Goal: Task Accomplishment & Management: Complete application form

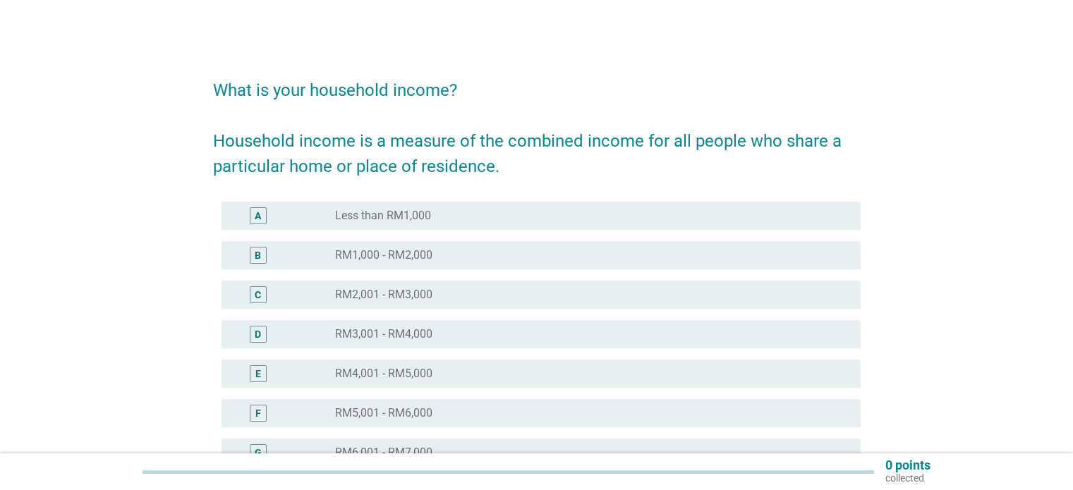
click at [252, 372] on div "E" at bounding box center [258, 373] width 17 height 17
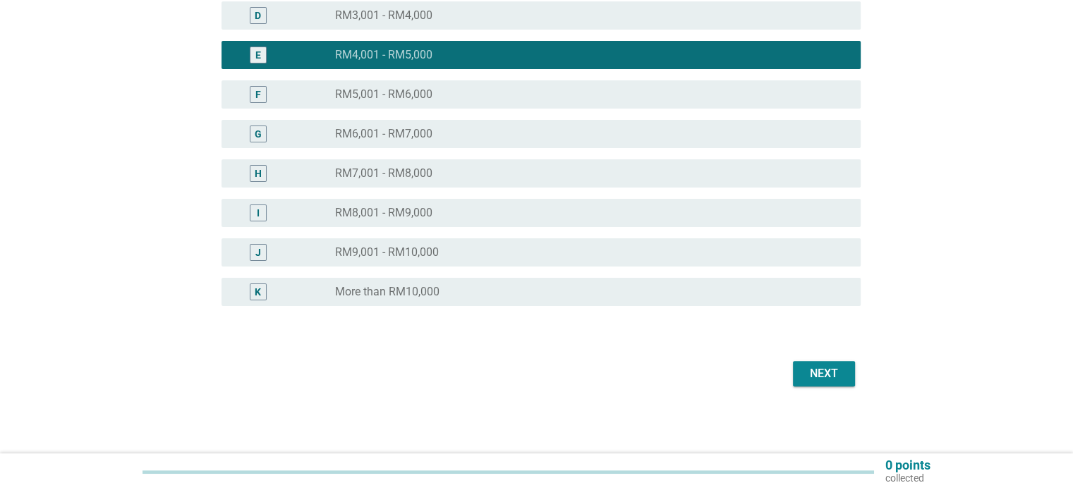
scroll to position [319, 0]
click at [808, 370] on div "Next" at bounding box center [823, 373] width 39 height 17
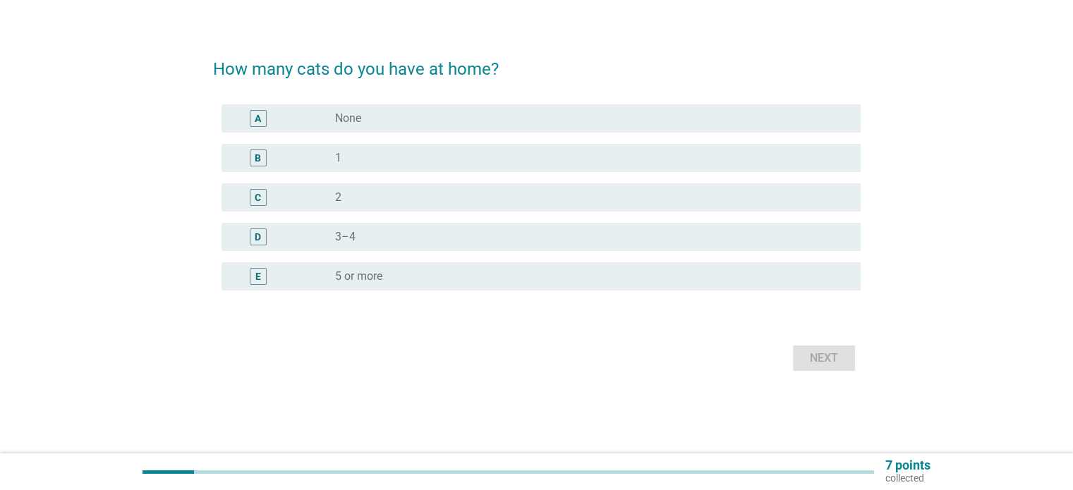
scroll to position [0, 0]
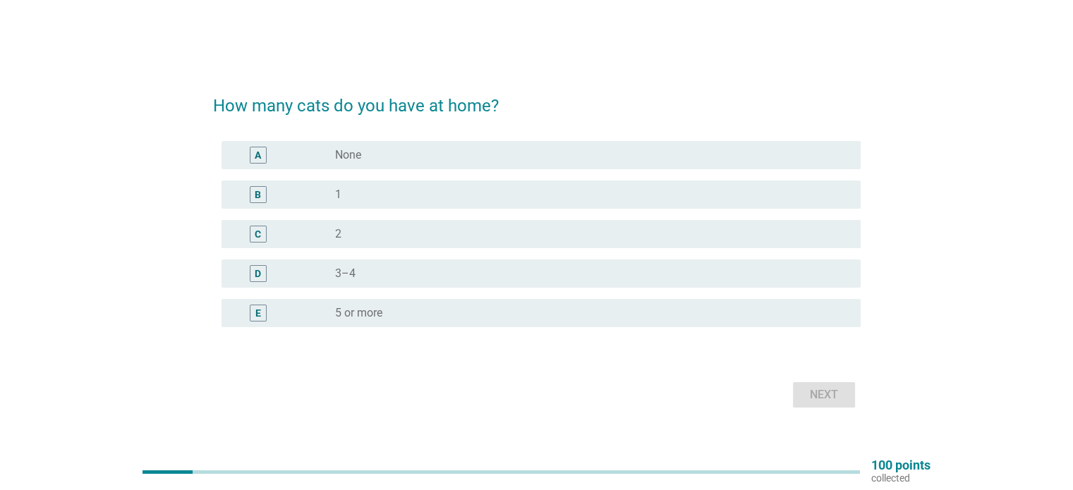
click at [263, 242] on div "C radio_button_unchecked 2" at bounding box center [540, 234] width 639 height 28
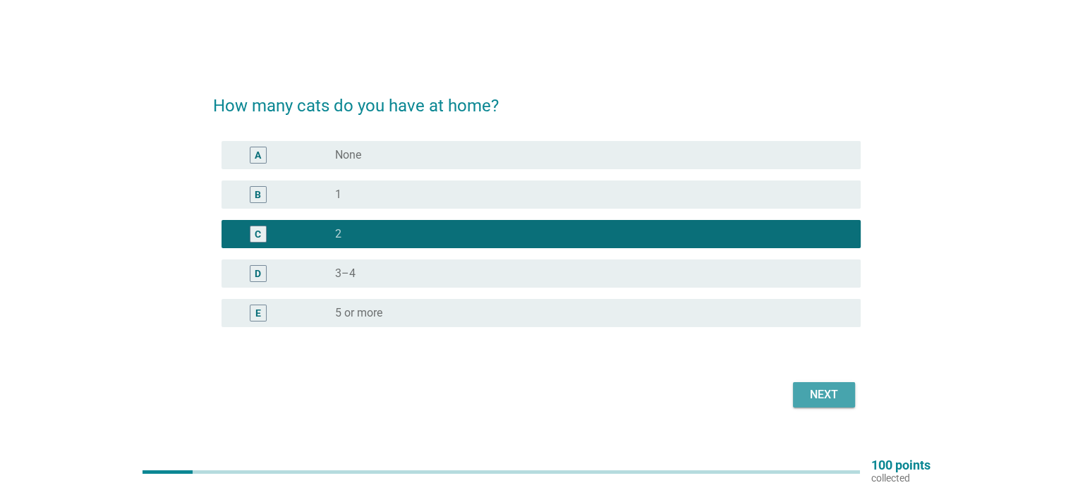
click at [822, 396] on div "Next" at bounding box center [823, 394] width 39 height 17
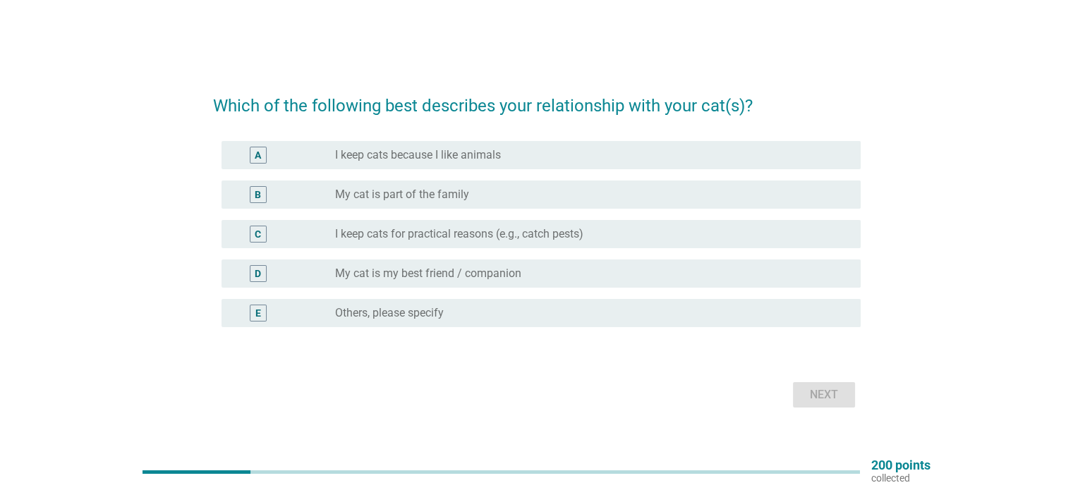
click at [283, 271] on div "D" at bounding box center [258, 273] width 51 height 17
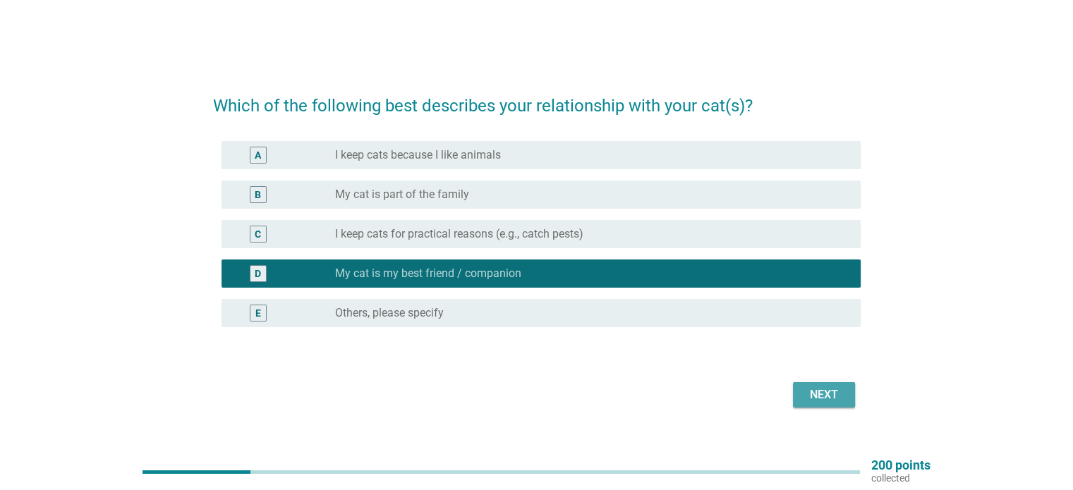
click at [810, 395] on div "Next" at bounding box center [823, 394] width 39 height 17
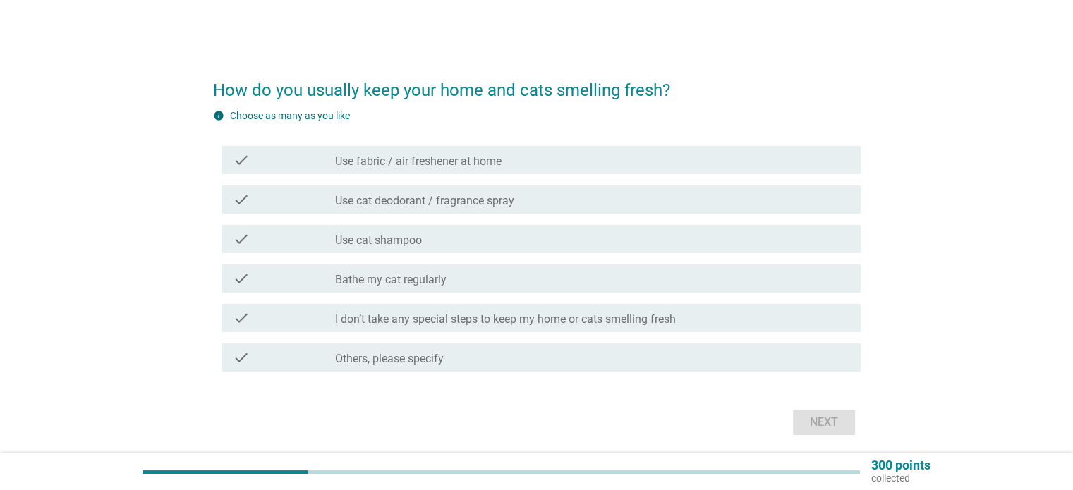
drag, startPoint x: 374, startPoint y: 274, endPoint x: 392, endPoint y: 279, distance: 19.2
click at [375, 279] on label "Bathe my cat regularly" at bounding box center [390, 280] width 111 height 14
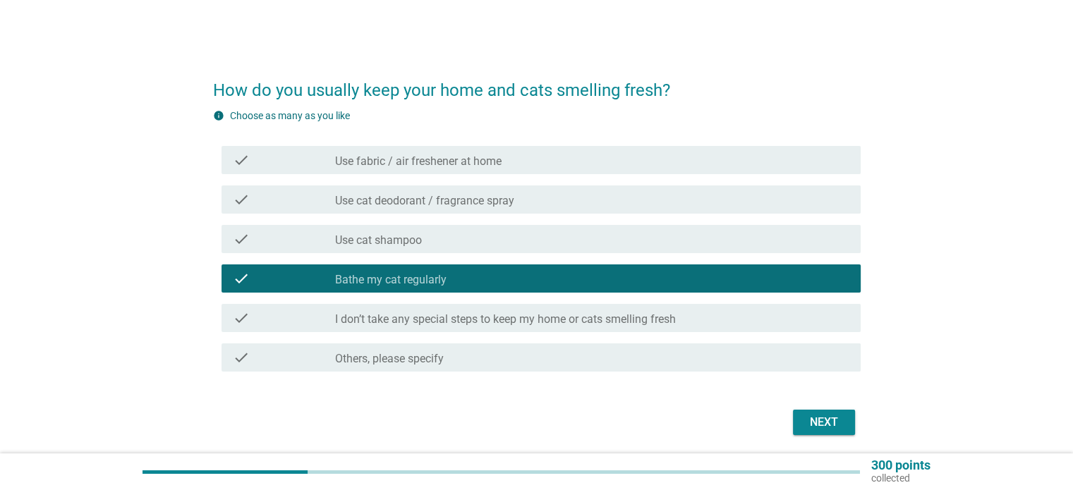
click at [680, 327] on div "check check_box_outline_blank I don’t take any special steps to keep my home or…" at bounding box center [540, 318] width 639 height 28
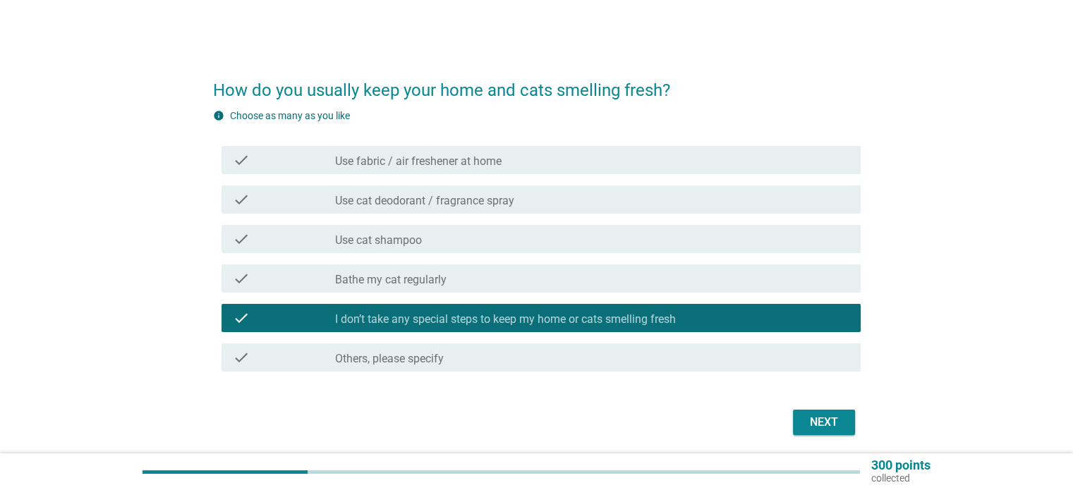
click at [678, 289] on div "check check_box Bathe my cat regularly" at bounding box center [540, 278] width 639 height 28
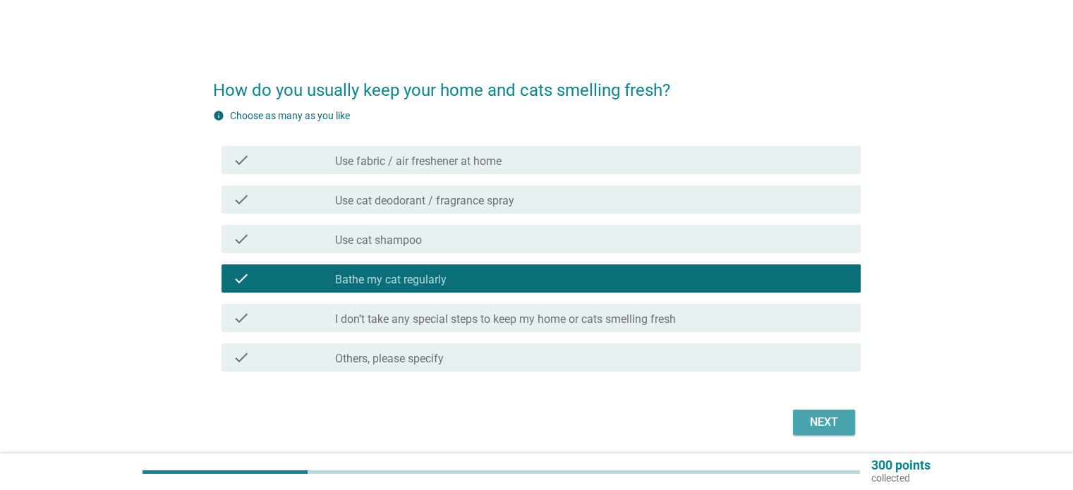
click at [808, 413] on button "Next" at bounding box center [824, 422] width 62 height 25
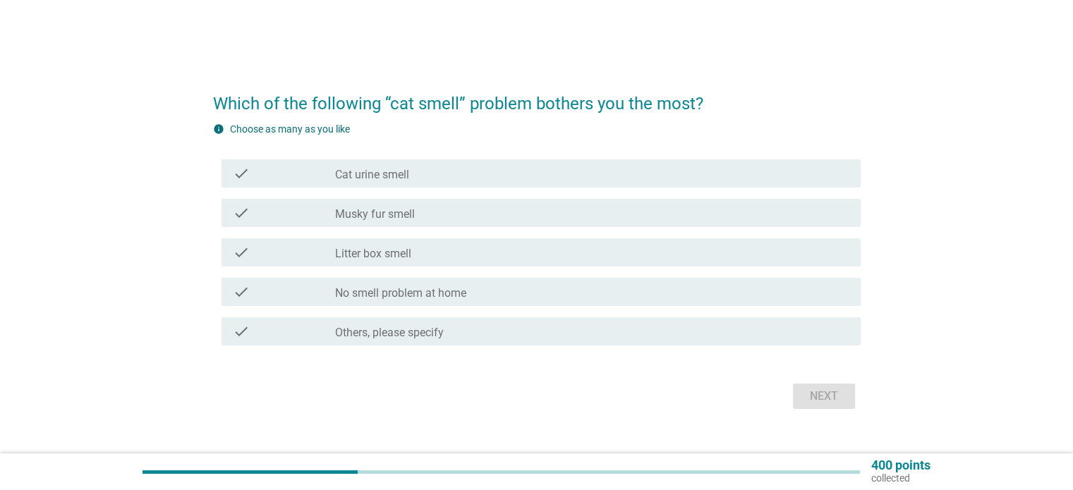
click at [326, 220] on div "check" at bounding box center [284, 213] width 103 height 17
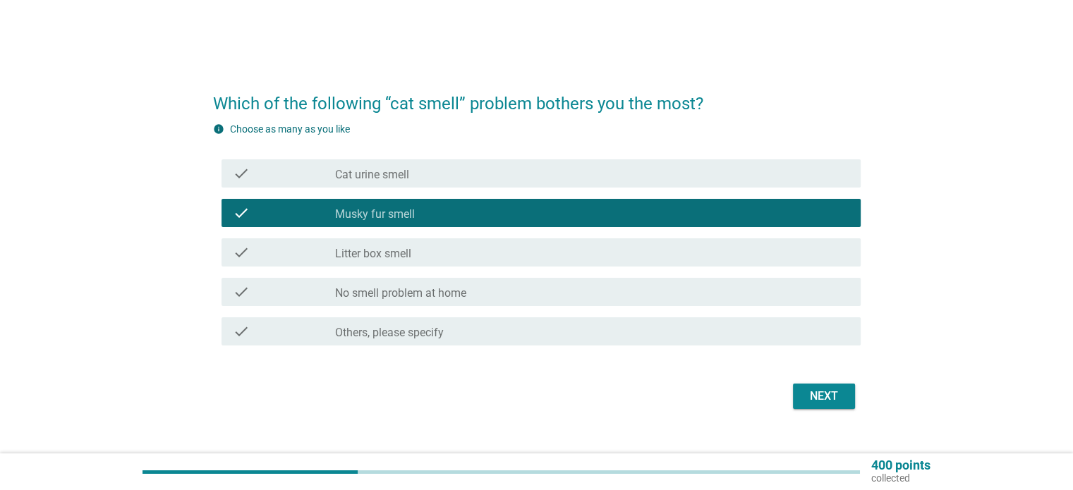
click at [810, 398] on div "Next" at bounding box center [823, 396] width 39 height 17
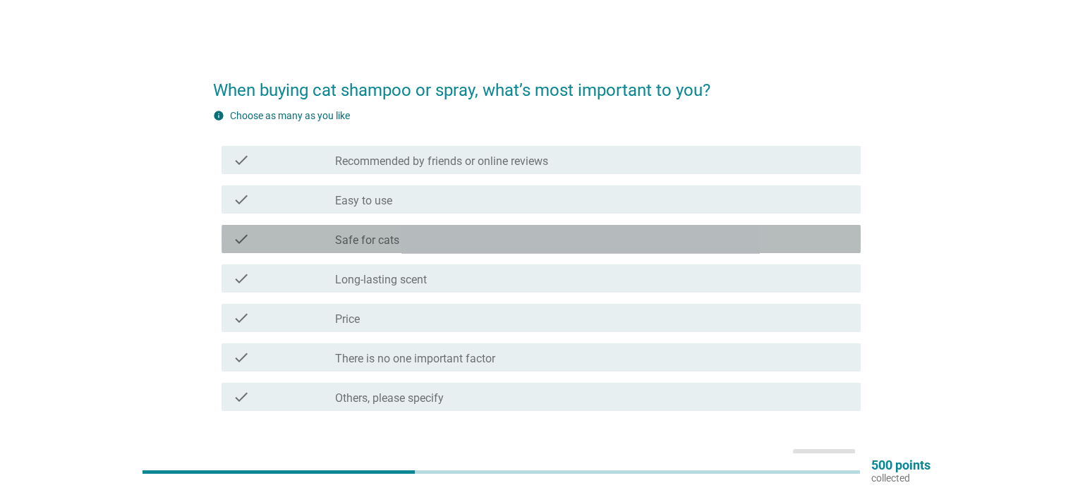
click at [313, 236] on div "check" at bounding box center [284, 239] width 103 height 17
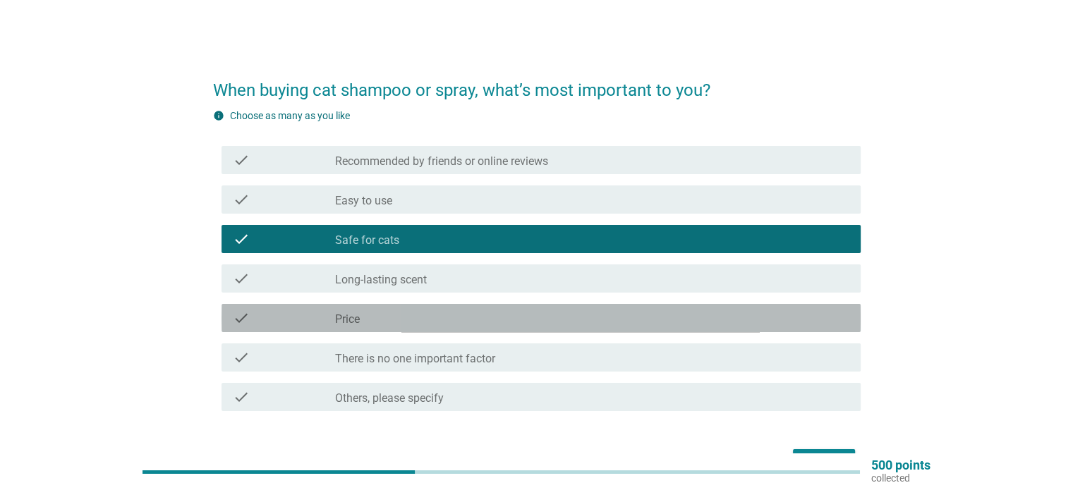
click at [564, 324] on div "check_box_outline_blank Price" at bounding box center [591, 318] width 513 height 17
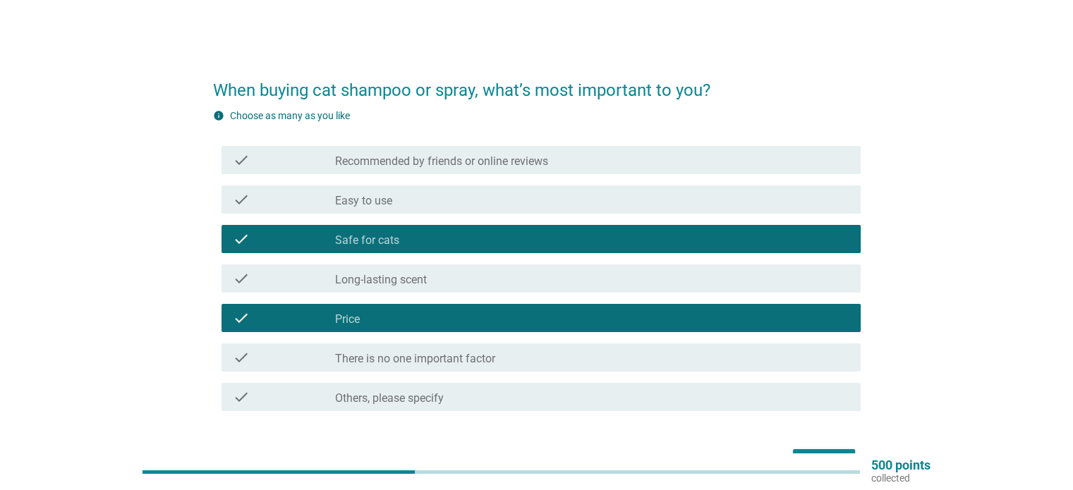
click at [528, 199] on div "check_box_outline_blank Easy to use" at bounding box center [591, 199] width 513 height 17
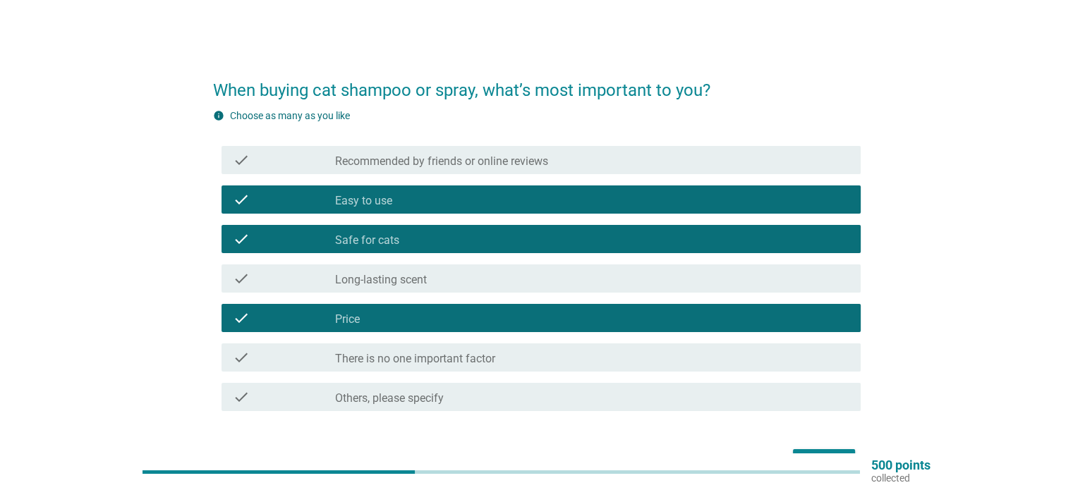
click at [527, 287] on div "check check_box_outline_blank Long-lasting scent" at bounding box center [540, 278] width 639 height 28
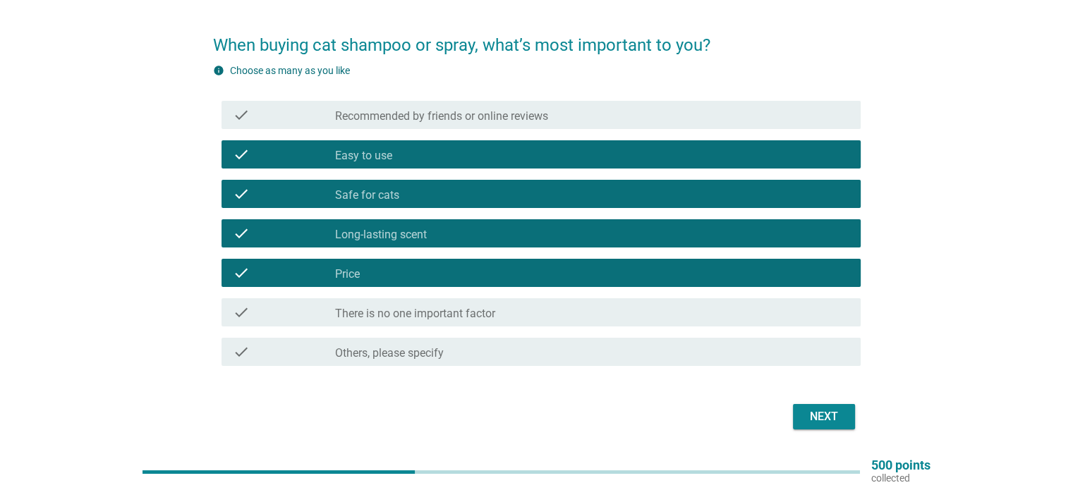
scroll to position [71, 0]
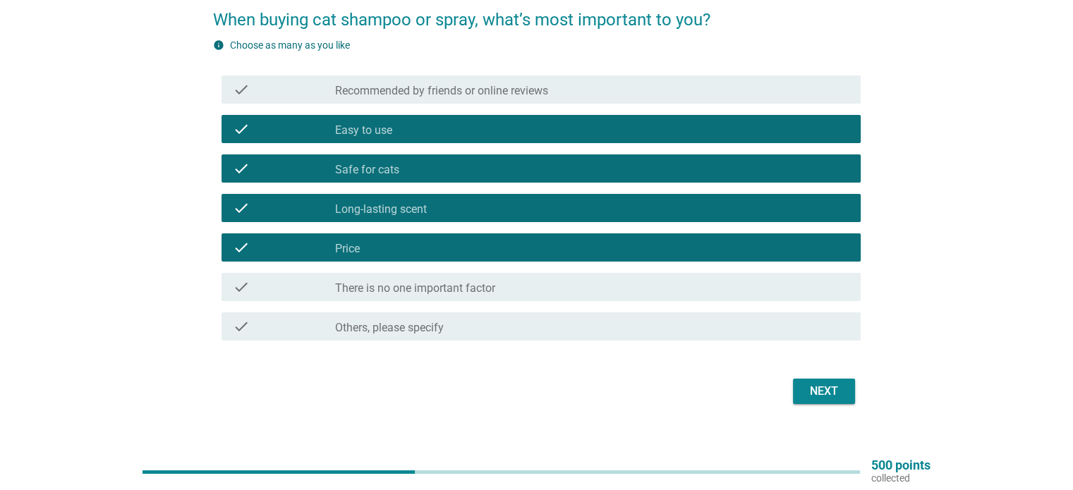
click at [795, 389] on button "Next" at bounding box center [824, 391] width 62 height 25
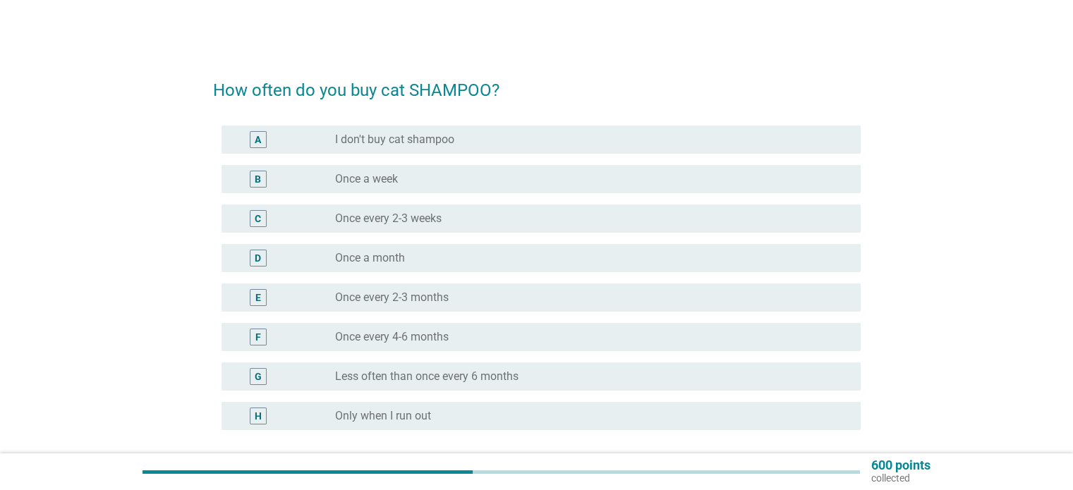
click at [352, 212] on label "Once every 2-3 weeks" at bounding box center [388, 219] width 106 height 14
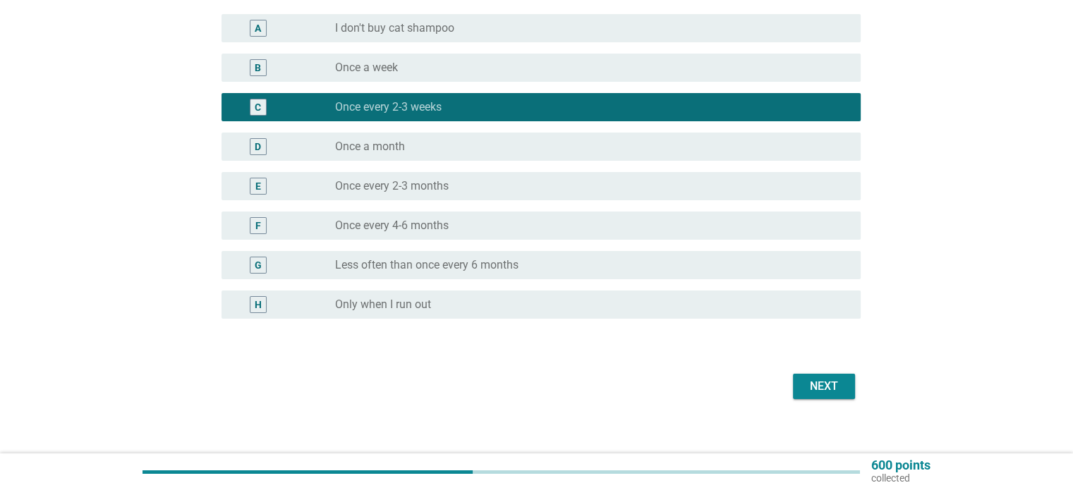
scroll to position [124, 0]
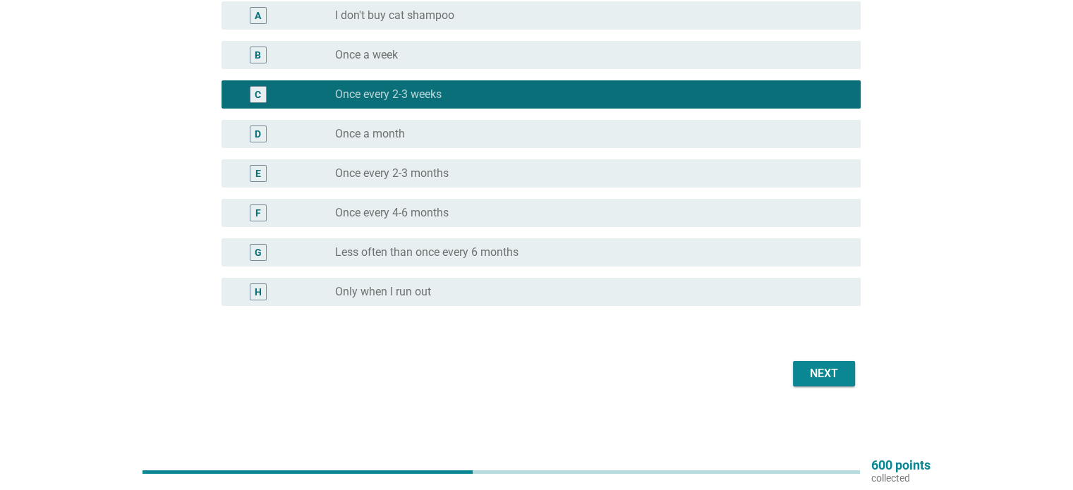
click at [819, 370] on div "Next" at bounding box center [823, 373] width 39 height 17
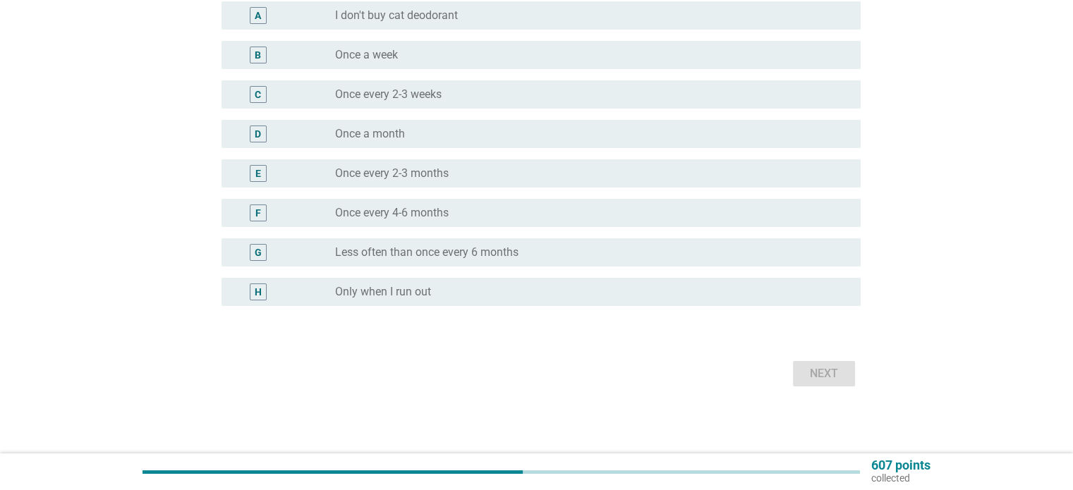
scroll to position [0, 0]
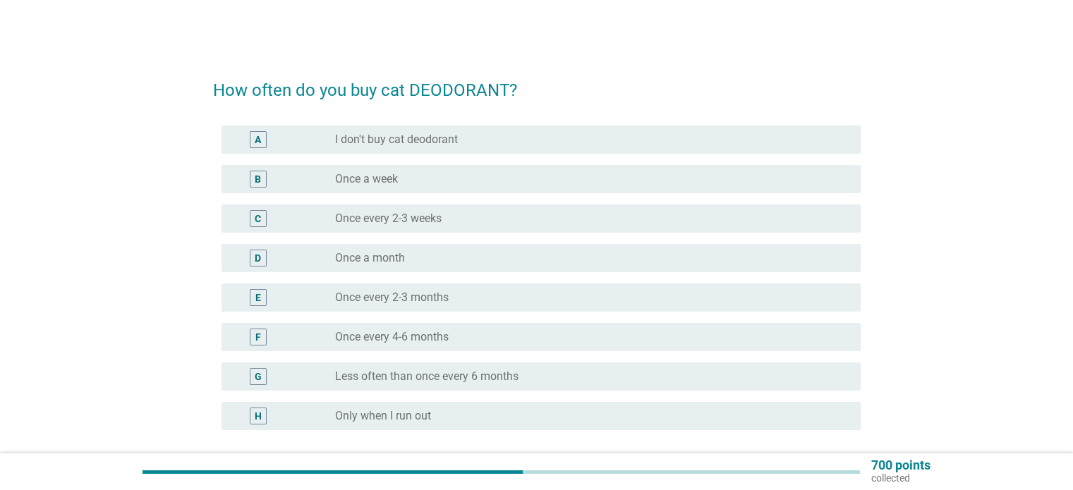
click at [483, 217] on div "radio_button_unchecked Once every 2-3 weeks" at bounding box center [586, 219] width 502 height 14
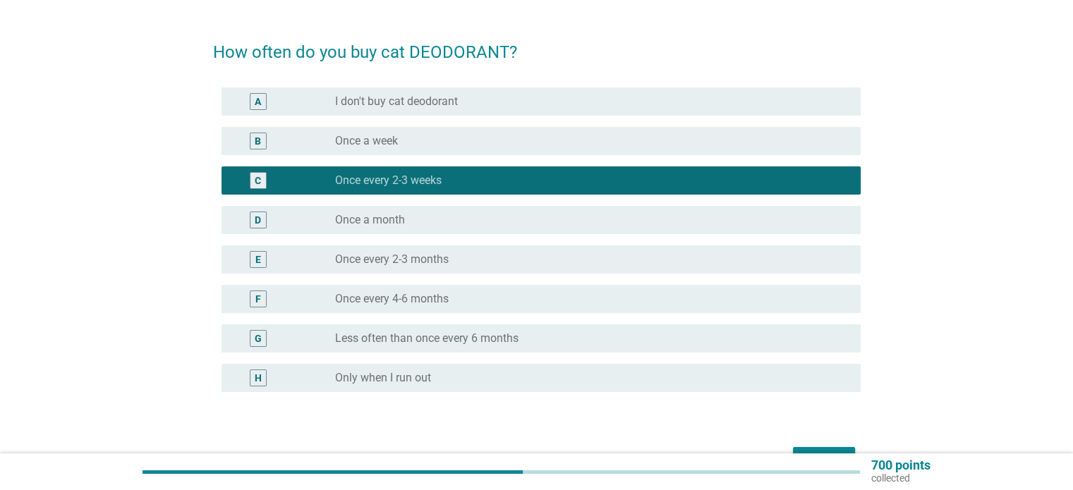
scroll to position [71, 0]
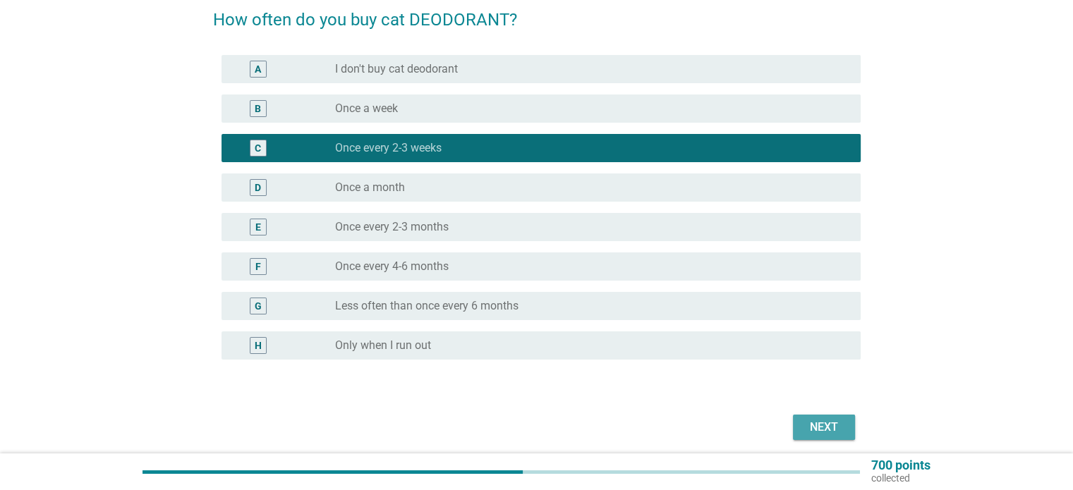
click at [807, 427] on div "Next" at bounding box center [823, 427] width 39 height 17
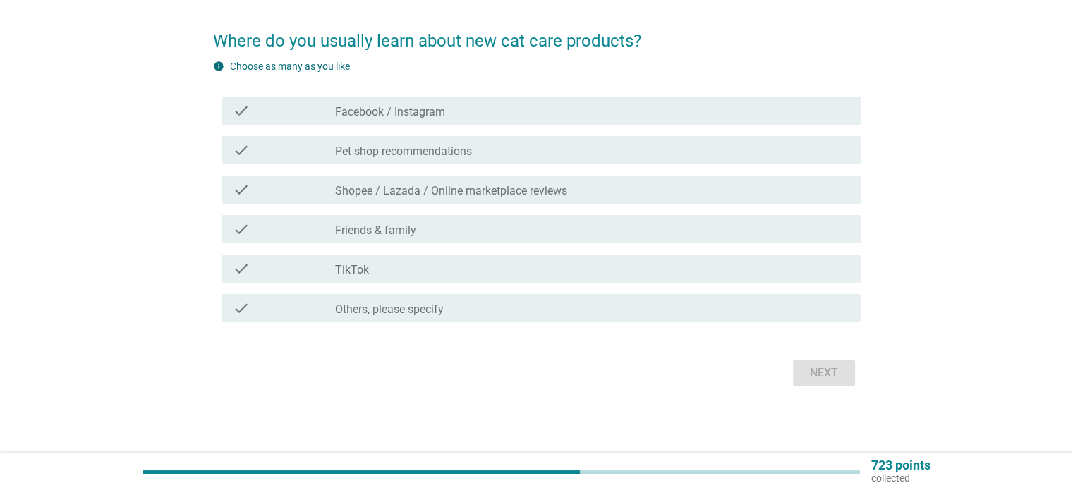
scroll to position [0, 0]
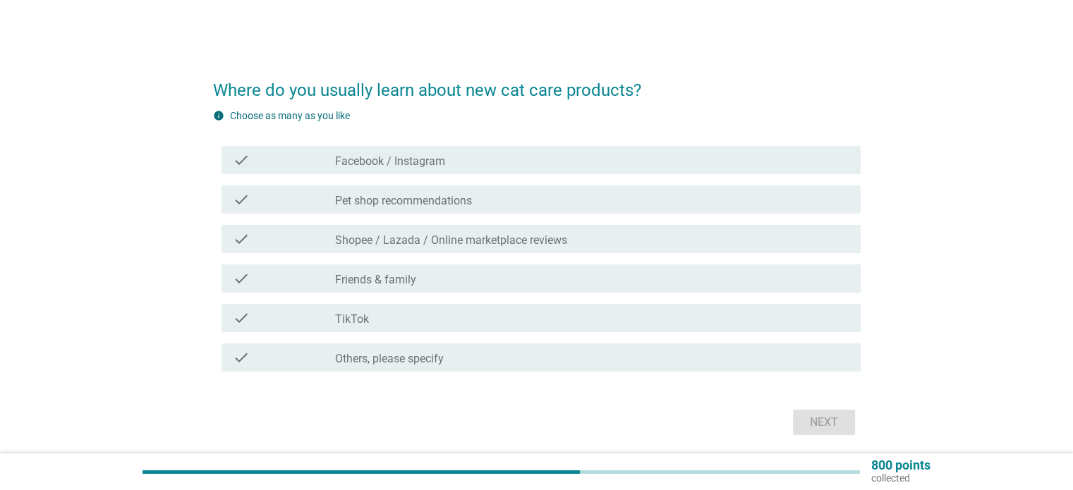
click at [522, 240] on label "Shopee / Lazada / Online marketplace reviews" at bounding box center [451, 240] width 232 height 14
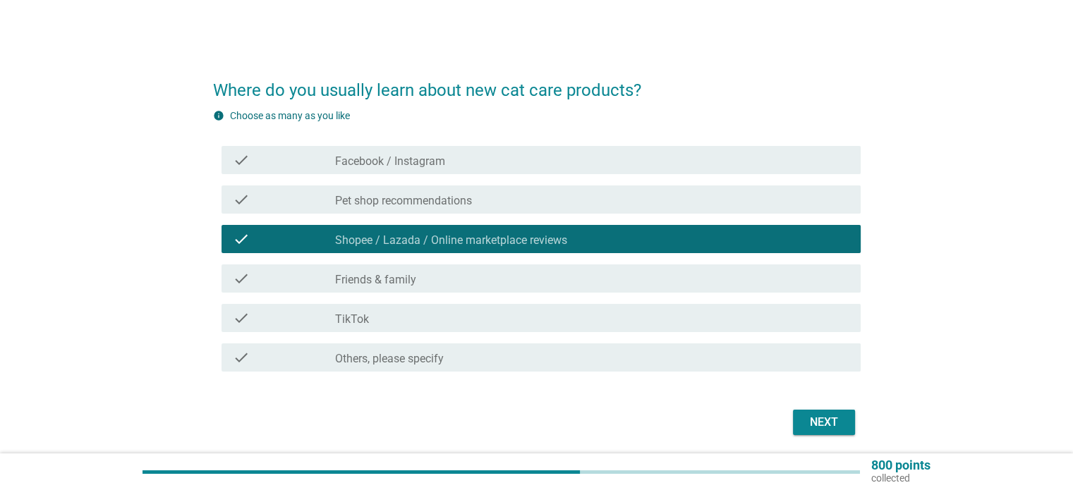
click at [531, 166] on div "check_box_outline_blank Facebook / Instagram" at bounding box center [591, 160] width 513 height 17
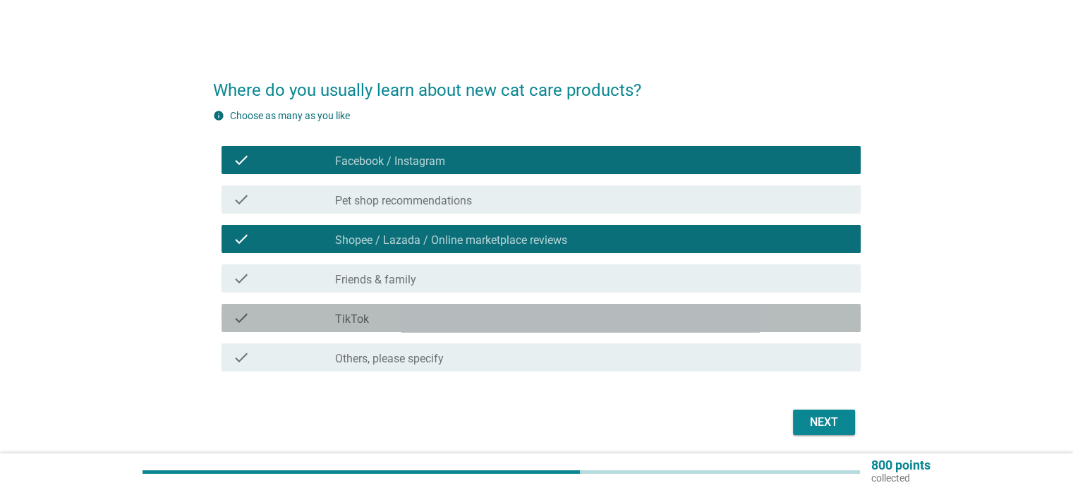
click at [525, 326] on div "check_box_outline_blank TikTok" at bounding box center [591, 318] width 513 height 17
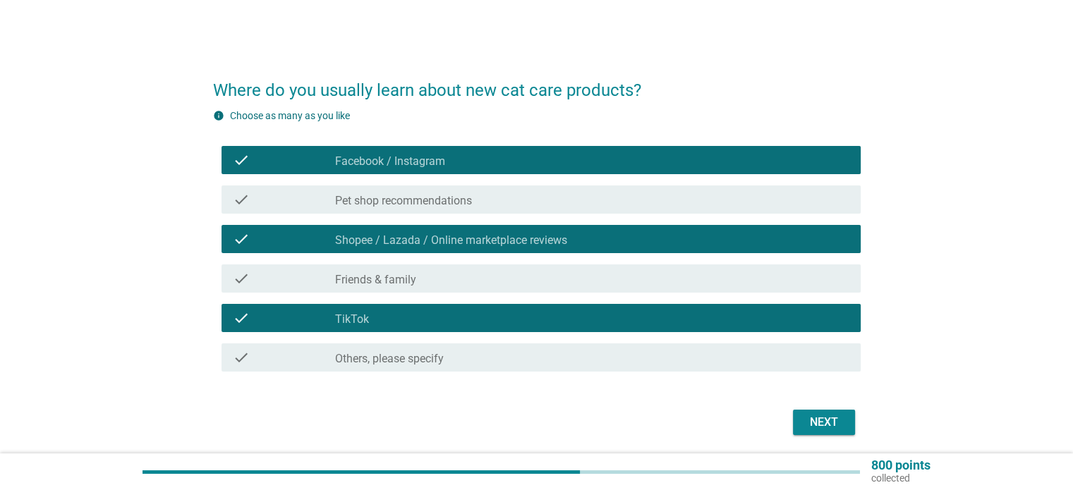
click at [531, 287] on div "check check_box_outline_blank Friends & family" at bounding box center [540, 278] width 639 height 28
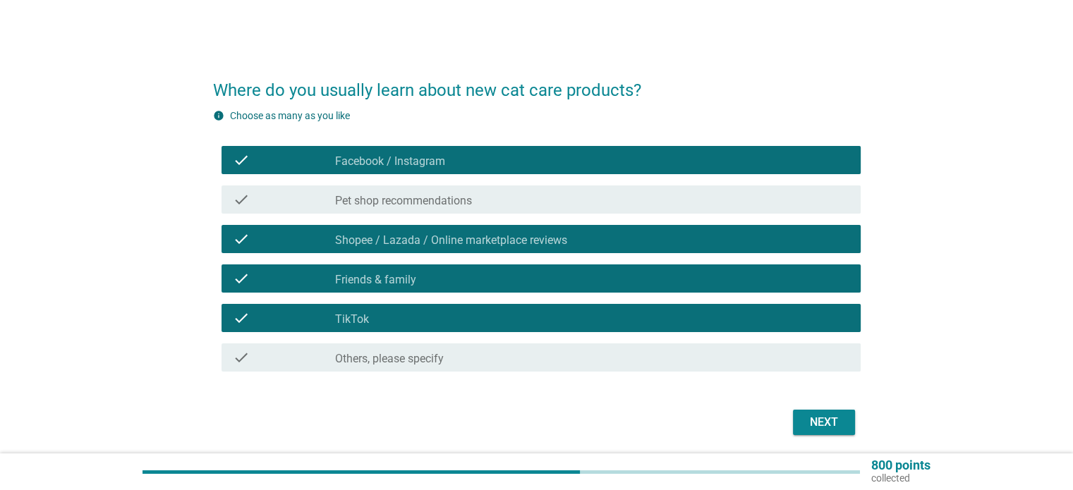
click at [806, 420] on div "Next" at bounding box center [823, 422] width 39 height 17
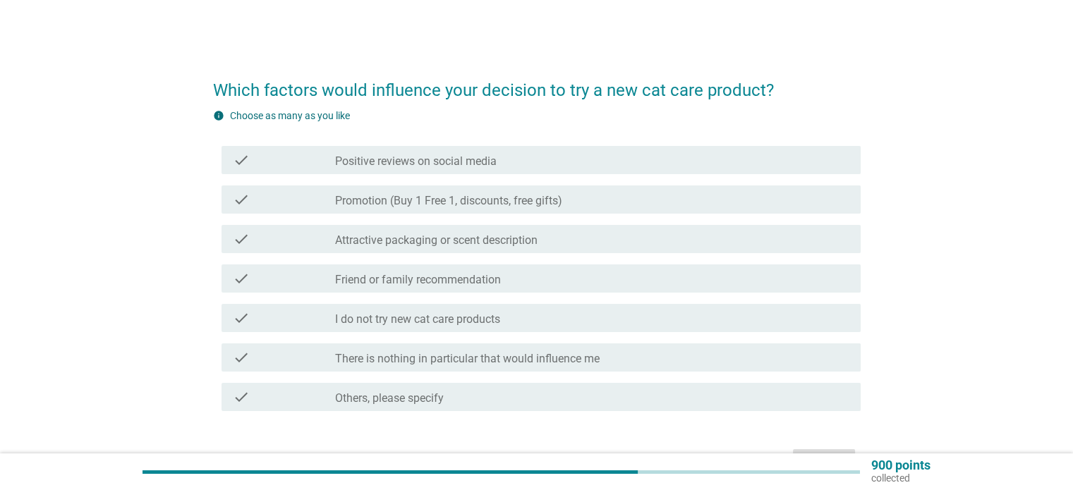
click at [412, 202] on label "Promotion (Buy 1 Free 1, discounts, free gifts)" at bounding box center [448, 201] width 227 height 14
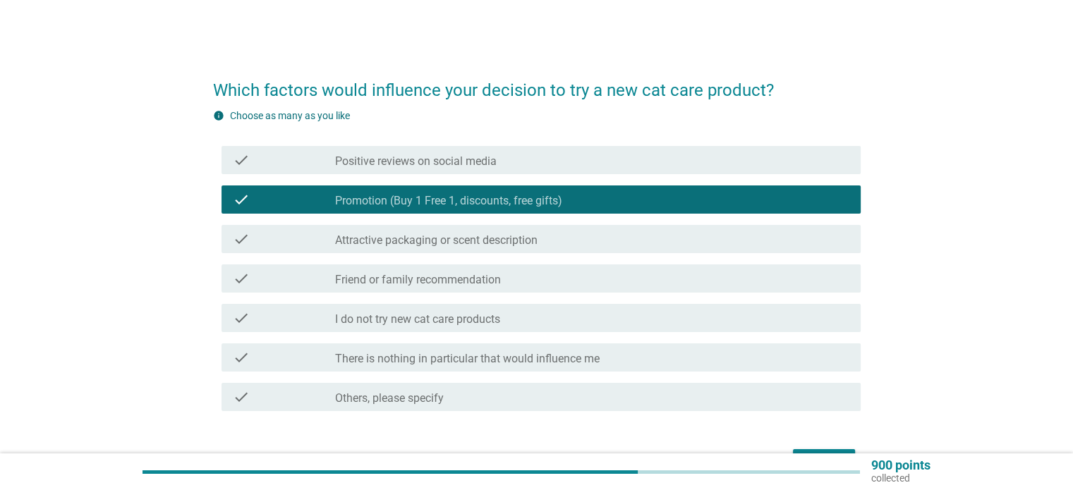
click at [413, 242] on label "Attractive packaging or scent description" at bounding box center [436, 240] width 202 height 14
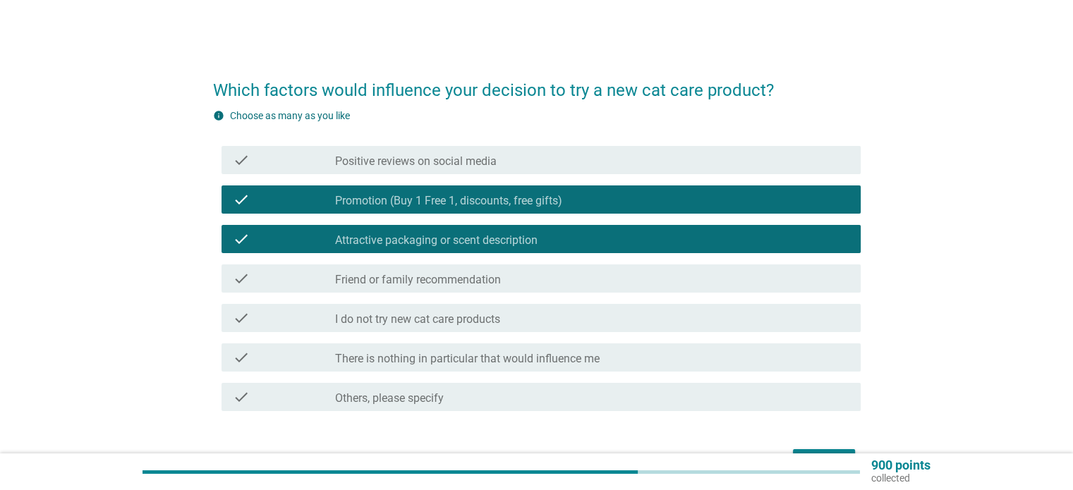
click at [413, 279] on label "Friend or family recommendation" at bounding box center [418, 280] width 166 height 14
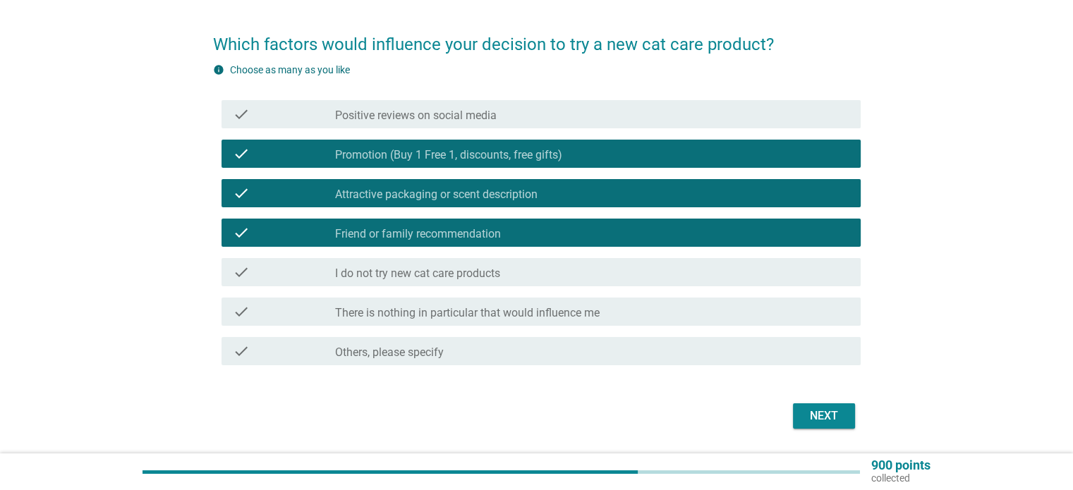
scroll to position [71, 0]
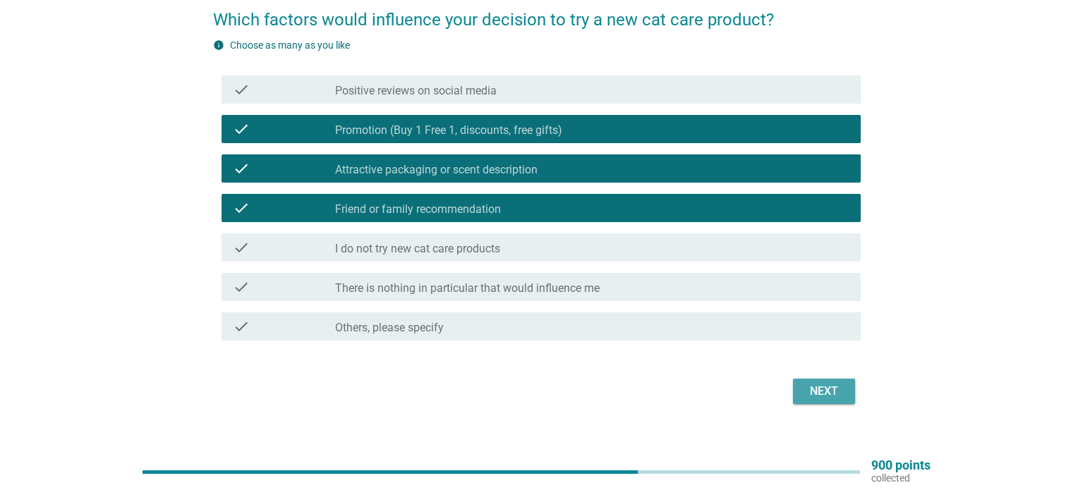
click at [810, 386] on div "Next" at bounding box center [823, 391] width 39 height 17
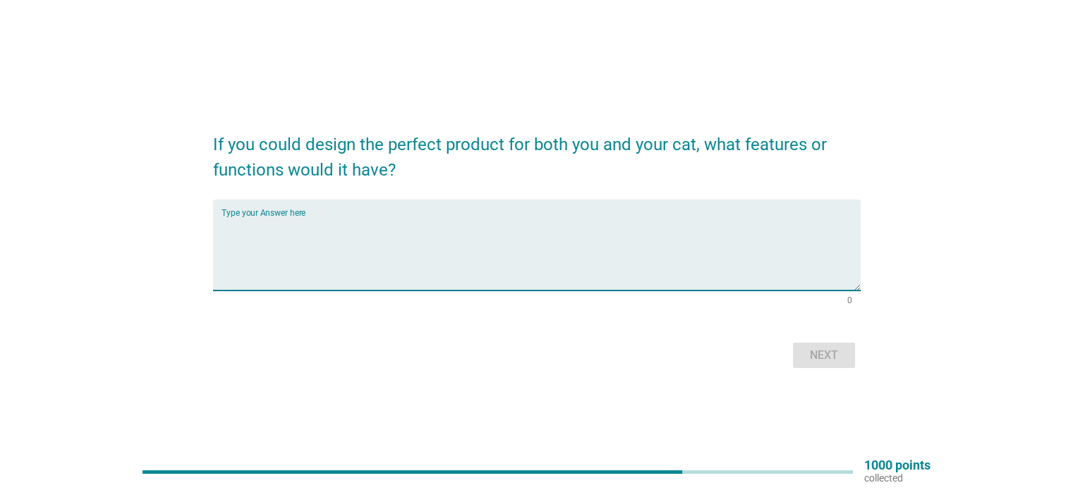
click at [263, 248] on textarea "Type your Answer here" at bounding box center [540, 254] width 639 height 74
type textarea "fresh"
click at [832, 355] on div "Next" at bounding box center [823, 355] width 39 height 17
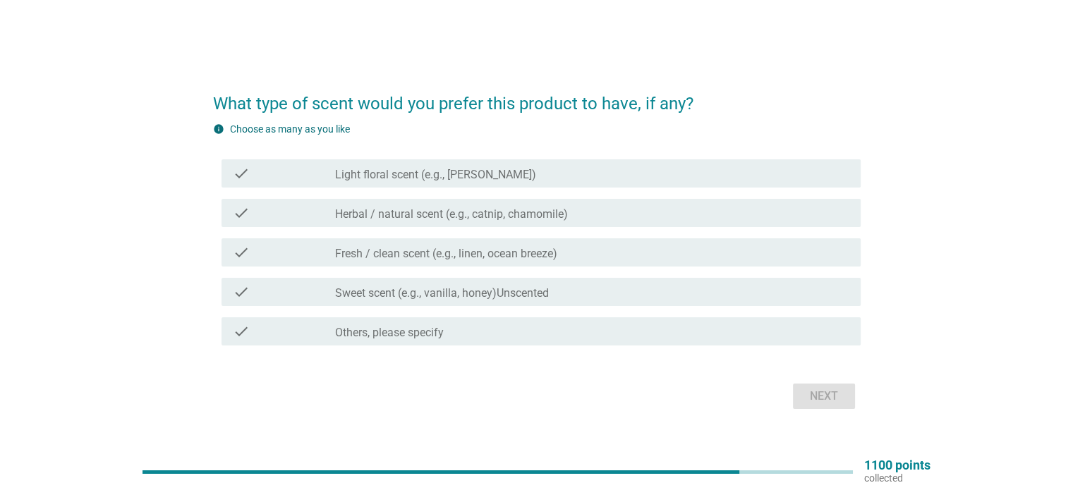
click at [415, 255] on label "Fresh / clean scent (e.g., linen, ocean breeze)" at bounding box center [446, 254] width 222 height 14
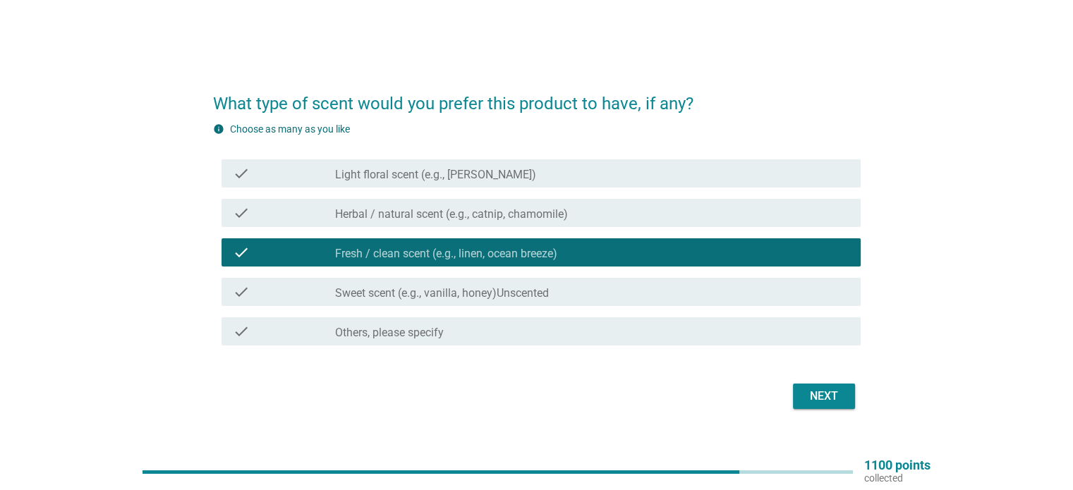
click at [415, 217] on label "Herbal / natural scent (e.g., catnip, chamomile)" at bounding box center [451, 214] width 233 height 14
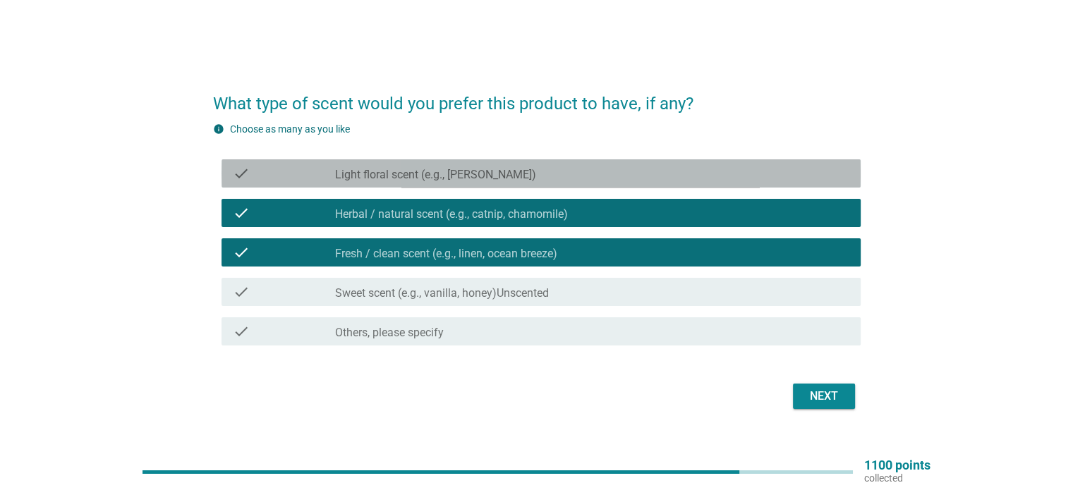
click at [406, 171] on label "Light floral scent (e.g., lavender, jasmine)" at bounding box center [435, 175] width 201 height 14
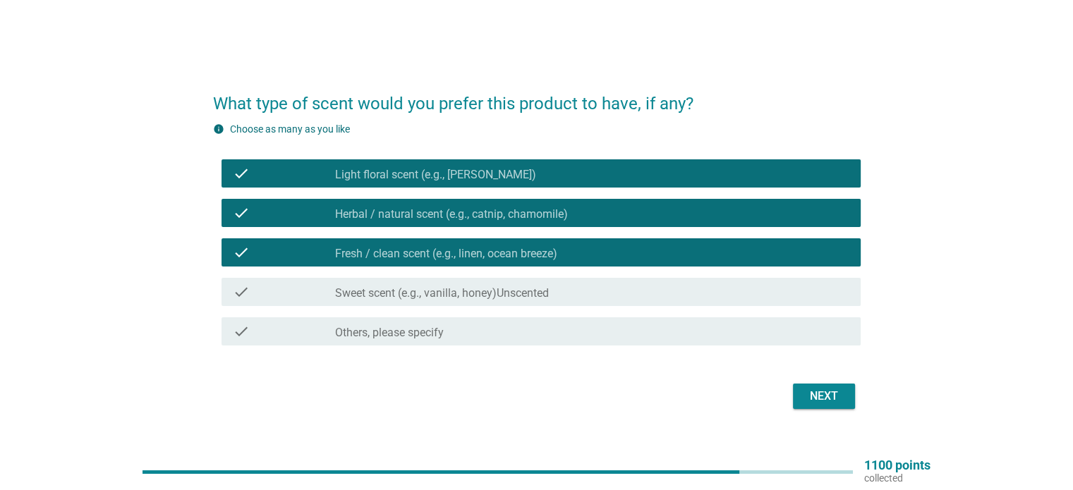
click at [816, 406] on button "Next" at bounding box center [824, 396] width 62 height 25
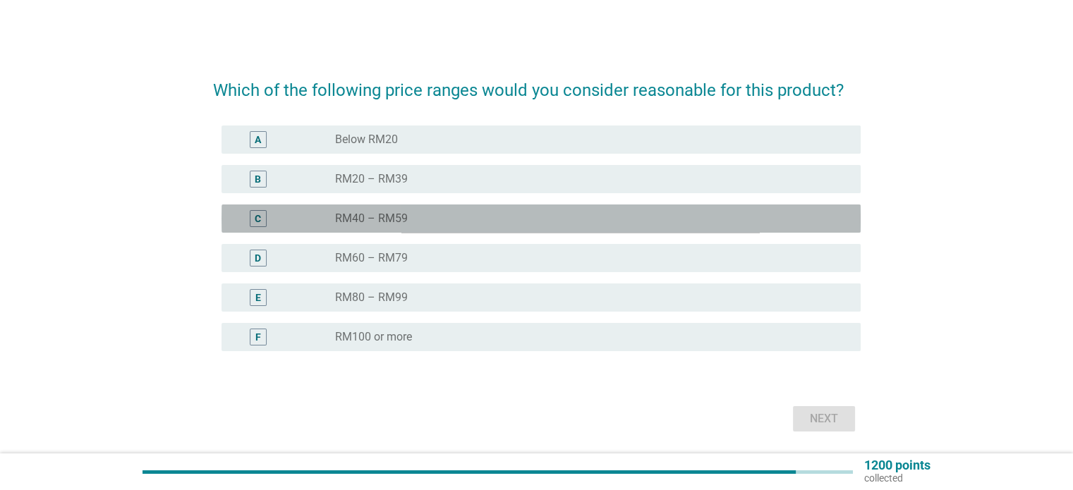
click at [451, 222] on div "radio_button_unchecked RM40 – RM59" at bounding box center [586, 219] width 502 height 14
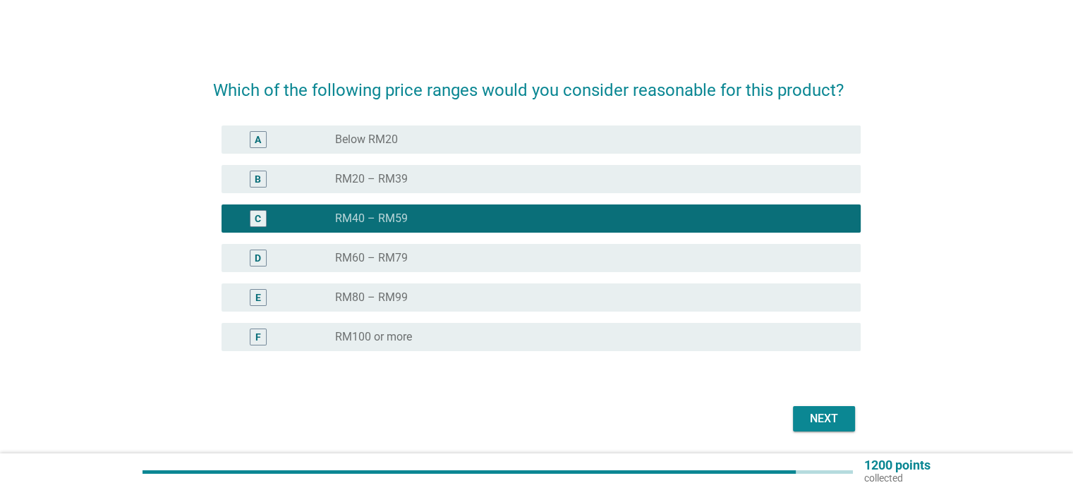
click at [799, 422] on button "Next" at bounding box center [824, 418] width 62 height 25
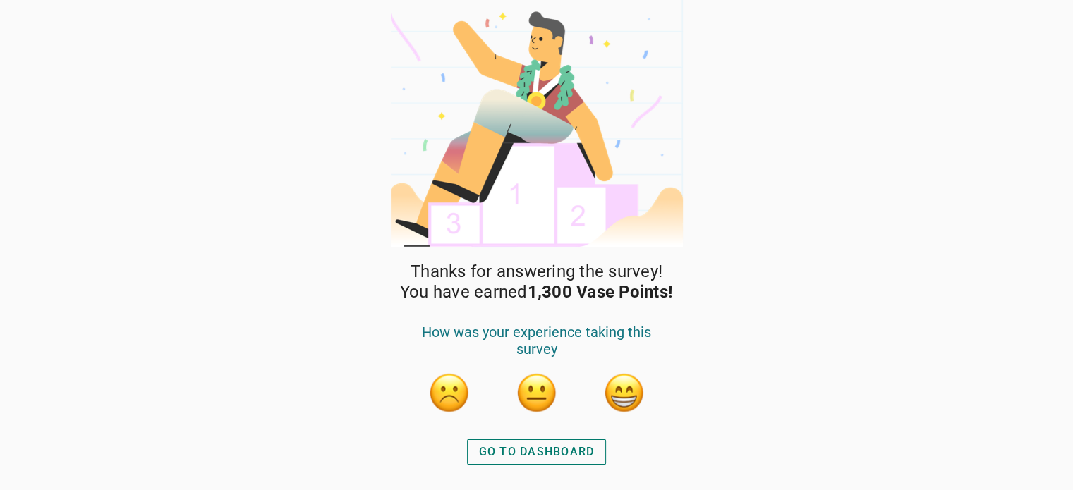
click at [604, 403] on button "button" at bounding box center [624, 393] width 42 height 42
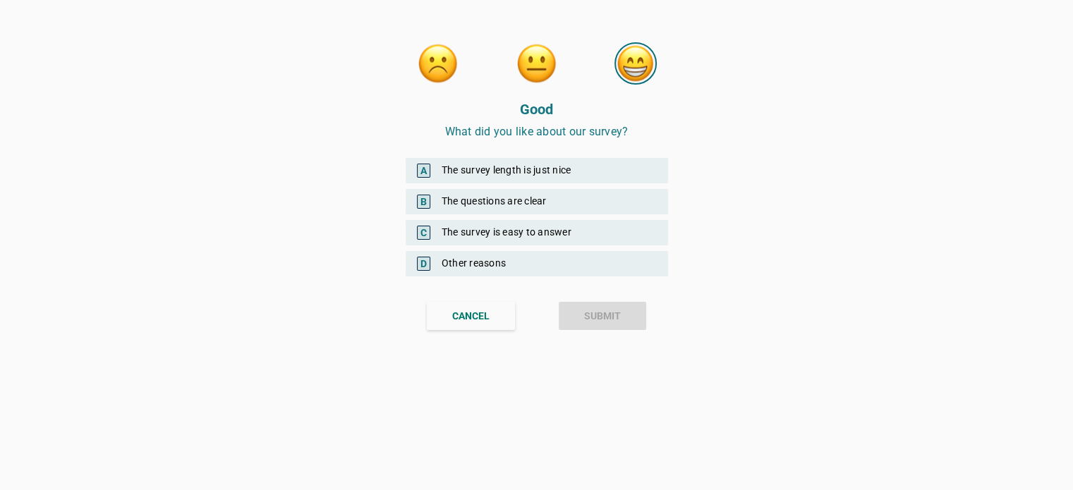
click at [480, 231] on div "C The survey is easy to answer" at bounding box center [537, 232] width 262 height 25
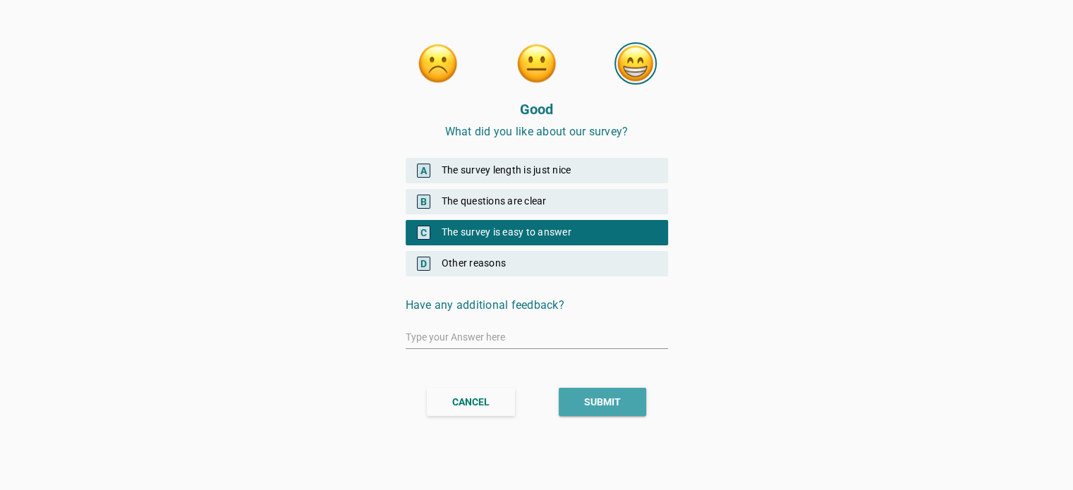
click at [582, 396] on button "SUBMIT" at bounding box center [602, 402] width 87 height 28
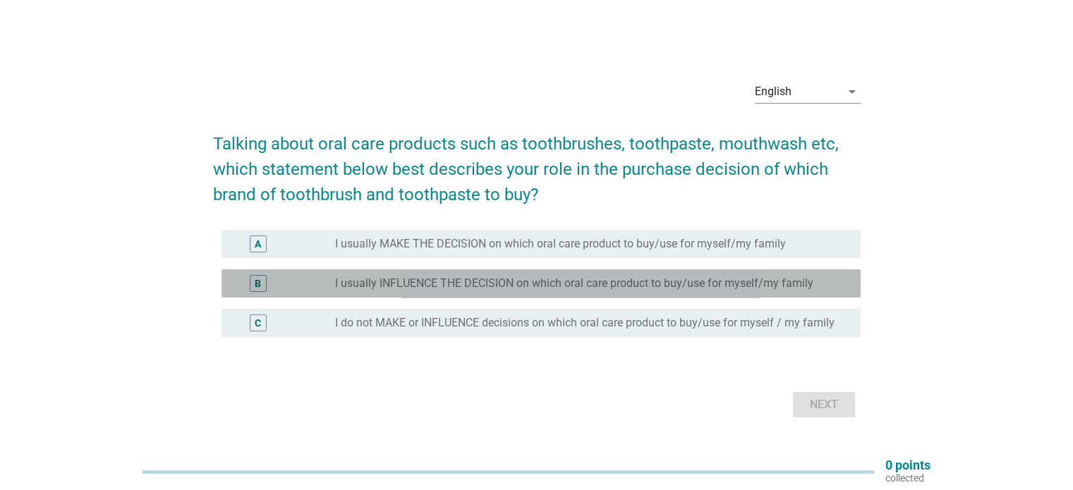
click at [421, 281] on label "I usually INFLUENCE THE DECISION on which oral care product to buy/use for myse…" at bounding box center [574, 283] width 478 height 14
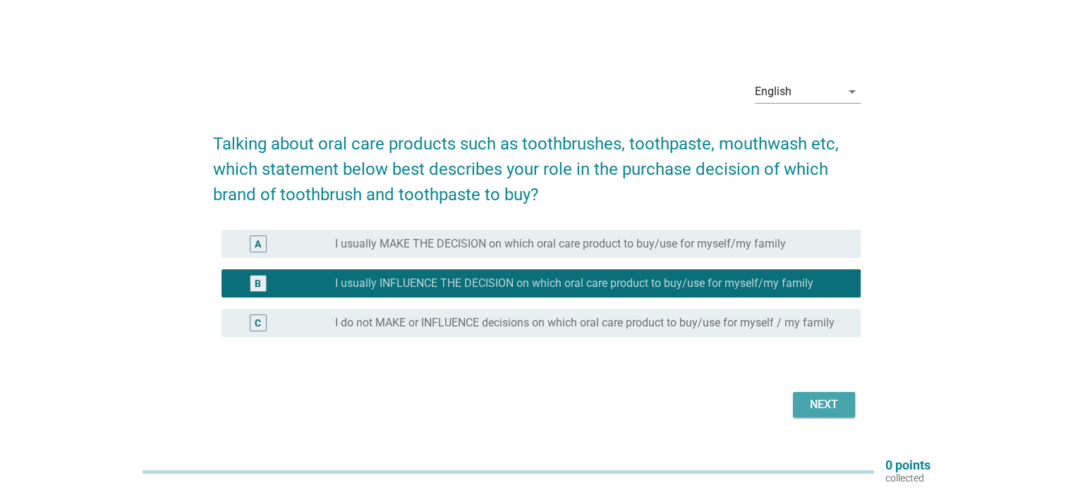
click at [804, 403] on div "Next" at bounding box center [823, 404] width 39 height 17
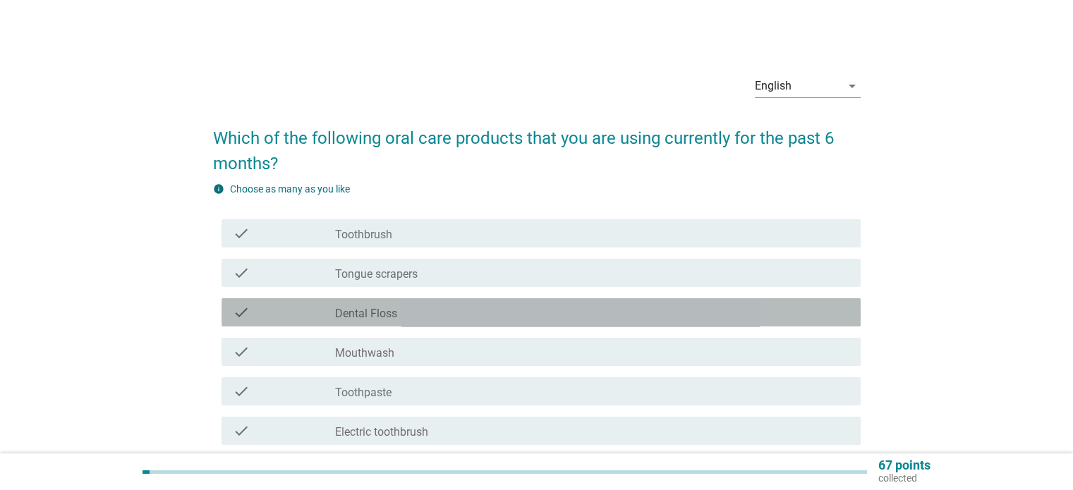
click at [492, 309] on div "check_box_outline_blank [MEDICAL_DATA]" at bounding box center [591, 312] width 513 height 17
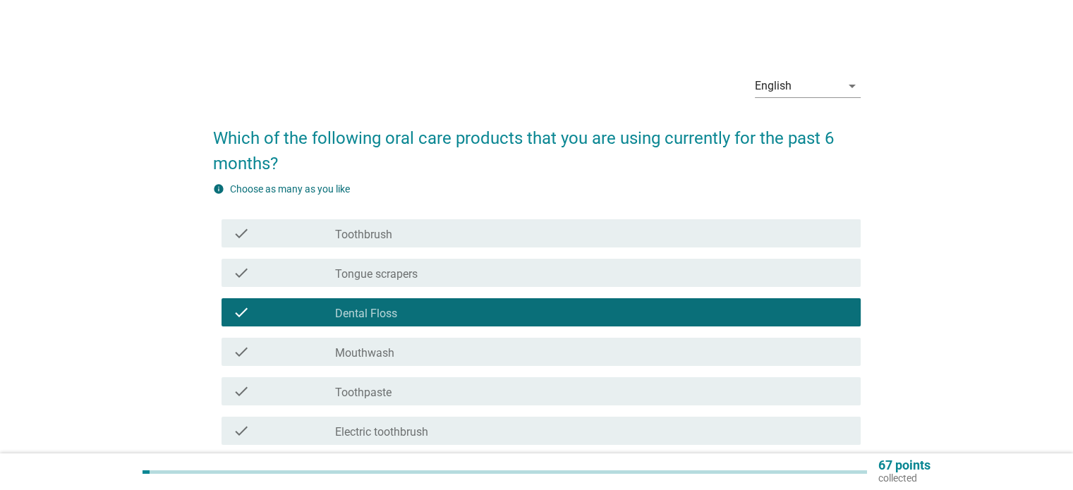
click at [488, 357] on div "check_box_outline_blank Mouthwash" at bounding box center [591, 351] width 513 height 17
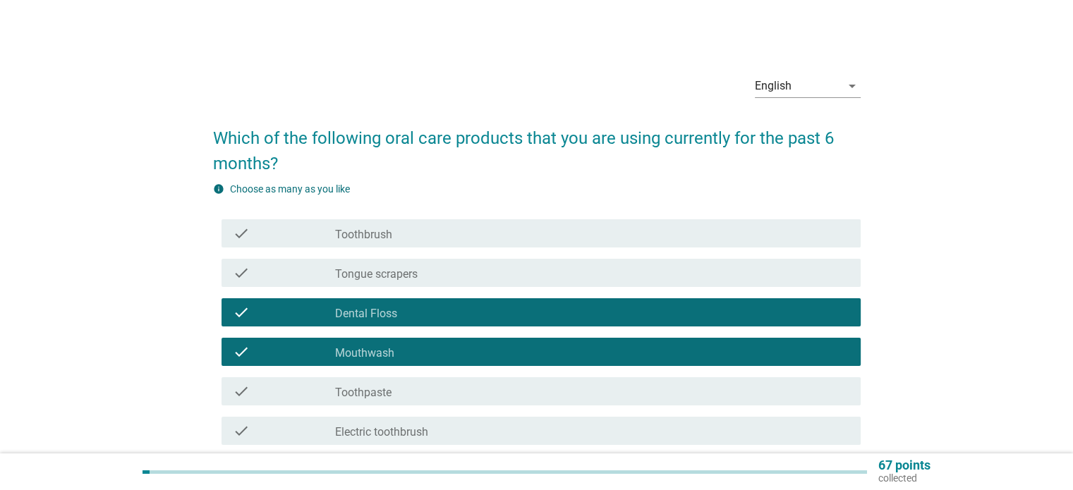
click at [488, 394] on div "check_box_outline_blank Toothpaste" at bounding box center [591, 391] width 513 height 17
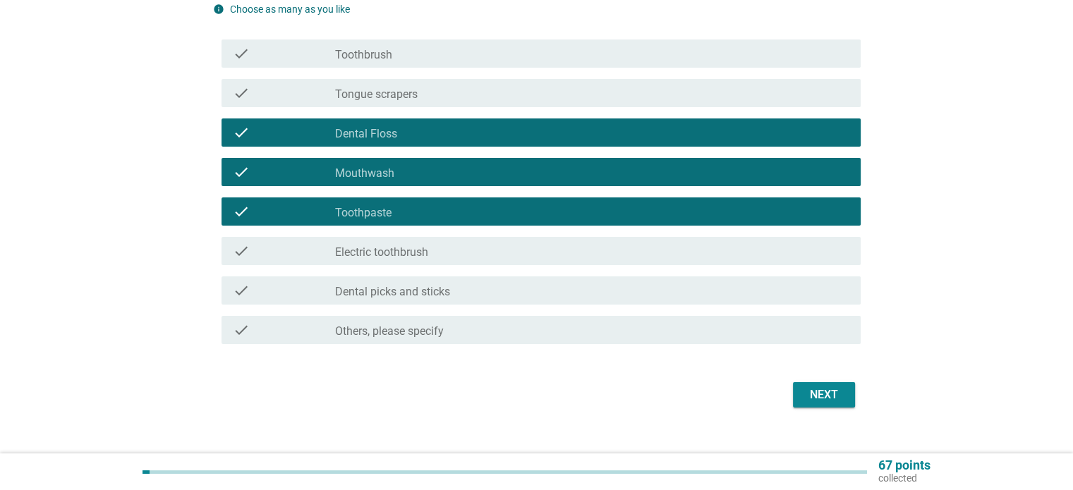
scroll to position [201, 0]
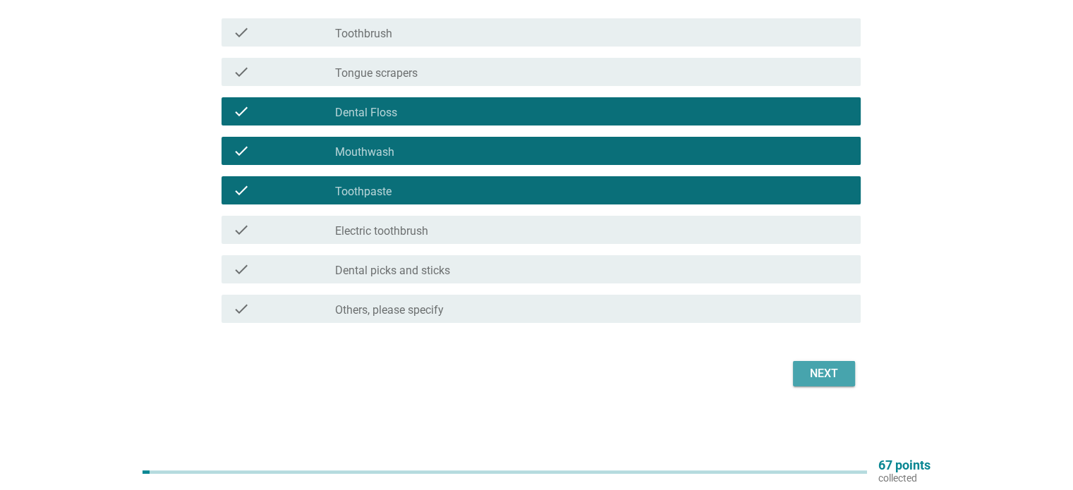
click at [801, 375] on button "Next" at bounding box center [824, 373] width 62 height 25
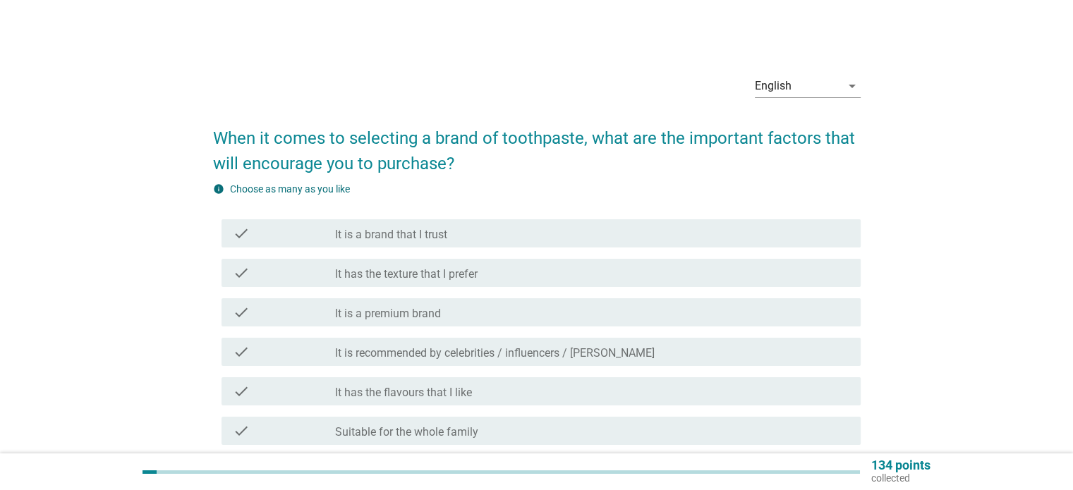
click at [530, 274] on div "check_box_outline_blank It has the texture that I prefer" at bounding box center [591, 272] width 513 height 17
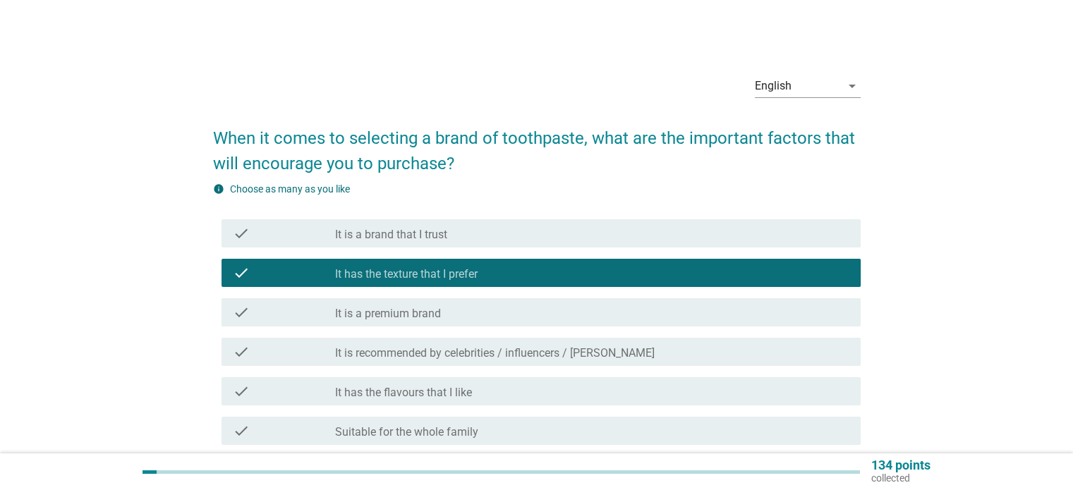
click at [533, 314] on div "check_box_outline_blank It is a premium brand" at bounding box center [591, 312] width 513 height 17
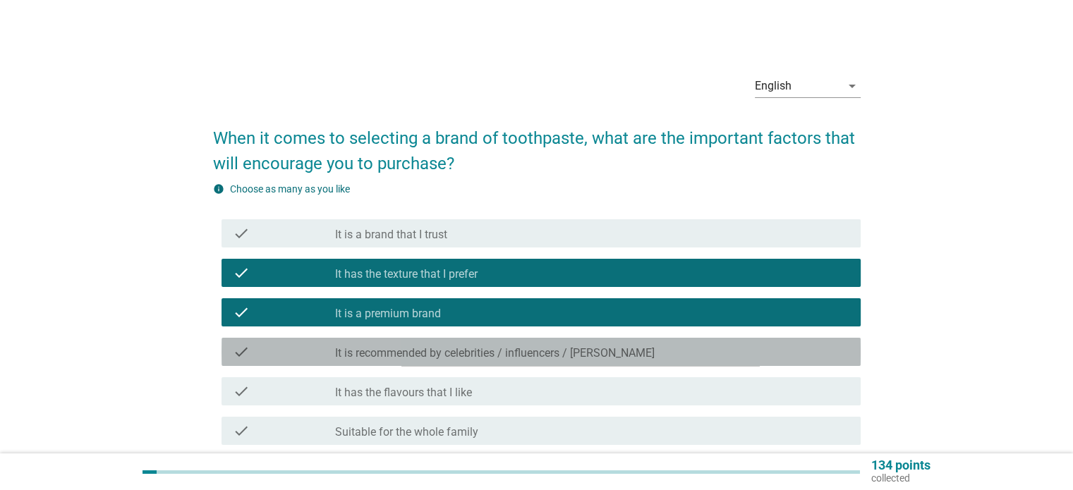
click at [551, 355] on label "It is recommended by celebrities / influencers / [PERSON_NAME]" at bounding box center [494, 353] width 319 height 14
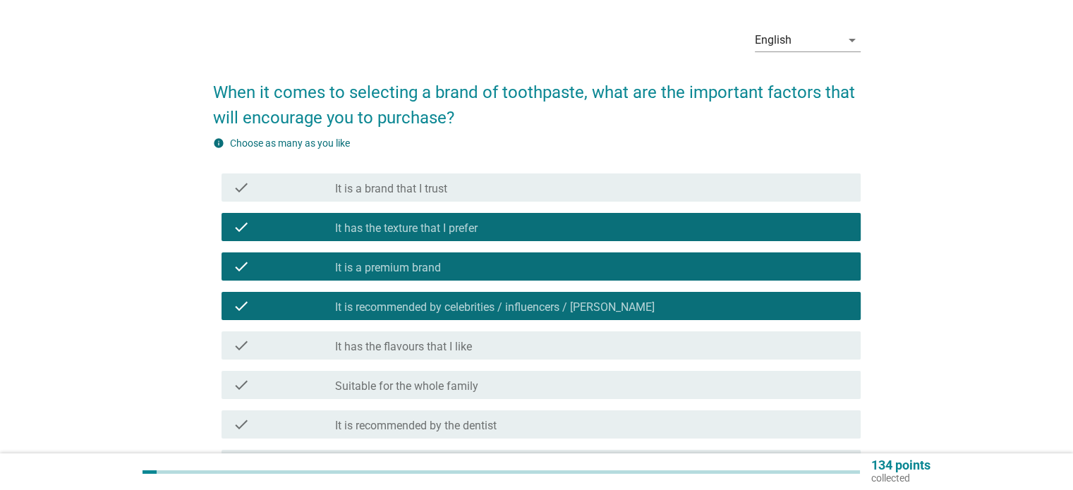
scroll to position [71, 0]
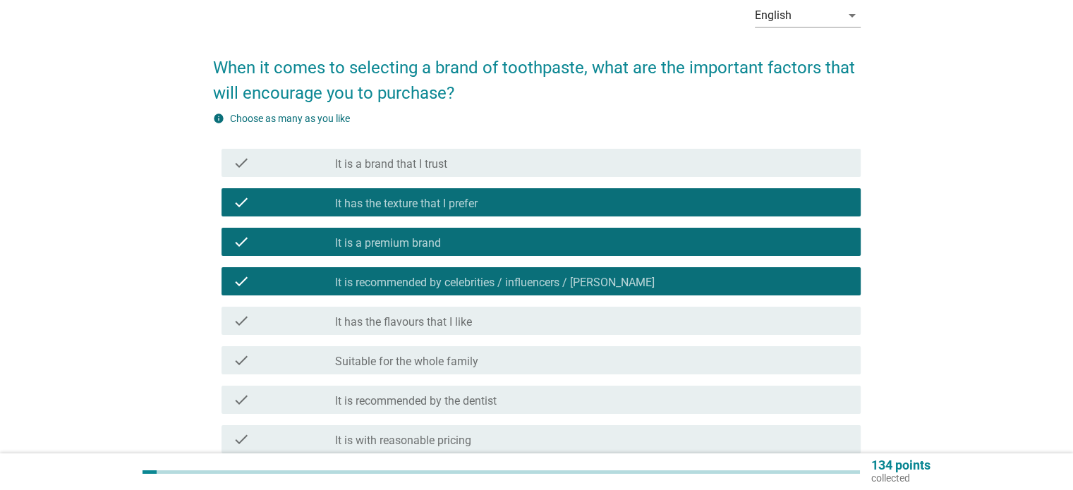
click at [549, 166] on div "check_box_outline_blank It is a brand that I trust" at bounding box center [591, 162] width 513 height 17
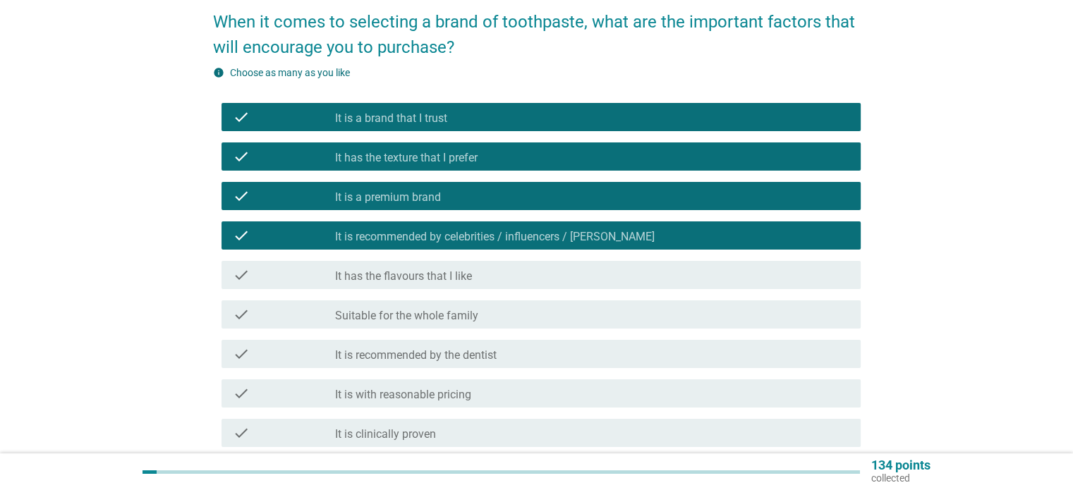
scroll to position [141, 0]
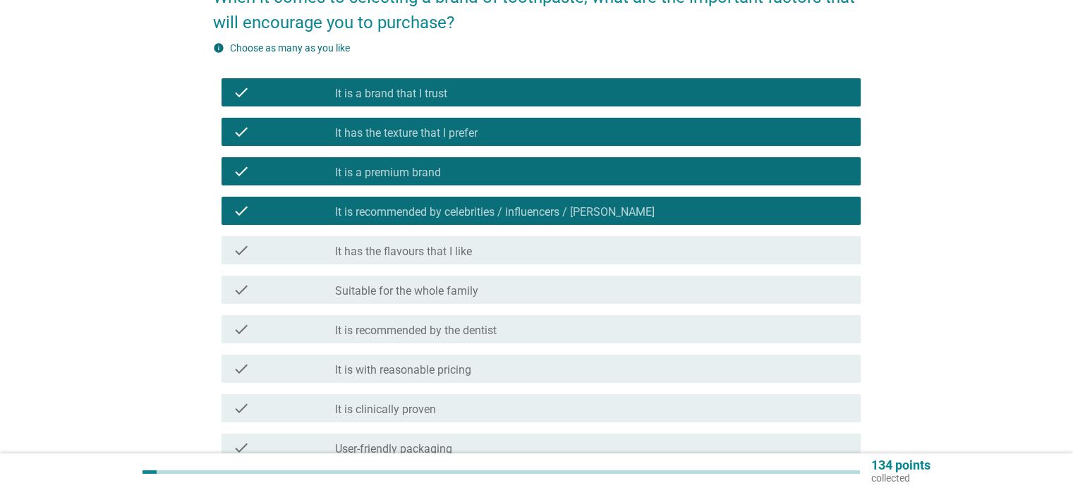
click at [702, 331] on div "check_box_outline_blank It is recommended by the dentist" at bounding box center [591, 329] width 513 height 17
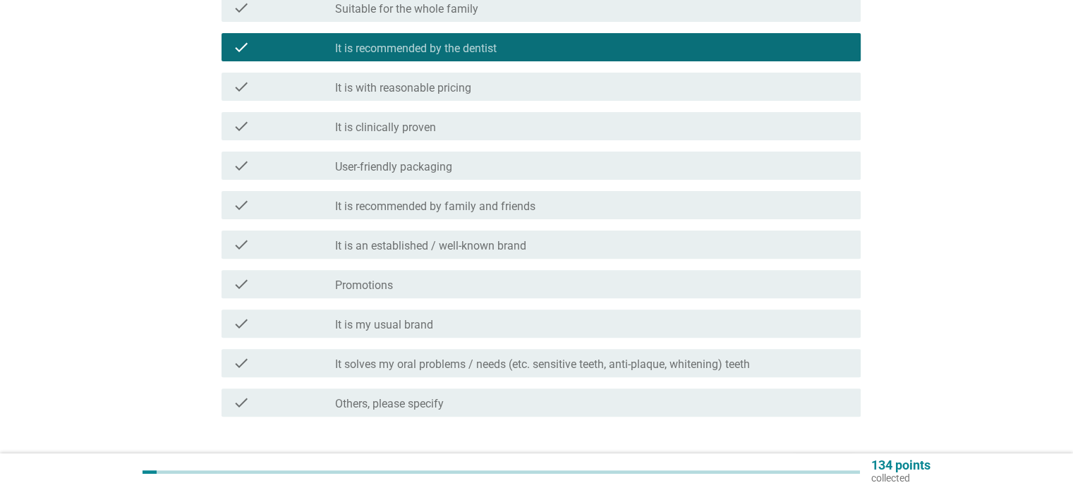
scroll to position [494, 0]
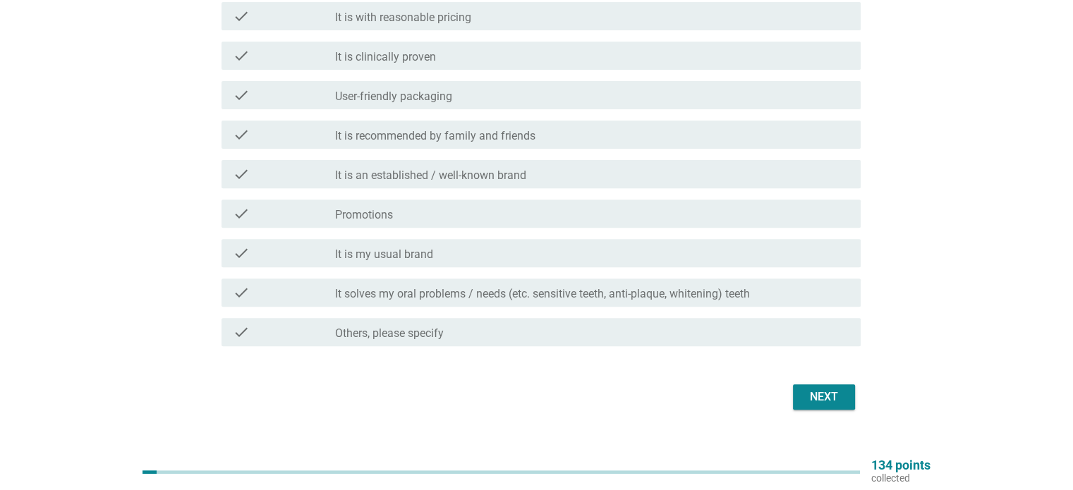
click at [838, 395] on div "Next" at bounding box center [823, 397] width 39 height 17
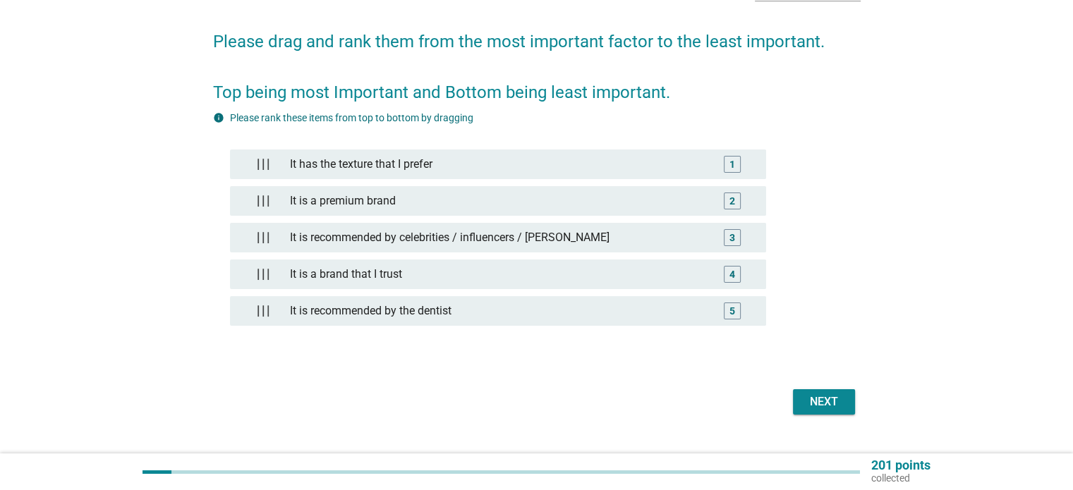
scroll to position [124, 0]
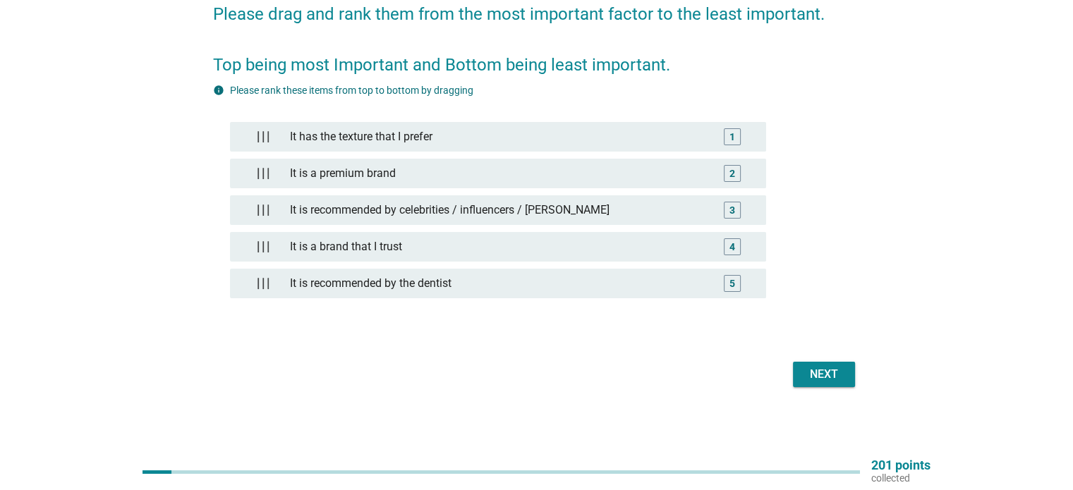
click at [804, 369] on div "Next" at bounding box center [823, 374] width 39 height 17
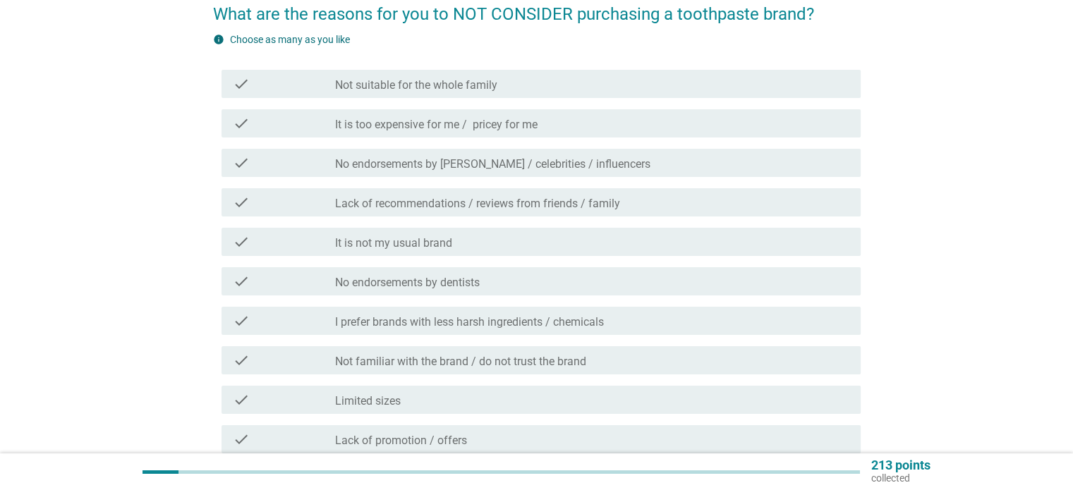
scroll to position [0, 0]
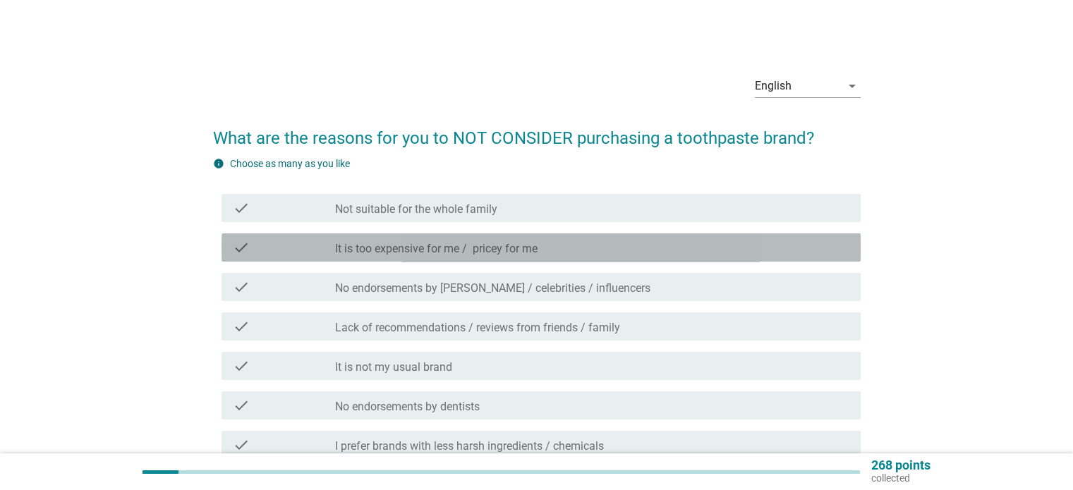
click at [566, 250] on div "check_box_outline_blank It is too expensive for me / pricey for me" at bounding box center [591, 247] width 513 height 17
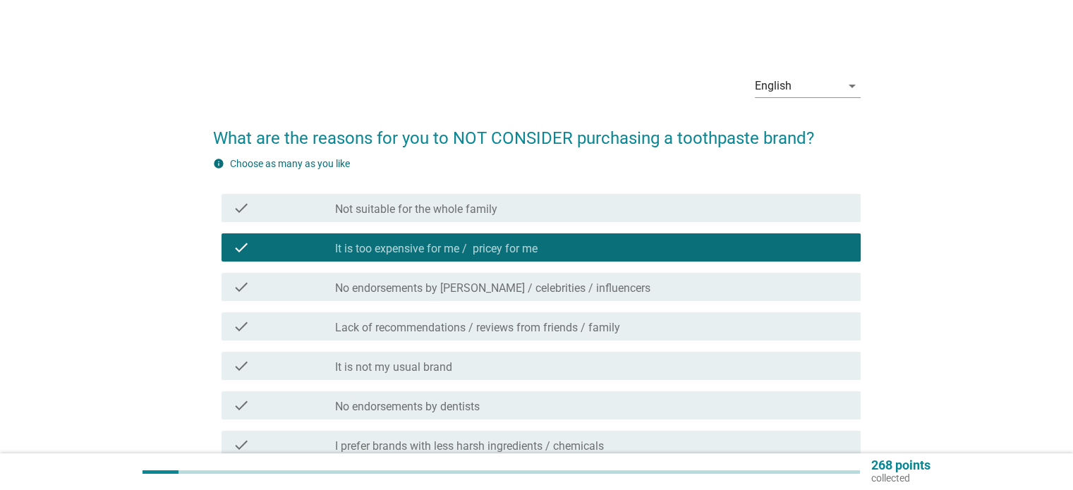
click at [585, 286] on label "No endorsements by [PERSON_NAME] / celebrities / influencers" at bounding box center [492, 288] width 315 height 14
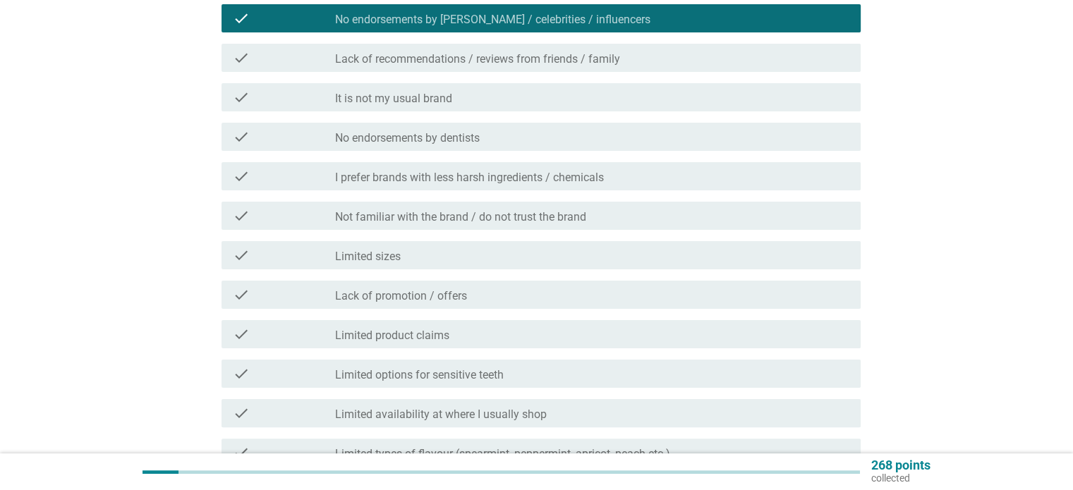
scroll to position [282, 0]
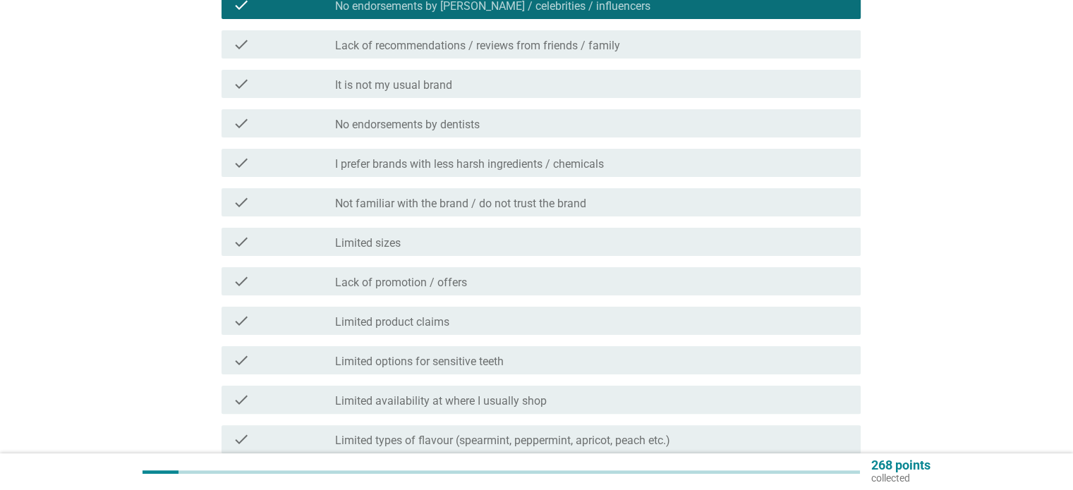
click at [753, 322] on div "check_box_outline_blank Limited product claims" at bounding box center [591, 320] width 513 height 17
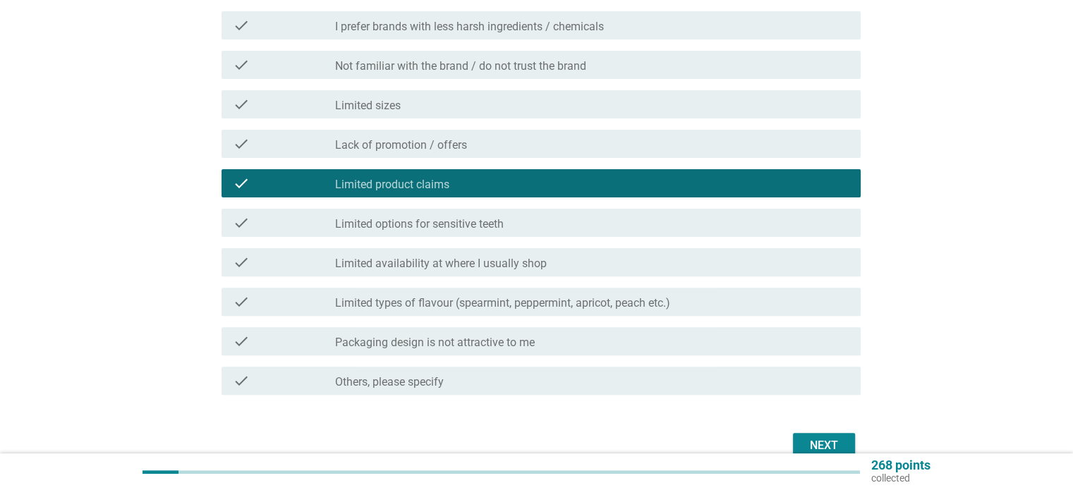
scroll to position [423, 0]
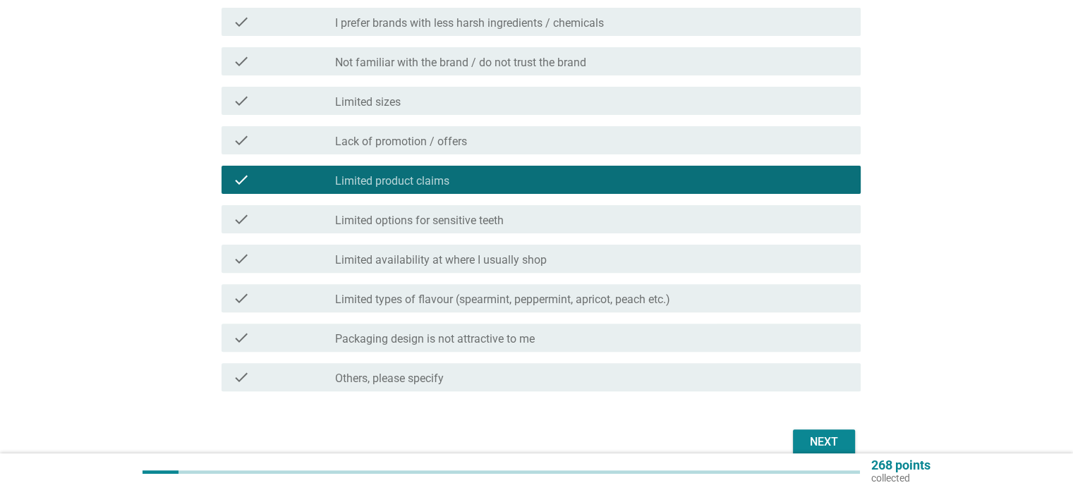
click at [762, 143] on div "check_box_outline_blank Lack of promotion / offers" at bounding box center [591, 140] width 513 height 17
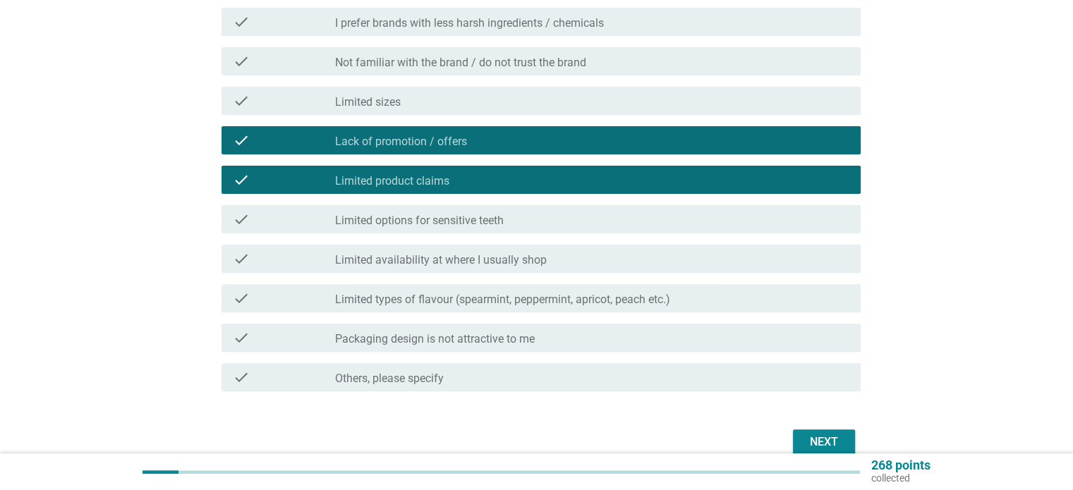
click at [761, 272] on div "check check_box_outline_blank Limited availability at where I usually shop" at bounding box center [540, 259] width 639 height 28
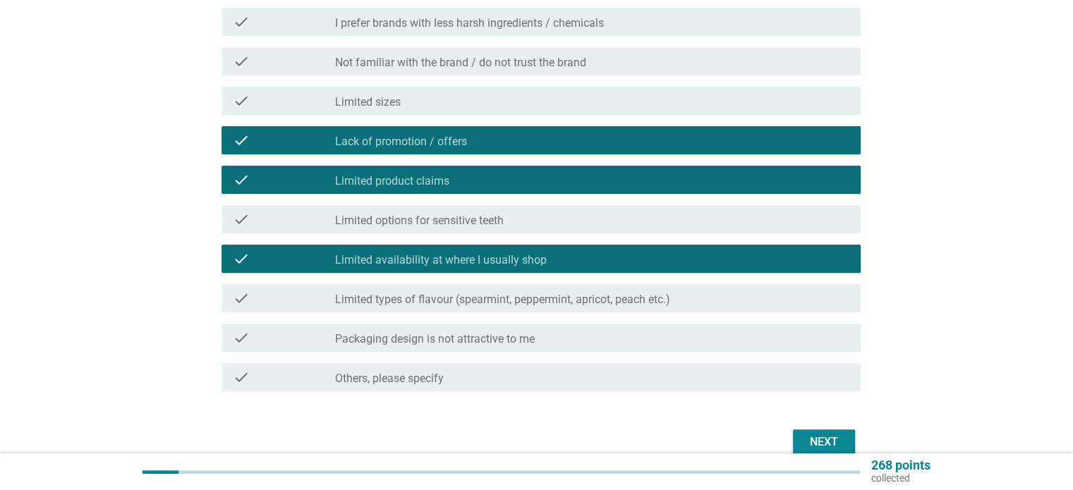
click at [820, 441] on div "Next" at bounding box center [823, 442] width 39 height 17
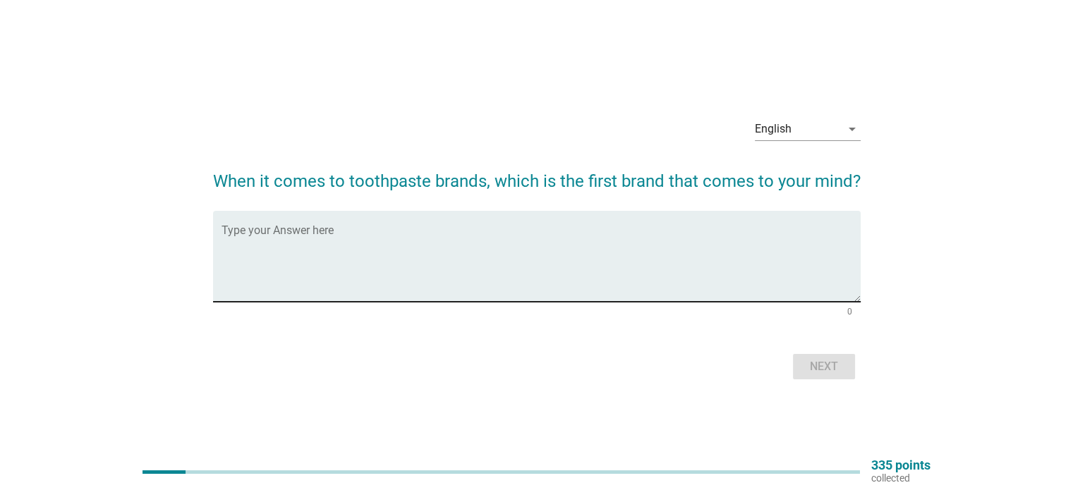
click at [430, 266] on textarea "Type your Answer here" at bounding box center [540, 265] width 639 height 74
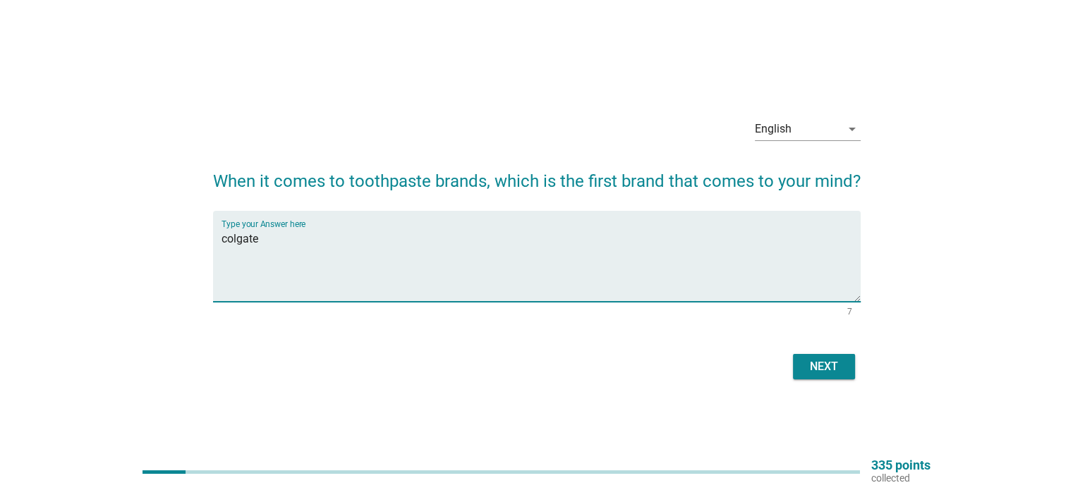
type textarea "colgate"
click at [816, 364] on div "Next" at bounding box center [823, 366] width 39 height 17
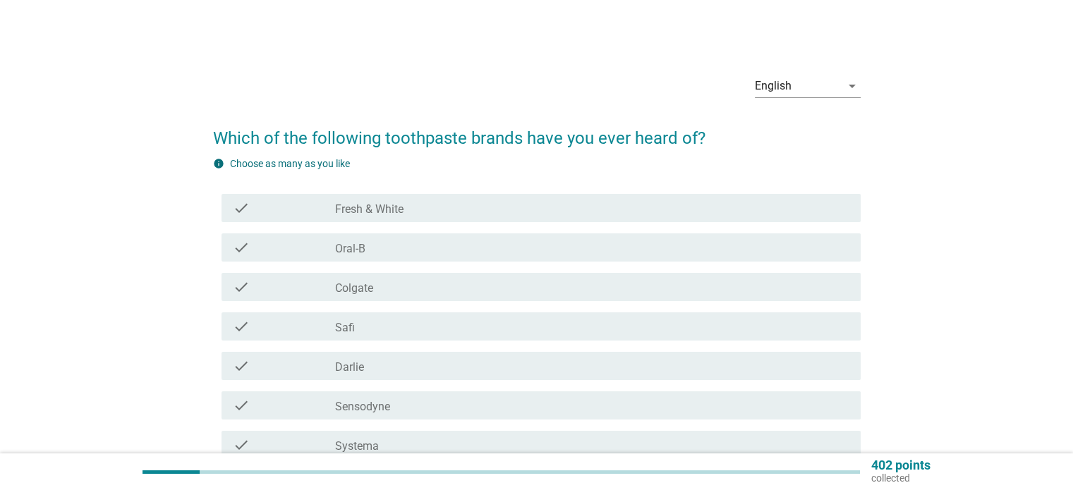
click at [567, 253] on div "check_box_outline_blank Oral-B" at bounding box center [591, 247] width 513 height 17
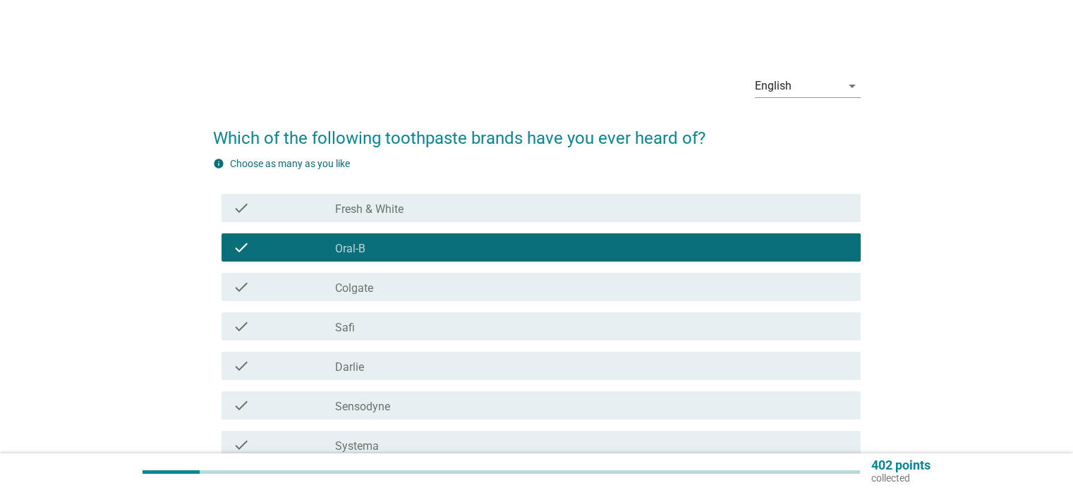
click at [550, 286] on div "check_box_outline_blank Colgate" at bounding box center [591, 287] width 513 height 17
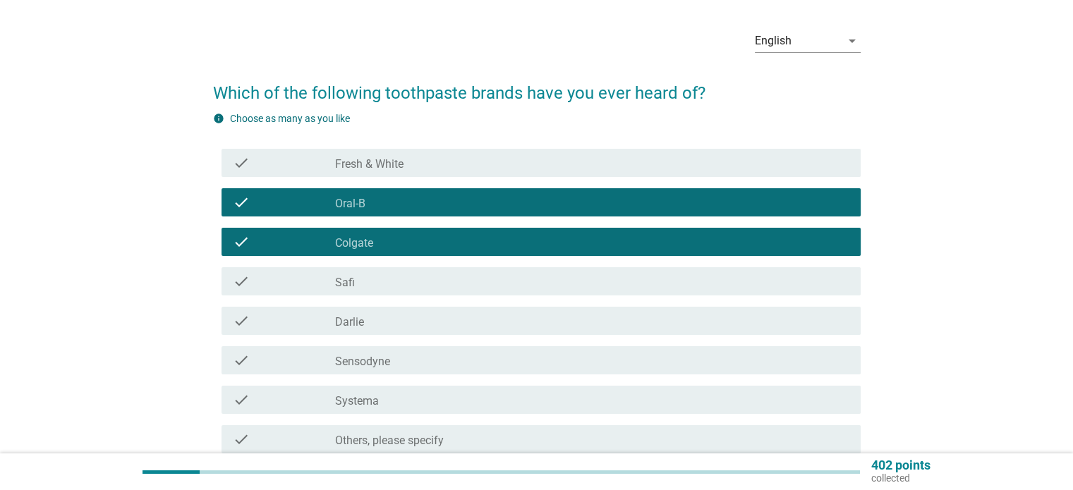
scroll to position [71, 0]
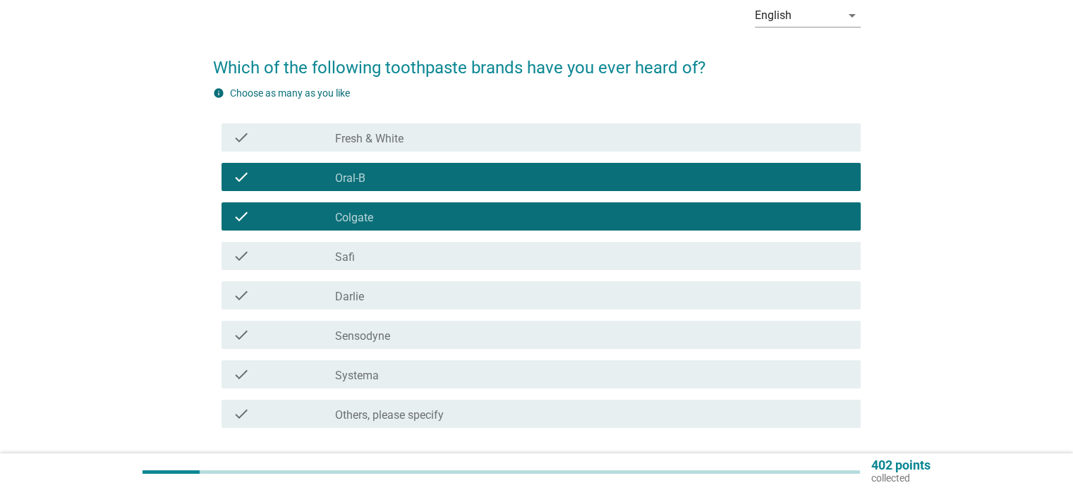
click at [559, 134] on div "check_box_outline_blank Fresh & White" at bounding box center [591, 137] width 513 height 17
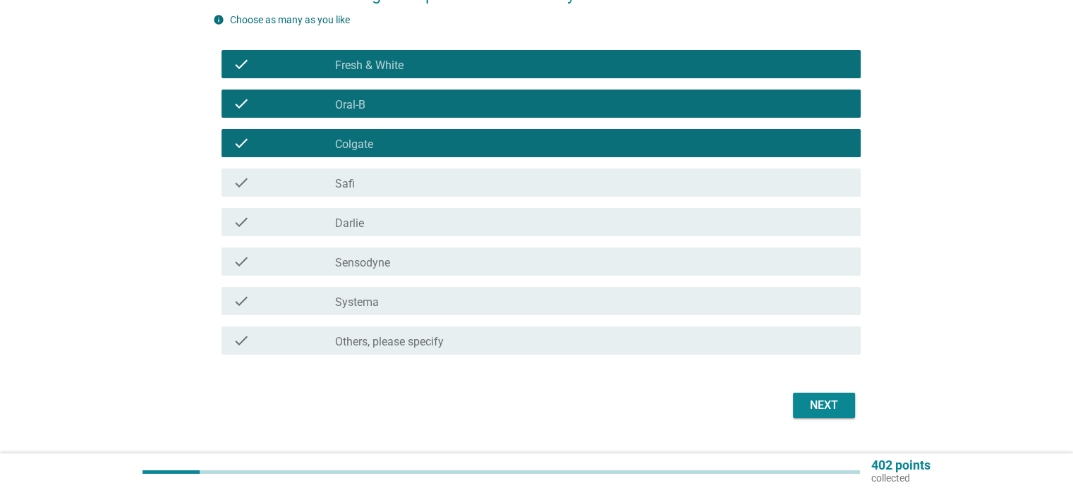
scroll to position [176, 0]
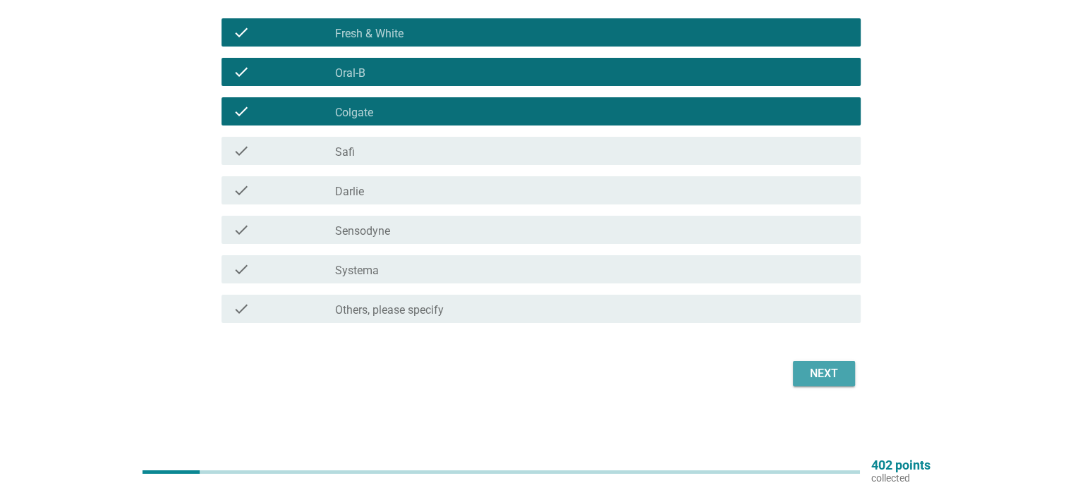
click at [801, 369] on button "Next" at bounding box center [824, 373] width 62 height 25
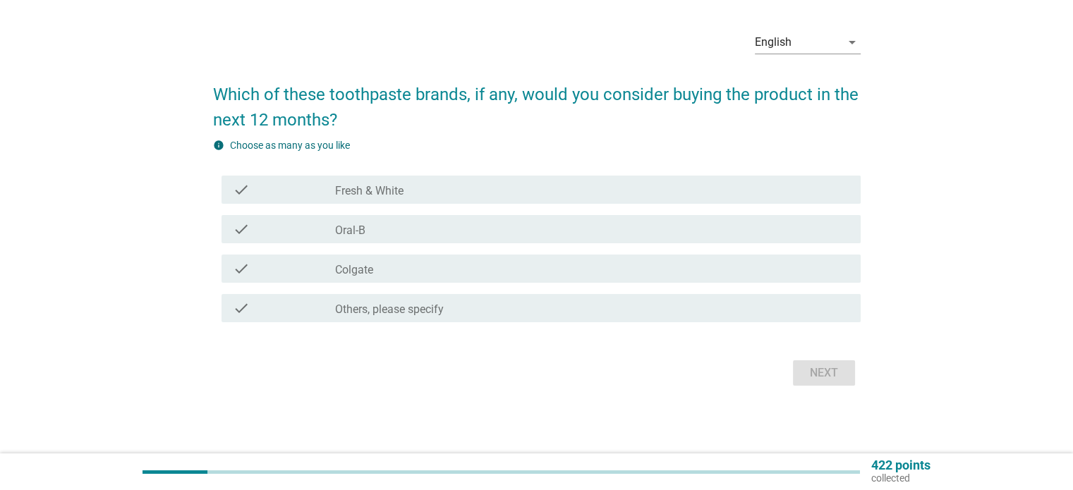
scroll to position [0, 0]
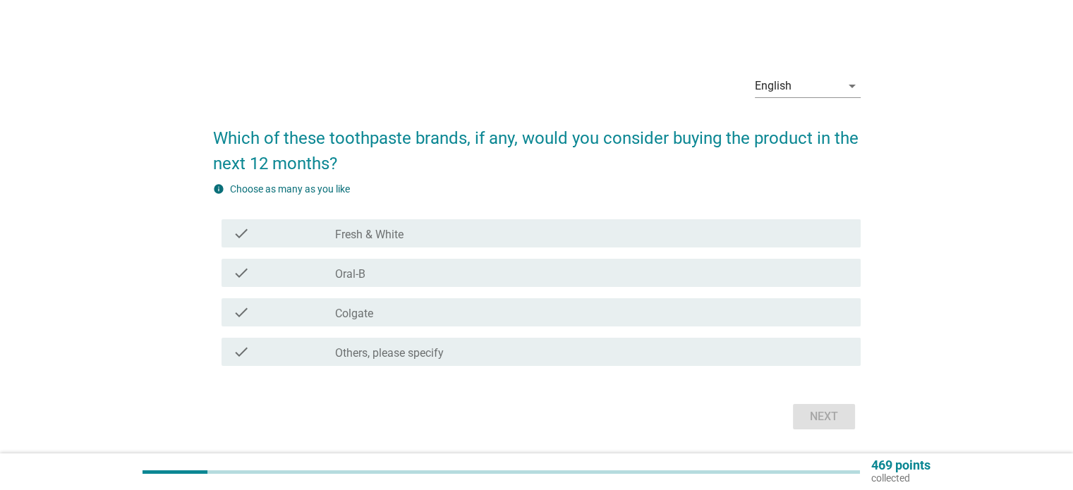
click at [569, 273] on div "check_box_outline_blank Oral-B" at bounding box center [591, 272] width 513 height 17
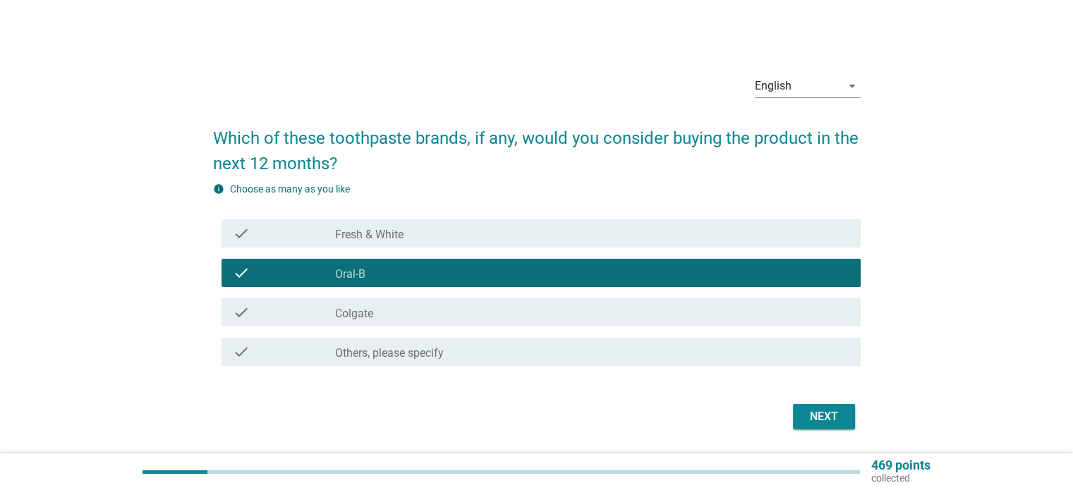
click at [568, 233] on div "check_box_outline_blank Fresh & White" at bounding box center [591, 233] width 513 height 17
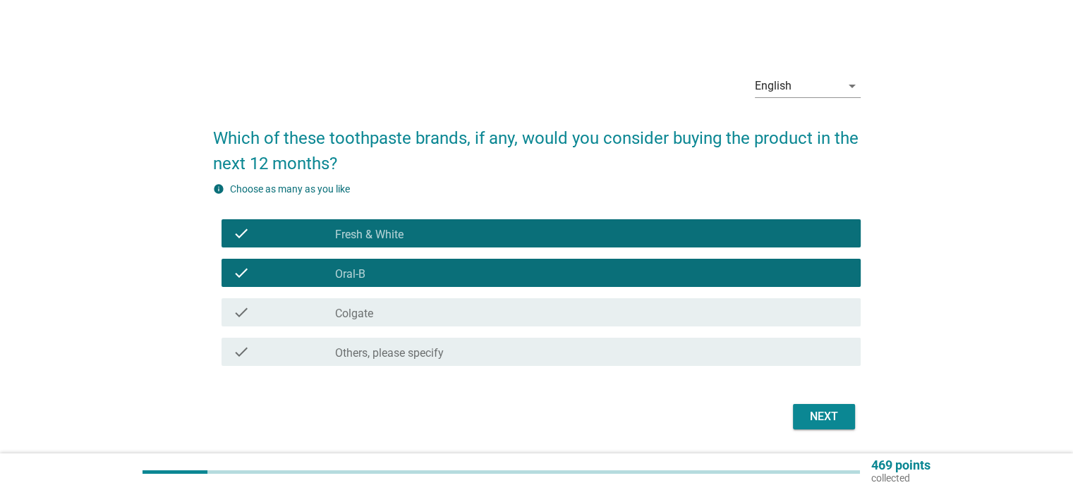
click at [600, 308] on div "check_box_outline_blank Colgate" at bounding box center [591, 312] width 513 height 17
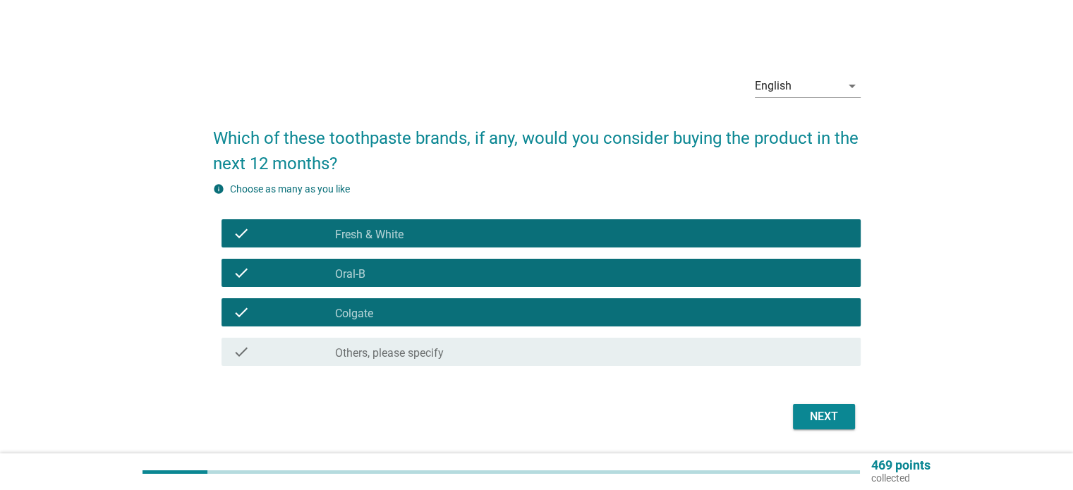
click at [810, 422] on div "Next" at bounding box center [823, 416] width 39 height 17
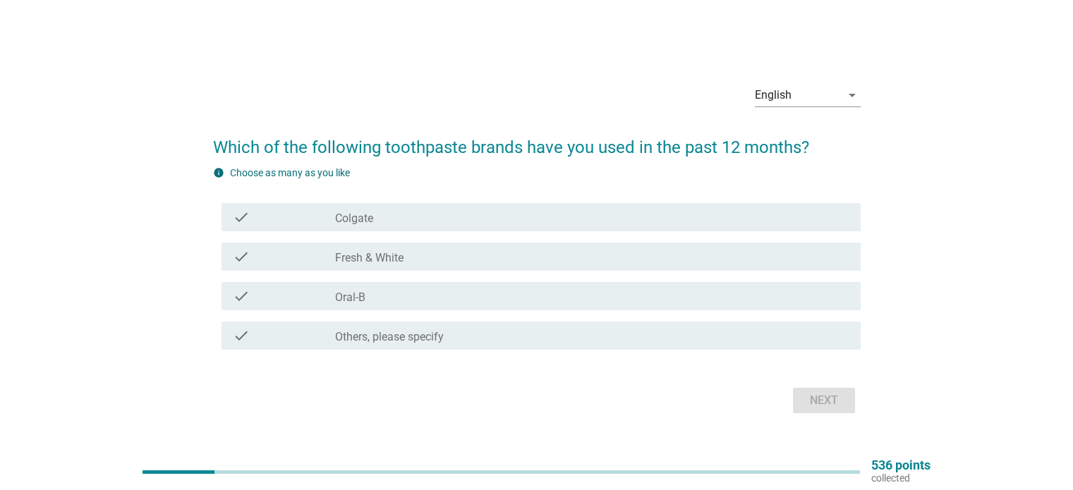
click at [664, 284] on div "check check_box Oral-B" at bounding box center [540, 296] width 639 height 28
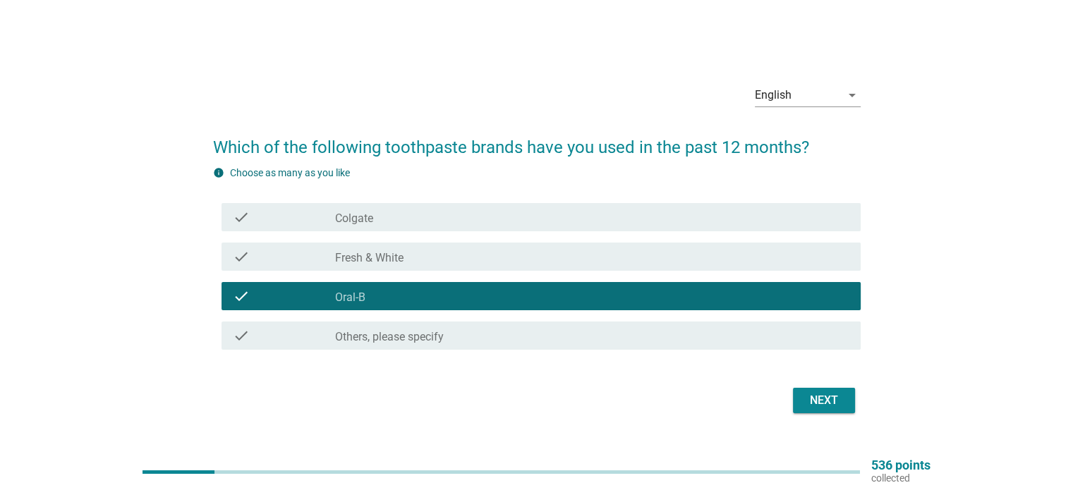
click at [659, 248] on div "check check_box Fresh & White" at bounding box center [540, 257] width 639 height 28
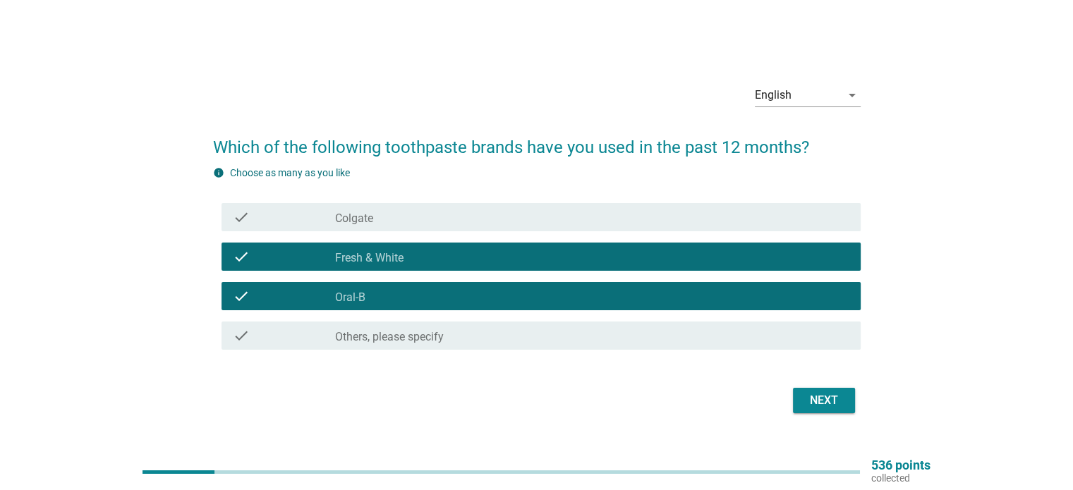
click at [657, 219] on div "check_box Colgate" at bounding box center [591, 217] width 513 height 17
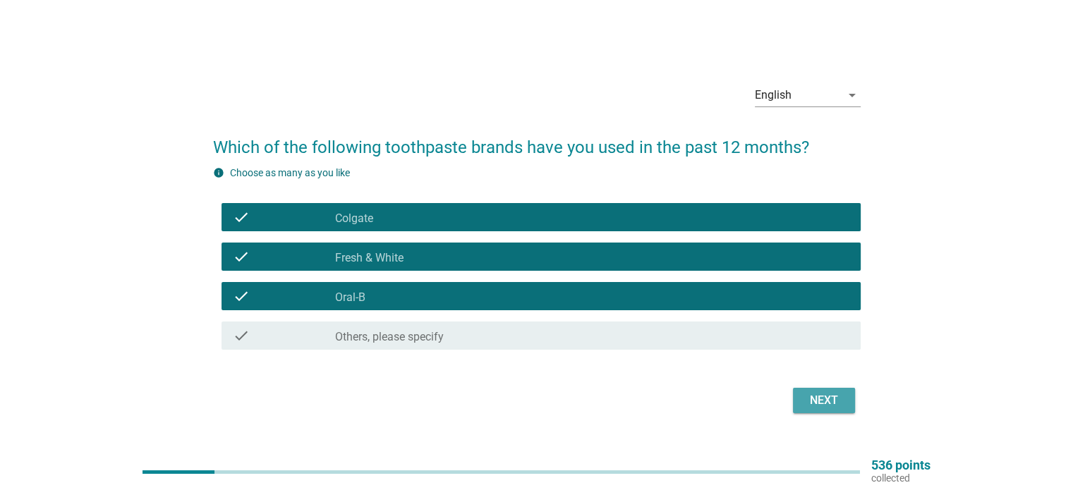
click at [816, 407] on div "Next" at bounding box center [823, 400] width 39 height 17
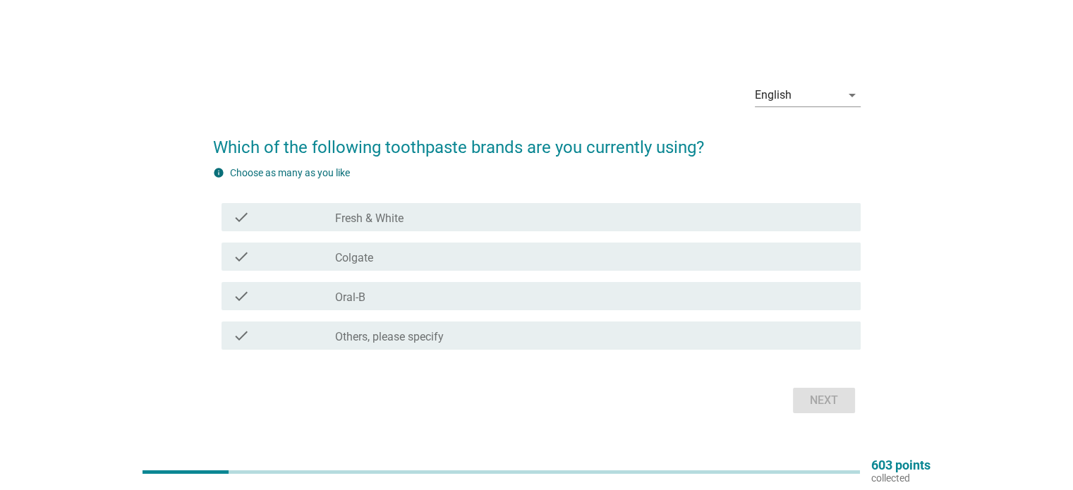
click at [622, 279] on div "check check_box Oral-B" at bounding box center [536, 295] width 647 height 39
click at [621, 246] on div "check check_box Colgate" at bounding box center [540, 257] width 639 height 28
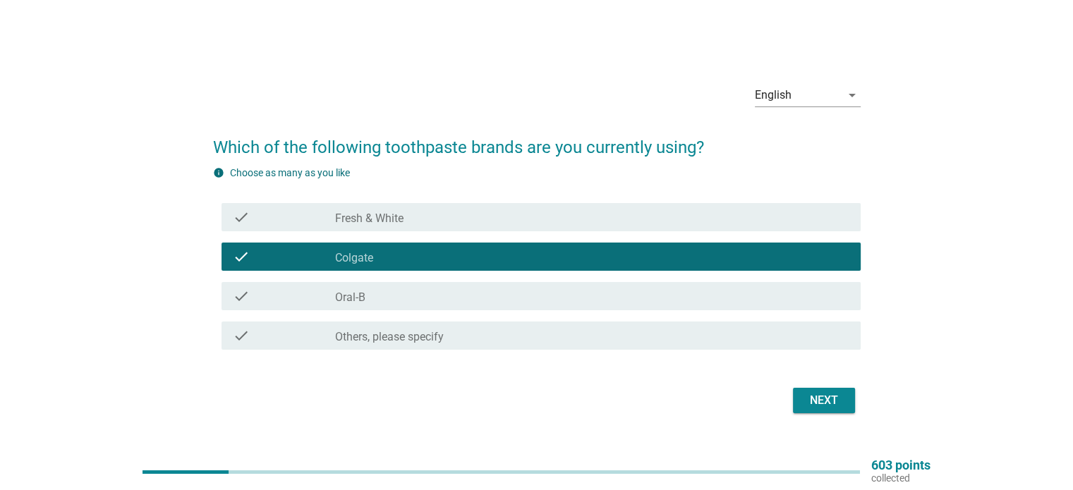
click at [613, 291] on div "check_box Oral-B" at bounding box center [591, 296] width 513 height 17
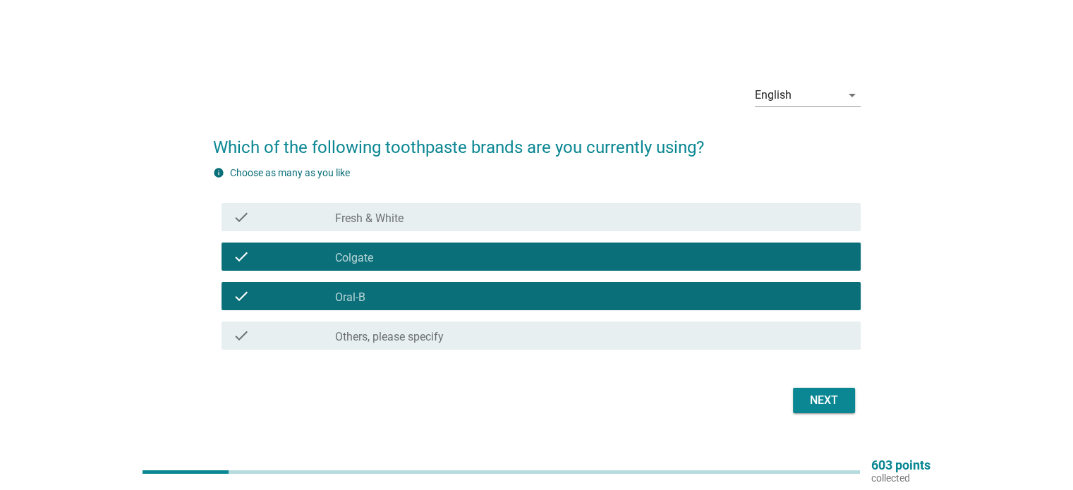
click at [610, 202] on div "check check_box Fresh & White" at bounding box center [536, 216] width 647 height 39
click at [678, 218] on div "check_box Fresh & White" at bounding box center [591, 217] width 513 height 17
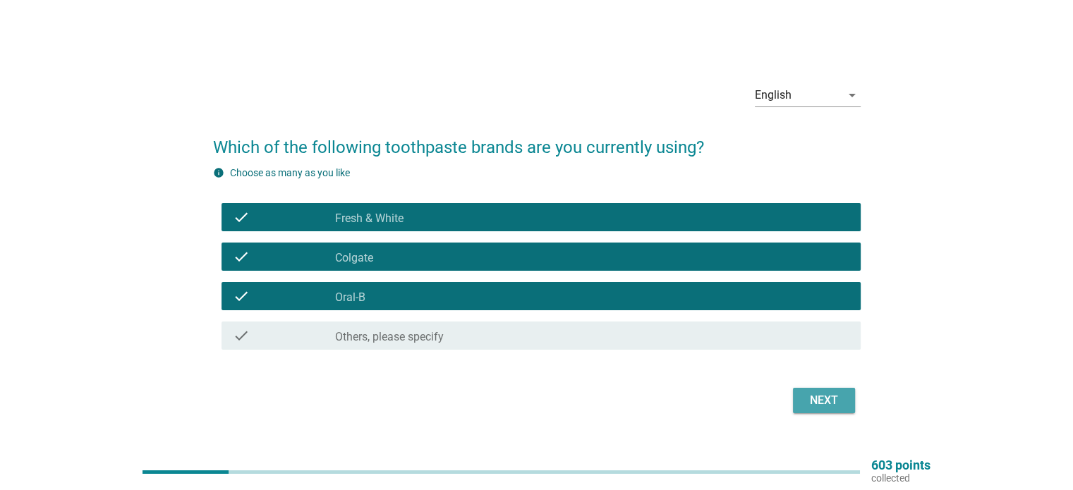
click at [810, 400] on div "Next" at bounding box center [823, 400] width 39 height 17
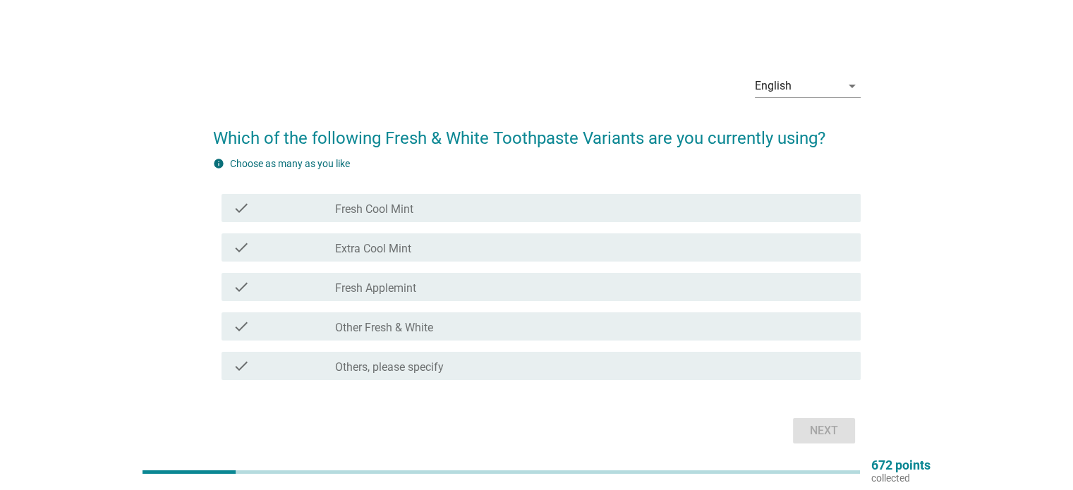
click at [622, 226] on div "check check_box_outline_blank Fresh Cool Mint" at bounding box center [536, 207] width 647 height 39
click at [617, 248] on div "check_box_outline_blank Extra Cool Mint" at bounding box center [591, 247] width 513 height 17
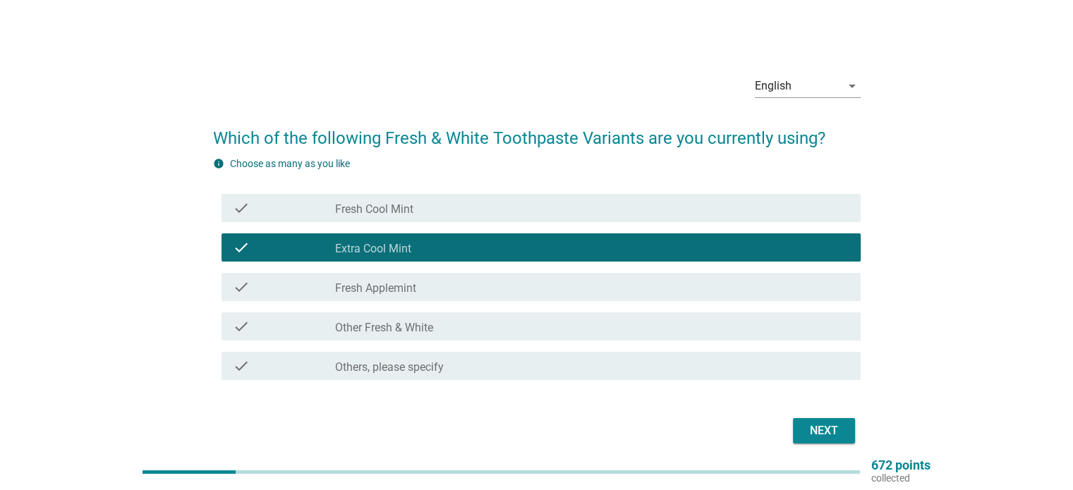
click at [609, 293] on div "check_box_outline_blank Fresh Applemint" at bounding box center [591, 287] width 513 height 17
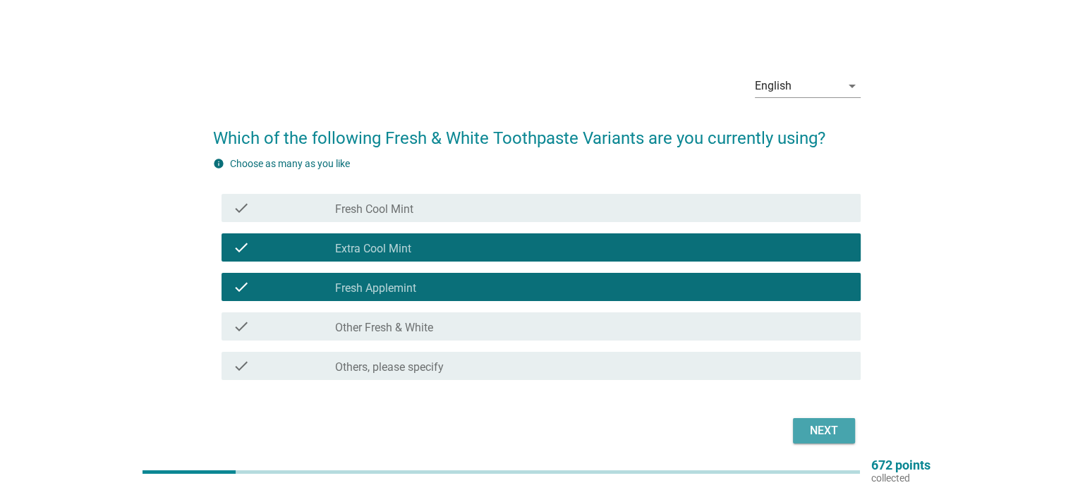
click at [803, 427] on button "Next" at bounding box center [824, 430] width 62 height 25
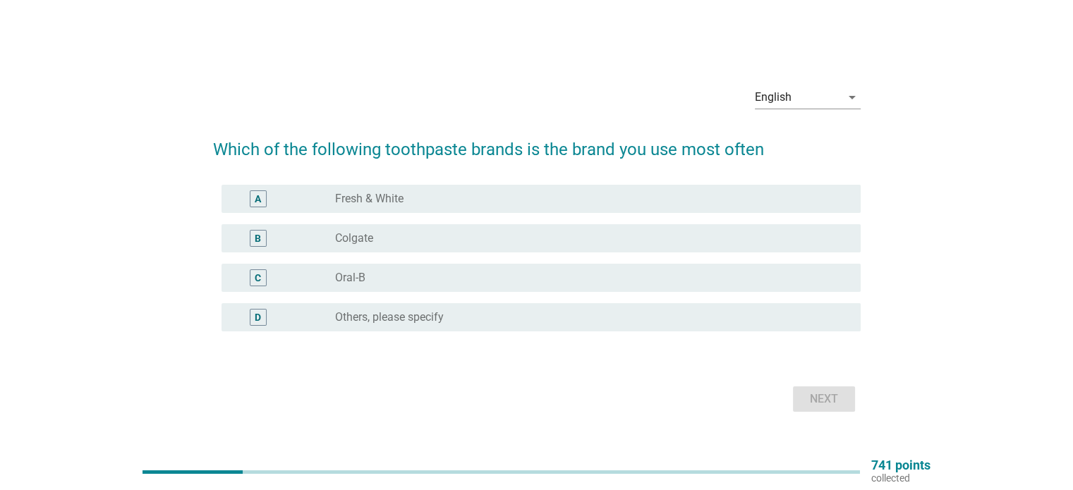
click at [602, 262] on div "C radio_button_unchecked Oral-B" at bounding box center [536, 277] width 647 height 39
click at [602, 237] on div "radio_button_unchecked Colgate" at bounding box center [586, 238] width 502 height 14
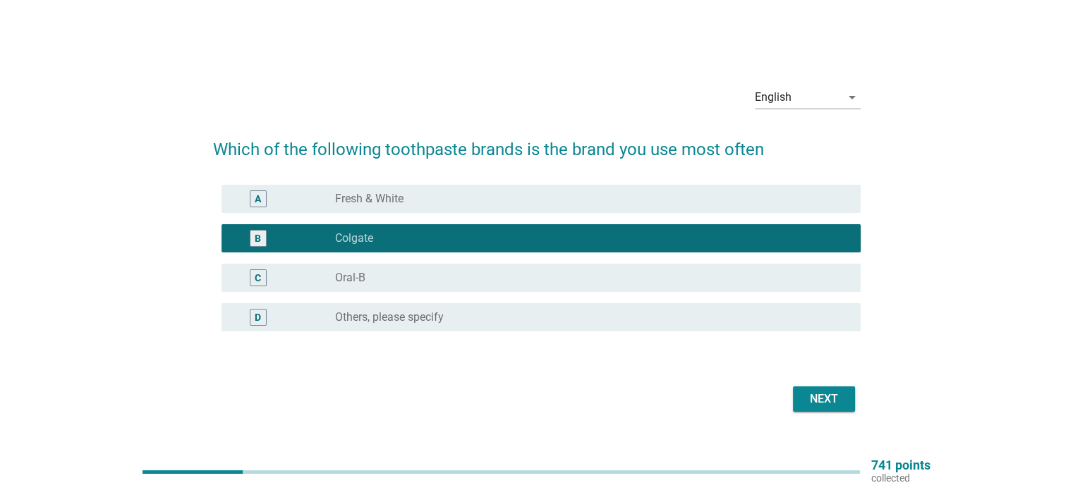
click at [602, 271] on div "radio_button_unchecked Oral-B" at bounding box center [586, 278] width 502 height 14
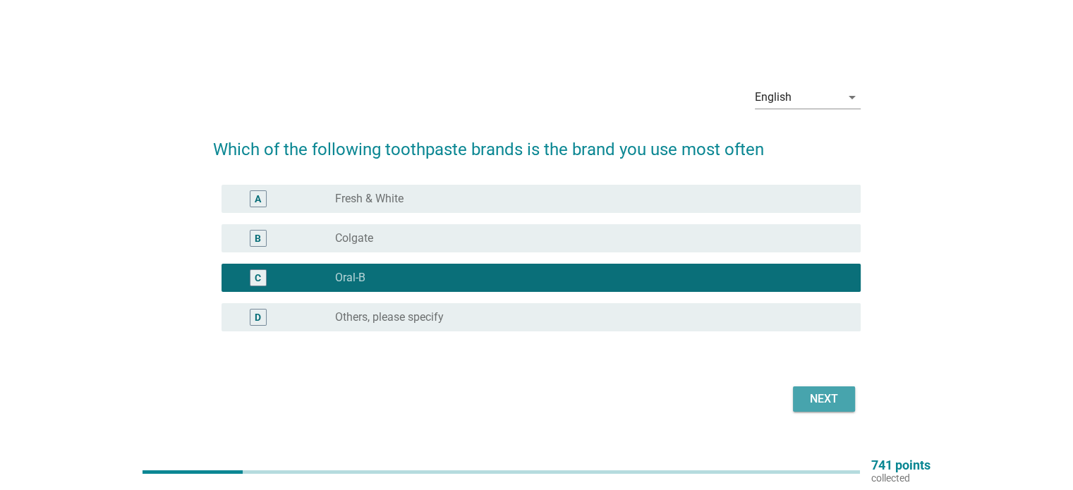
click at [813, 403] on div "Next" at bounding box center [823, 399] width 39 height 17
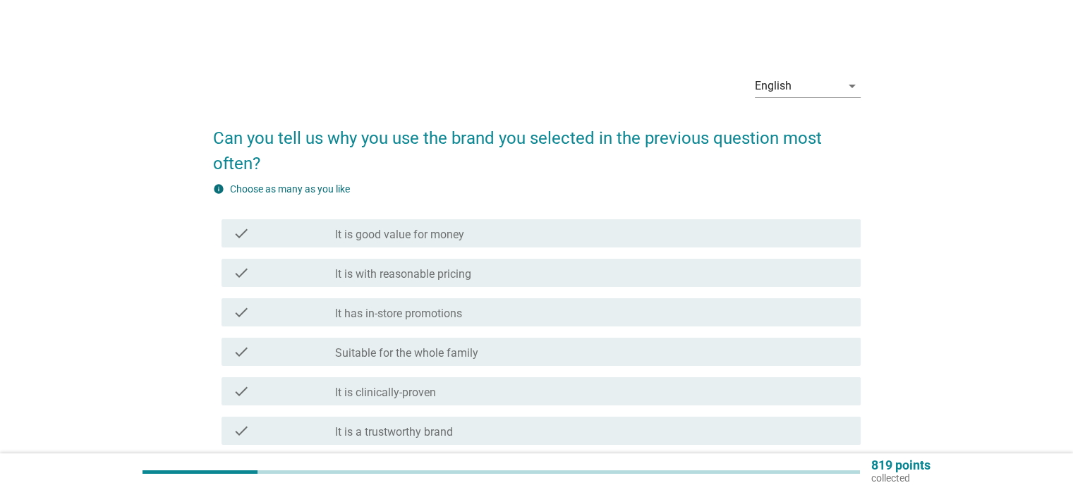
click at [686, 292] on div "check check_box_outline_blank It is with reasonable pricing" at bounding box center [536, 272] width 647 height 39
click at [684, 281] on div "check_box_outline_blank It is with reasonable pricing" at bounding box center [591, 272] width 513 height 17
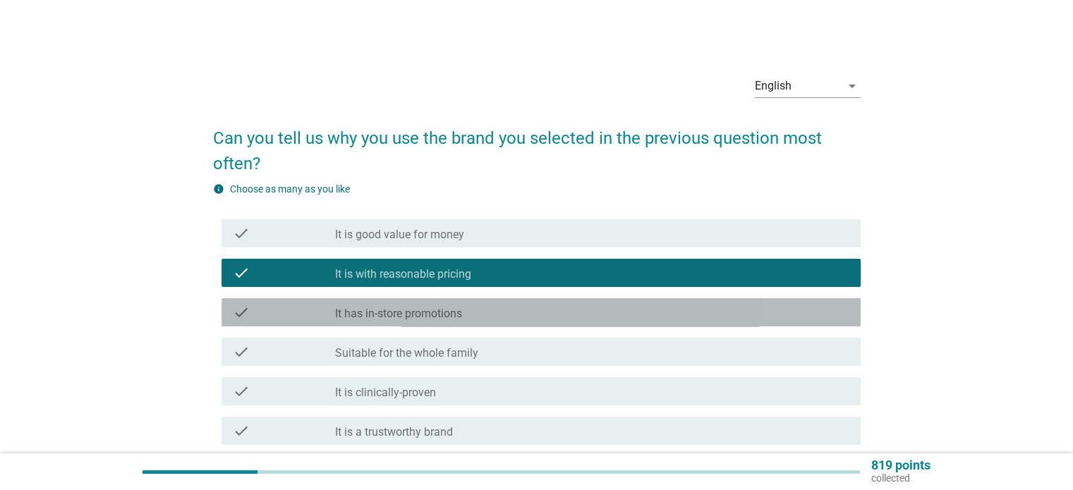
click at [681, 312] on div "check_box_outline_blank It has in-store promotions" at bounding box center [591, 312] width 513 height 17
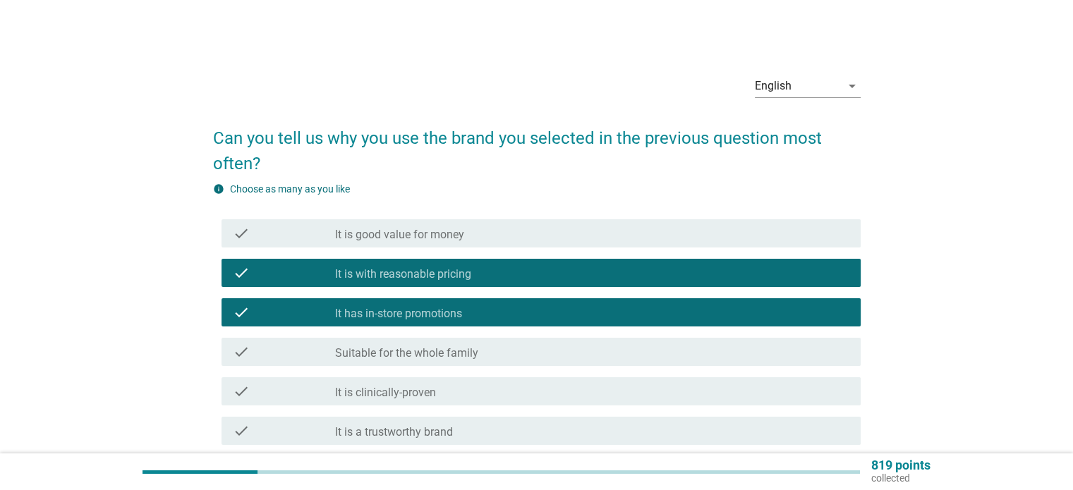
click at [681, 348] on div "check_box_outline_blank Suitable for the whole family" at bounding box center [591, 351] width 513 height 17
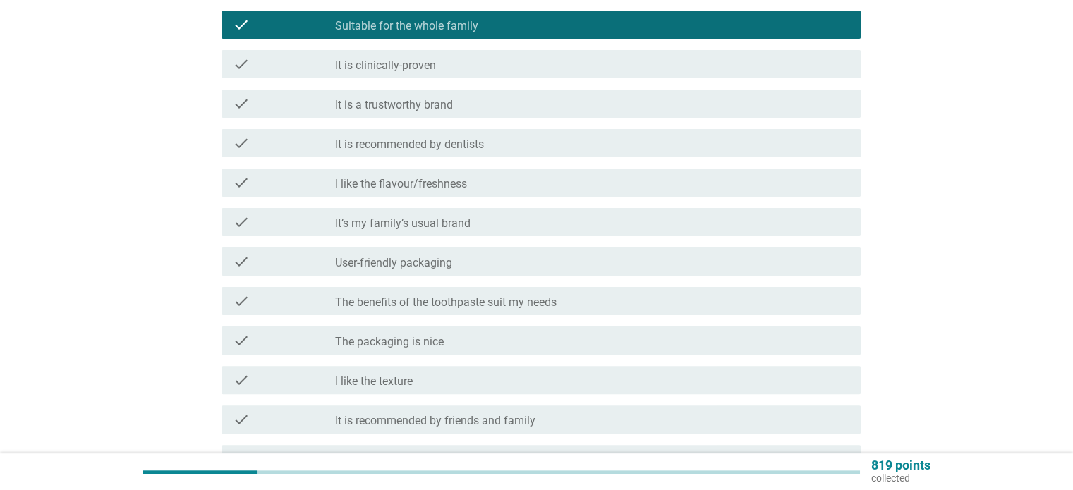
scroll to position [353, 0]
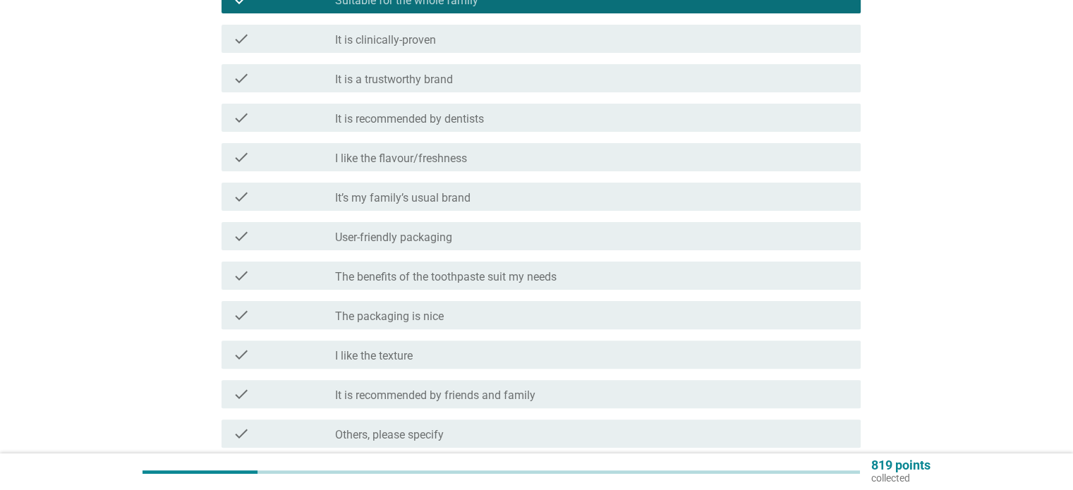
click at [700, 284] on div "check_box_outline_blank The benefits of the toothpaste suit my needs" at bounding box center [591, 275] width 513 height 17
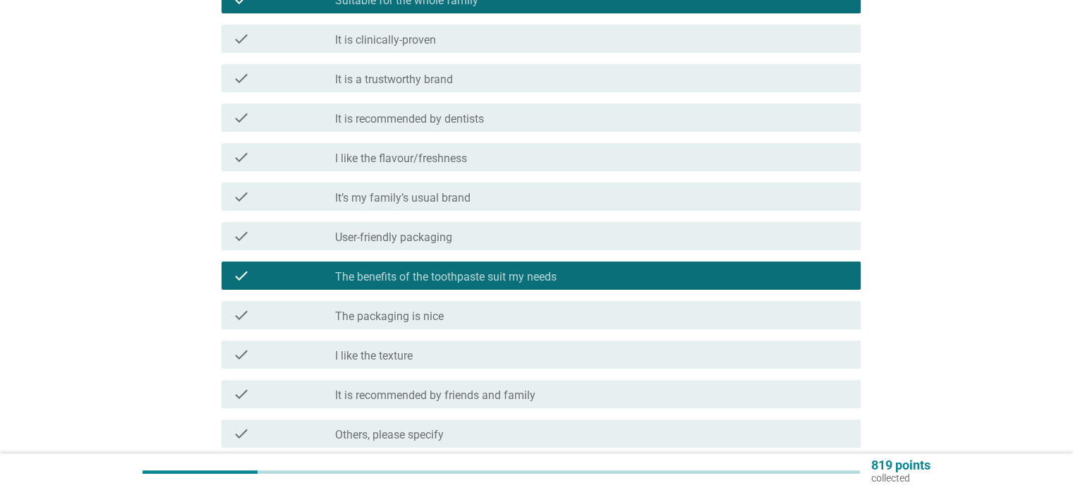
click at [701, 313] on div "check_box_outline_blank The packaging is nice" at bounding box center [591, 315] width 513 height 17
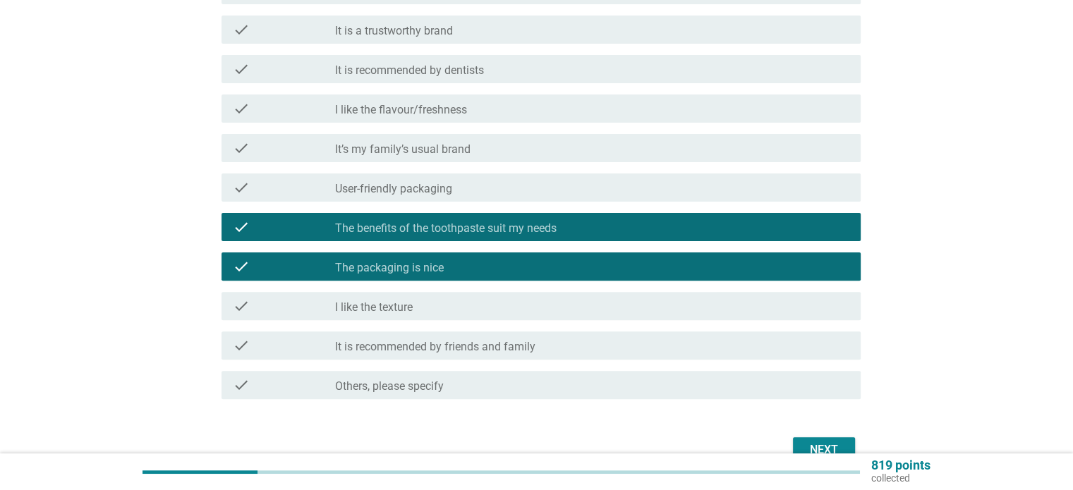
scroll to position [477, 0]
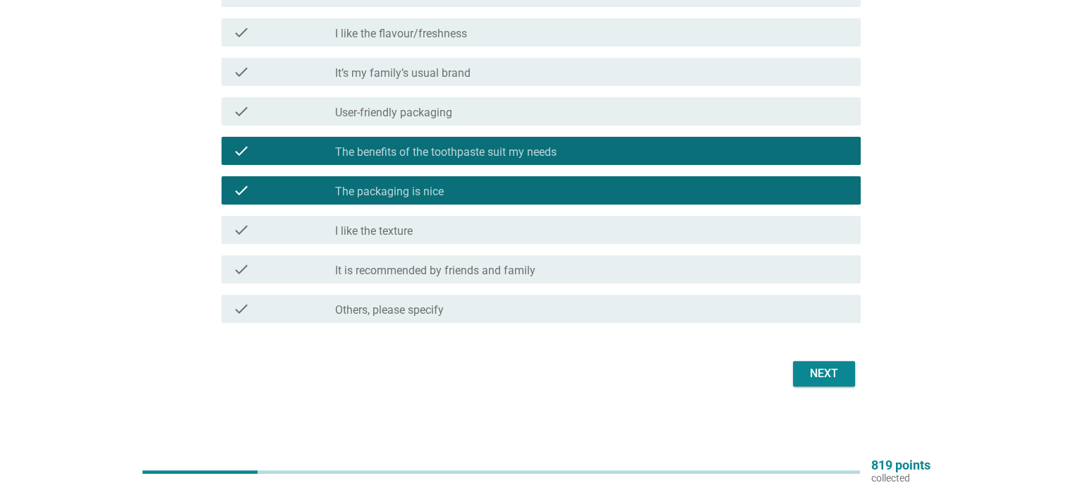
click at [807, 370] on div "Next" at bounding box center [823, 373] width 39 height 17
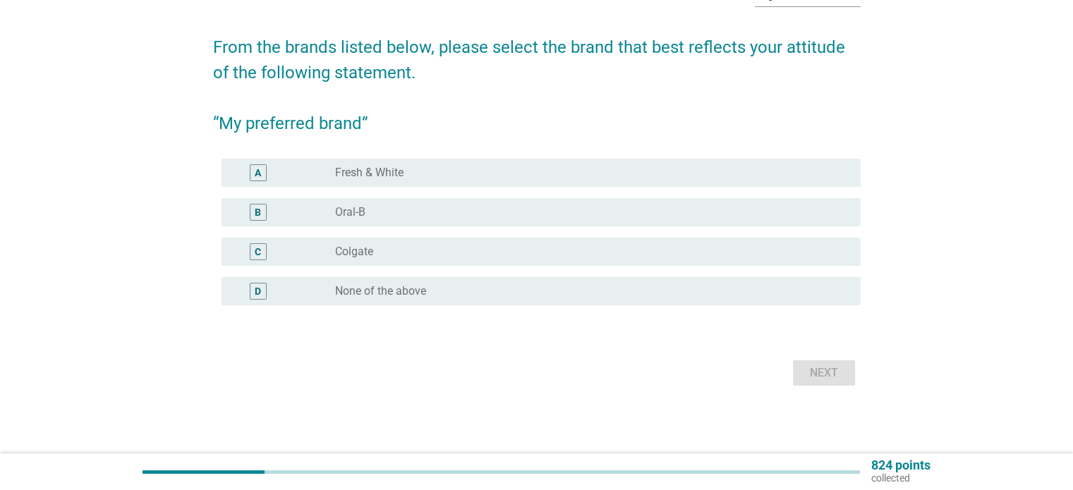
scroll to position [0, 0]
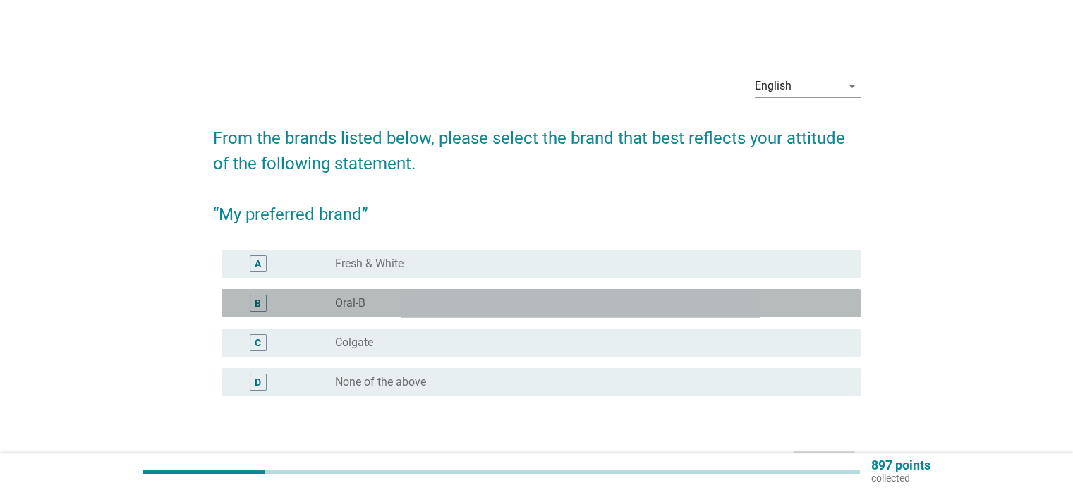
click at [621, 302] on div "radio_button_unchecked Oral-B" at bounding box center [586, 303] width 502 height 14
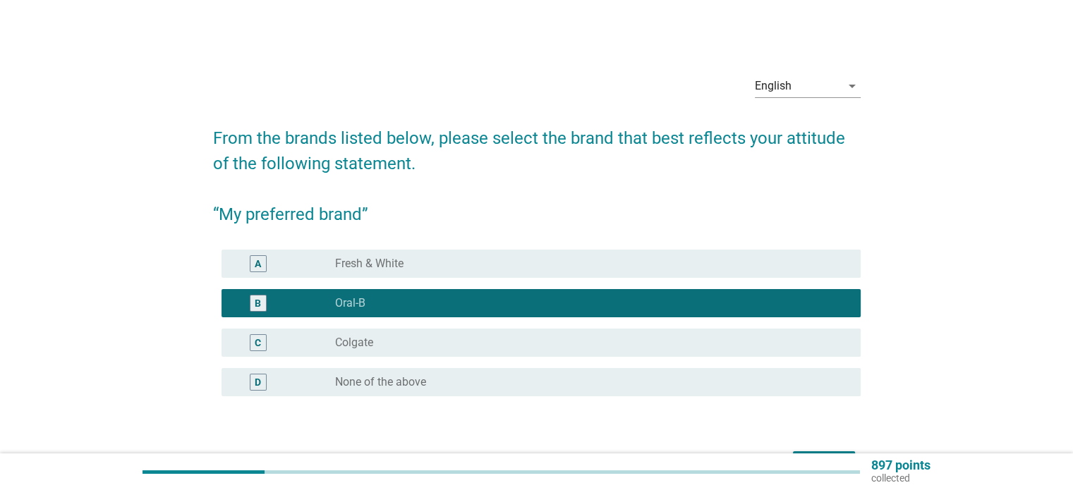
click at [632, 337] on div "radio_button_unchecked Colgate" at bounding box center [586, 343] width 502 height 14
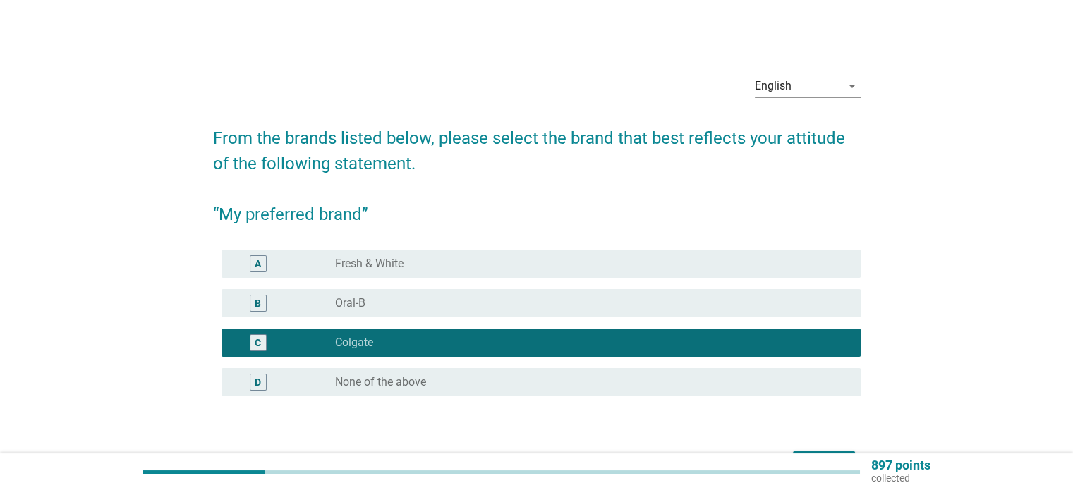
click at [772, 324] on div "C radio_button_checked Colgate" at bounding box center [536, 342] width 647 height 39
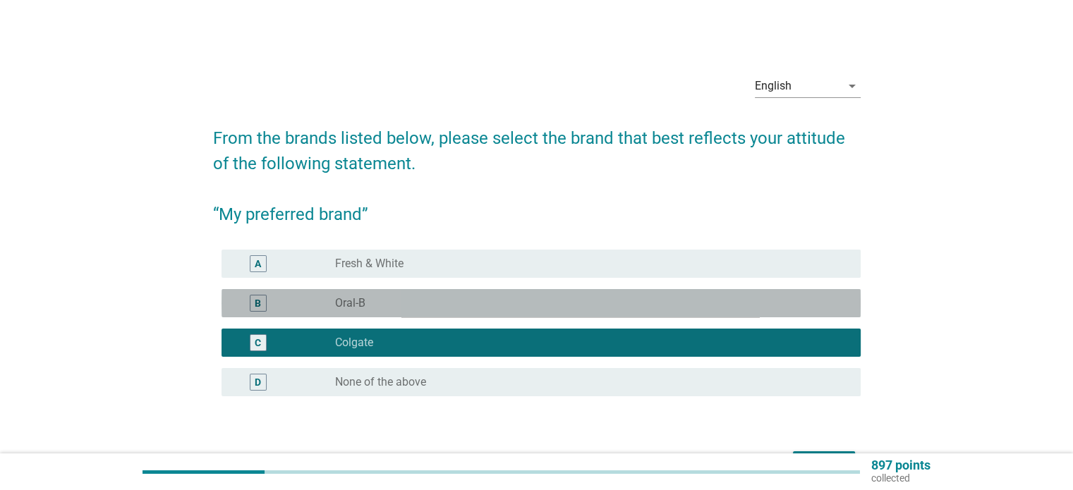
click at [757, 303] on div "radio_button_unchecked Oral-B" at bounding box center [586, 303] width 502 height 14
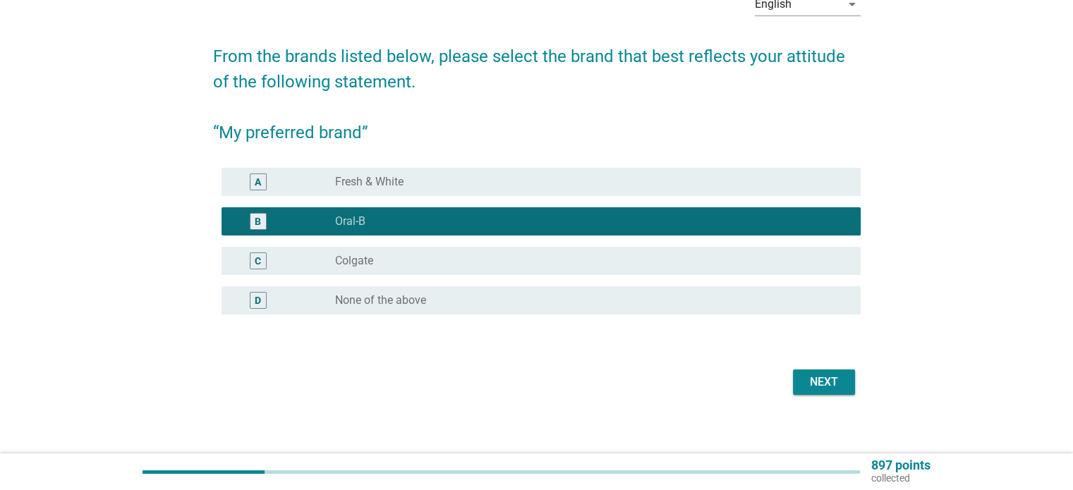
scroll to position [90, 0]
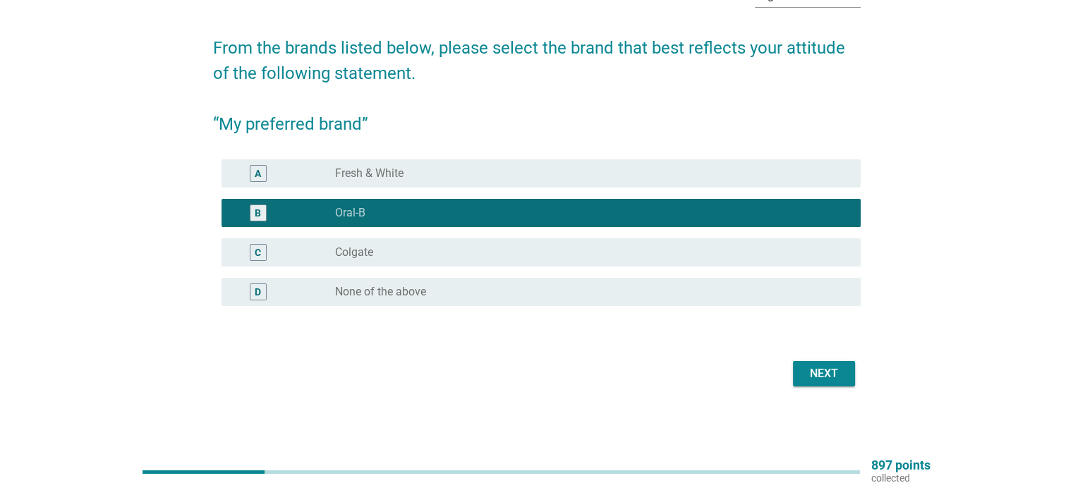
click at [833, 374] on div "Next" at bounding box center [823, 373] width 39 height 17
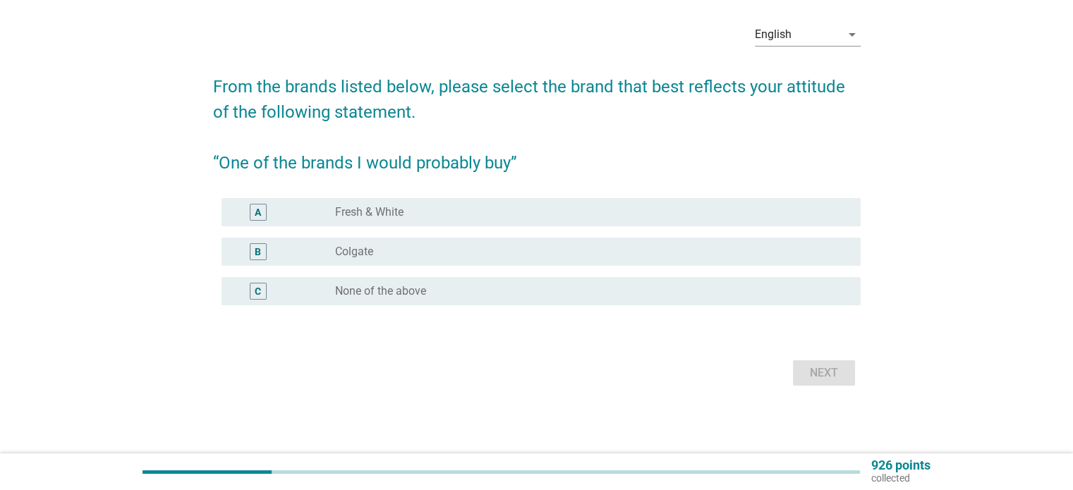
scroll to position [0, 0]
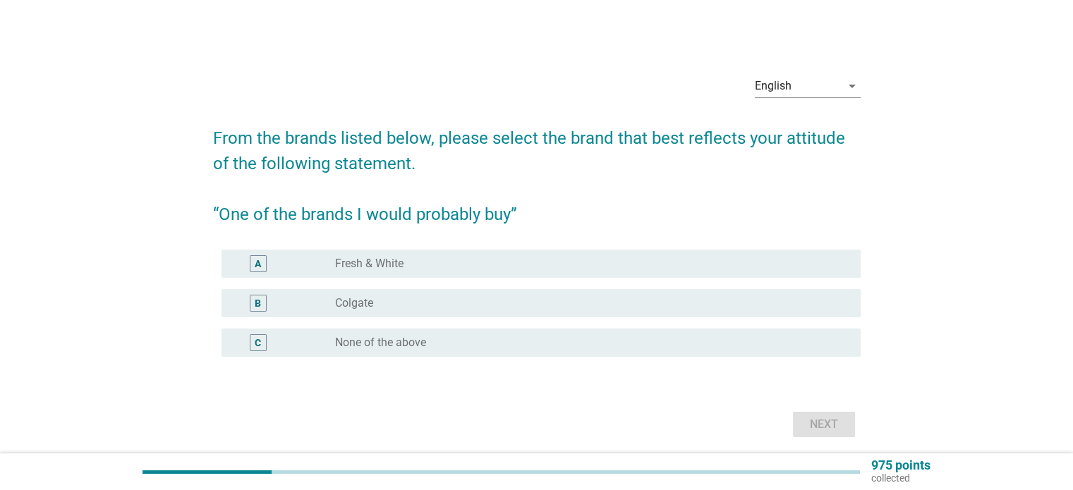
click at [735, 262] on div "radio_button_unchecked Fresh & White" at bounding box center [586, 264] width 502 height 14
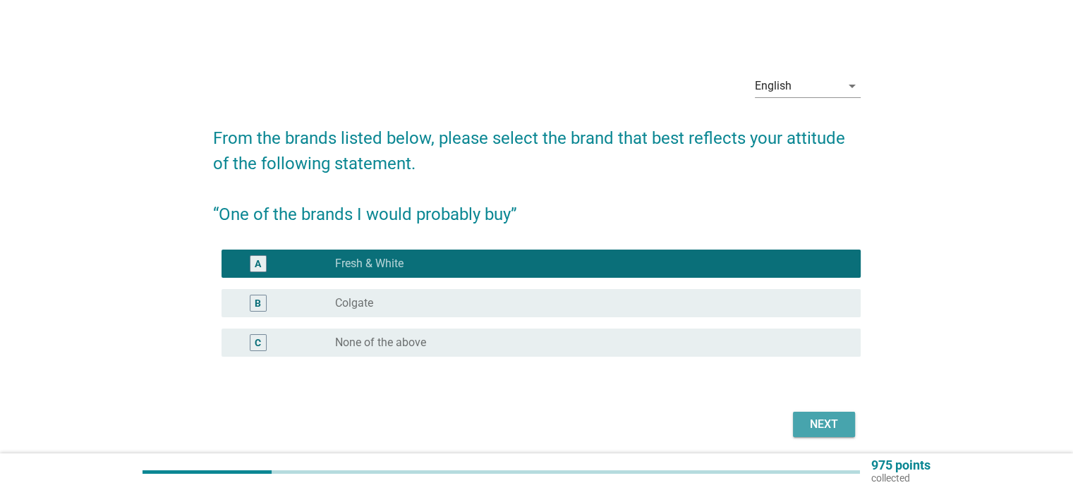
click at [800, 430] on button "Next" at bounding box center [824, 424] width 62 height 25
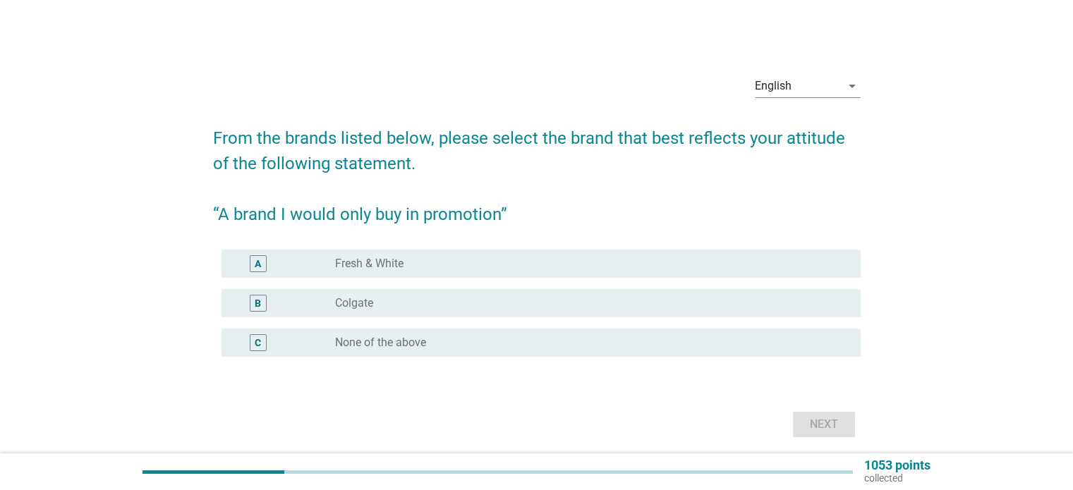
click at [683, 279] on div "A radio_button_unchecked Fresh & White" at bounding box center [536, 263] width 647 height 39
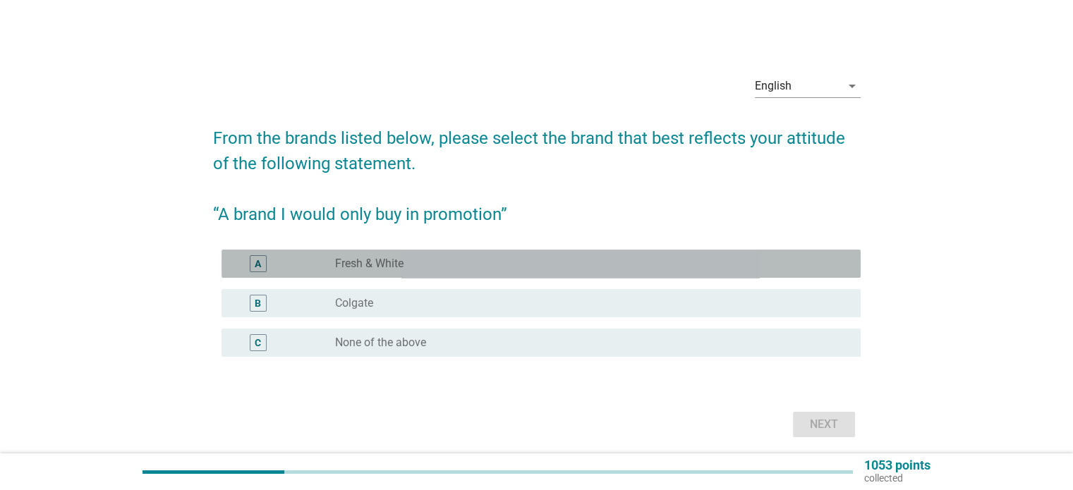
click at [684, 261] on div "radio_button_unchecked Fresh & White" at bounding box center [586, 264] width 502 height 14
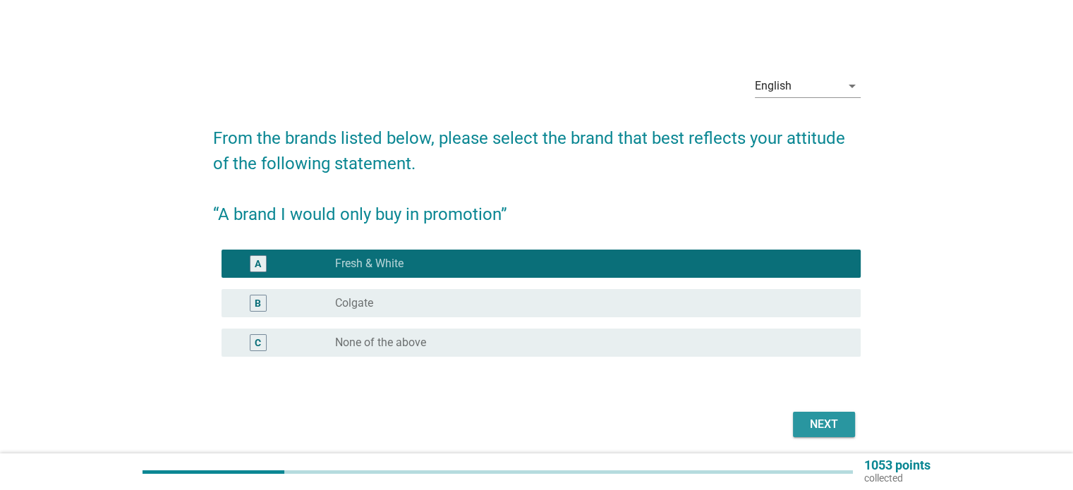
click at [810, 431] on div "Next" at bounding box center [823, 424] width 39 height 17
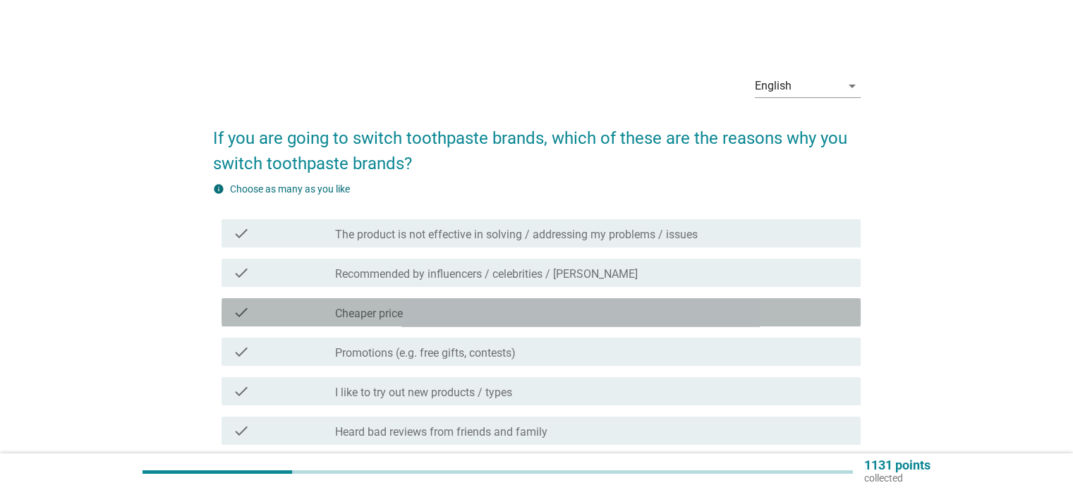
click at [650, 310] on div "check_box_outline_blank Cheaper price" at bounding box center [591, 312] width 513 height 17
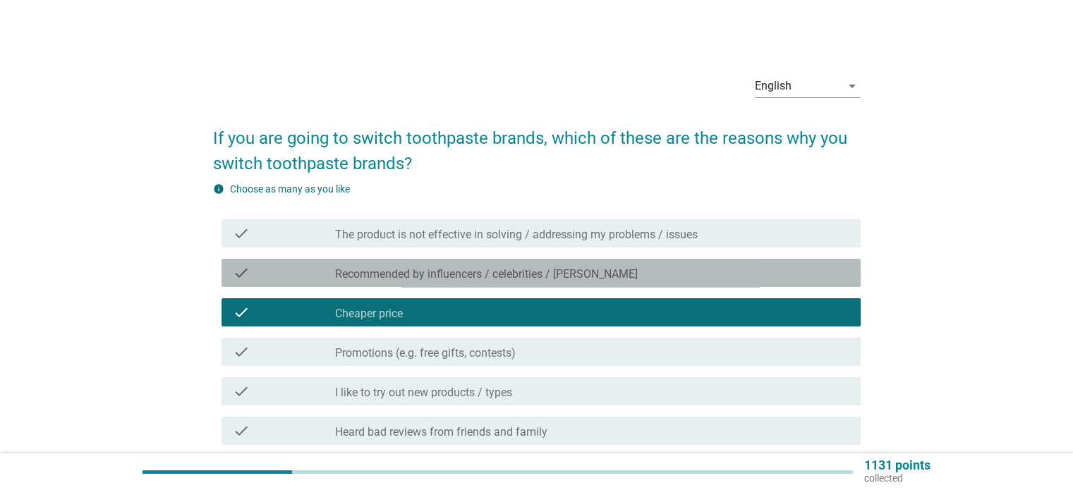
click at [657, 281] on div "check_box_outline_blank Recommended by influencers / celebrities / [PERSON_NAME]" at bounding box center [591, 272] width 513 height 17
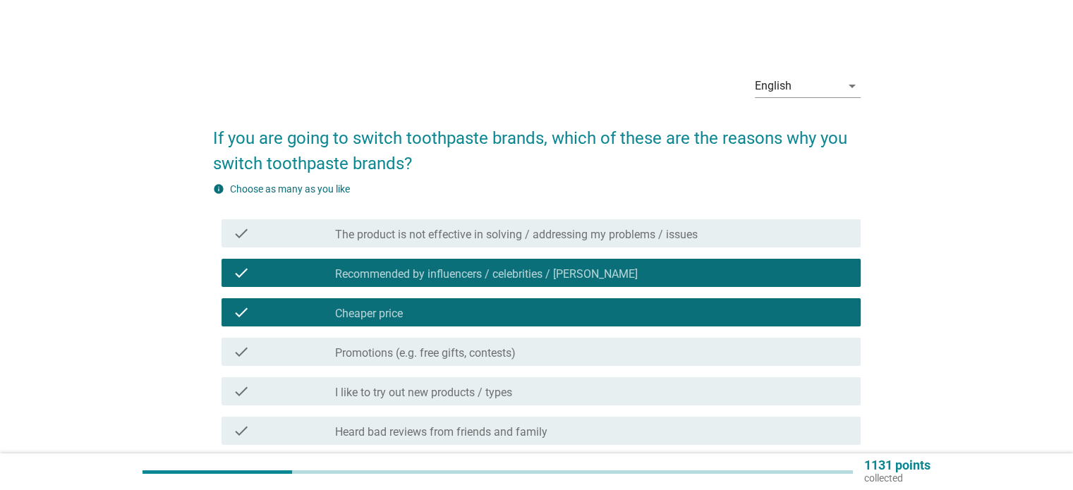
click at [676, 237] on label "The product is not effective in solving / addressing my problems / issues" at bounding box center [516, 235] width 363 height 14
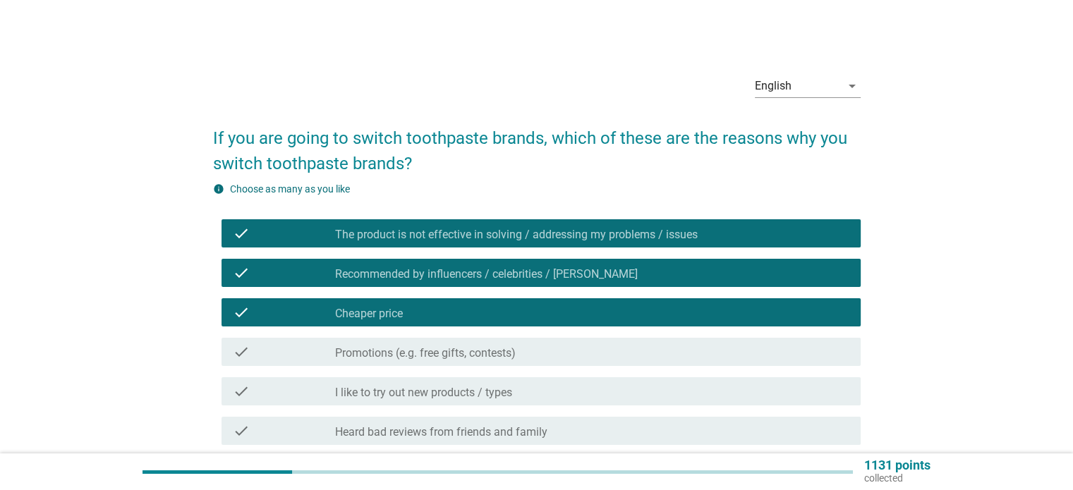
click at [689, 405] on div "check check_box_outline_blank I like to try out new products / types" at bounding box center [540, 391] width 639 height 28
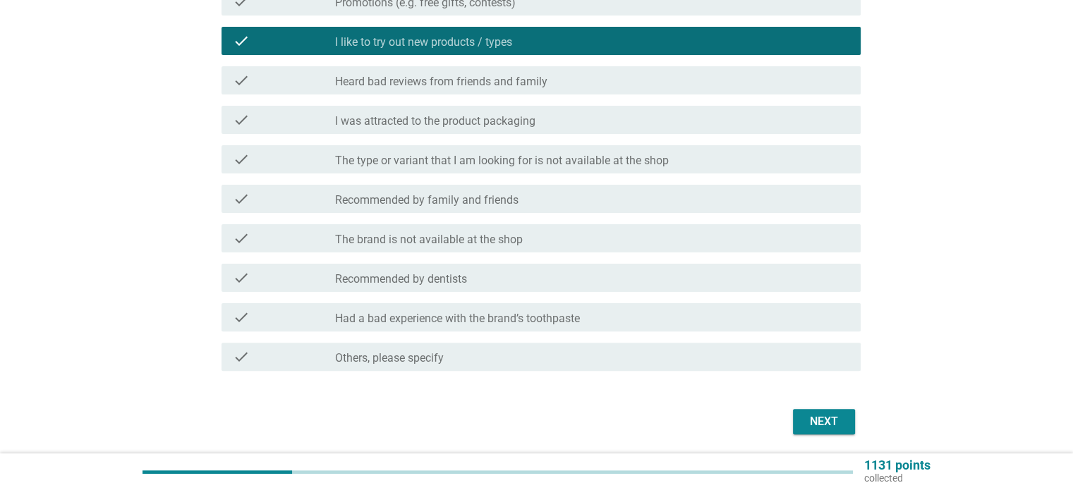
scroll to position [353, 0]
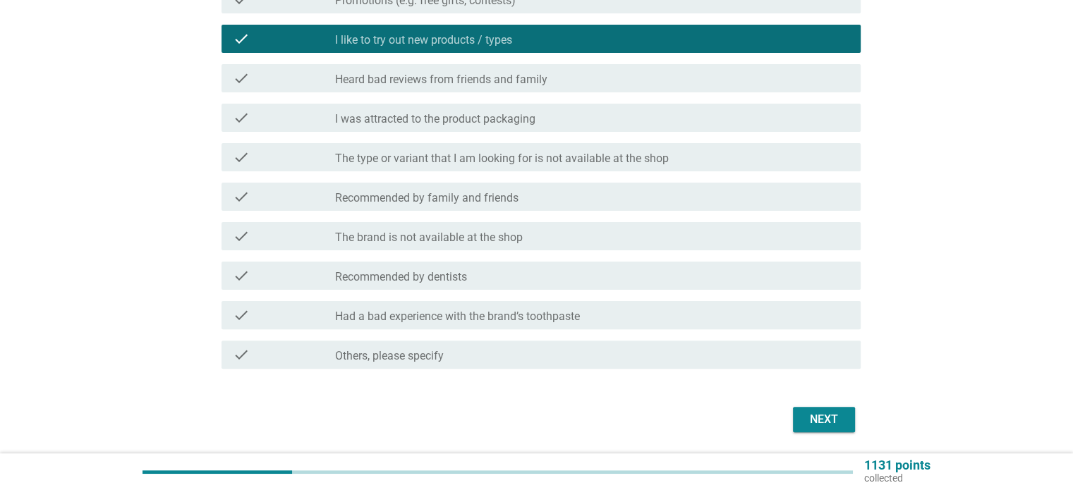
click at [731, 268] on div "check_box_outline_blank Recommended by dentists" at bounding box center [591, 275] width 513 height 17
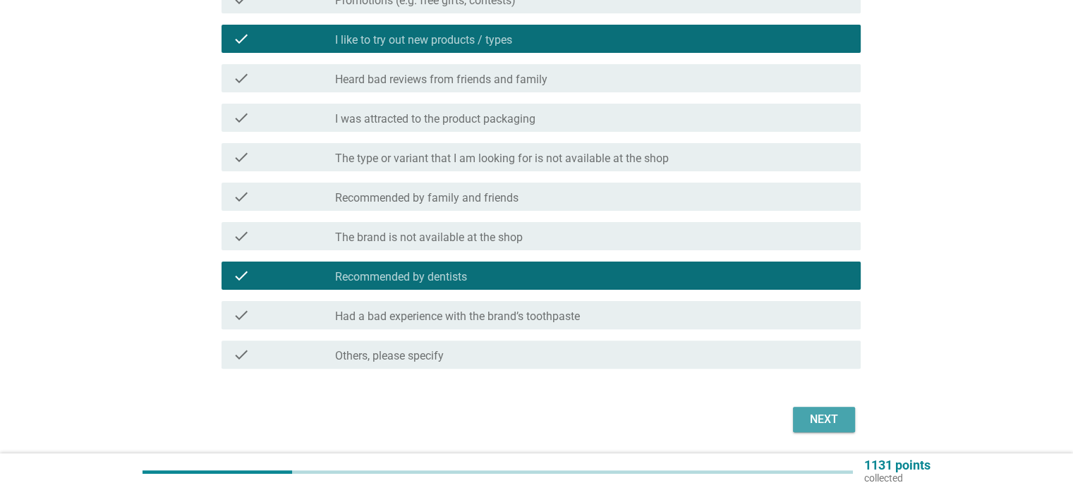
click at [810, 418] on div "Next" at bounding box center [823, 419] width 39 height 17
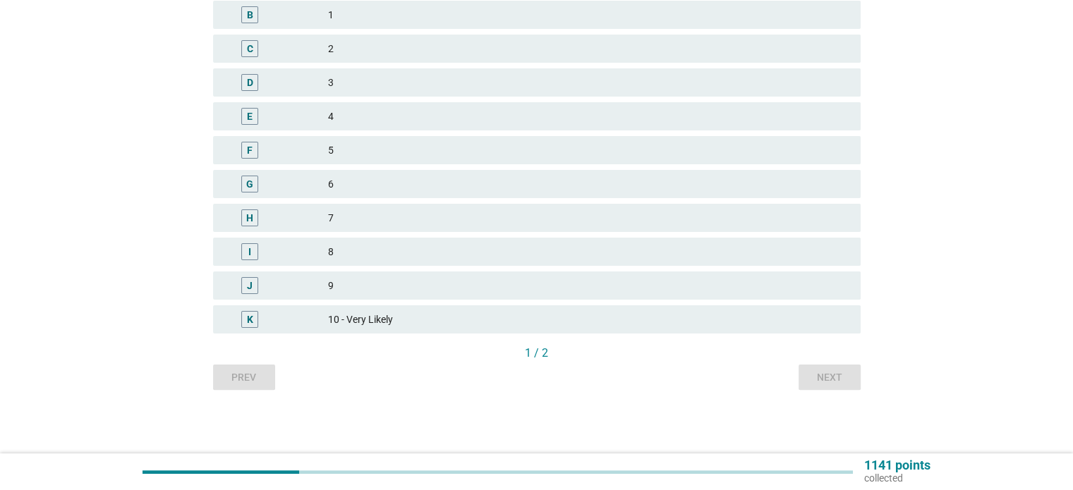
scroll to position [0, 0]
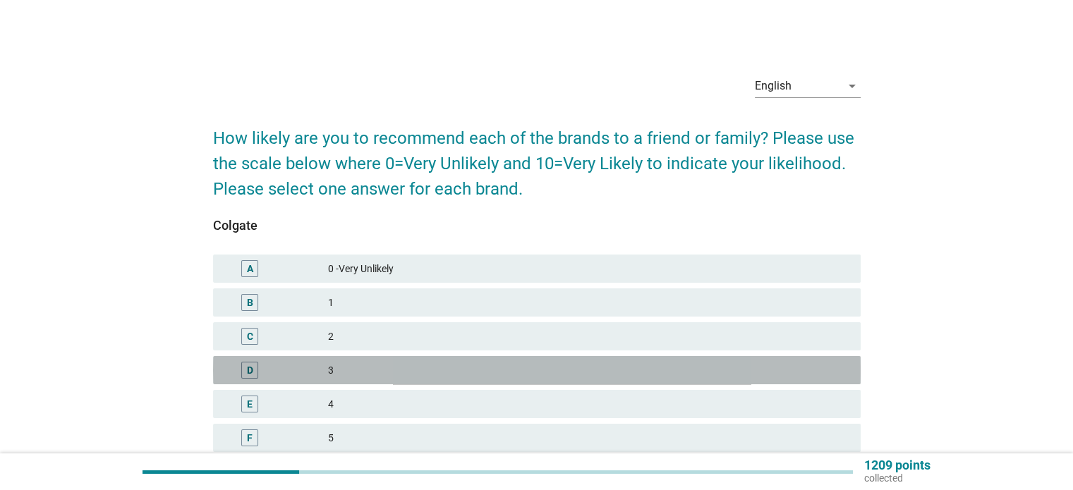
click at [646, 365] on div "3" at bounding box center [588, 370] width 520 height 17
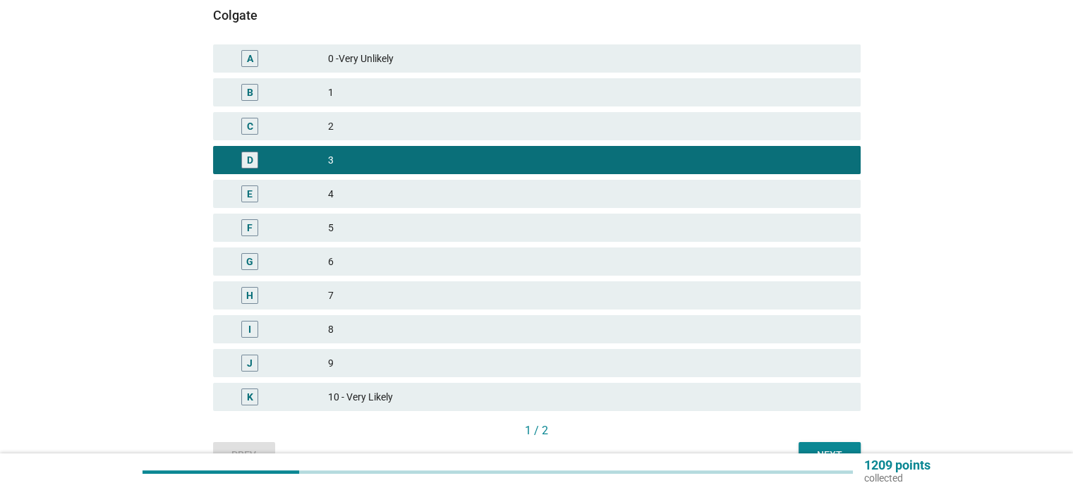
scroll to position [212, 0]
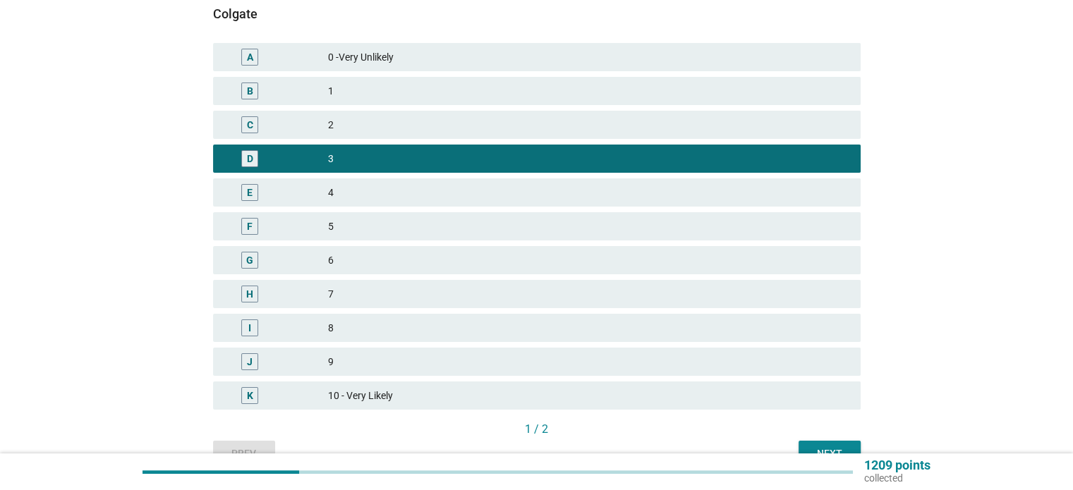
click at [699, 254] on div "6" at bounding box center [588, 260] width 520 height 17
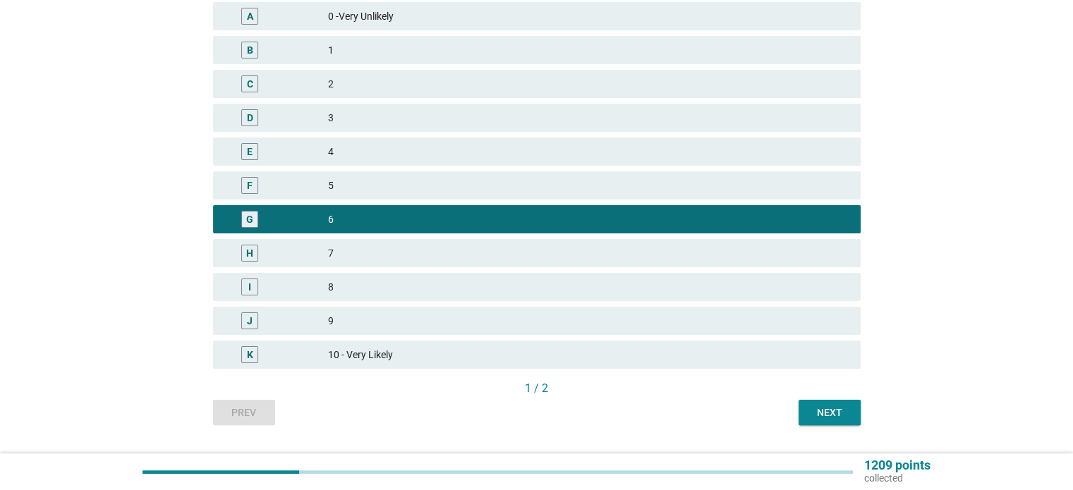
scroll to position [288, 0]
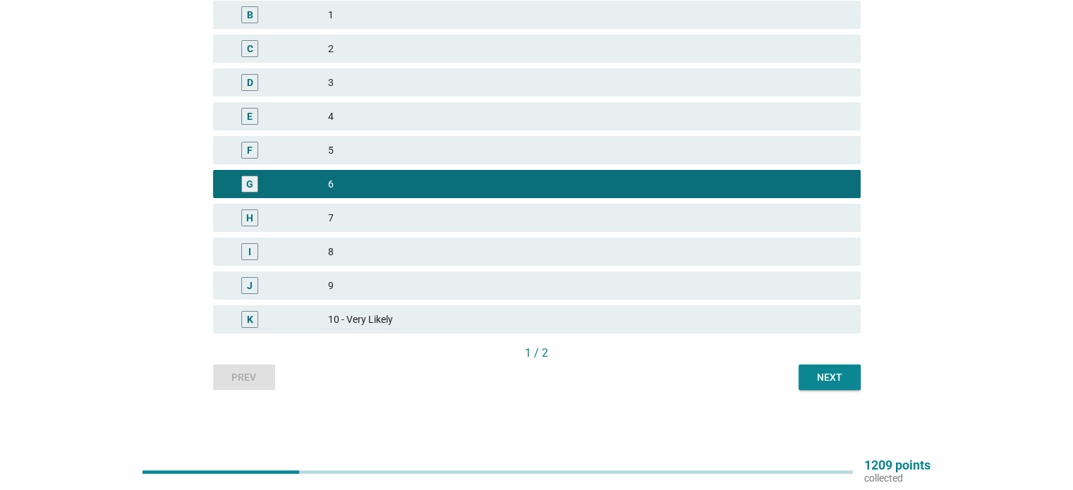
click at [810, 371] on div "Next" at bounding box center [829, 377] width 39 height 15
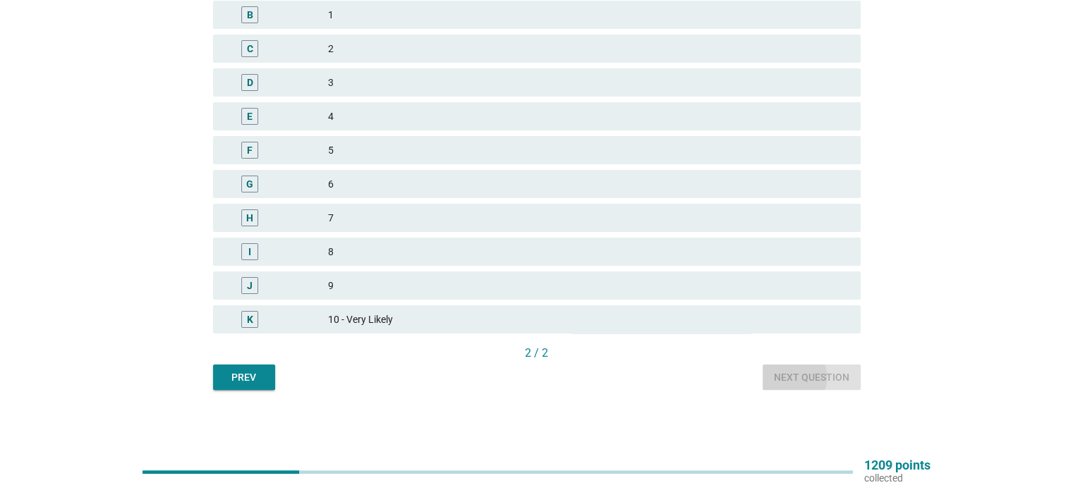
scroll to position [0, 0]
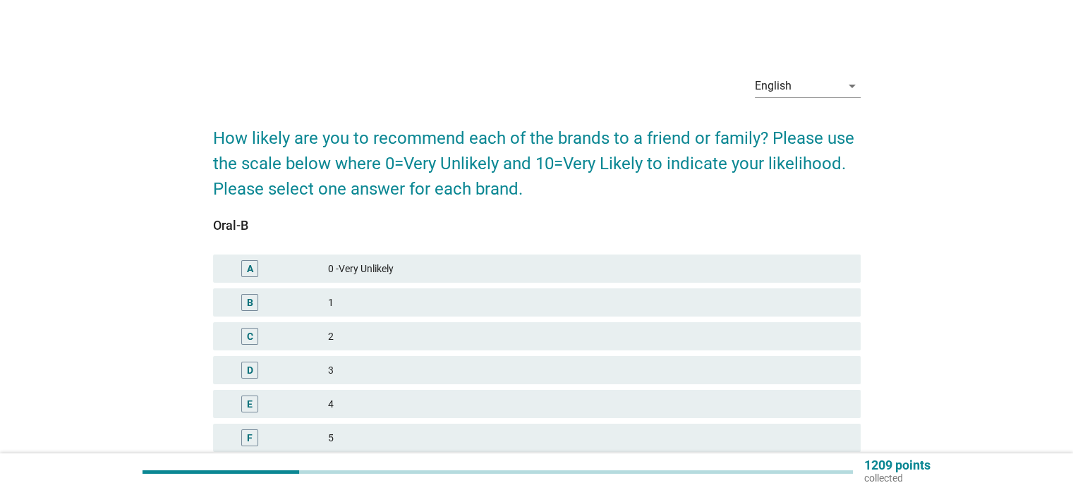
click at [689, 334] on div "2" at bounding box center [588, 336] width 520 height 17
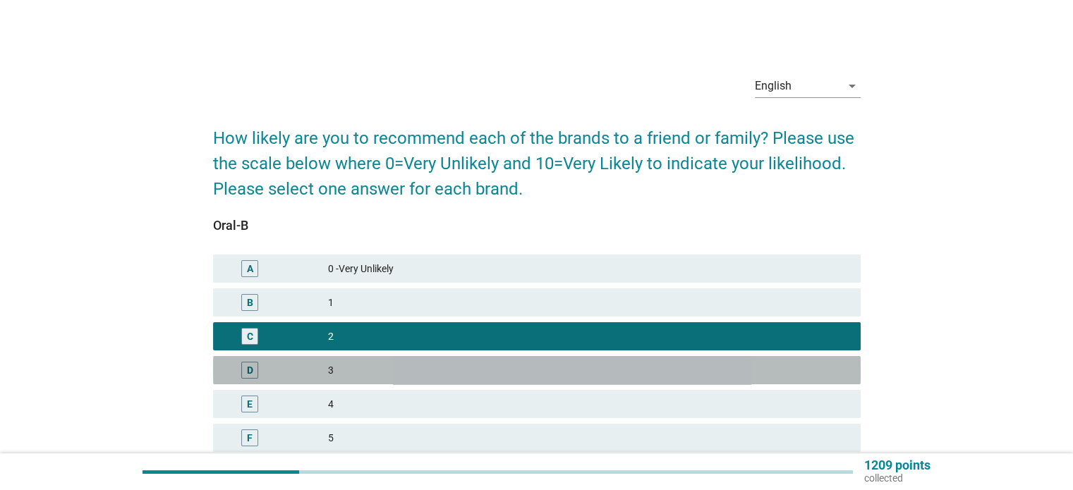
click at [693, 369] on div "3" at bounding box center [588, 370] width 520 height 17
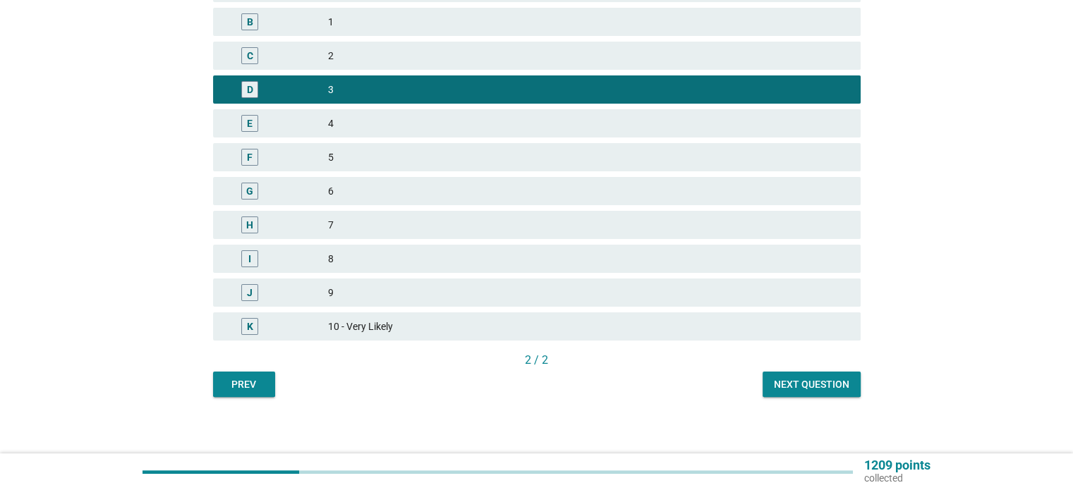
scroll to position [282, 0]
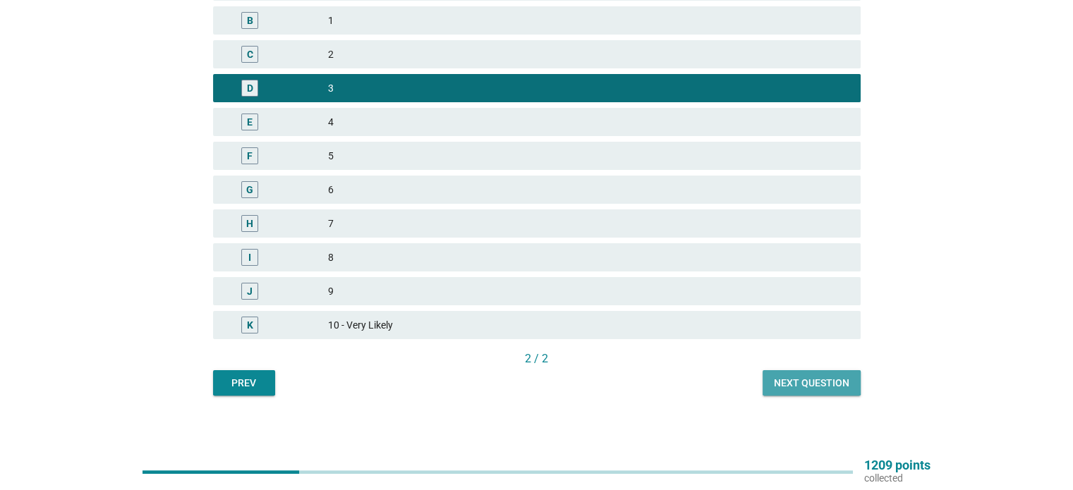
click at [793, 386] on div "Next question" at bounding box center [811, 383] width 75 height 15
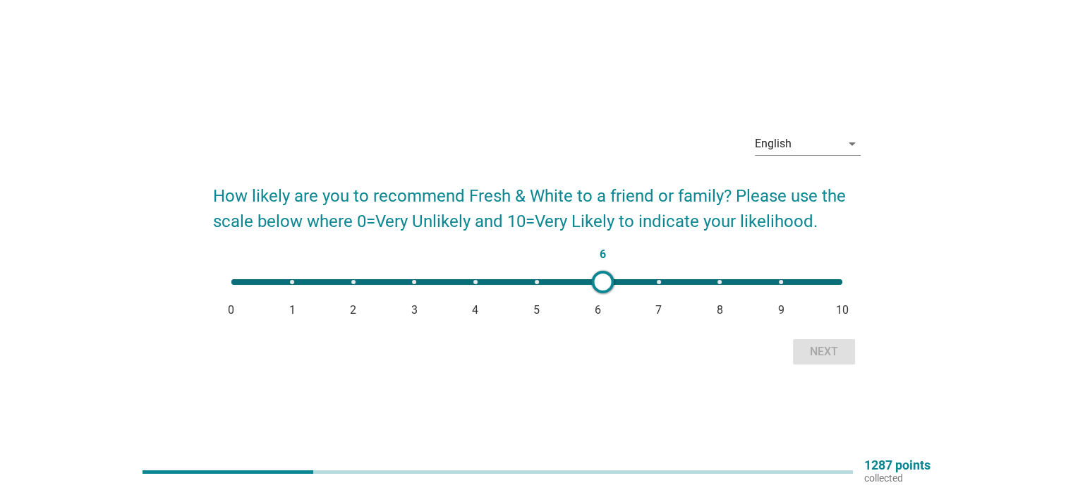
type input "7"
drag, startPoint x: 231, startPoint y: 281, endPoint x: 659, endPoint y: 303, distance: 428.0
click at [659, 285] on div "7 0 1 2 3 4 5 6 7 8 9 10" at bounding box center [536, 282] width 611 height 6
click at [836, 353] on div "Next" at bounding box center [823, 351] width 39 height 17
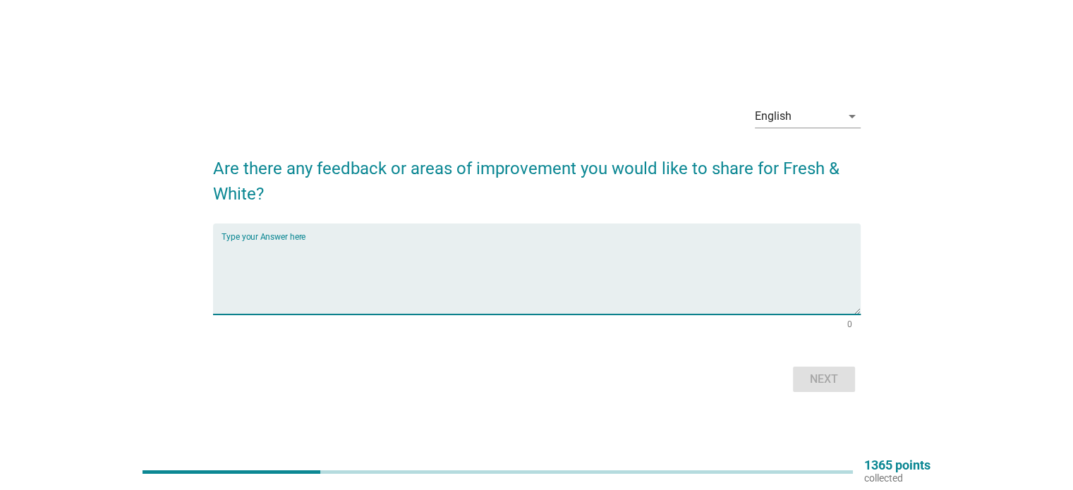
click at [523, 255] on textarea "Type your Answer here" at bounding box center [540, 278] width 639 height 74
click at [466, 233] on div "Type your Answer here" at bounding box center [540, 269] width 639 height 91
type textarea "improve"
click at [821, 380] on div "Next" at bounding box center [823, 379] width 39 height 17
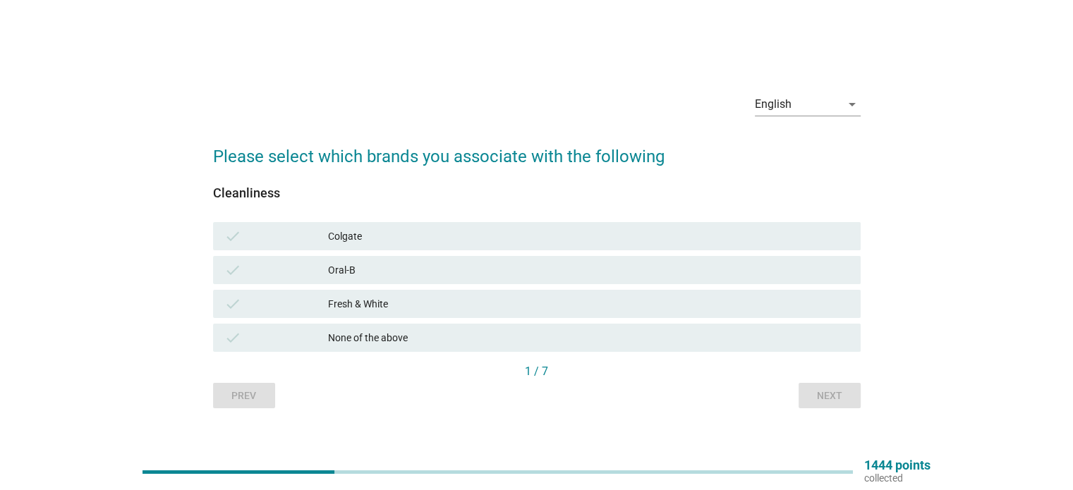
click at [450, 304] on div "Fresh & White" at bounding box center [588, 304] width 520 height 17
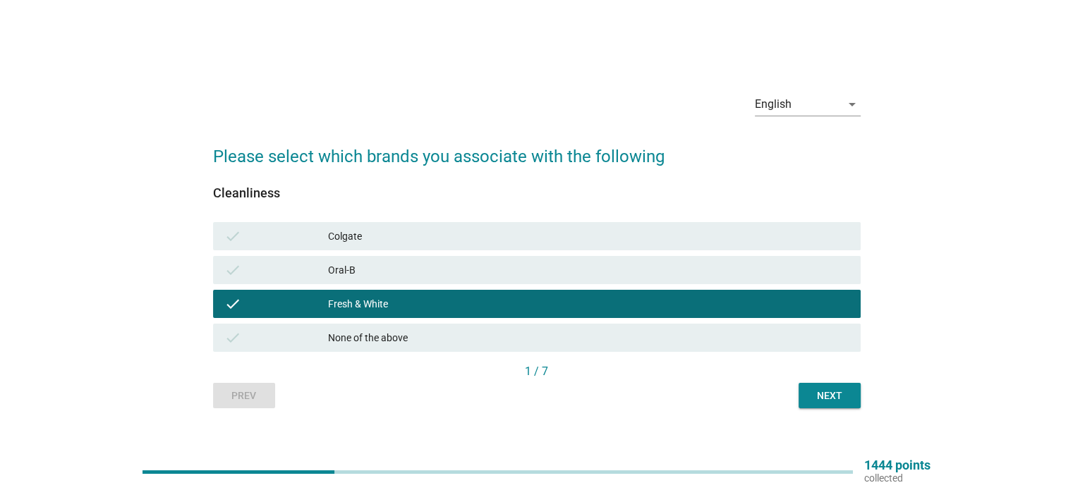
click at [477, 273] on div "Oral-B" at bounding box center [588, 270] width 520 height 17
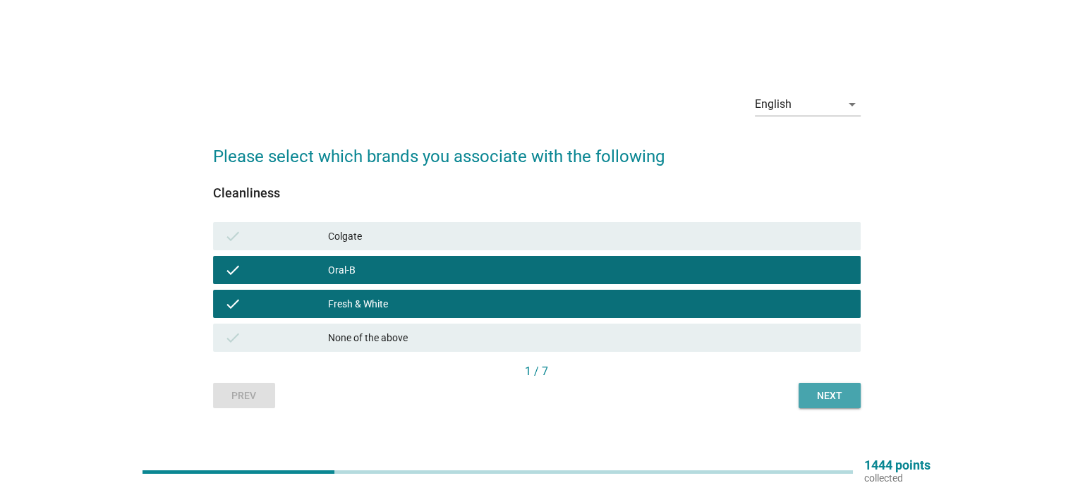
click at [825, 389] on div "Next" at bounding box center [829, 396] width 39 height 15
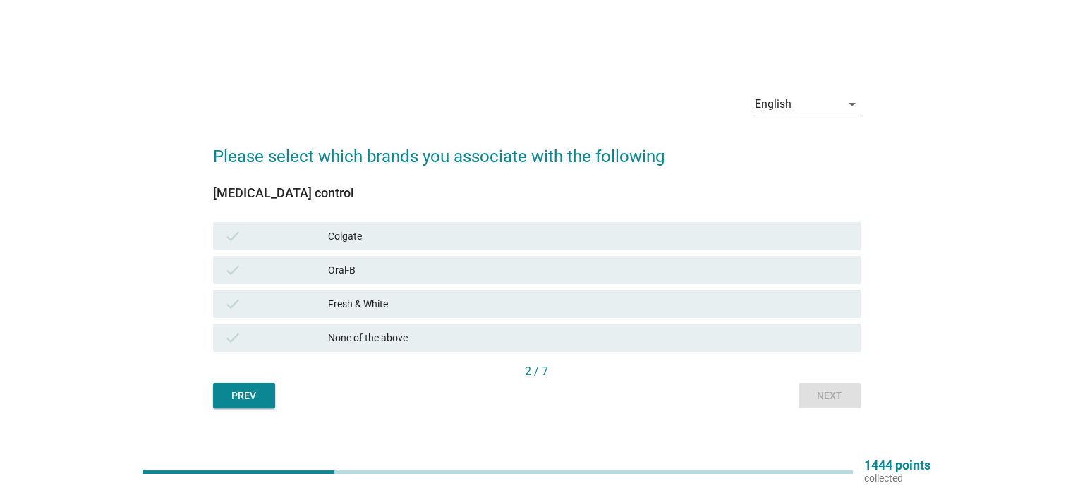
click at [623, 293] on div "check Fresh & White" at bounding box center [536, 304] width 647 height 28
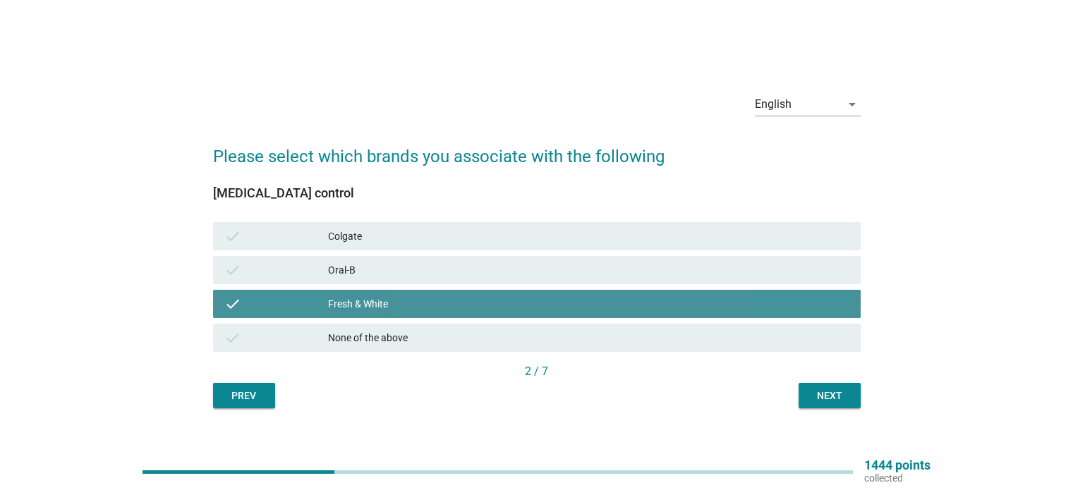
click at [618, 315] on div "check Fresh & White" at bounding box center [536, 304] width 647 height 28
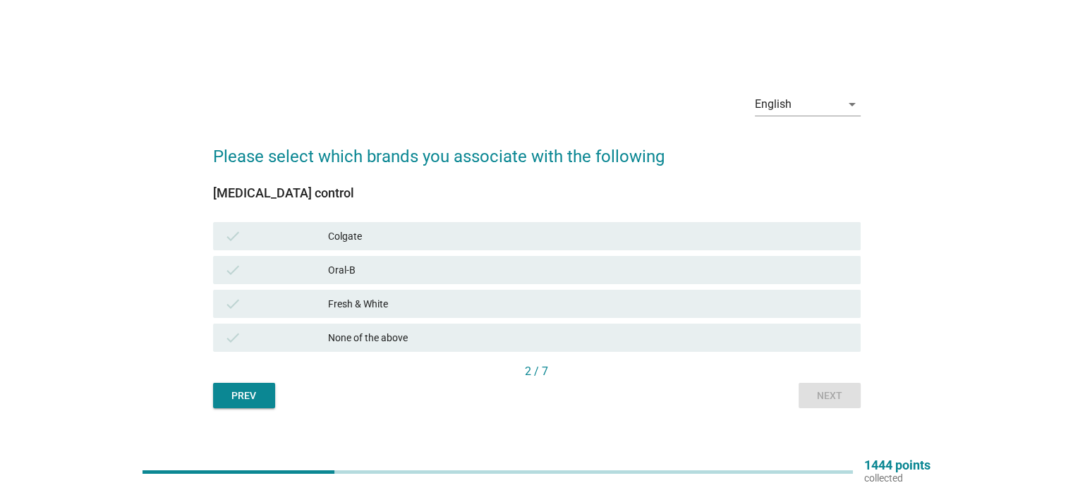
click at [756, 279] on div "Oral-B" at bounding box center [588, 270] width 520 height 17
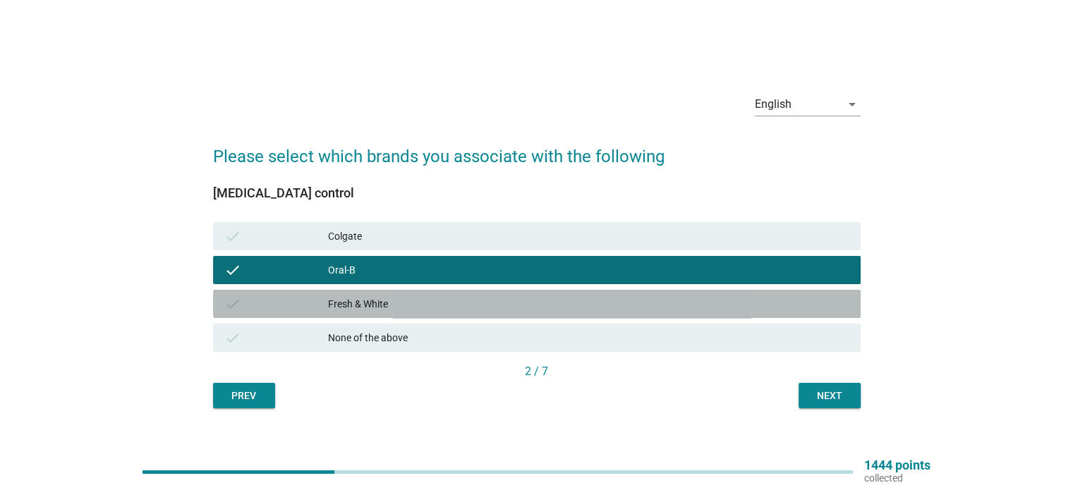
click at [756, 299] on div "Fresh & White" at bounding box center [588, 304] width 520 height 17
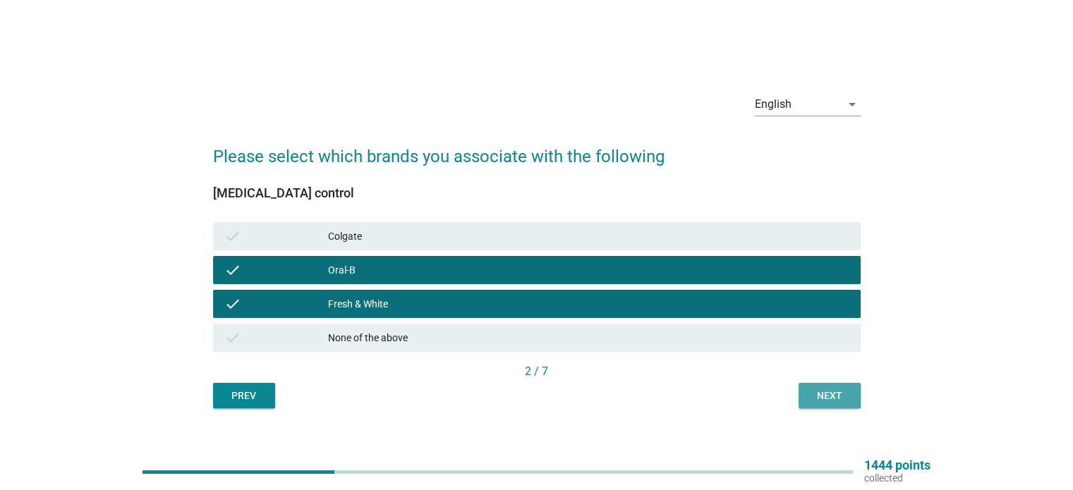
click at [813, 396] on div "Next" at bounding box center [829, 396] width 39 height 15
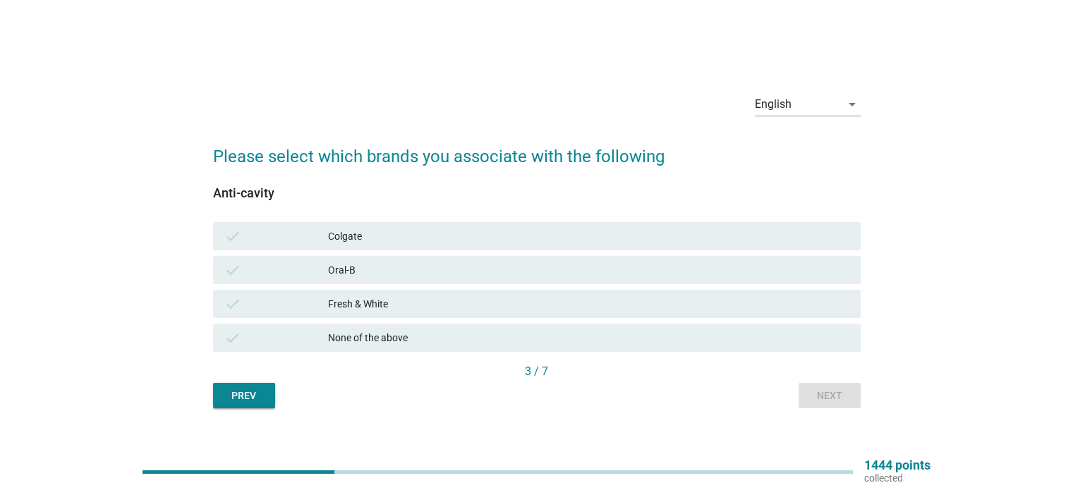
click at [612, 223] on div "check Colgate" at bounding box center [536, 236] width 647 height 28
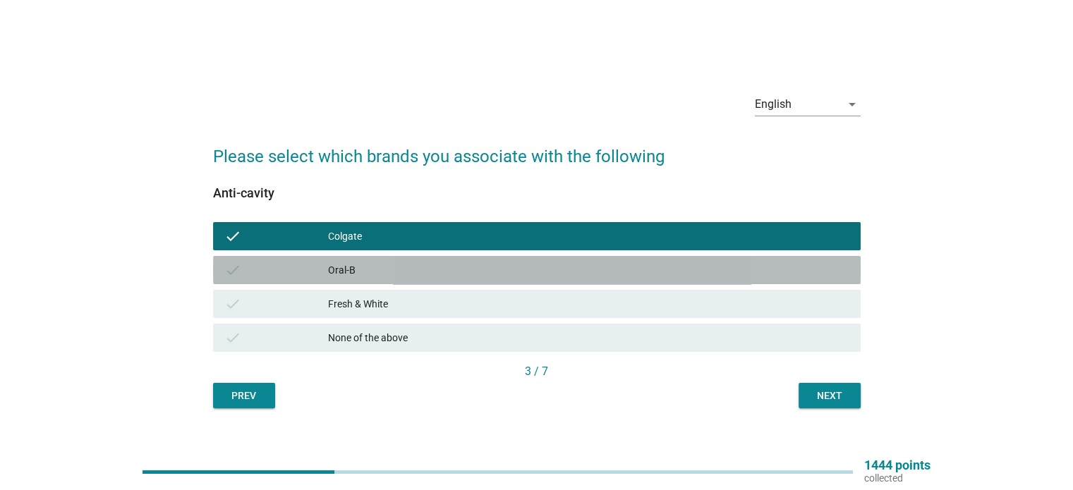
drag, startPoint x: 616, startPoint y: 269, endPoint x: 638, endPoint y: 292, distance: 31.9
click at [616, 269] on div "Oral-B" at bounding box center [588, 270] width 520 height 17
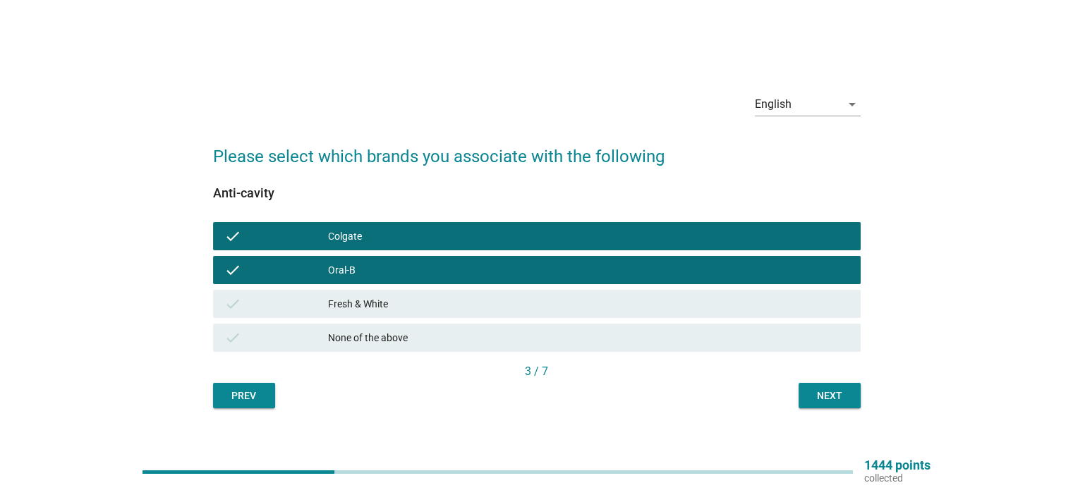
click at [828, 393] on div "Next" at bounding box center [829, 396] width 39 height 15
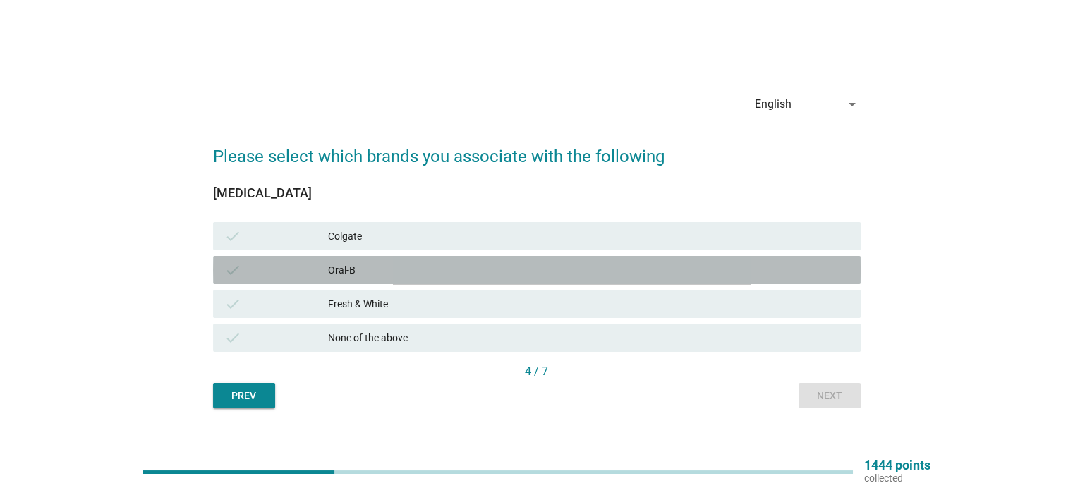
click at [647, 270] on div "Oral-B" at bounding box center [588, 270] width 520 height 17
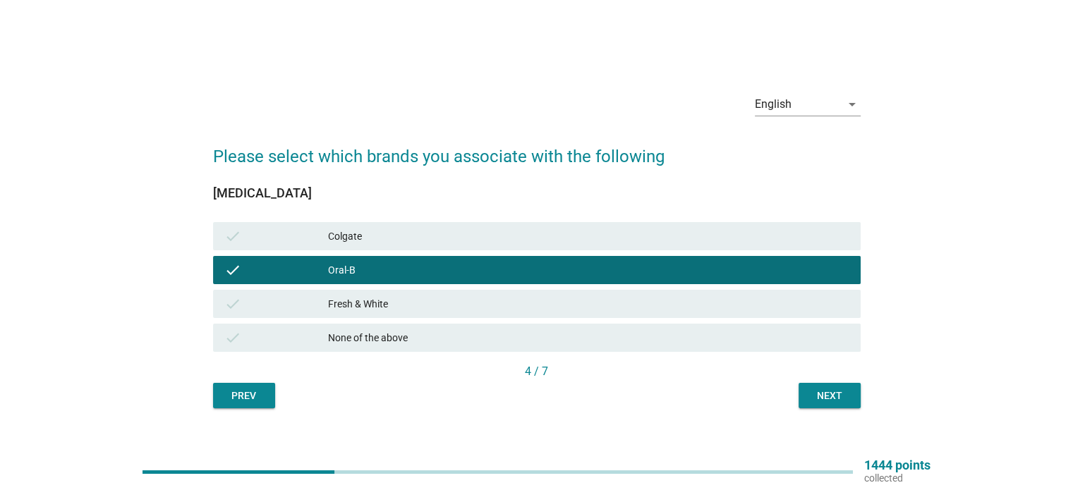
click at [646, 242] on div "Colgate" at bounding box center [588, 236] width 520 height 17
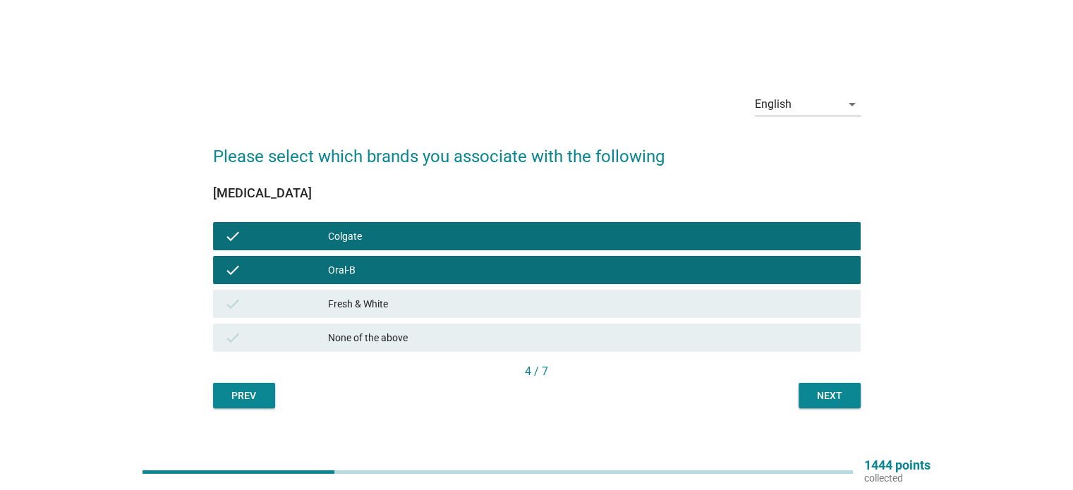
click at [810, 389] on div "Next" at bounding box center [829, 396] width 39 height 15
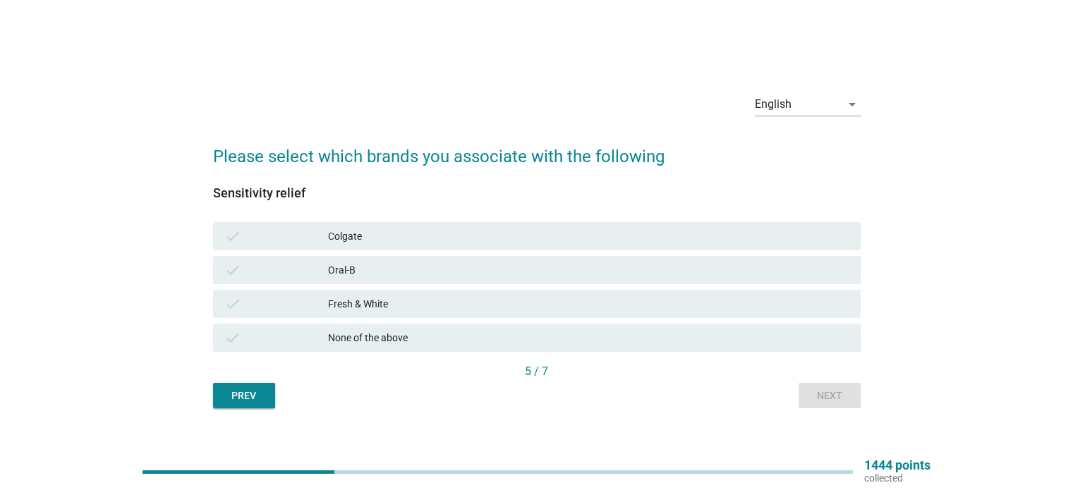
click at [631, 238] on div "Colgate" at bounding box center [588, 236] width 520 height 17
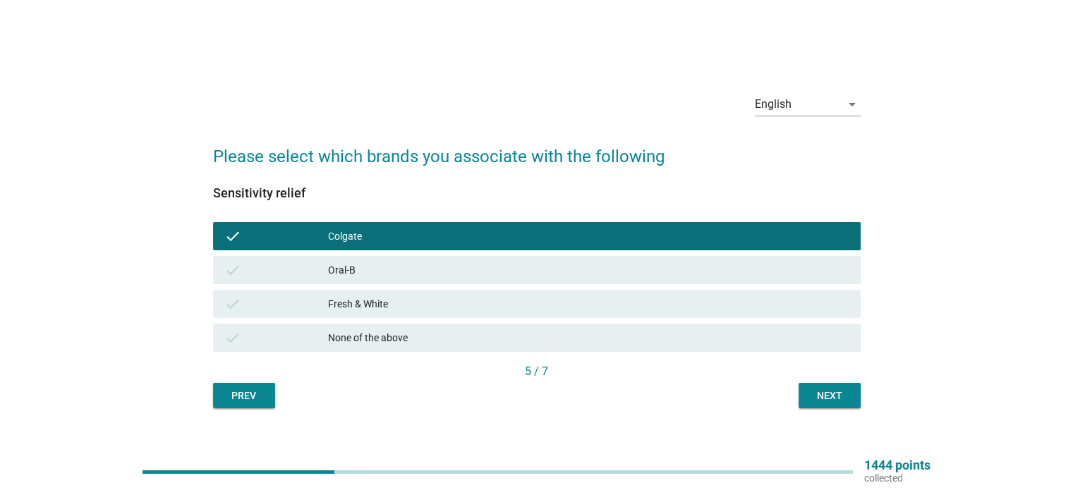
click at [633, 270] on div "Oral-B" at bounding box center [588, 270] width 520 height 17
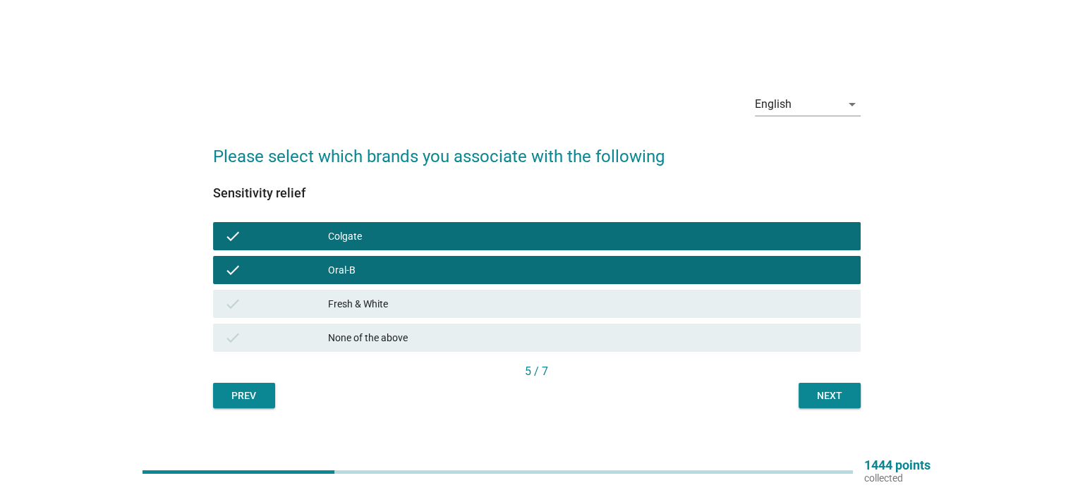
click at [635, 301] on div "Fresh & White" at bounding box center [588, 304] width 520 height 17
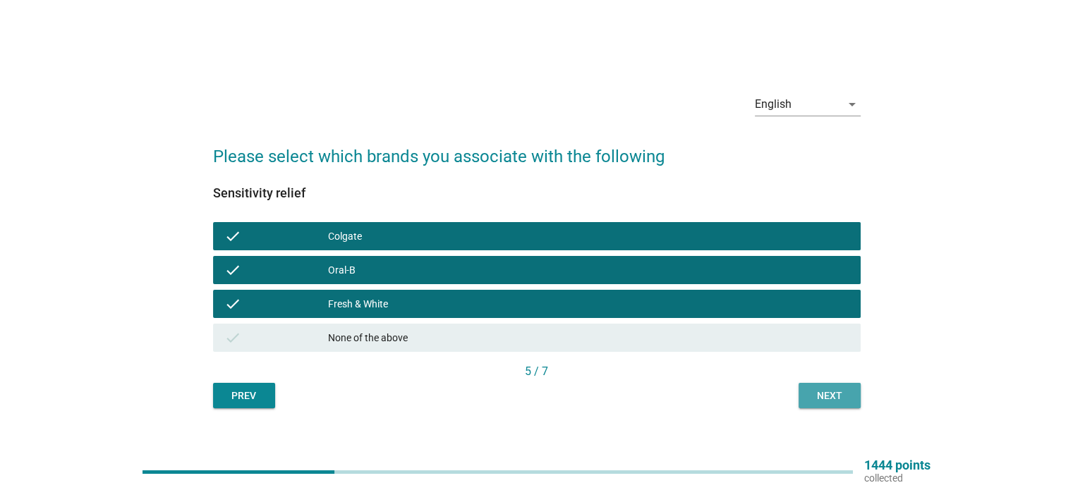
click at [815, 391] on div "Next" at bounding box center [829, 396] width 39 height 15
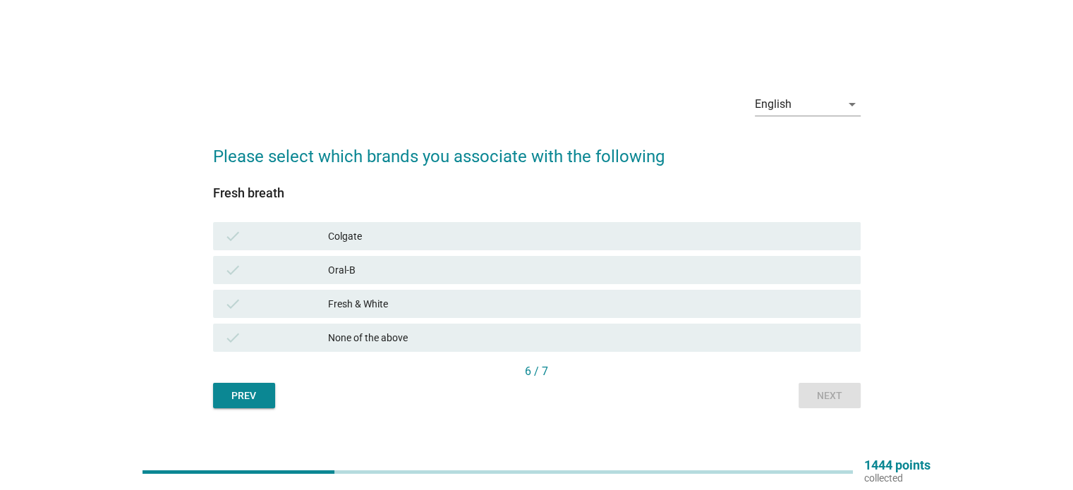
click at [674, 274] on div "Oral-B" at bounding box center [588, 270] width 520 height 17
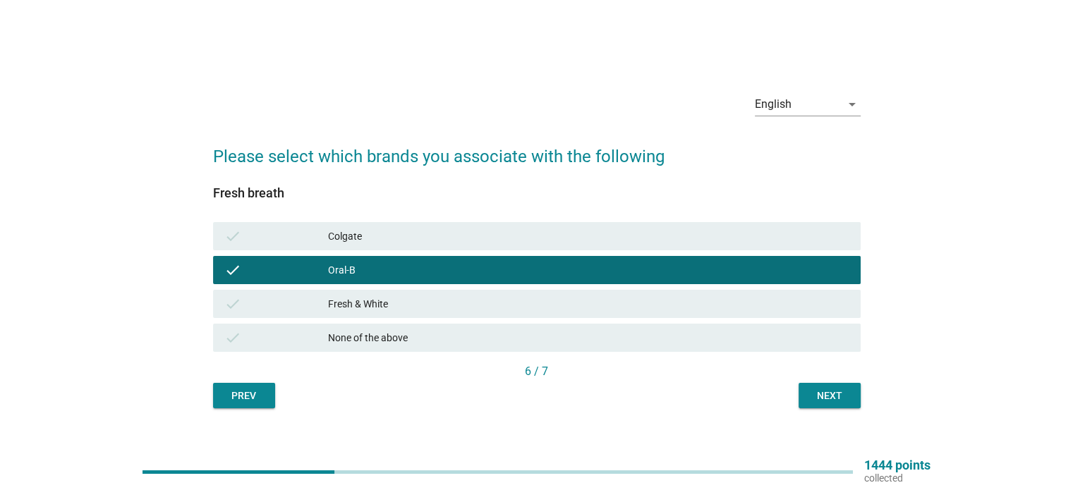
click at [678, 307] on div "Fresh & White" at bounding box center [588, 304] width 520 height 17
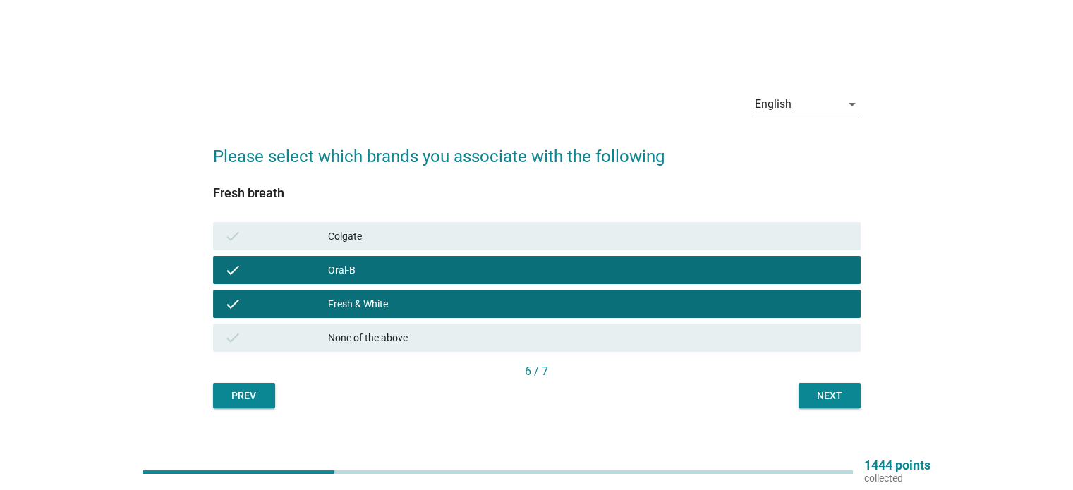
click at [675, 239] on div "Colgate" at bounding box center [588, 236] width 520 height 17
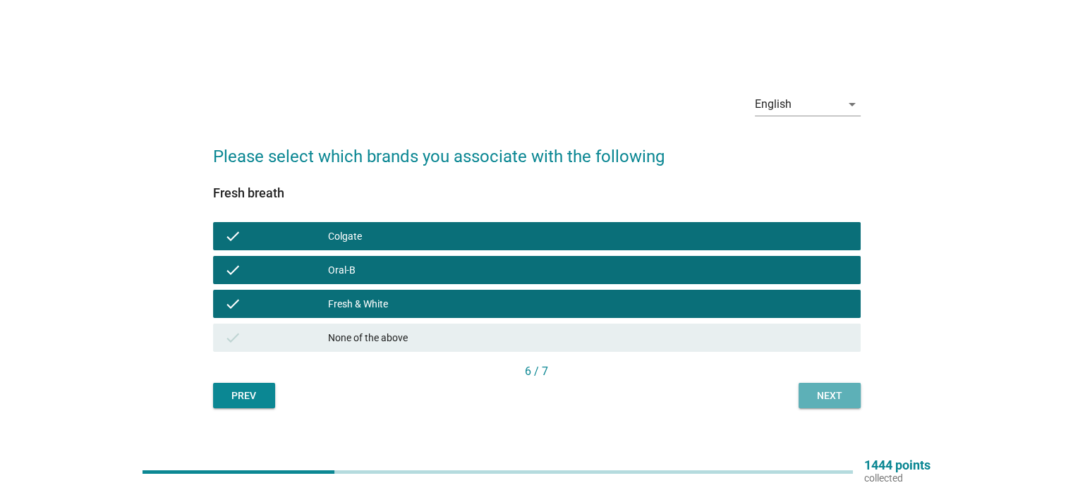
click at [811, 389] on div "Next" at bounding box center [829, 396] width 39 height 15
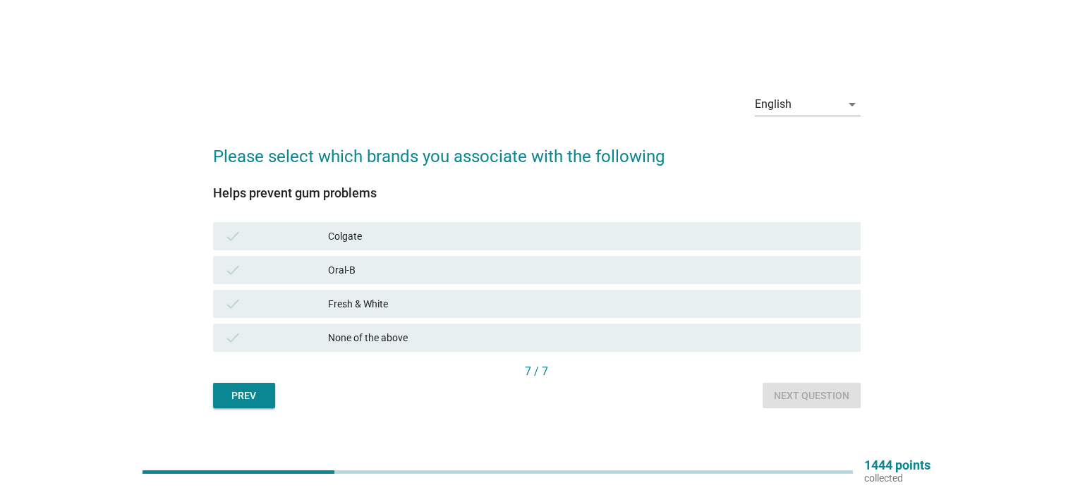
click at [754, 308] on div "Fresh & White" at bounding box center [588, 304] width 520 height 17
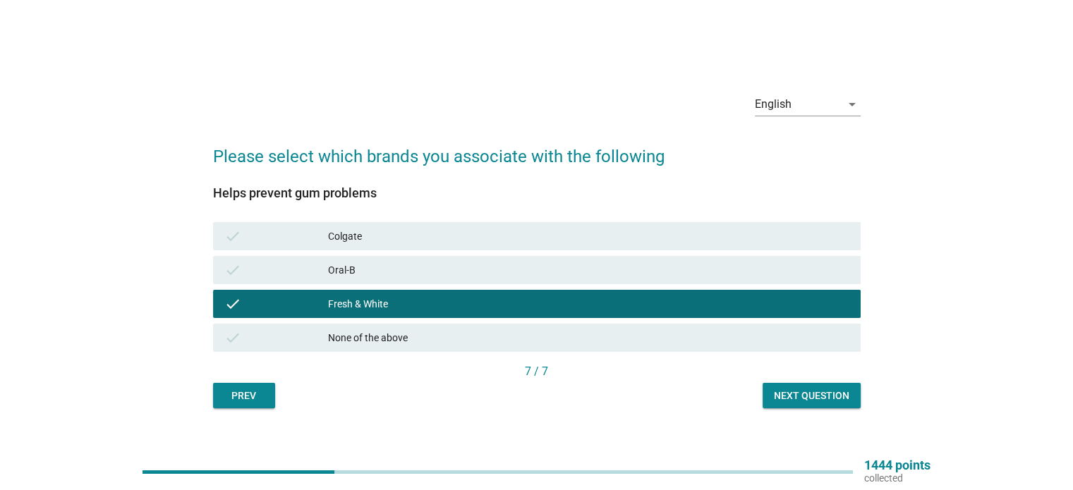
click at [745, 264] on div "Oral-B" at bounding box center [588, 270] width 520 height 17
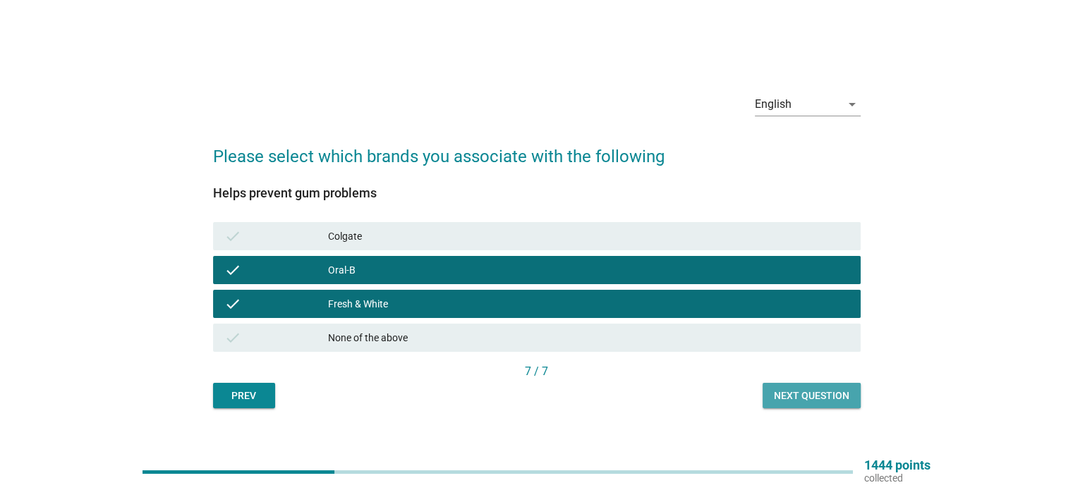
click at [789, 389] on div "Next question" at bounding box center [811, 396] width 75 height 15
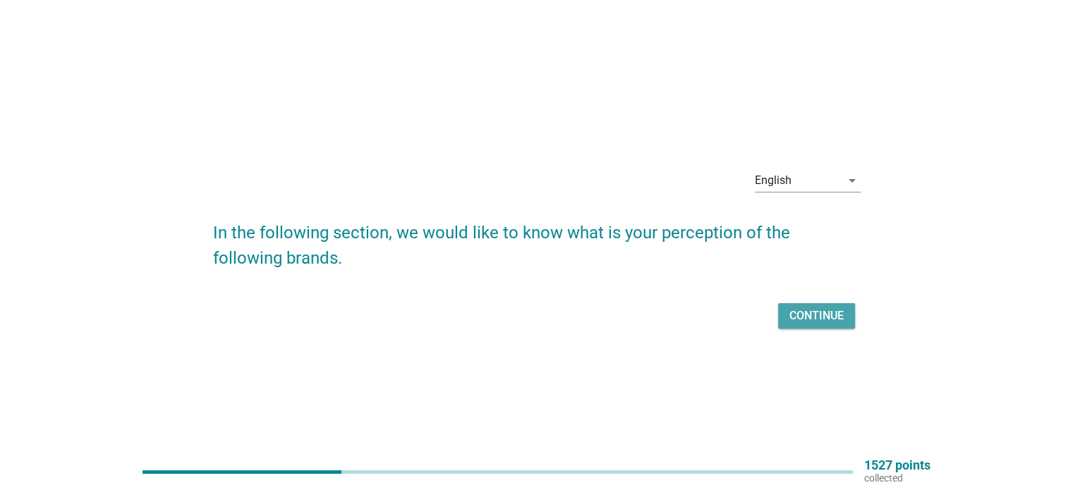
click at [808, 321] on div "Continue" at bounding box center [816, 316] width 54 height 17
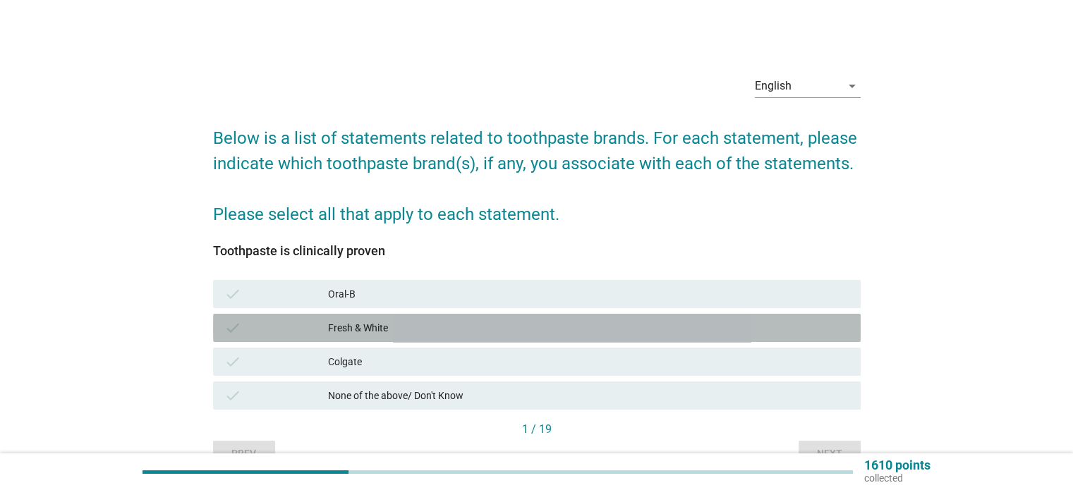
click at [703, 327] on div "Fresh & White" at bounding box center [588, 327] width 520 height 17
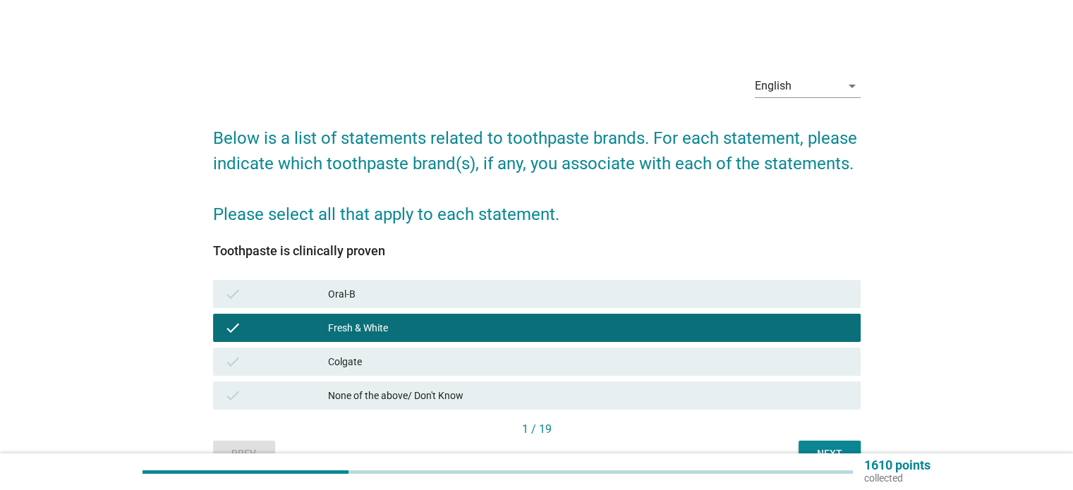
click at [717, 296] on div "Oral-B" at bounding box center [588, 294] width 520 height 17
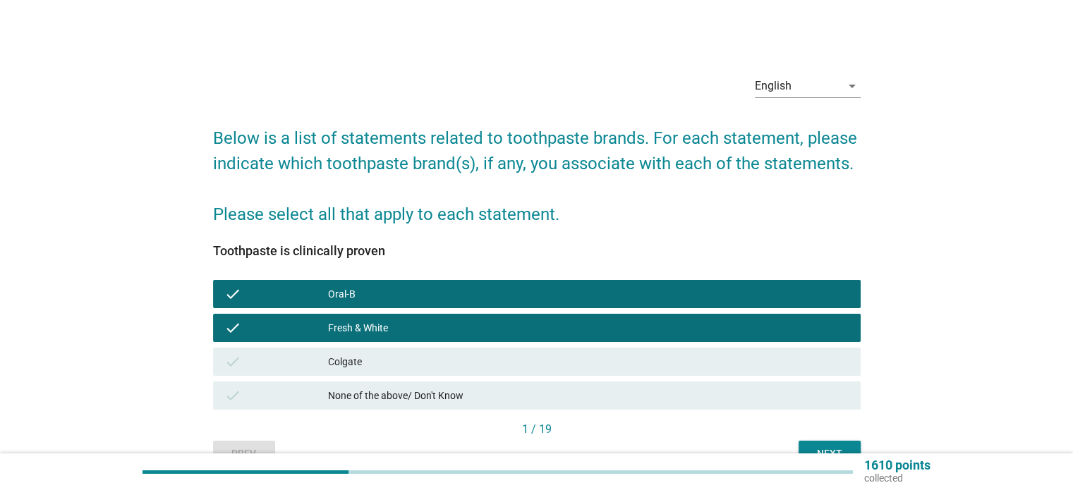
click at [700, 369] on div "Colgate" at bounding box center [588, 361] width 520 height 17
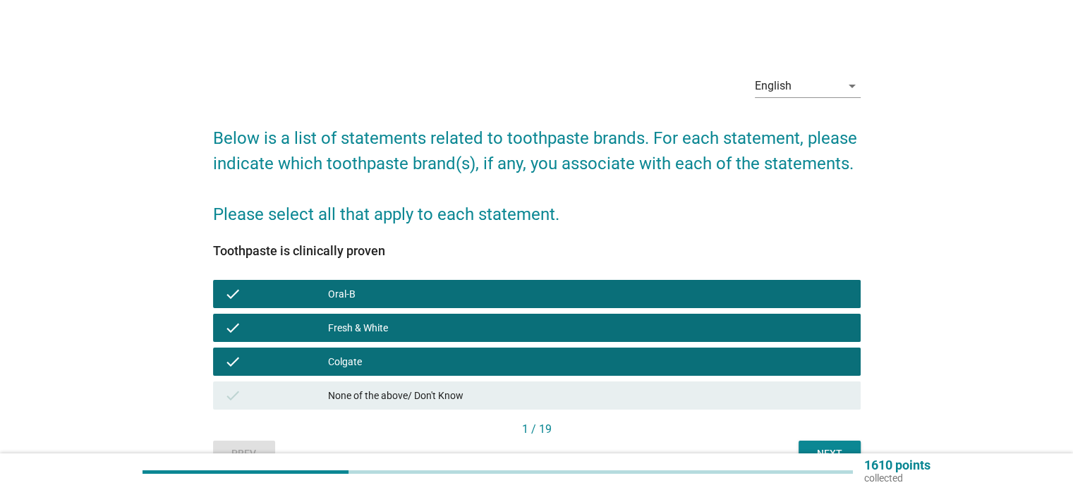
click at [707, 329] on div "Fresh & White" at bounding box center [588, 327] width 520 height 17
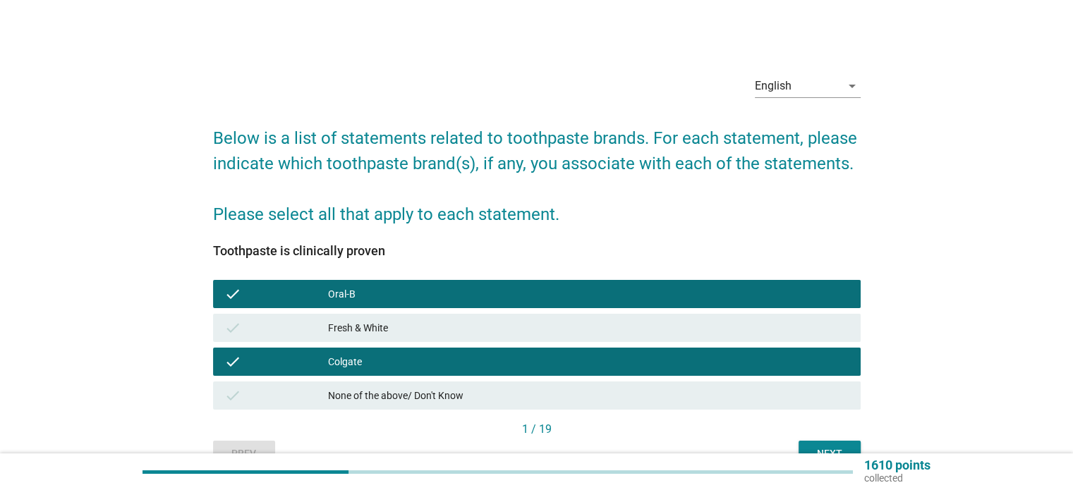
click at [708, 297] on div "Oral-B" at bounding box center [588, 294] width 520 height 17
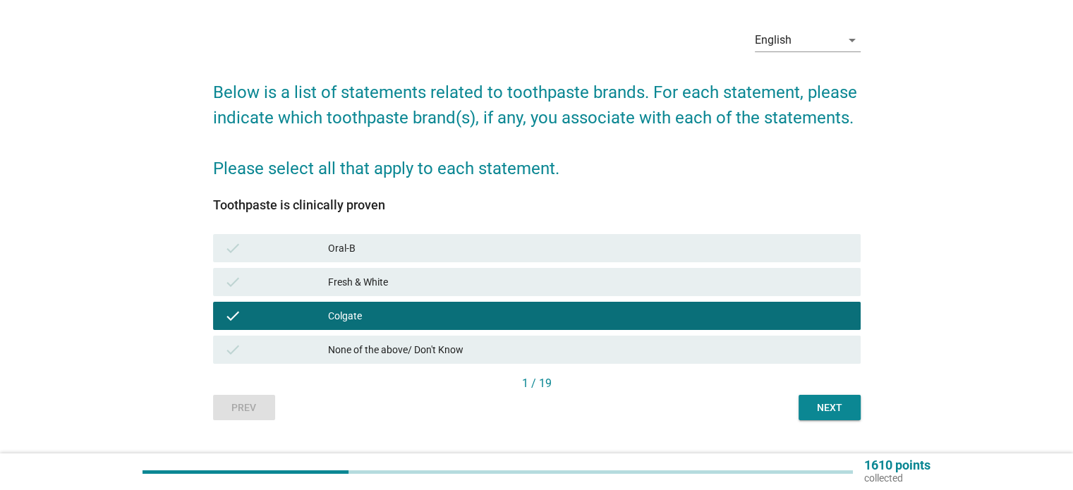
scroll to position [71, 0]
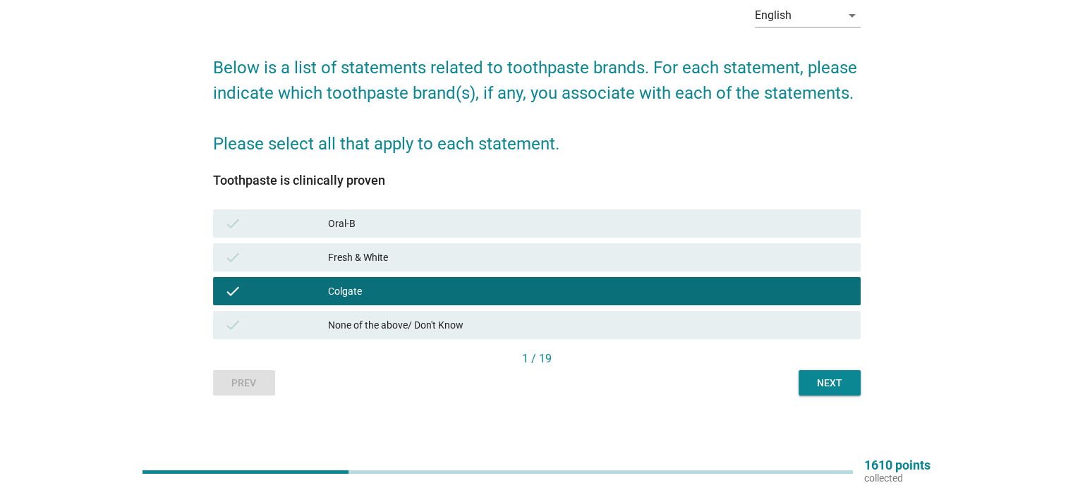
click at [737, 260] on div "Fresh & White" at bounding box center [588, 257] width 520 height 17
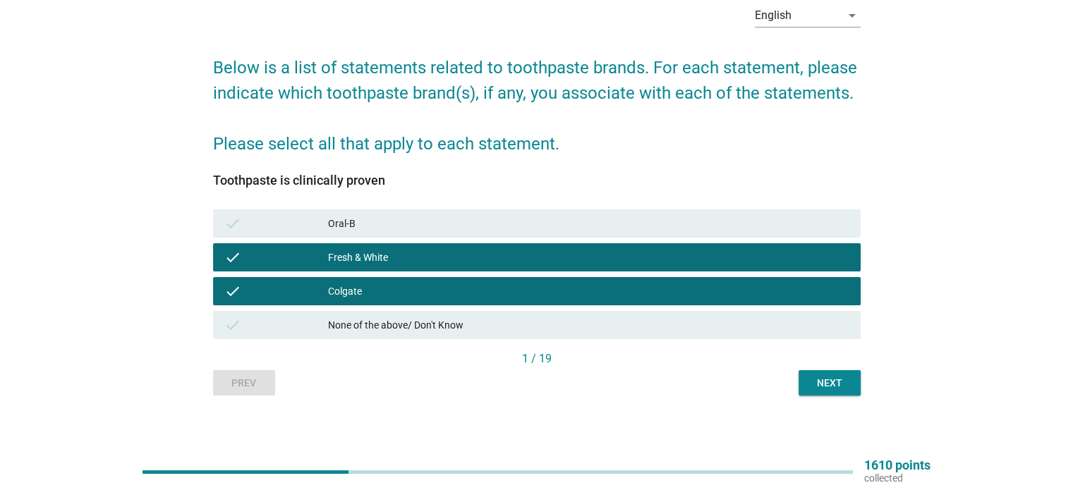
click at [808, 381] on button "Next" at bounding box center [829, 382] width 62 height 25
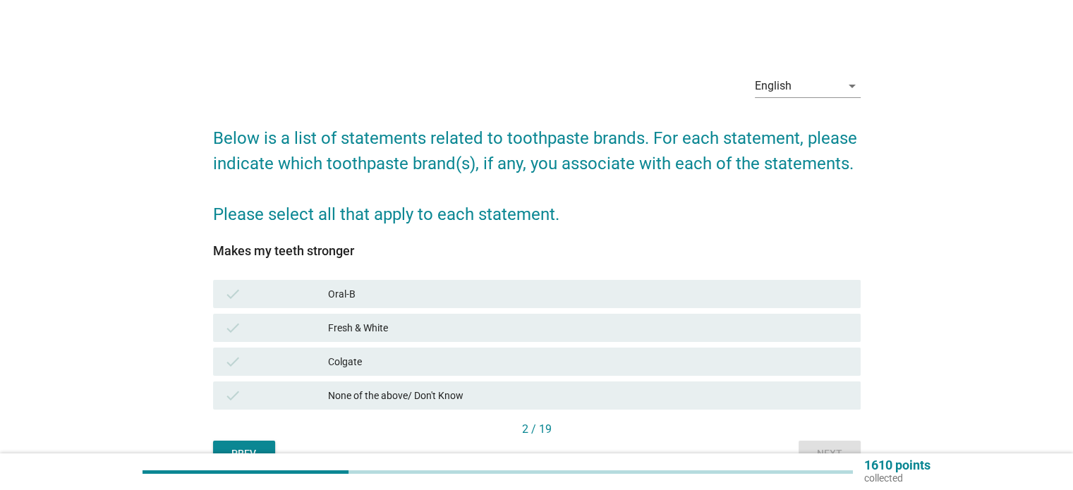
click at [719, 366] on div "Colgate" at bounding box center [588, 361] width 520 height 17
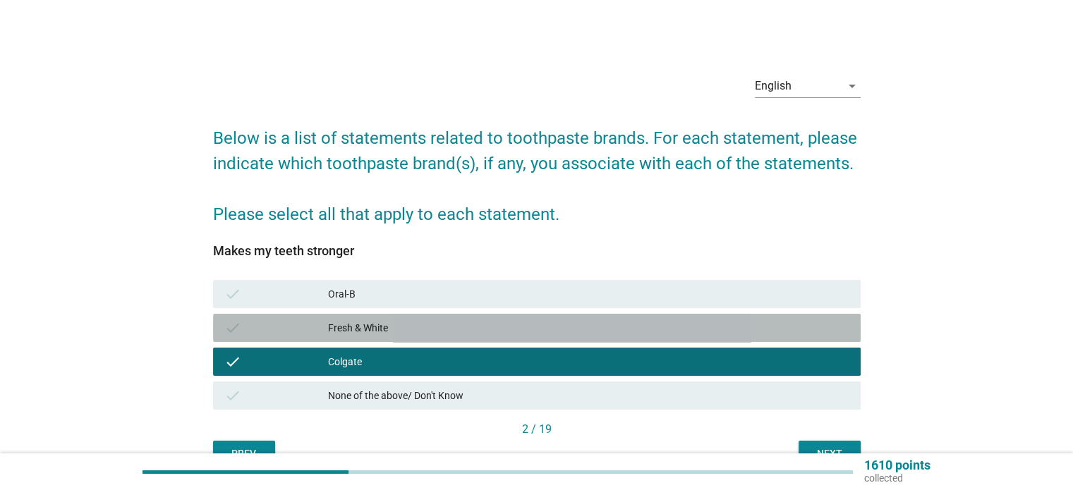
click at [717, 339] on div "check Fresh & White" at bounding box center [536, 328] width 647 height 28
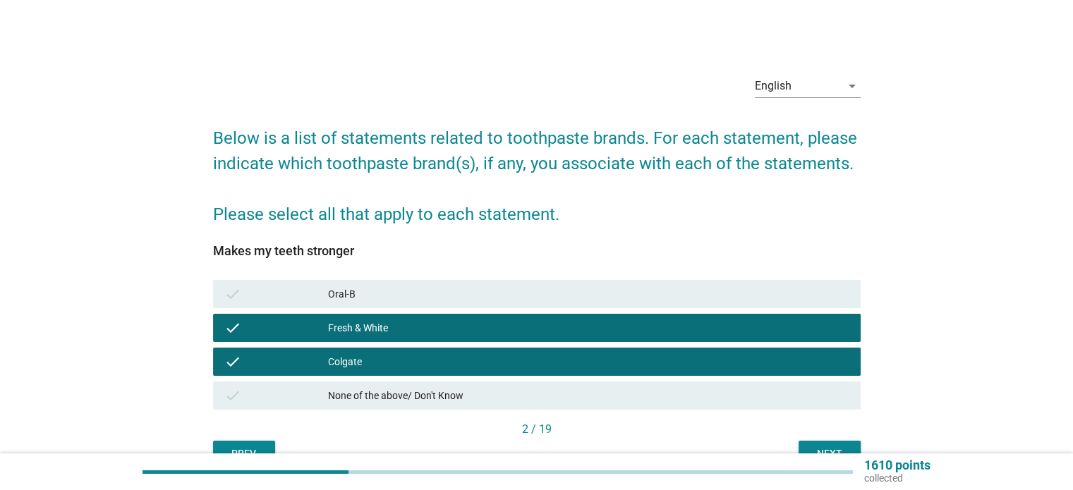
click at [811, 448] on div "Next" at bounding box center [829, 453] width 39 height 15
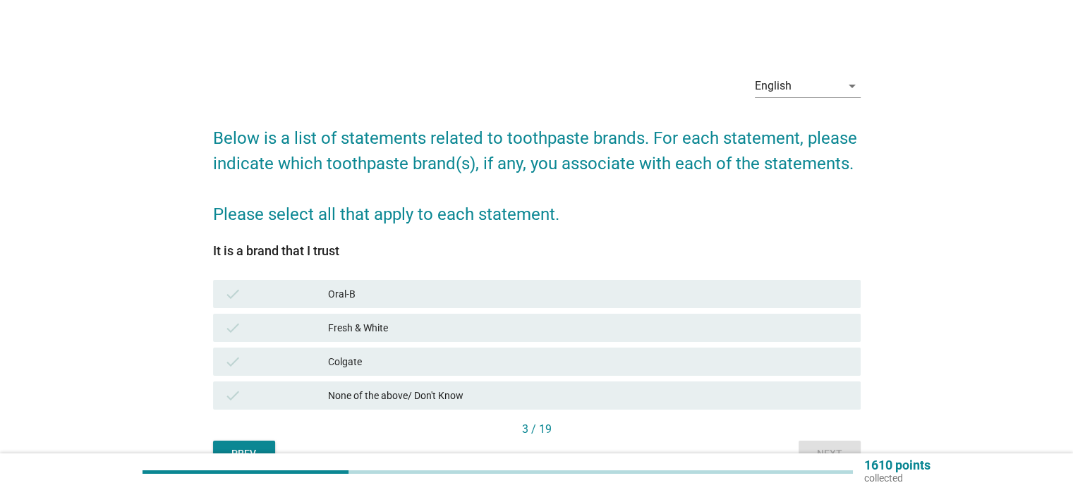
click at [722, 298] on div "Oral-B" at bounding box center [588, 294] width 520 height 17
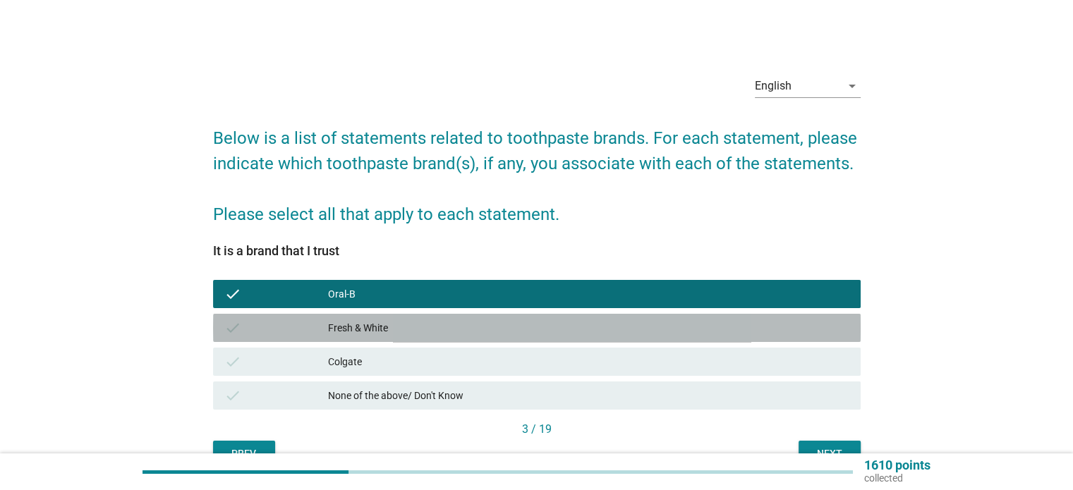
click at [722, 323] on div "Fresh & White" at bounding box center [588, 327] width 520 height 17
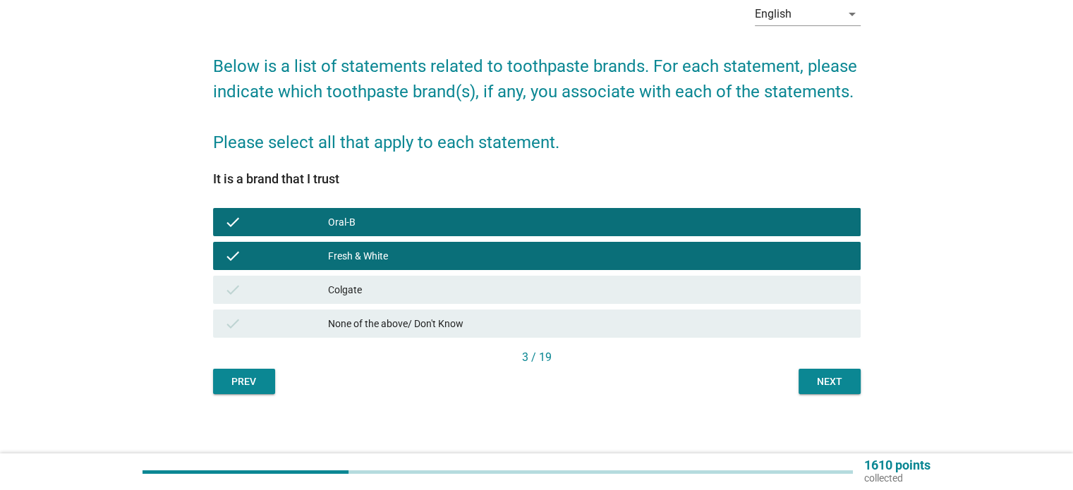
scroll to position [76, 0]
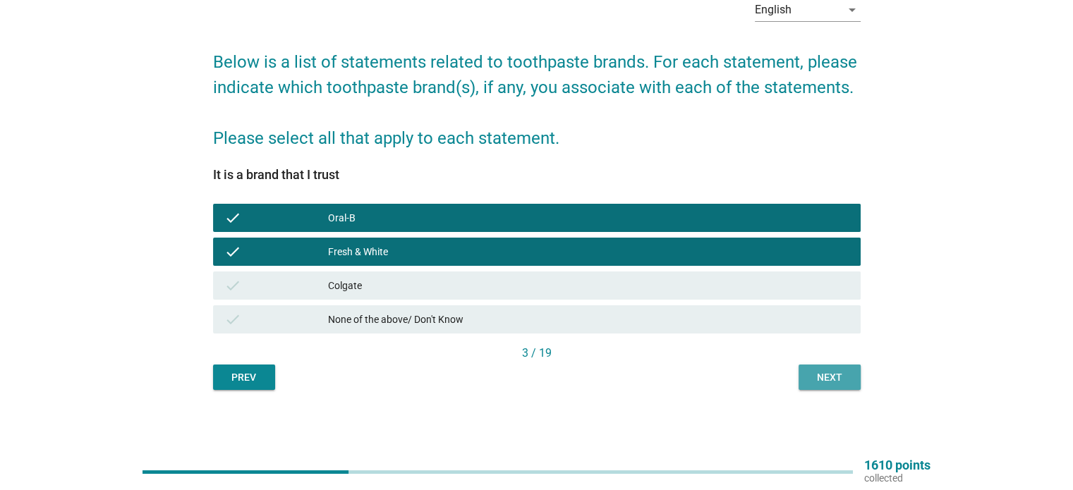
click at [798, 372] on button "Next" at bounding box center [829, 377] width 62 height 25
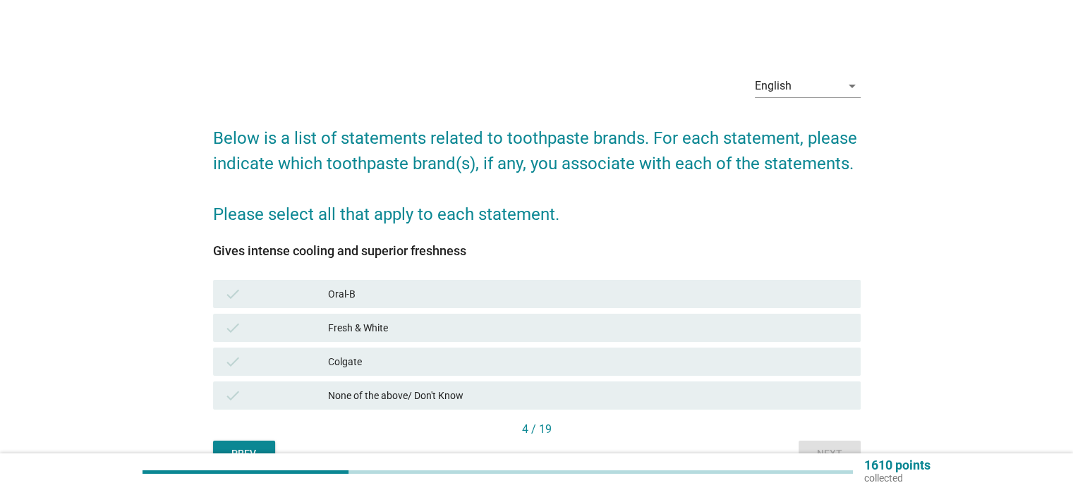
click at [720, 326] on div "Fresh & White" at bounding box center [588, 327] width 520 height 17
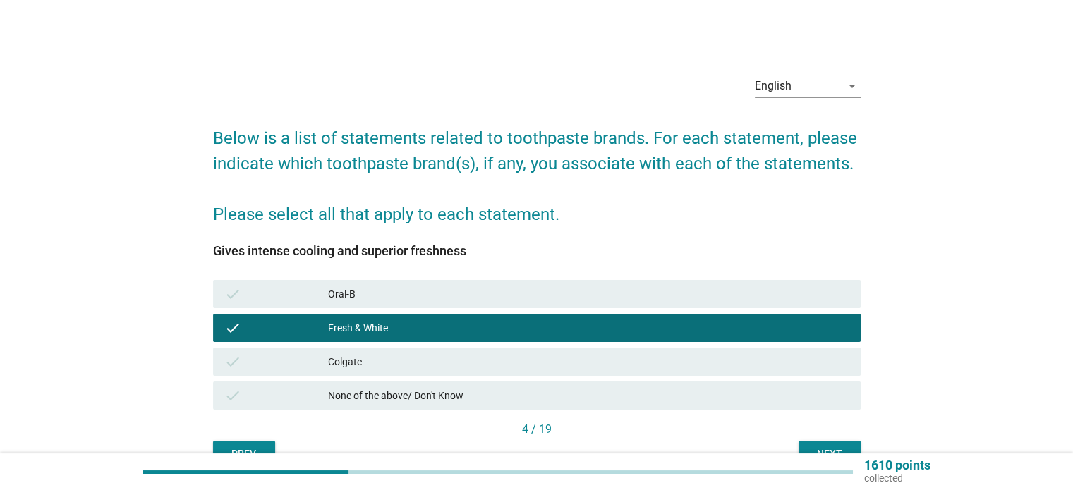
click at [720, 301] on div "Oral-B" at bounding box center [588, 294] width 520 height 17
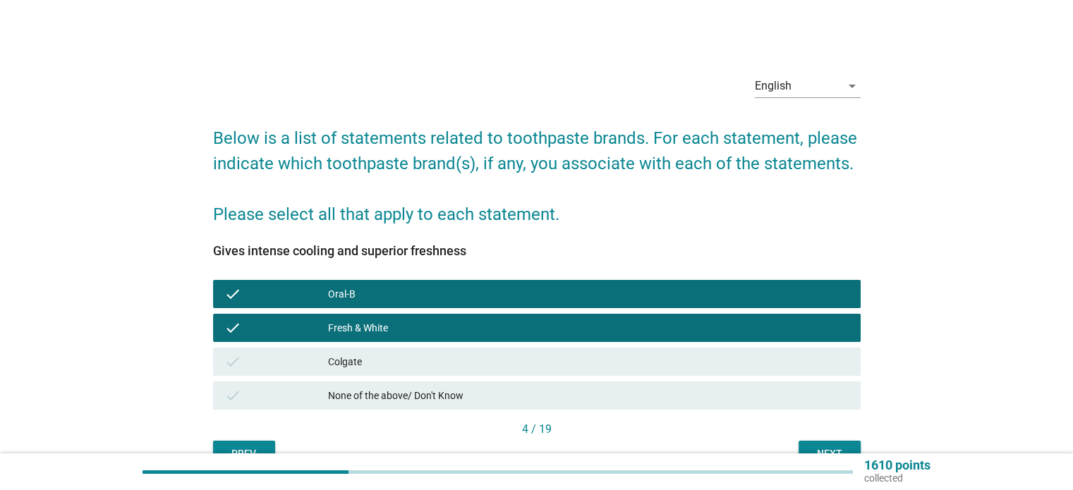
click at [810, 441] on button "Next" at bounding box center [829, 453] width 62 height 25
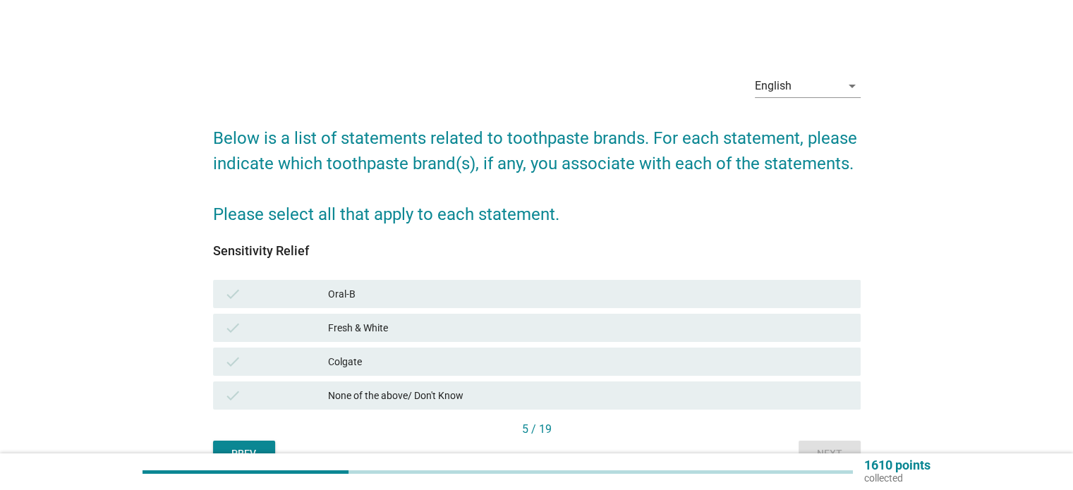
click at [771, 360] on div "Colgate" at bounding box center [588, 361] width 520 height 17
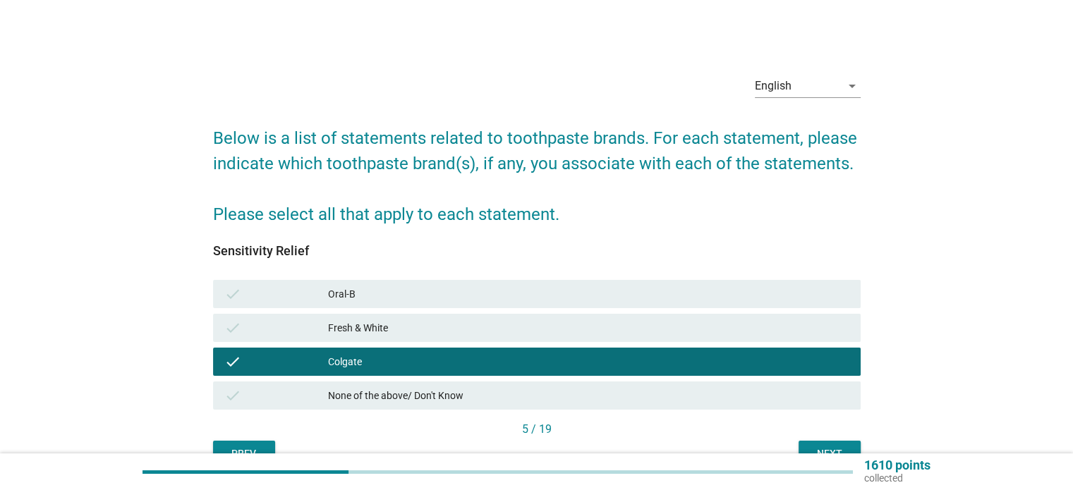
scroll to position [71, 0]
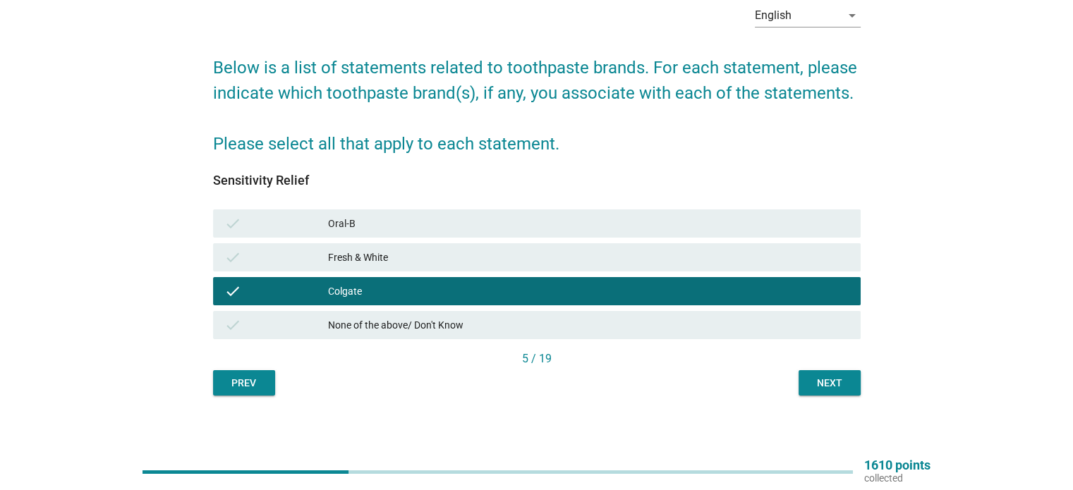
click at [817, 385] on div "Next" at bounding box center [829, 383] width 39 height 15
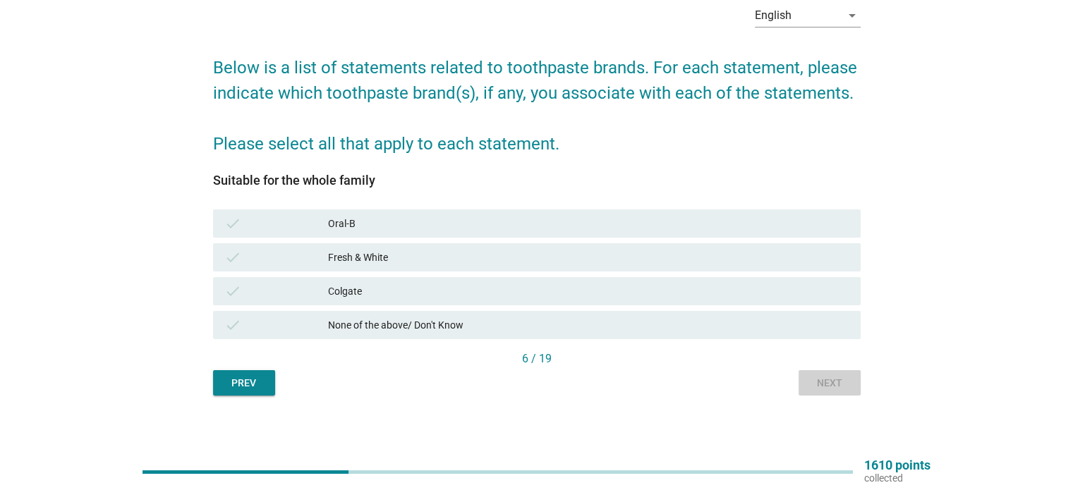
scroll to position [0, 0]
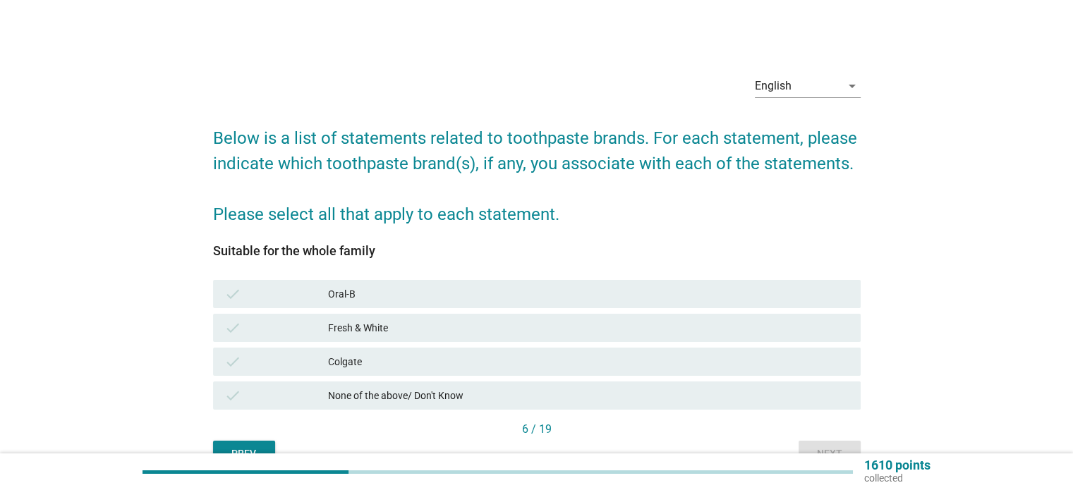
click at [743, 310] on div "check Oral-B" at bounding box center [536, 294] width 653 height 34
click at [756, 317] on div "check Fresh & White" at bounding box center [536, 328] width 647 height 28
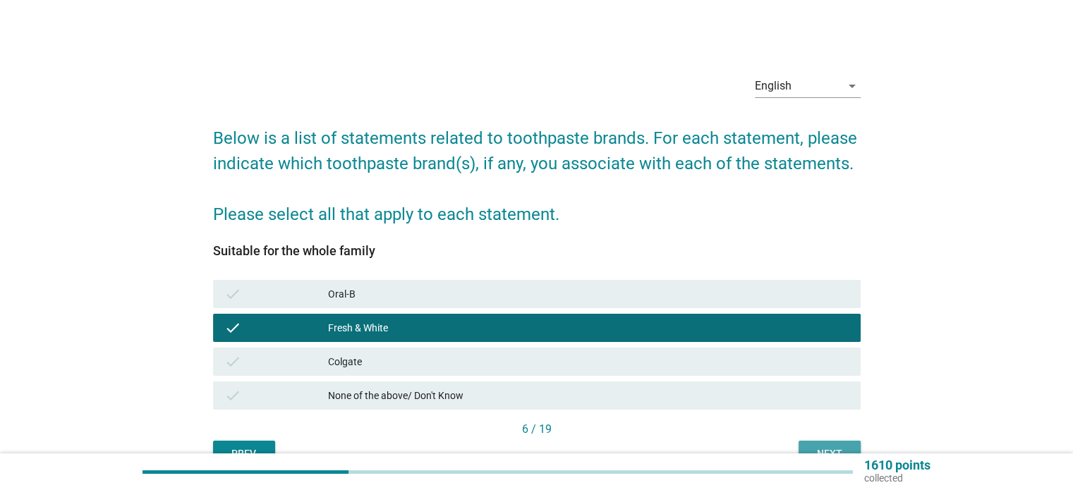
click at [806, 442] on button "Next" at bounding box center [829, 453] width 62 height 25
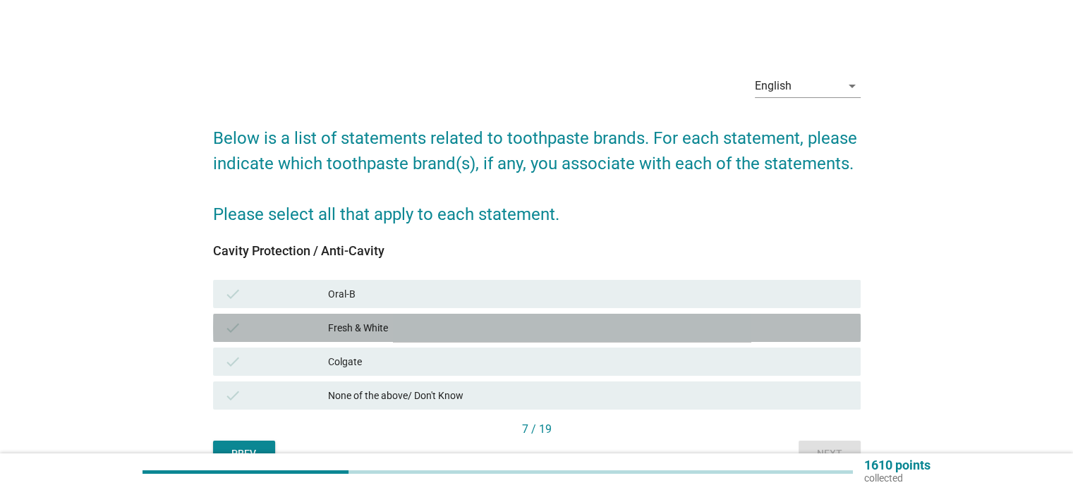
click at [762, 337] on div "check Fresh & White" at bounding box center [536, 328] width 647 height 28
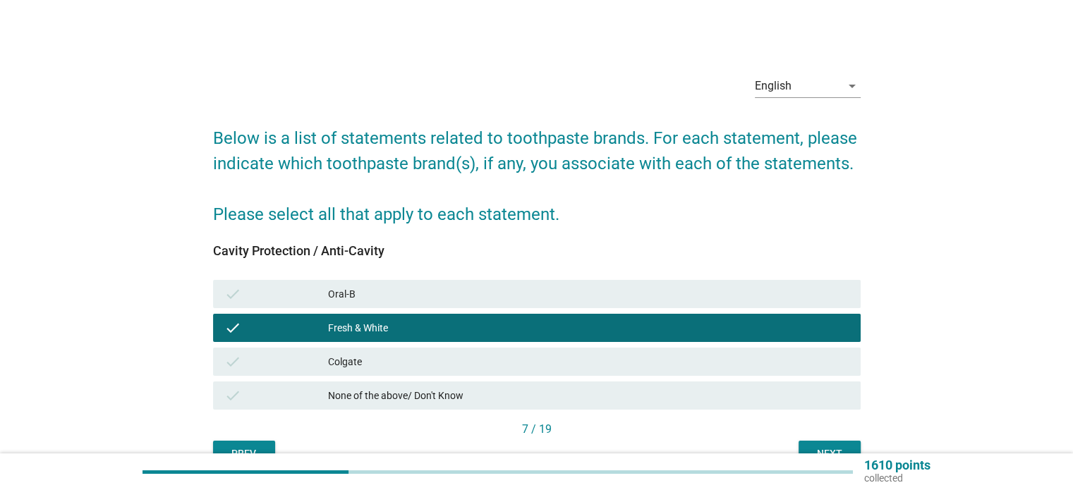
click at [808, 441] on button "Next" at bounding box center [829, 453] width 62 height 25
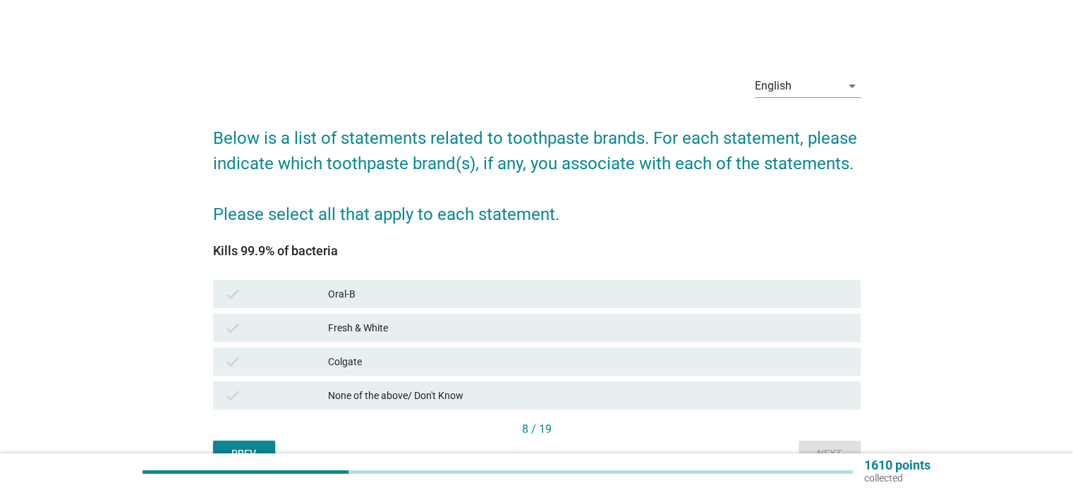
click at [785, 358] on div "Colgate" at bounding box center [588, 361] width 520 height 17
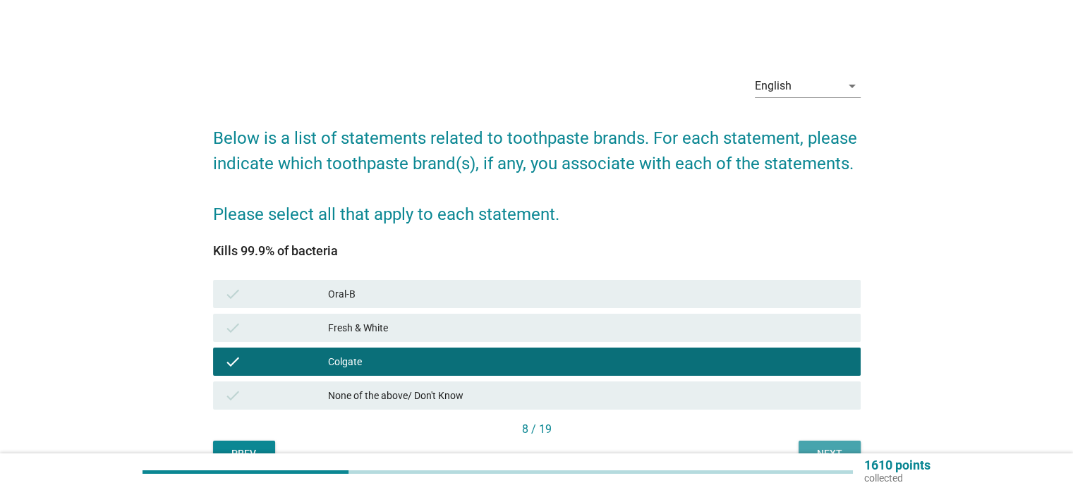
click at [812, 442] on button "Next" at bounding box center [829, 453] width 62 height 25
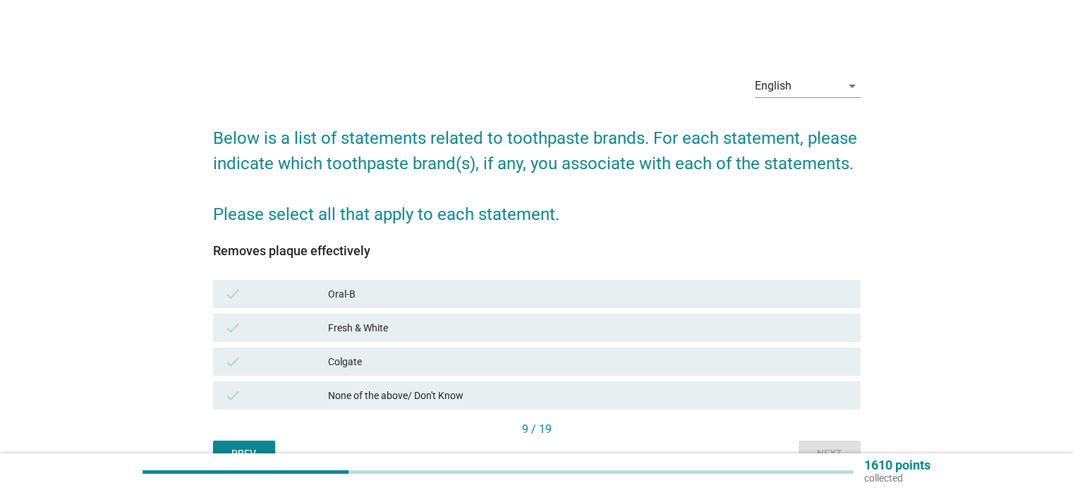
click at [789, 328] on div "Fresh & White" at bounding box center [588, 327] width 520 height 17
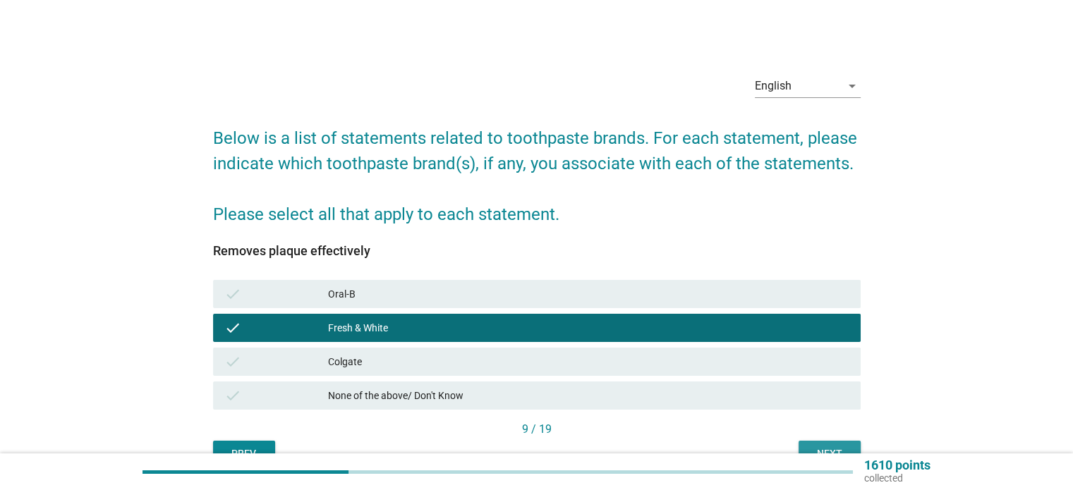
click at [818, 446] on div "Next" at bounding box center [829, 453] width 39 height 15
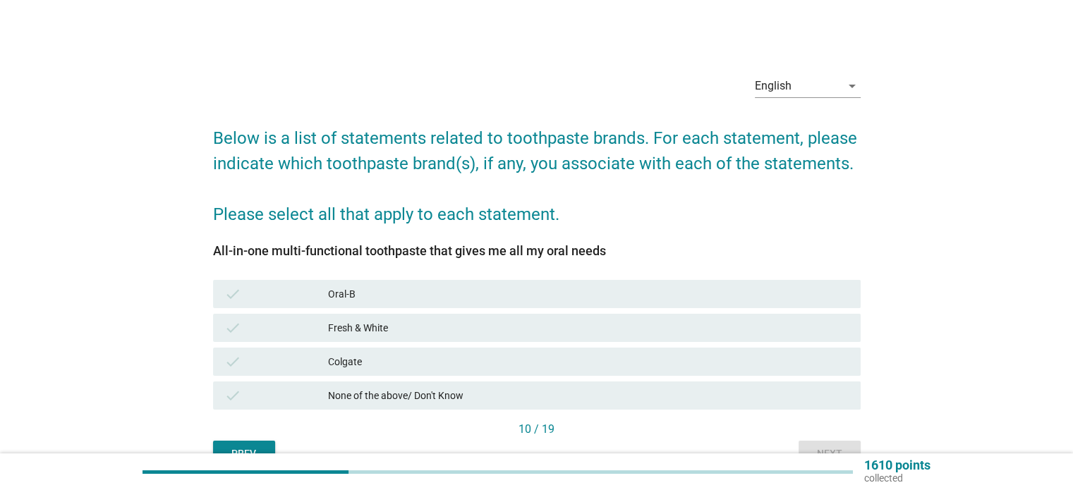
click at [791, 290] on div "Oral-B" at bounding box center [588, 294] width 520 height 17
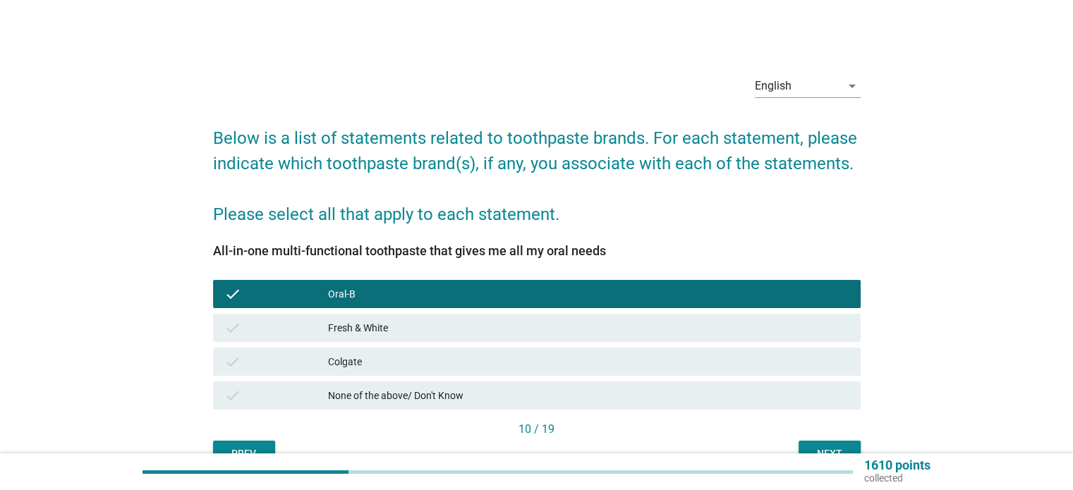
click at [789, 329] on div "Fresh & White" at bounding box center [588, 327] width 520 height 17
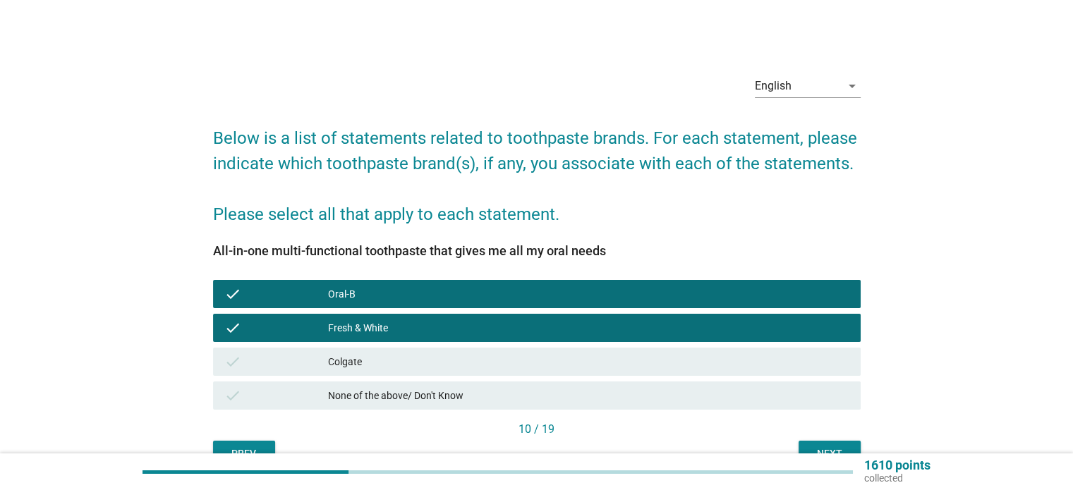
click at [818, 441] on button "Next" at bounding box center [829, 453] width 62 height 25
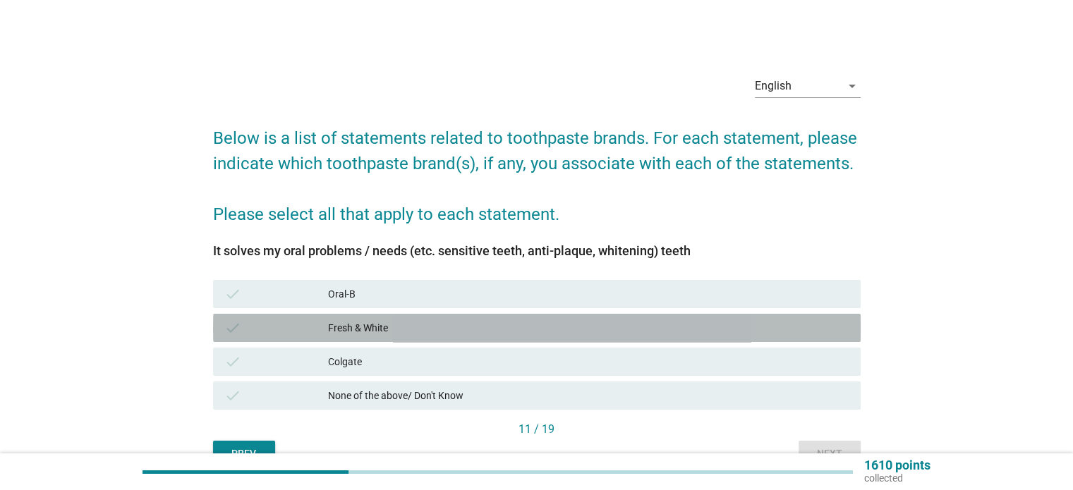
click at [792, 324] on div "Fresh & White" at bounding box center [588, 327] width 520 height 17
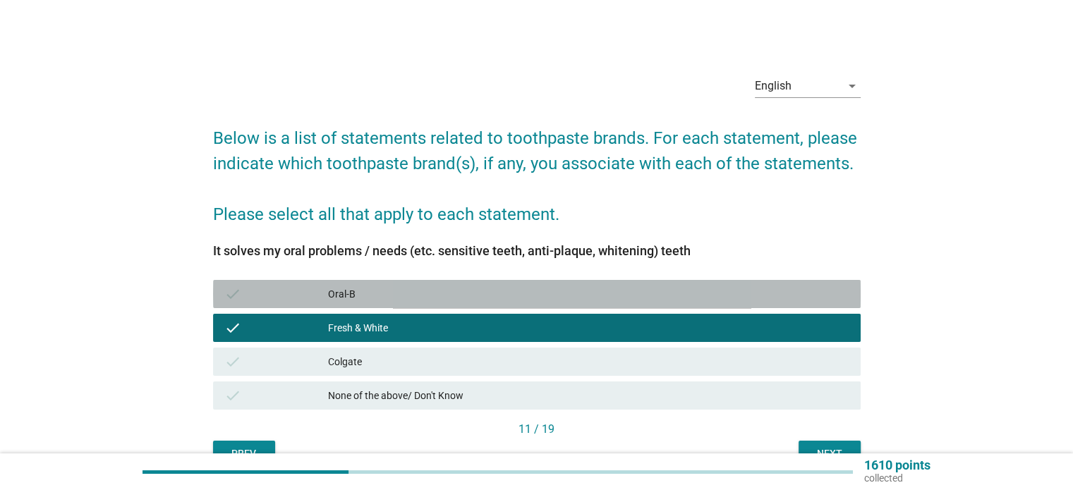
click at [790, 296] on div "Oral-B" at bounding box center [588, 294] width 520 height 17
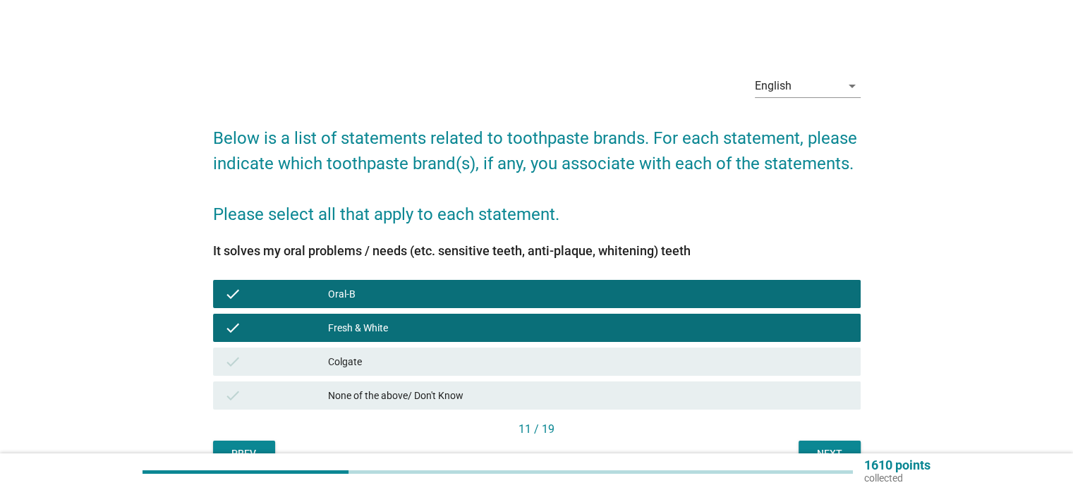
click at [810, 445] on button "Next" at bounding box center [829, 453] width 62 height 25
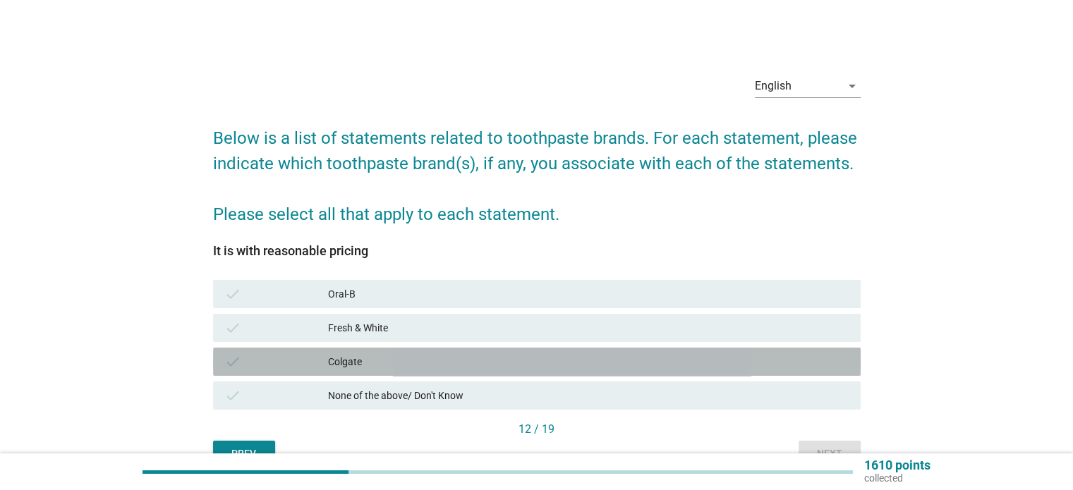
click at [801, 360] on div "Colgate" at bounding box center [588, 361] width 520 height 17
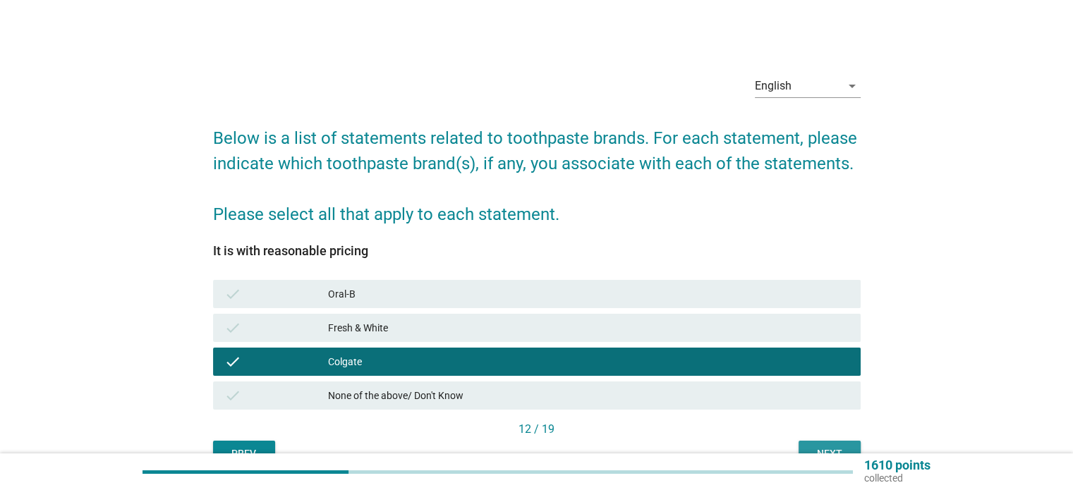
click at [820, 446] on div "Next" at bounding box center [829, 453] width 39 height 15
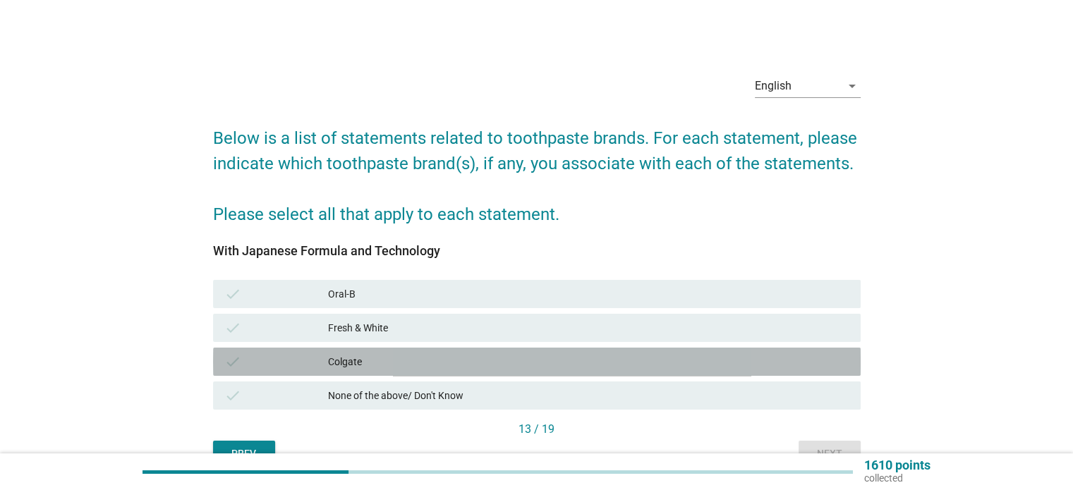
click at [809, 352] on div "check Colgate" at bounding box center [536, 362] width 647 height 28
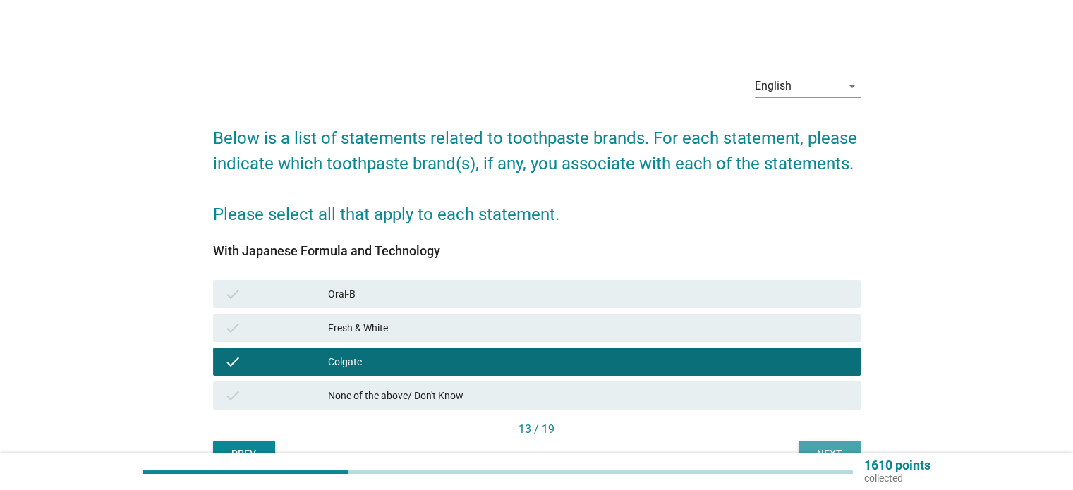
click at [823, 444] on button "Next" at bounding box center [829, 453] width 62 height 25
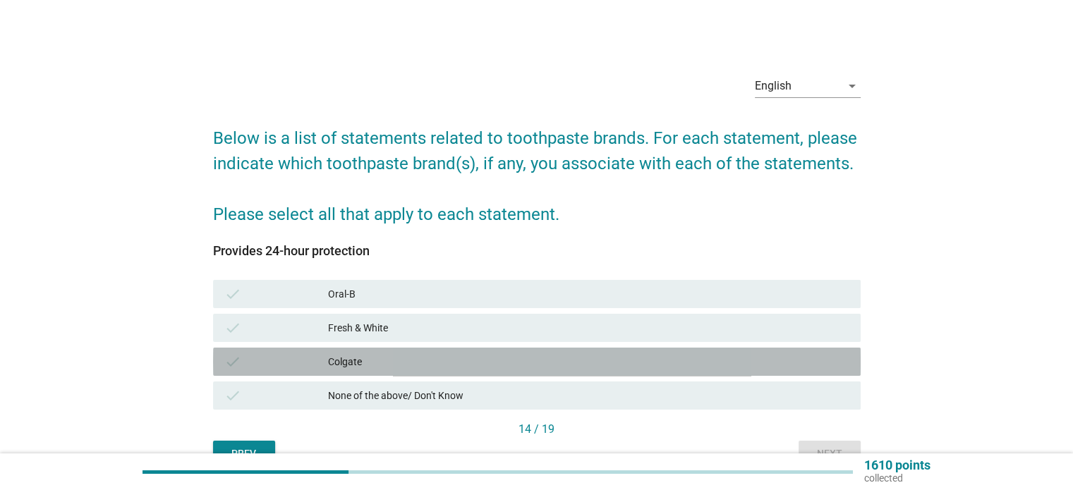
click at [810, 360] on div "Colgate" at bounding box center [588, 361] width 520 height 17
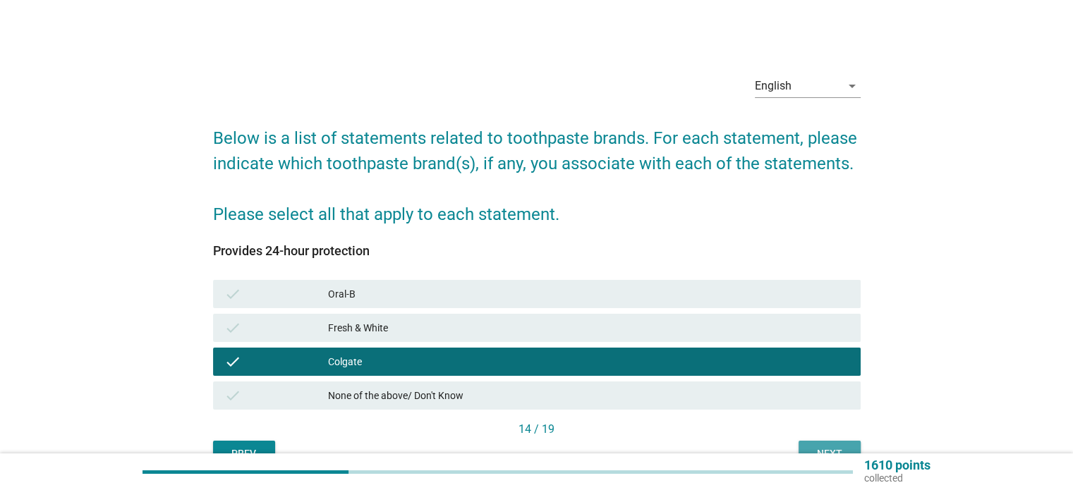
click at [814, 448] on div "Next" at bounding box center [829, 453] width 39 height 15
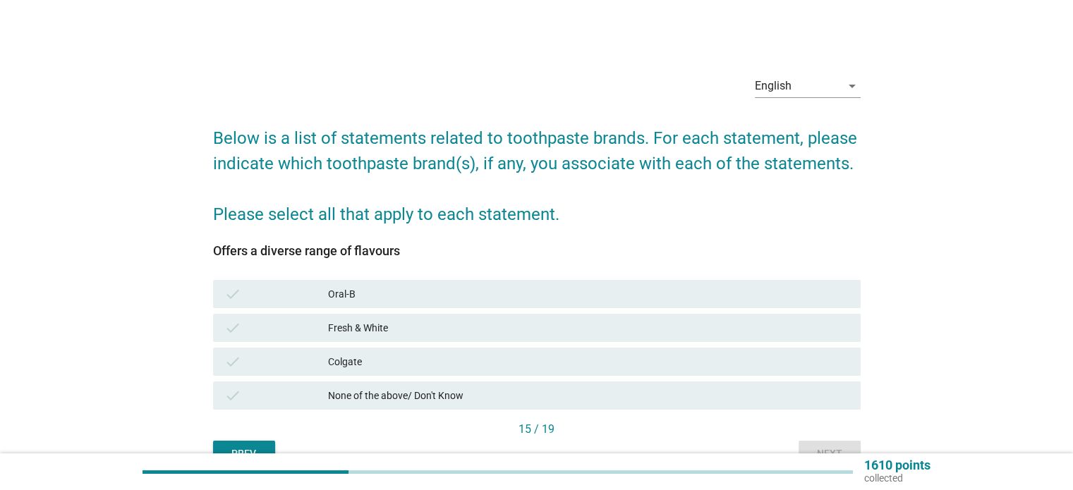
click at [770, 340] on div "check Fresh & White" at bounding box center [536, 328] width 647 height 28
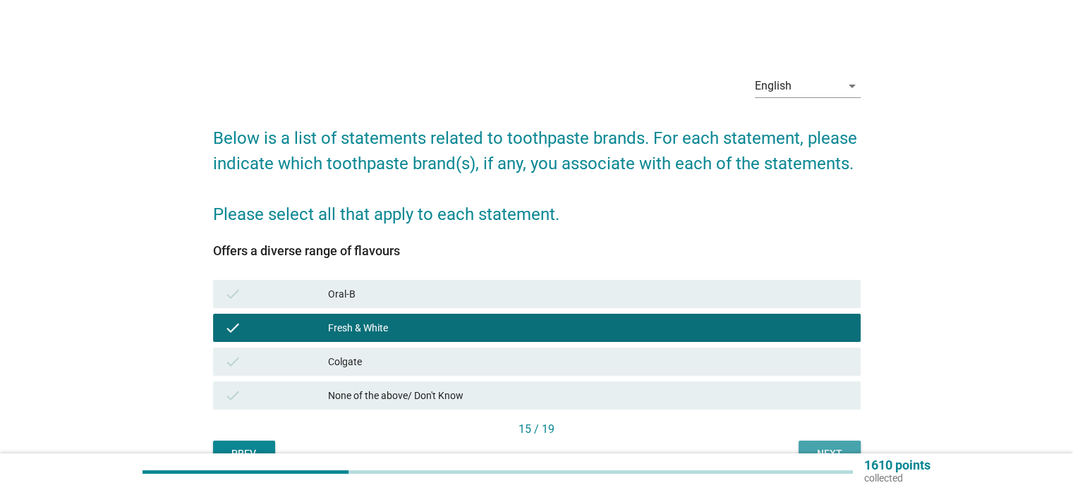
click at [810, 446] on div "Next" at bounding box center [829, 453] width 39 height 15
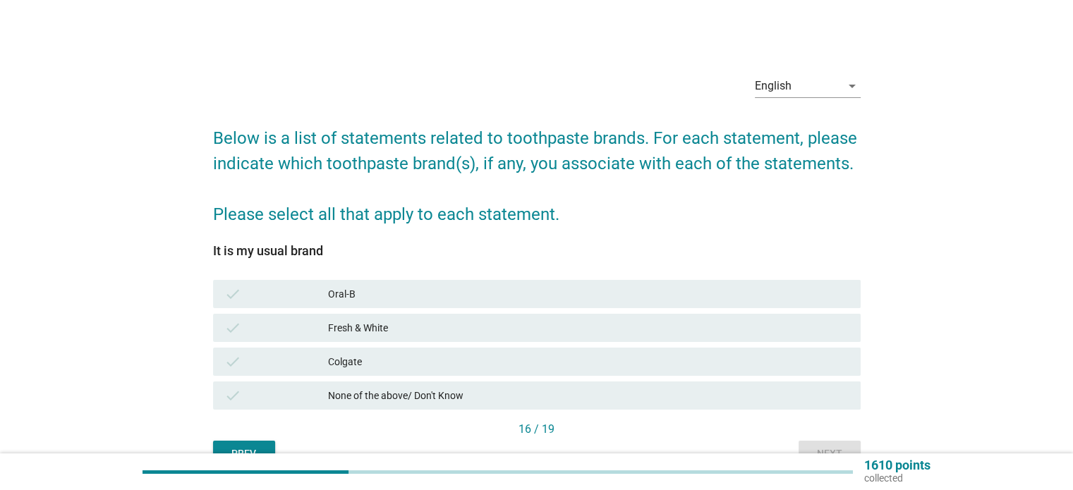
click at [776, 296] on div "Oral-B" at bounding box center [588, 294] width 520 height 17
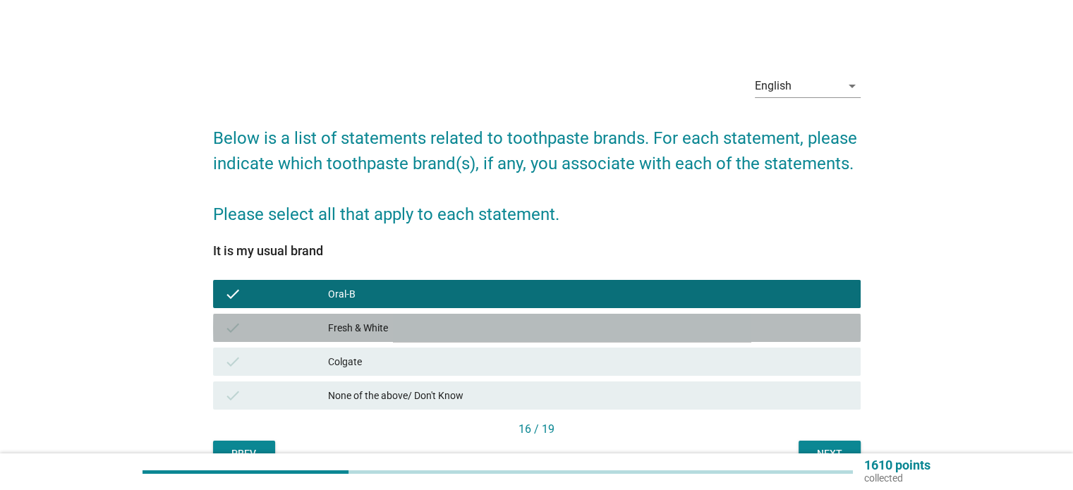
click at [782, 338] on div "check Fresh & White" at bounding box center [536, 328] width 647 height 28
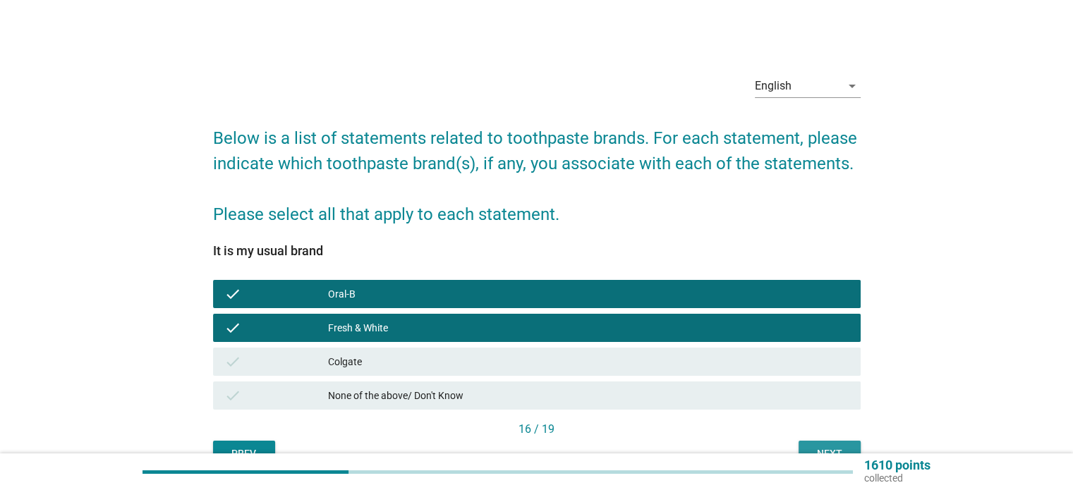
click at [807, 442] on button "Next" at bounding box center [829, 453] width 62 height 25
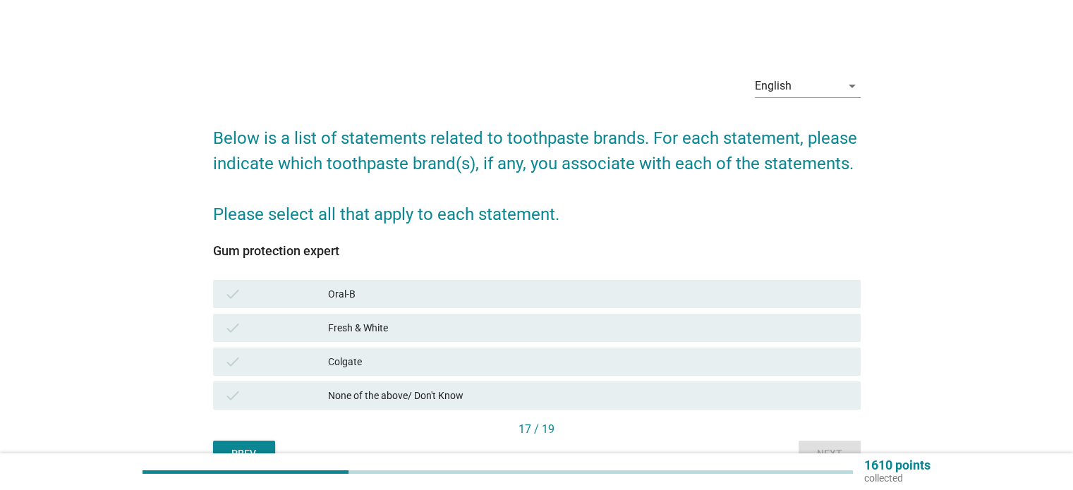
click at [778, 351] on div "check Colgate" at bounding box center [536, 362] width 647 height 28
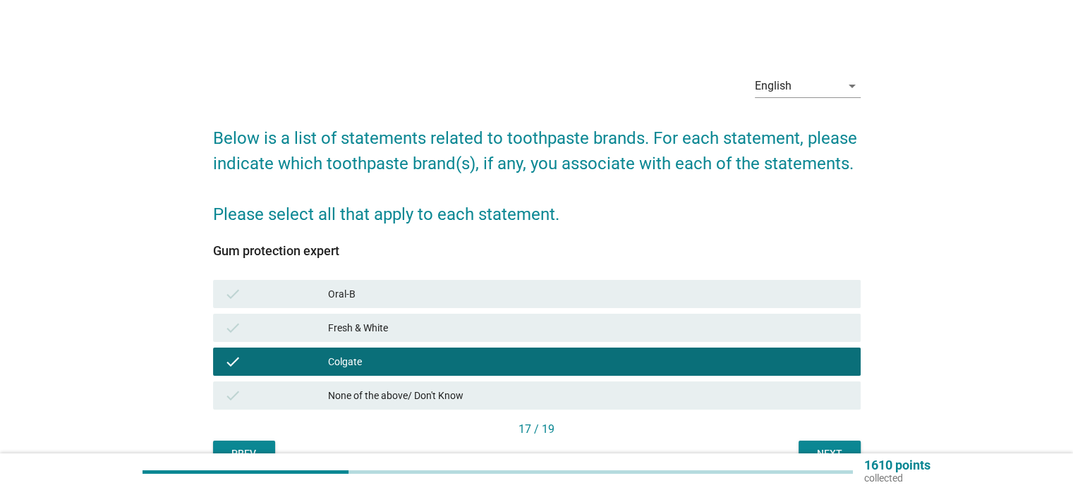
click at [777, 330] on div "Fresh & White" at bounding box center [588, 327] width 520 height 17
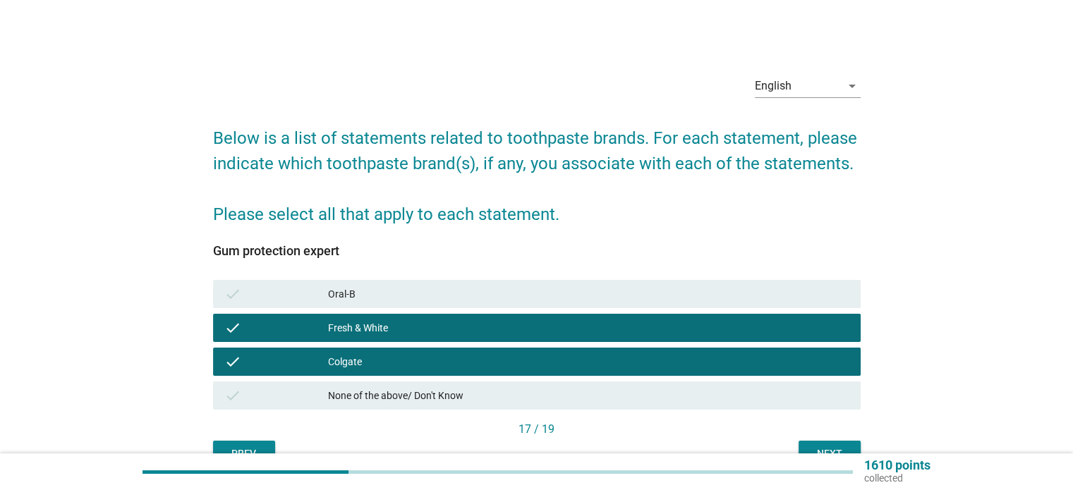
click at [807, 442] on button "Next" at bounding box center [829, 453] width 62 height 25
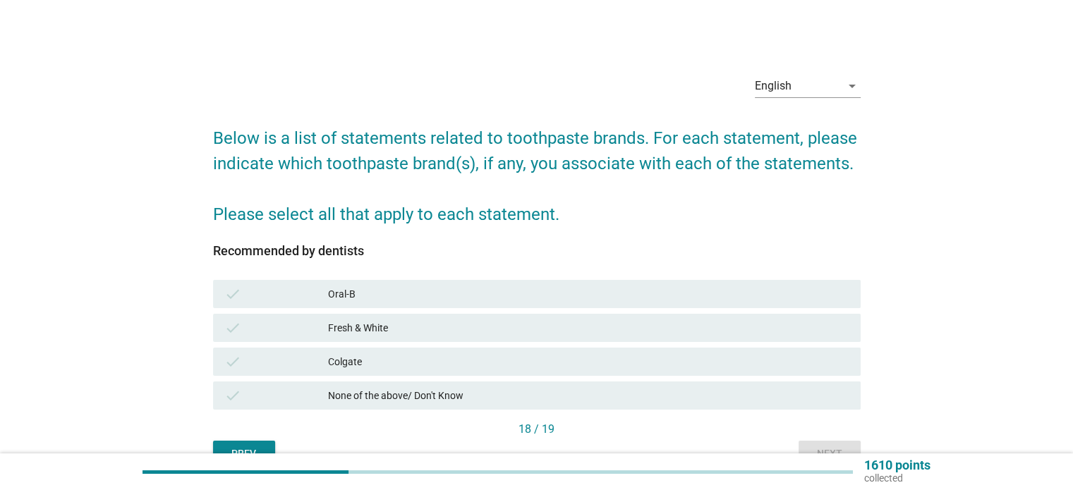
click at [789, 328] on div "Fresh & White" at bounding box center [588, 327] width 520 height 17
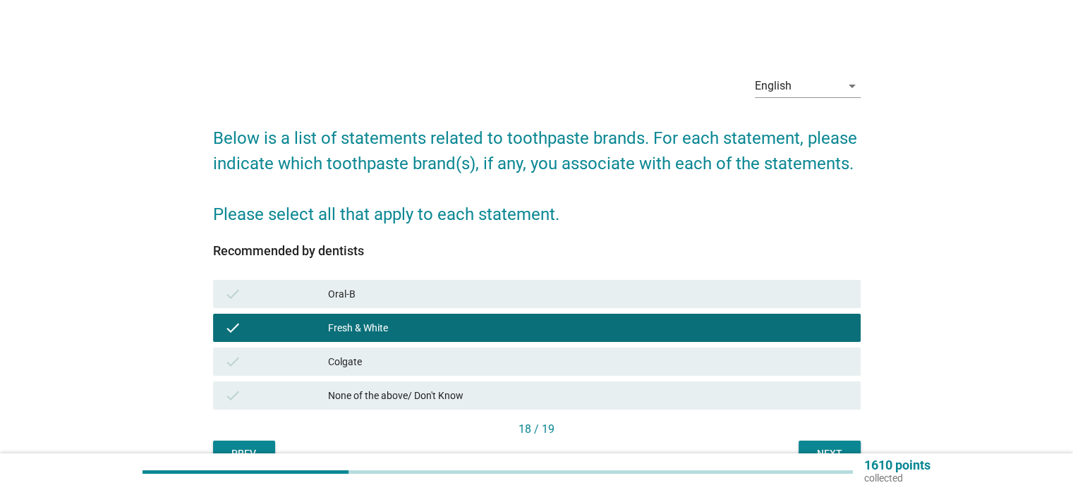
click at [787, 296] on div "Oral-B" at bounding box center [588, 294] width 520 height 17
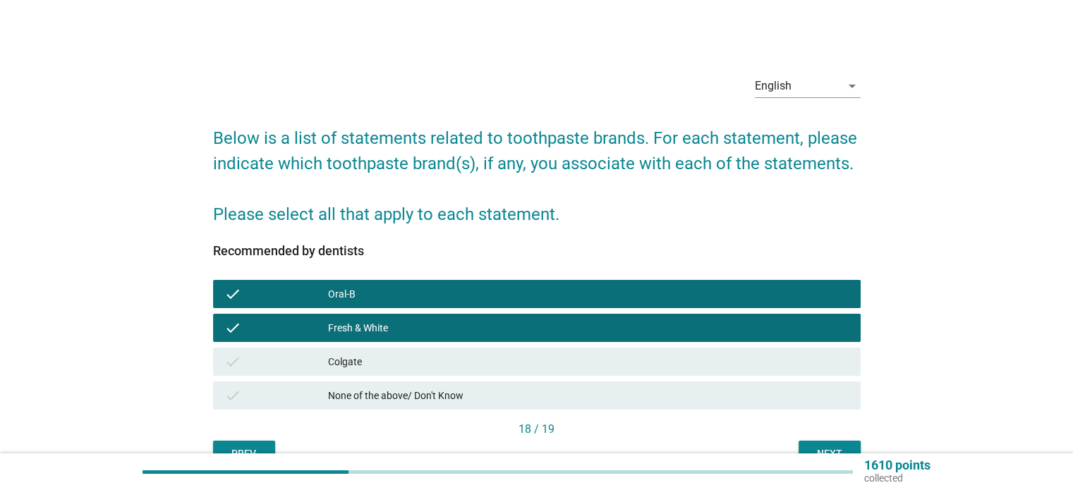
click at [808, 444] on button "Next" at bounding box center [829, 453] width 62 height 25
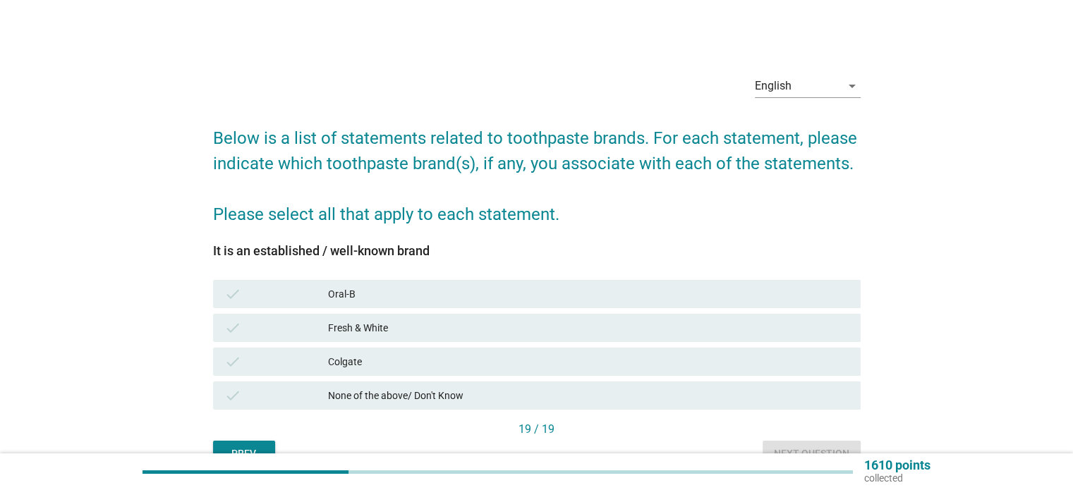
click at [796, 359] on div "Colgate" at bounding box center [588, 361] width 520 height 17
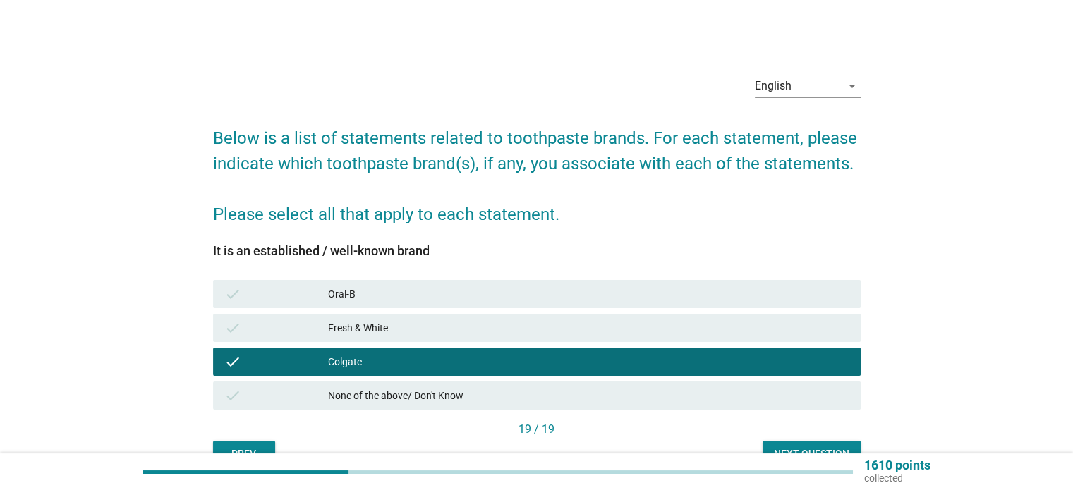
click at [795, 324] on div "Fresh & White" at bounding box center [588, 327] width 520 height 17
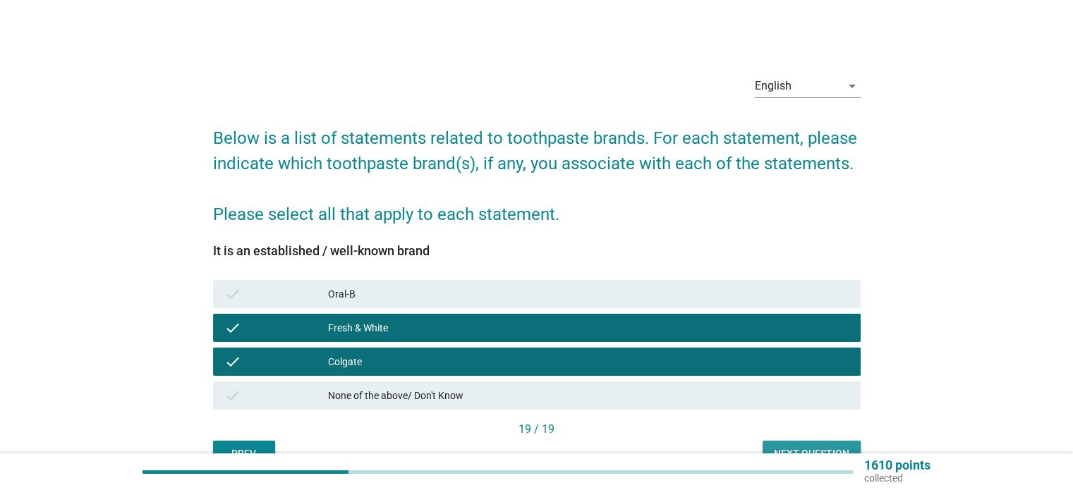
click at [803, 444] on button "Next question" at bounding box center [811, 453] width 98 height 25
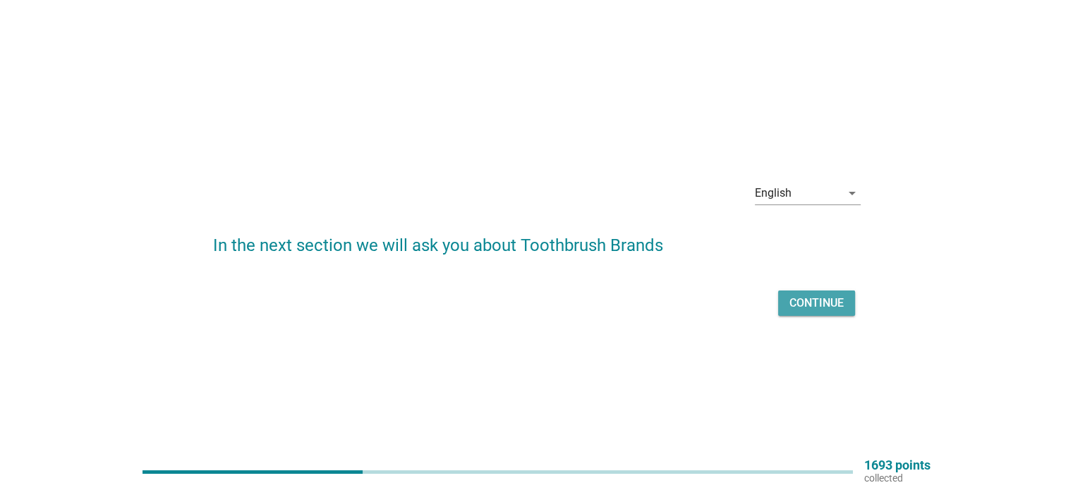
click at [833, 315] on button "Continue" at bounding box center [816, 303] width 77 height 25
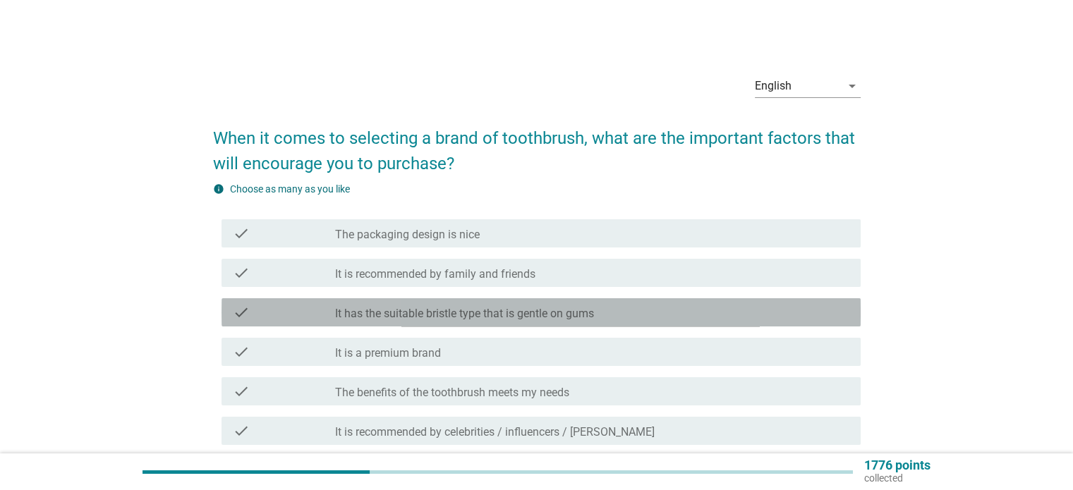
click at [782, 311] on div "check_box_outline_blank It has the suitable bristle type that is gentle on gums" at bounding box center [591, 312] width 513 height 17
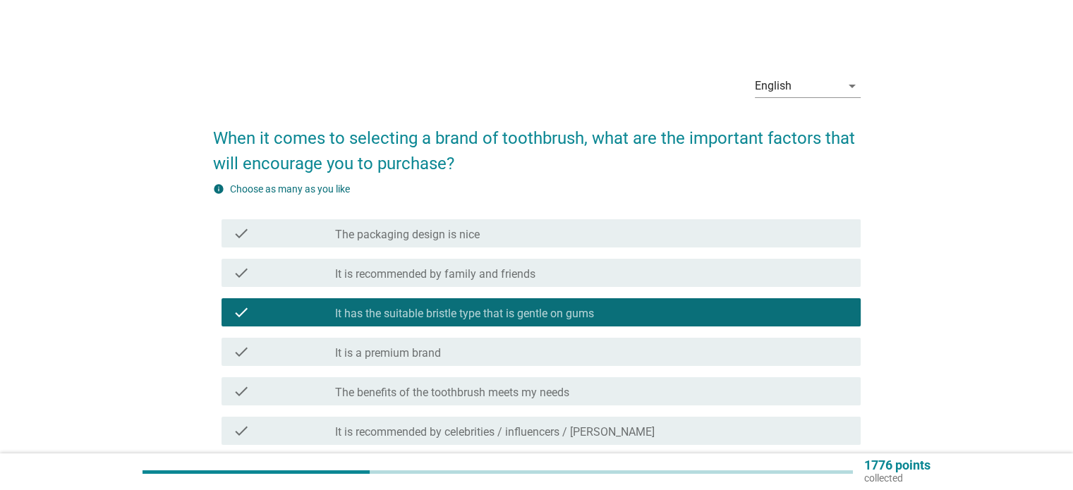
click at [773, 267] on div "check_box_outline_blank It is recommended by family and friends" at bounding box center [591, 272] width 513 height 17
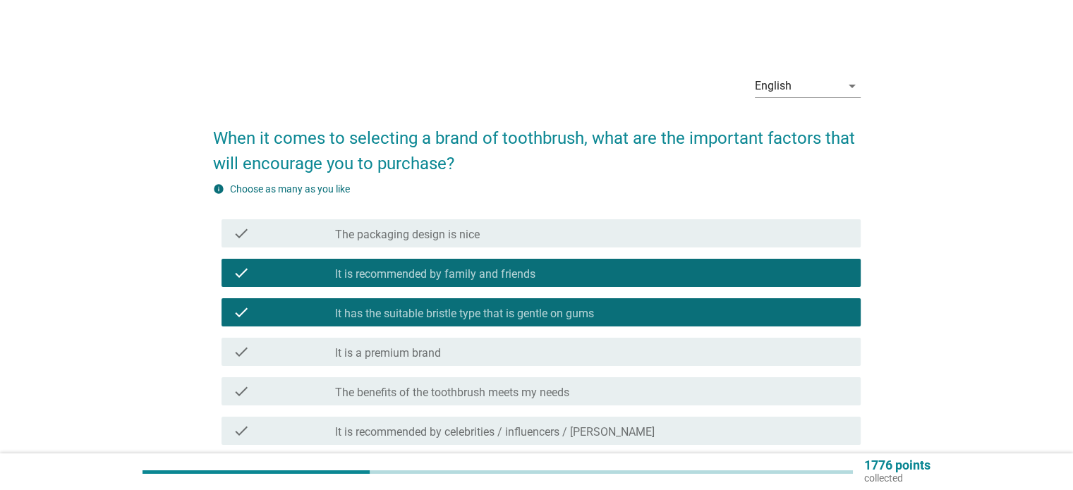
click at [785, 221] on div "check check_box_outline_blank The packaging design is nice" at bounding box center [540, 233] width 639 height 28
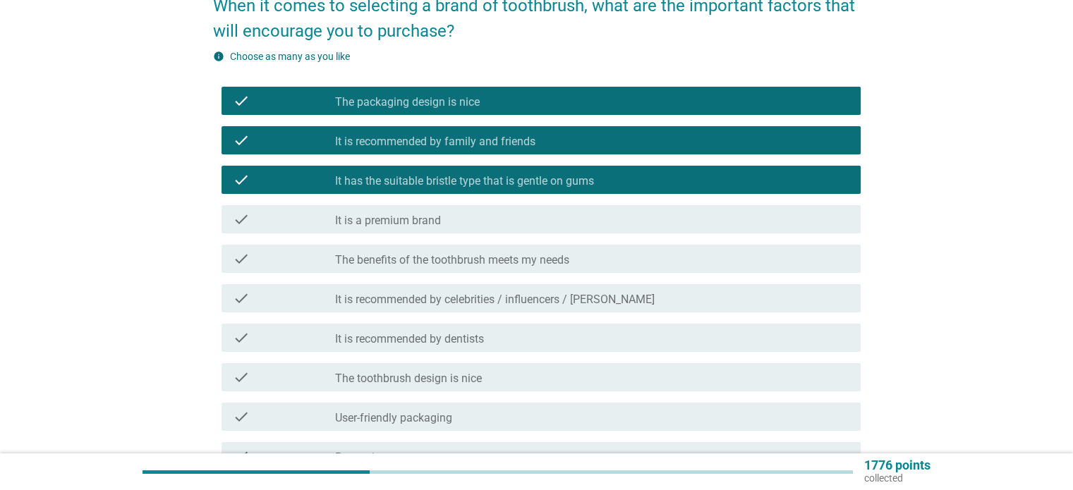
scroll to position [141, 0]
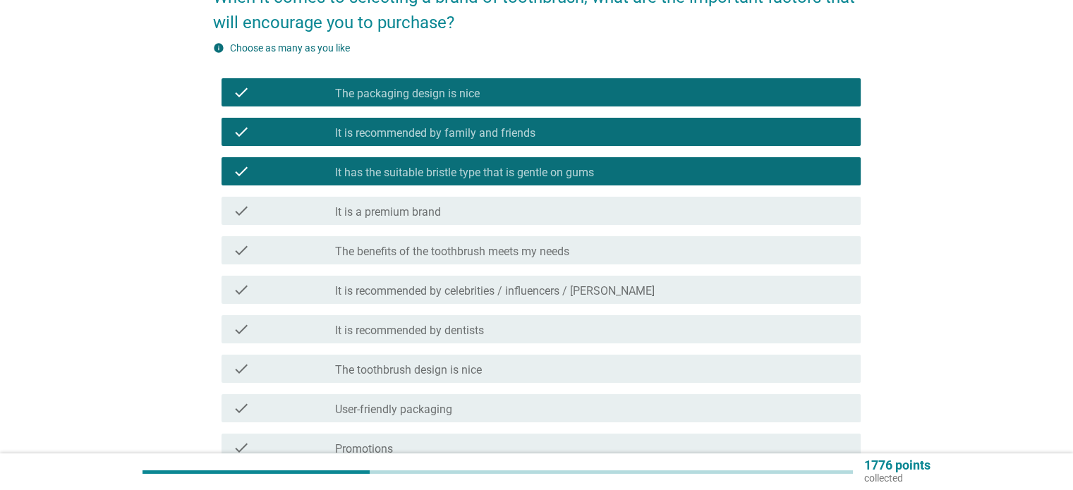
click at [742, 321] on div "check_box_outline_blank It is recommended by dentists" at bounding box center [591, 329] width 513 height 17
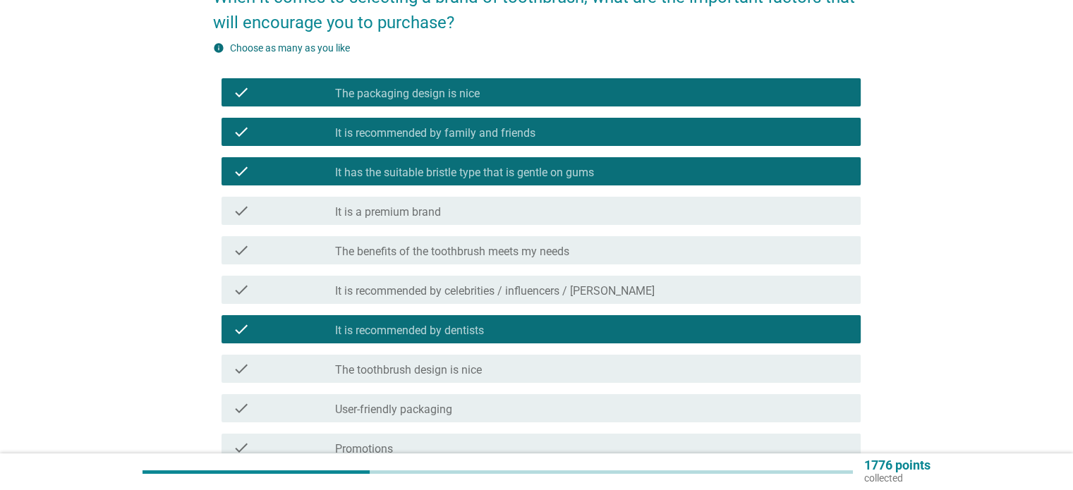
click at [750, 370] on div "check_box_outline_blank The toothbrush design is nice" at bounding box center [591, 368] width 513 height 17
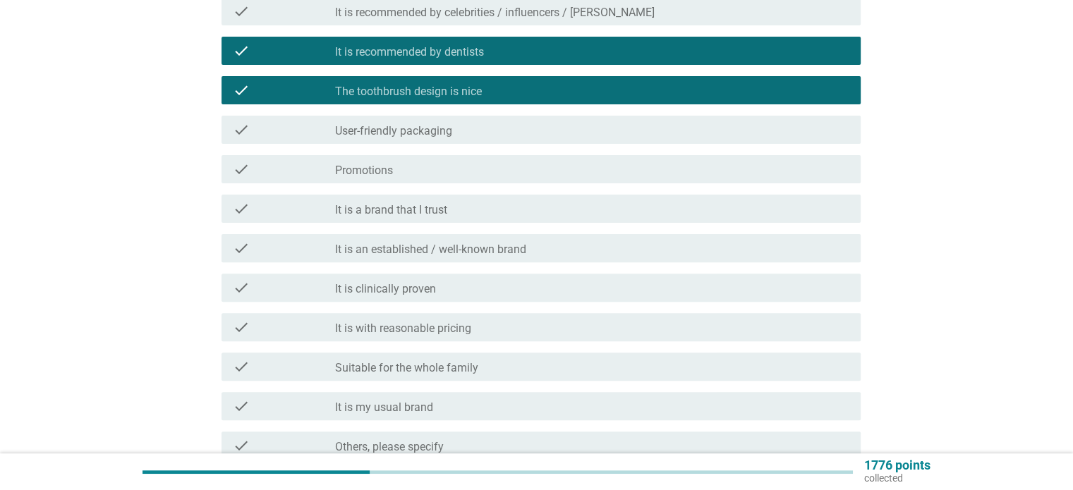
scroll to position [494, 0]
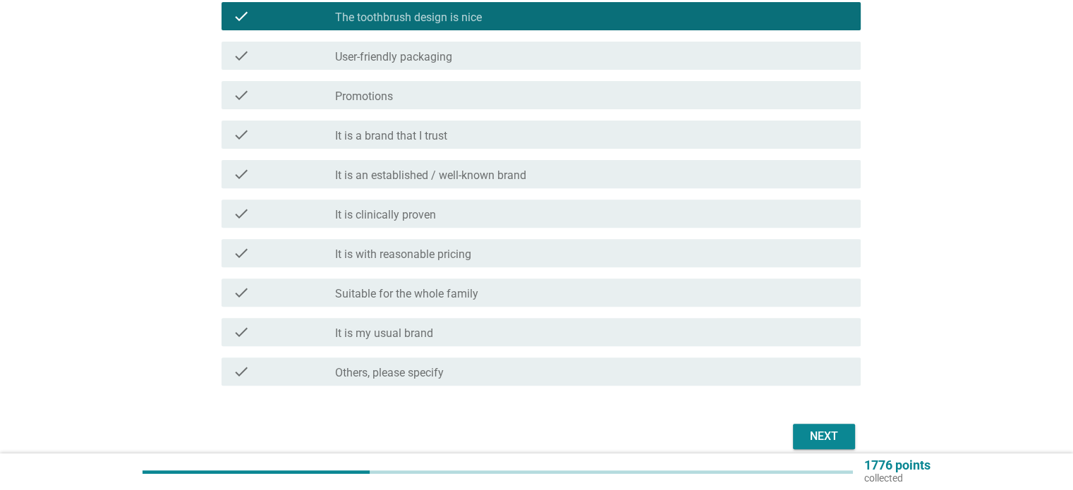
click at [810, 436] on div "Next" at bounding box center [823, 436] width 39 height 17
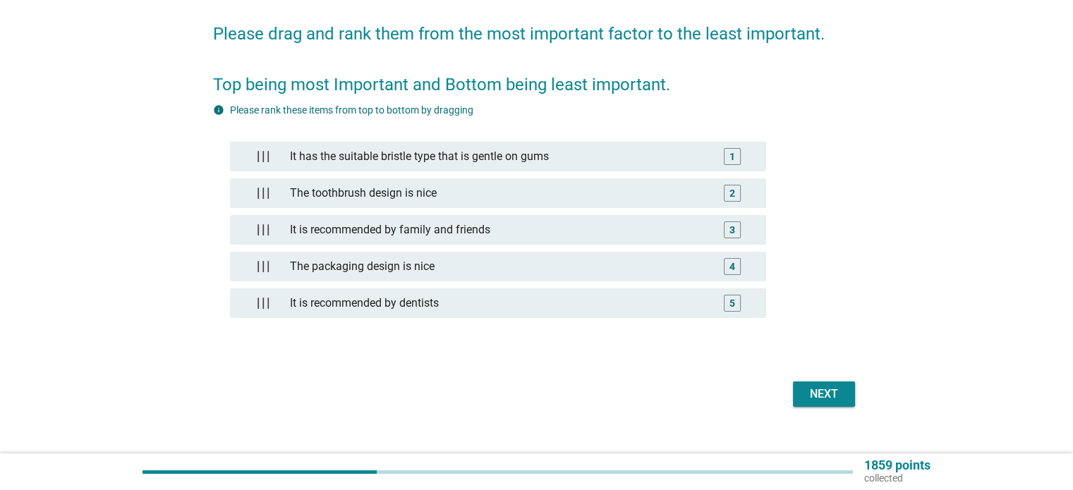
scroll to position [124, 0]
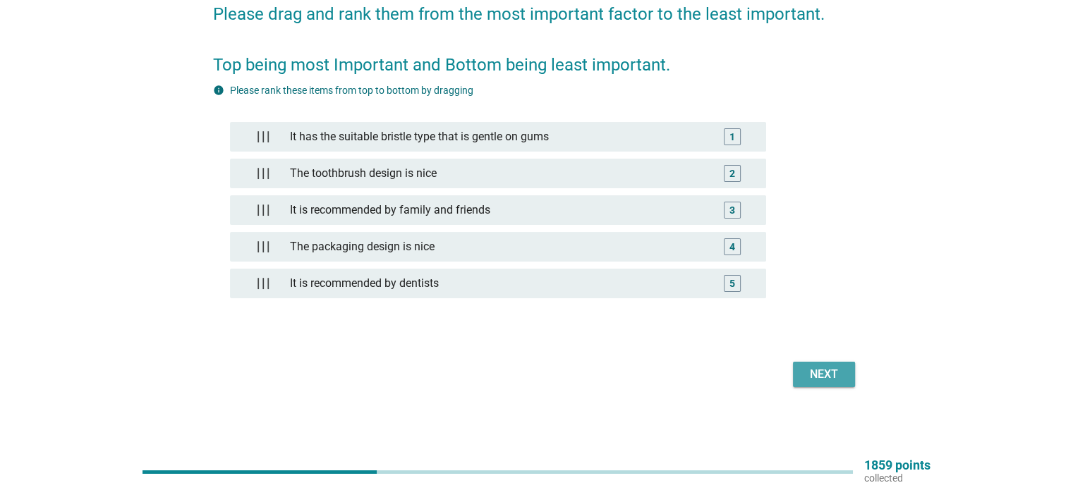
click at [827, 378] on div "Next" at bounding box center [823, 374] width 39 height 17
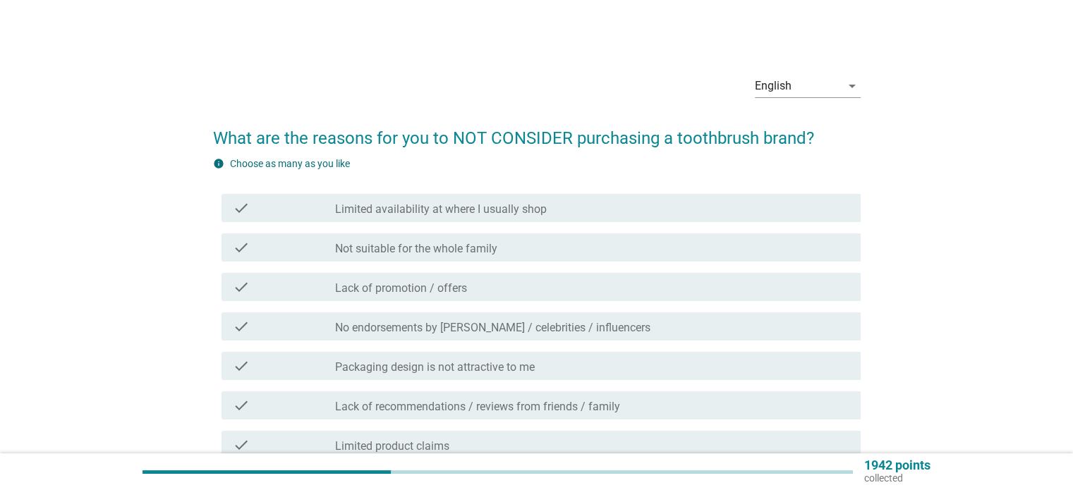
click at [666, 308] on div "check check_box_outline_blank No endorsements by [PERSON_NAME] / celebrities / …" at bounding box center [536, 326] width 647 height 39
click at [673, 265] on div "check check_box_outline_blank Not suitable for the whole family" at bounding box center [536, 247] width 647 height 39
click at [676, 248] on div "check_box_outline_blank Not suitable for the whole family" at bounding box center [591, 247] width 513 height 17
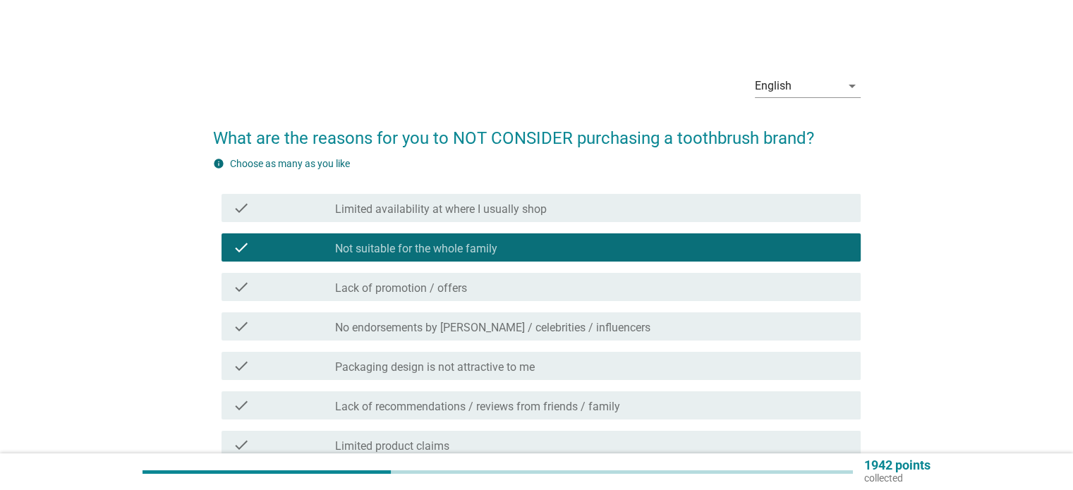
click at [677, 296] on div "check check_box_outline_blank Lack of promotion / offers" at bounding box center [540, 287] width 639 height 28
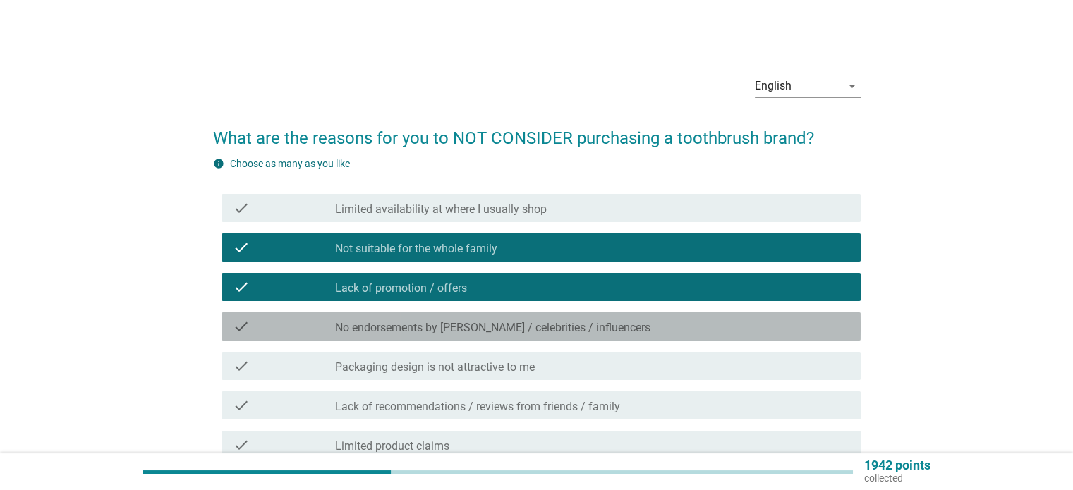
drag, startPoint x: 678, startPoint y: 324, endPoint x: 678, endPoint y: 351, distance: 26.8
click at [678, 325] on div "check_box_outline_blank No endorsements by KOLs / celebrities / influencers" at bounding box center [591, 326] width 513 height 17
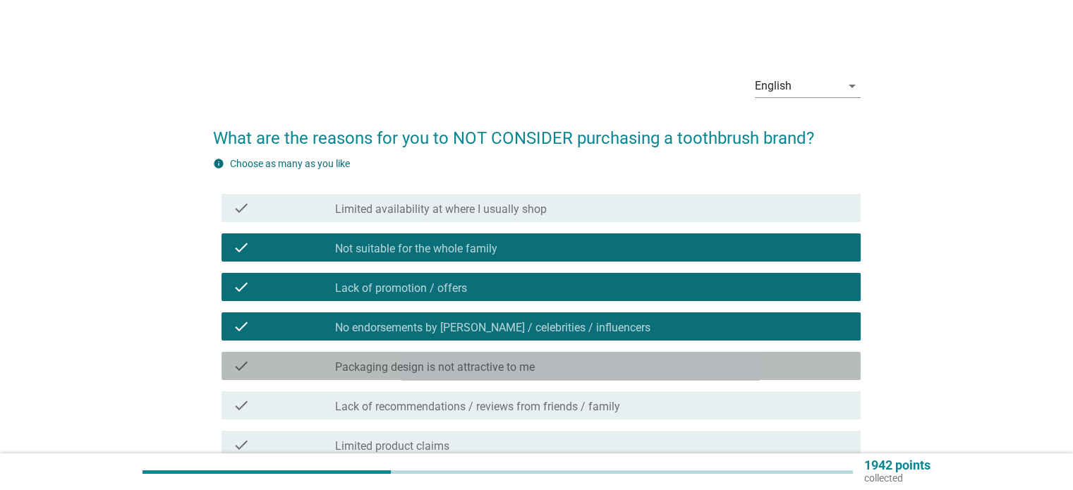
drag, startPoint x: 677, startPoint y: 363, endPoint x: 676, endPoint y: 386, distance: 23.3
click at [676, 365] on div "check_box_outline_blank Packaging design is not attractive to me" at bounding box center [591, 366] width 513 height 17
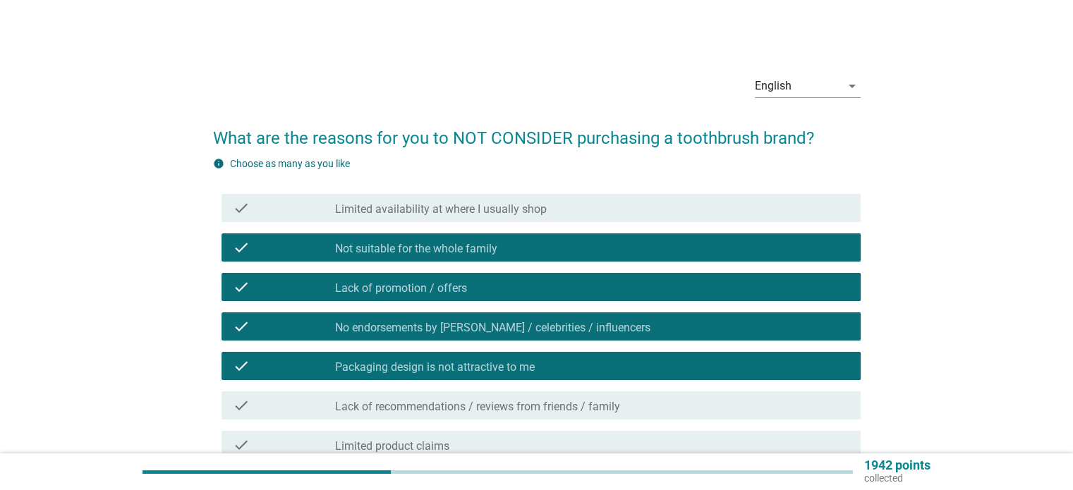
click at [675, 396] on div "check check_box_outline_blank Lack of recommendations / reviews from friends / …" at bounding box center [540, 405] width 639 height 28
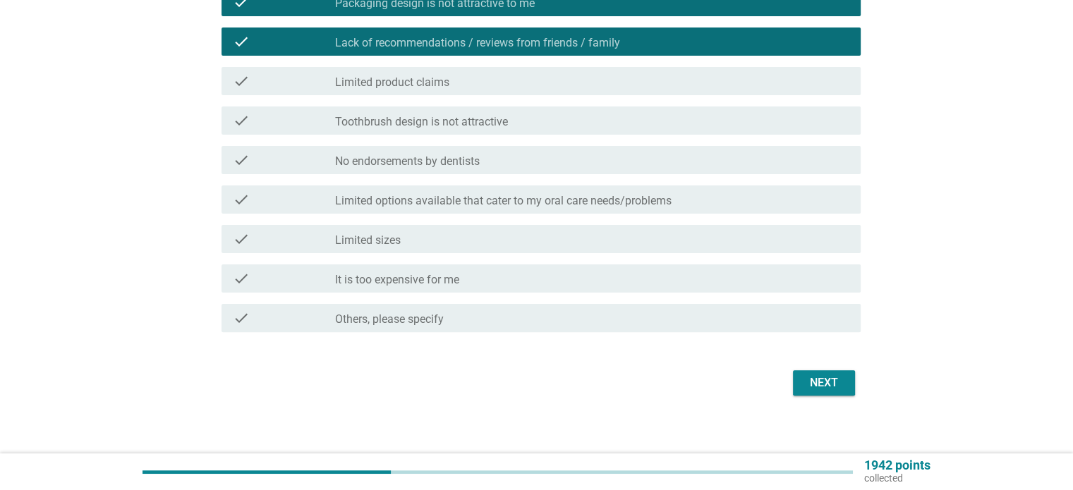
scroll to position [373, 0]
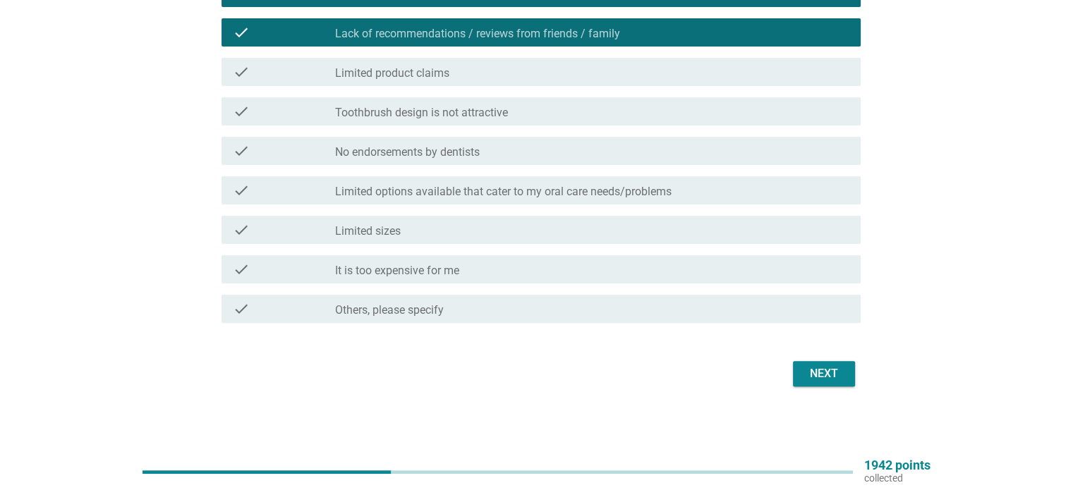
click at [801, 366] on button "Next" at bounding box center [824, 373] width 62 height 25
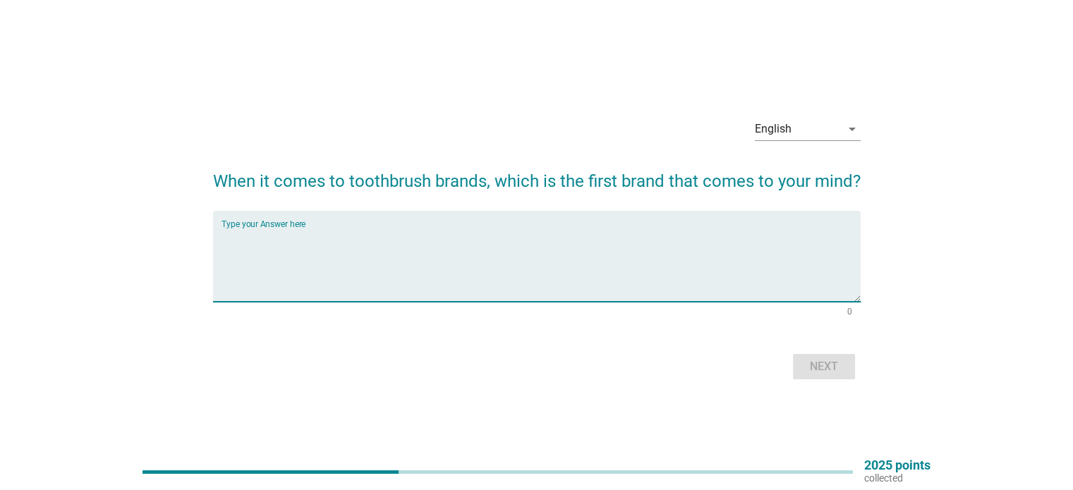
click at [733, 266] on textarea "Type your Answer here" at bounding box center [540, 265] width 639 height 74
type textarea "c"
type textarea "oral b"
click at [833, 363] on div "Next" at bounding box center [823, 366] width 39 height 17
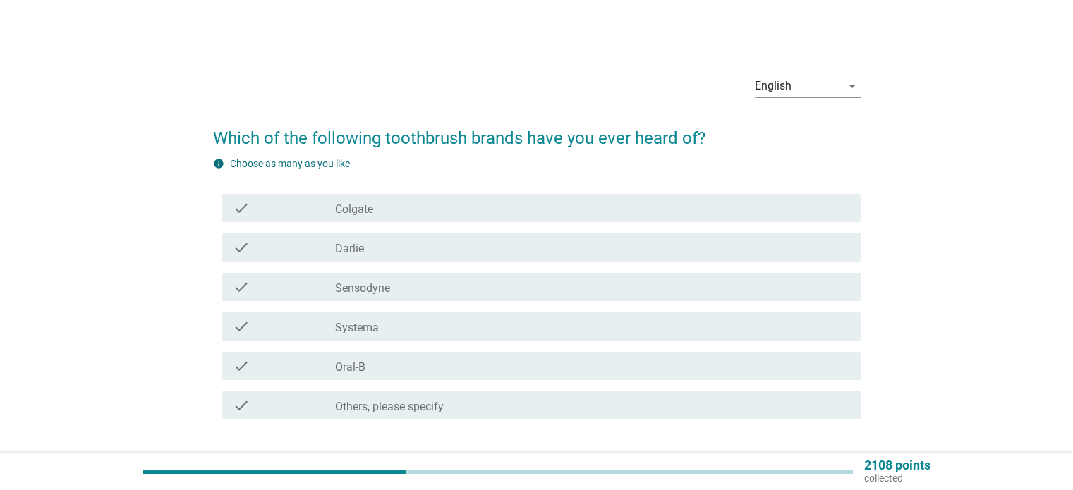
click at [662, 284] on div "check_box_outline_blank Sensodyne" at bounding box center [591, 287] width 513 height 17
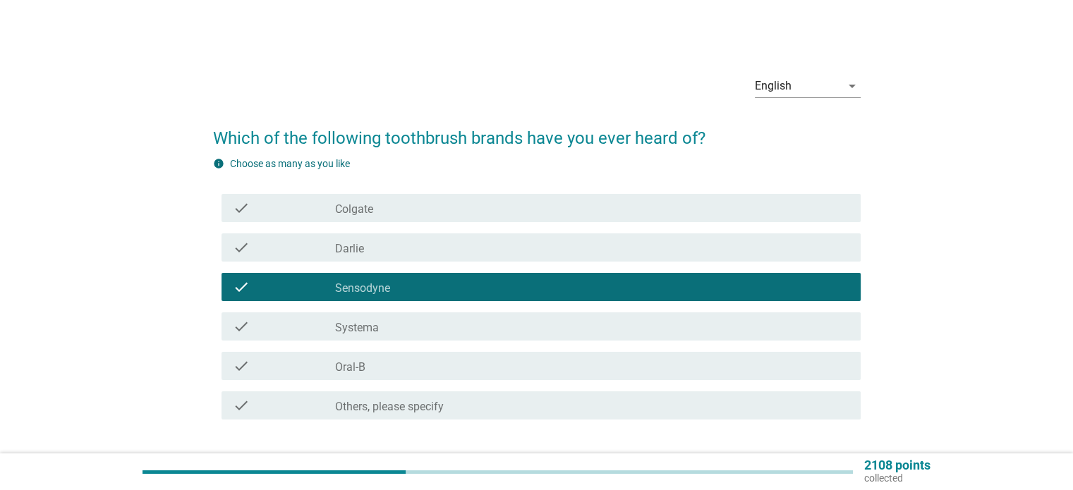
click at [644, 371] on div "check_box_outline_blank Oral-B" at bounding box center [591, 366] width 513 height 17
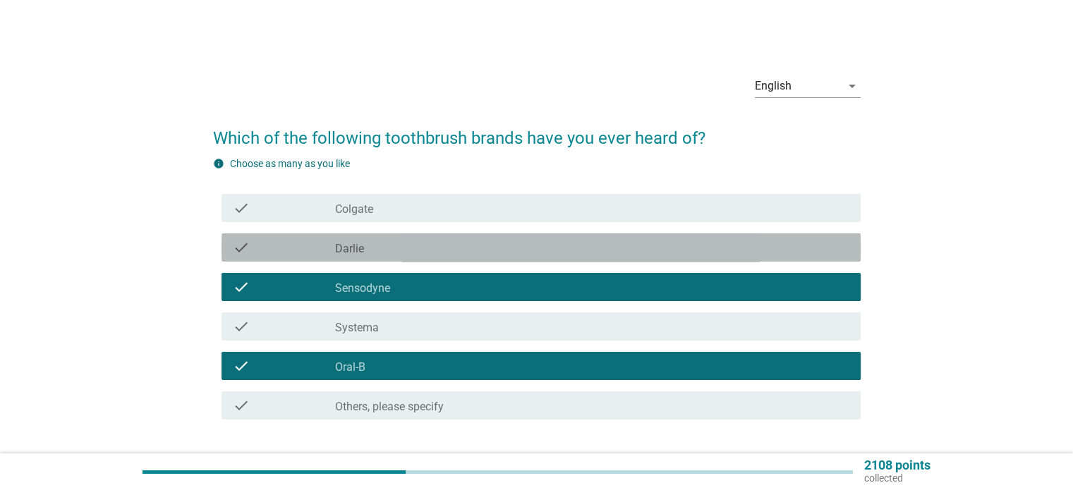
click at [626, 249] on div "check_box_outline_blank [PERSON_NAME]" at bounding box center [591, 247] width 513 height 17
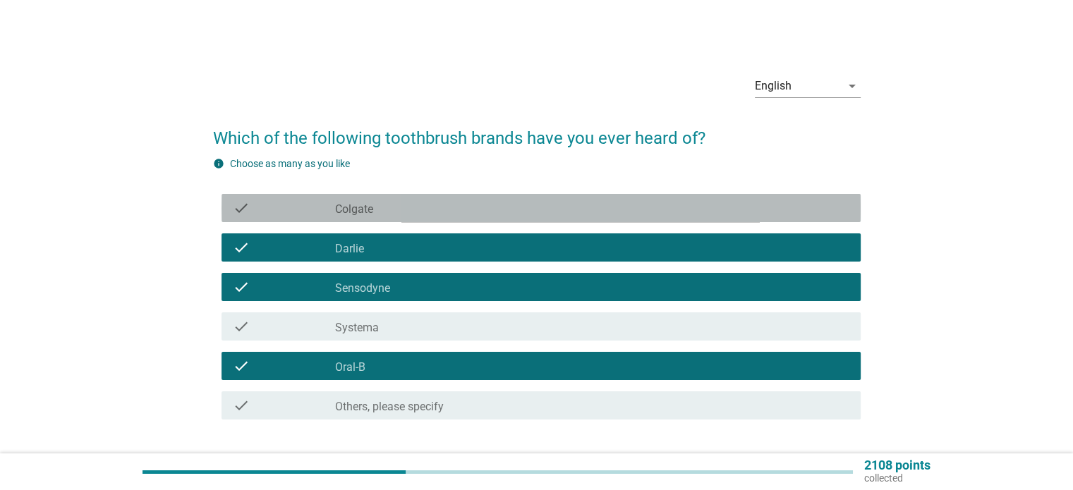
click at [631, 202] on div "check_box_outline_blank Colgate" at bounding box center [591, 208] width 513 height 17
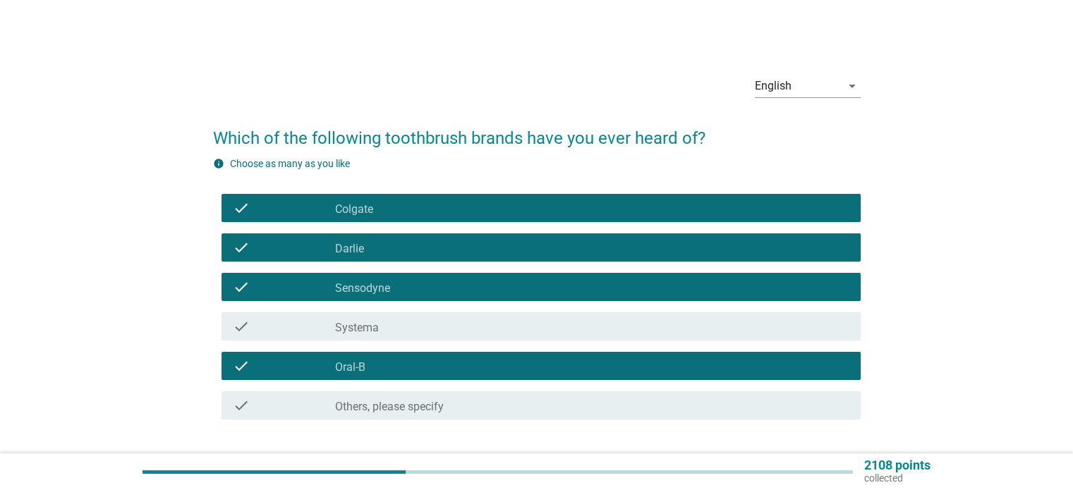
click at [609, 293] on div "check_box_outline_blank Sensodyne" at bounding box center [591, 287] width 513 height 17
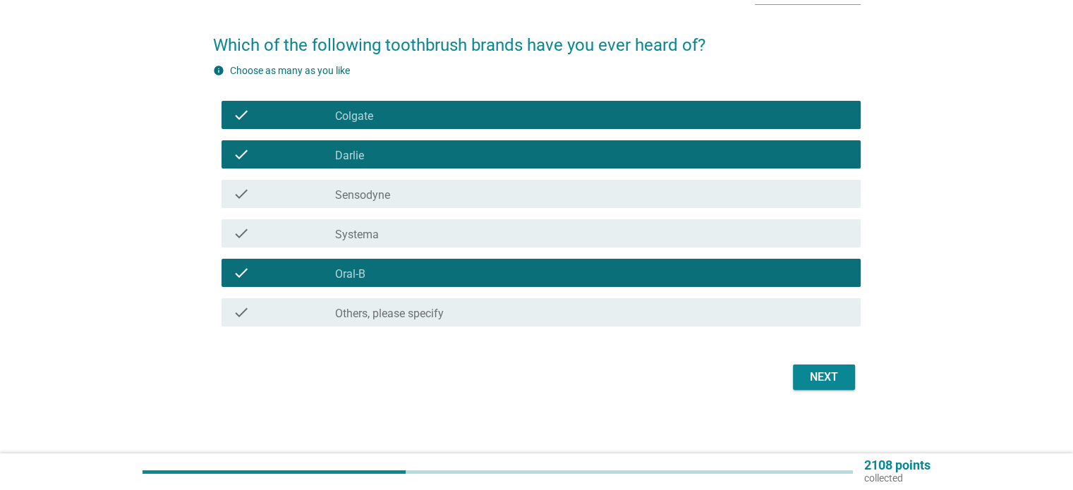
scroll to position [97, 0]
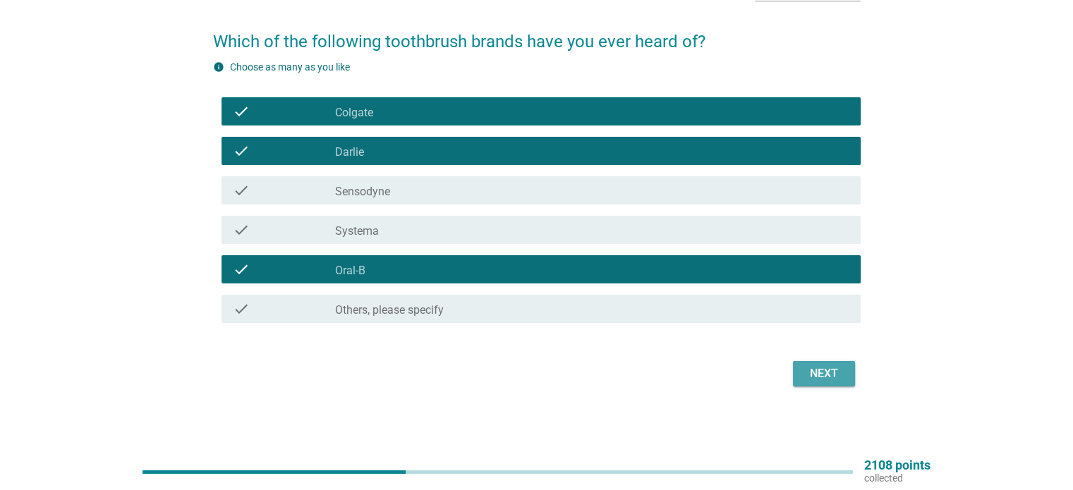
click at [820, 372] on div "Next" at bounding box center [823, 373] width 39 height 17
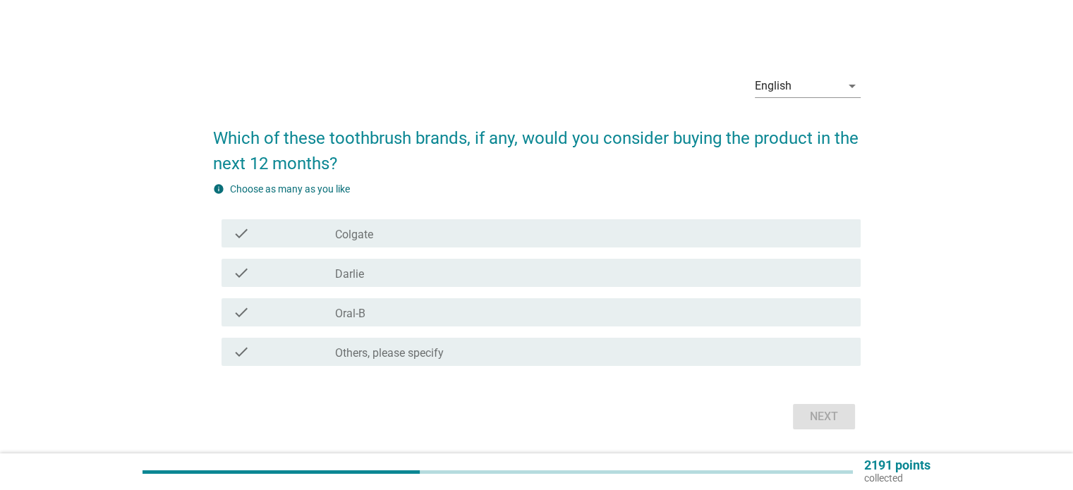
click at [681, 239] on div "check_box_outline_blank Colgate" at bounding box center [591, 233] width 513 height 17
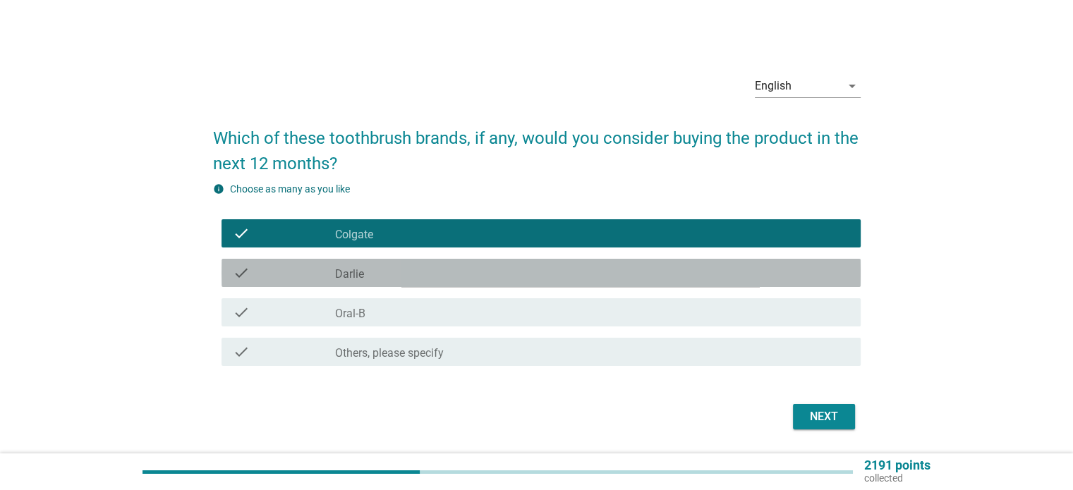
click at [681, 268] on div "check_box_outline_blank [PERSON_NAME]" at bounding box center [591, 272] width 513 height 17
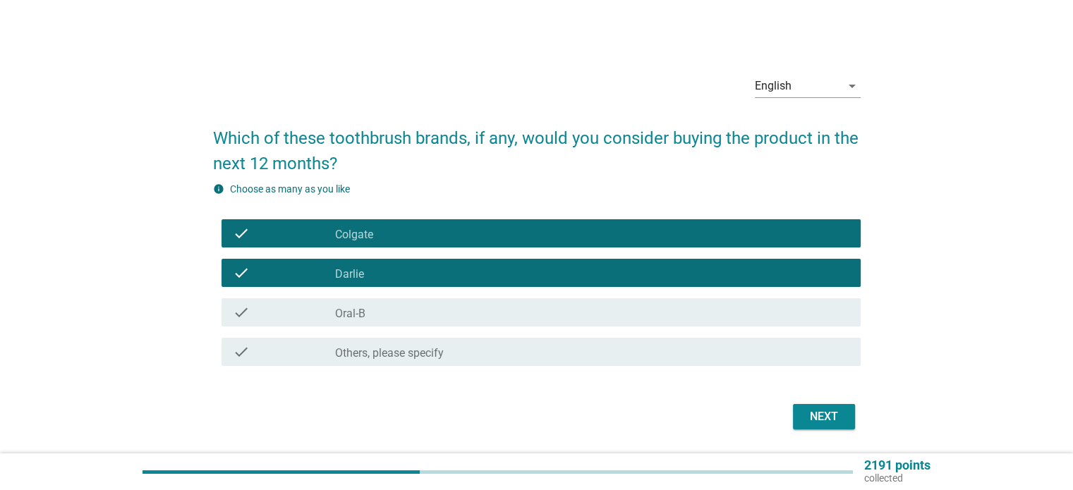
click at [810, 418] on div "Next" at bounding box center [823, 416] width 39 height 17
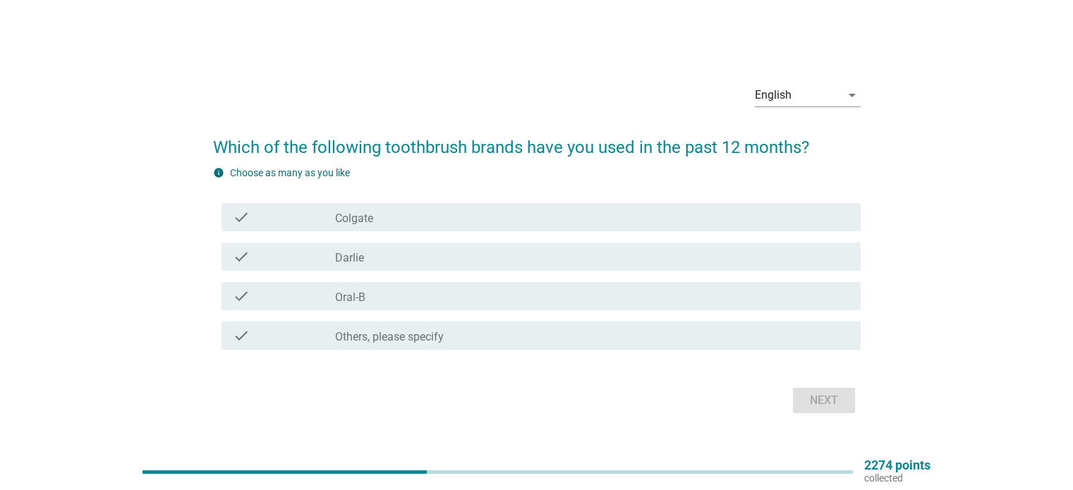
click at [731, 254] on div "check_box_outline_blank [PERSON_NAME]" at bounding box center [591, 256] width 513 height 17
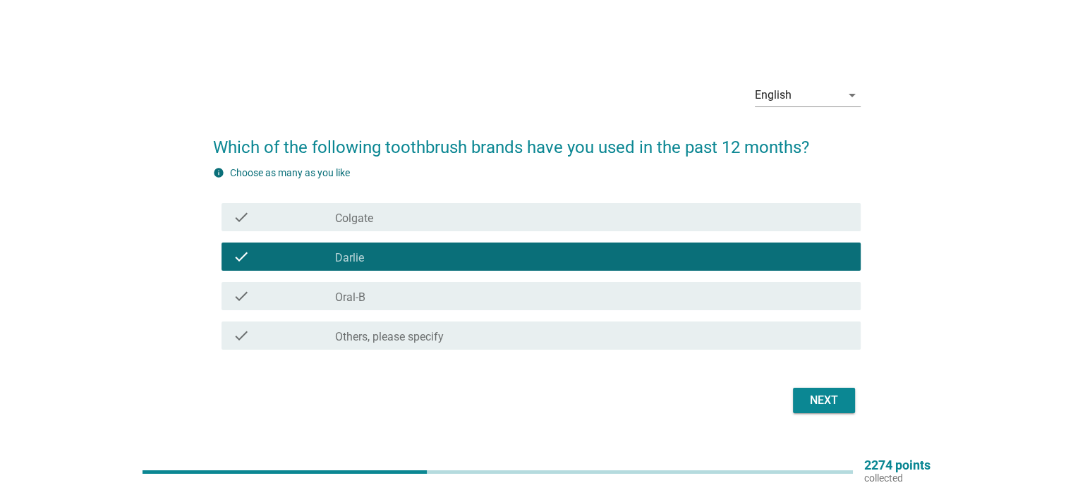
click at [759, 308] on div "check check_box_outline_blank Oral-B" at bounding box center [540, 296] width 639 height 28
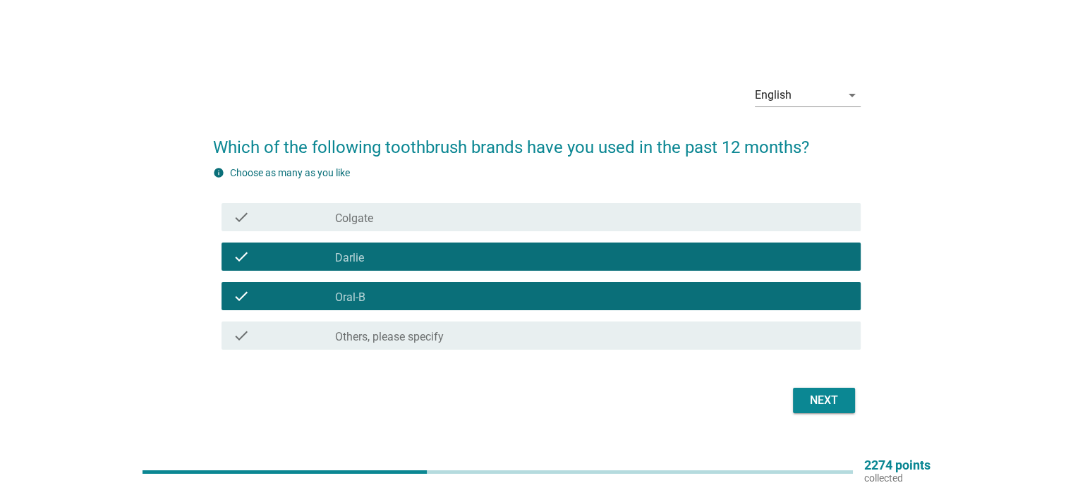
click at [809, 393] on div "Next" at bounding box center [823, 400] width 39 height 17
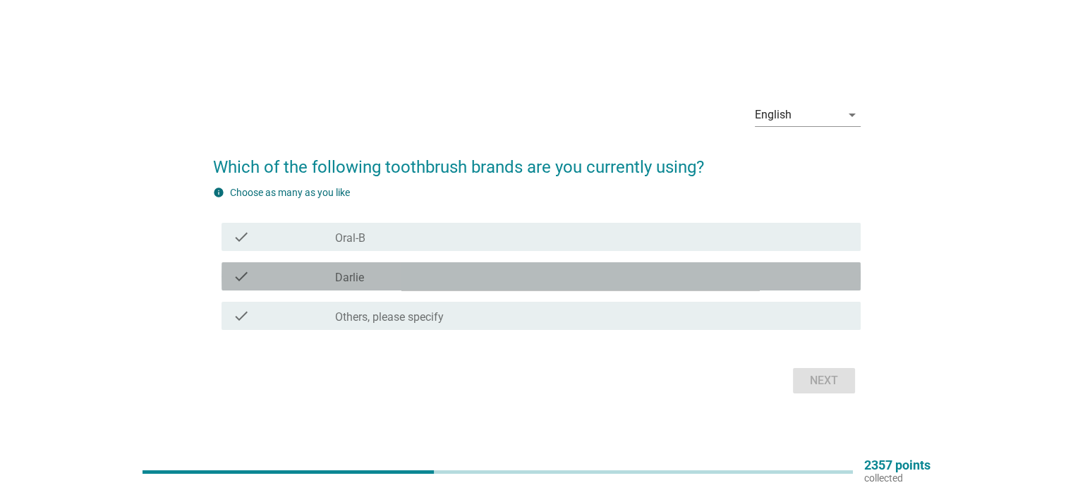
click at [765, 276] on div "check_box_outline_blank [PERSON_NAME]" at bounding box center [591, 276] width 513 height 17
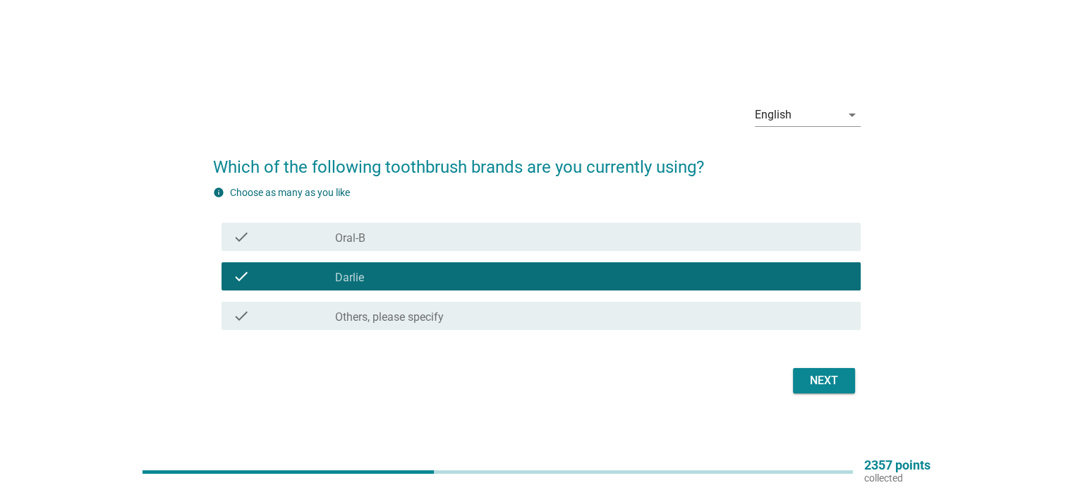
click at [769, 223] on div "check check_box Oral-B" at bounding box center [540, 237] width 639 height 28
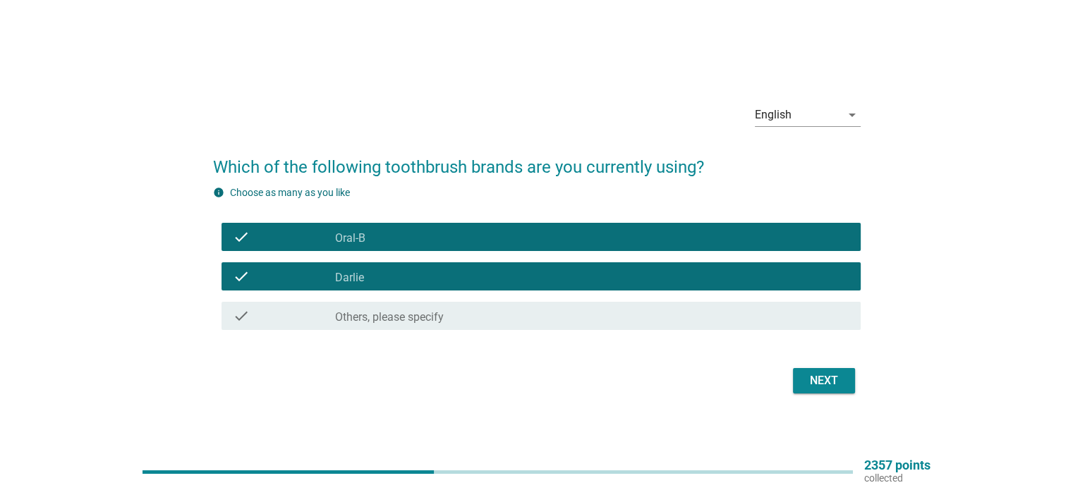
click at [824, 383] on div "Next" at bounding box center [823, 380] width 39 height 17
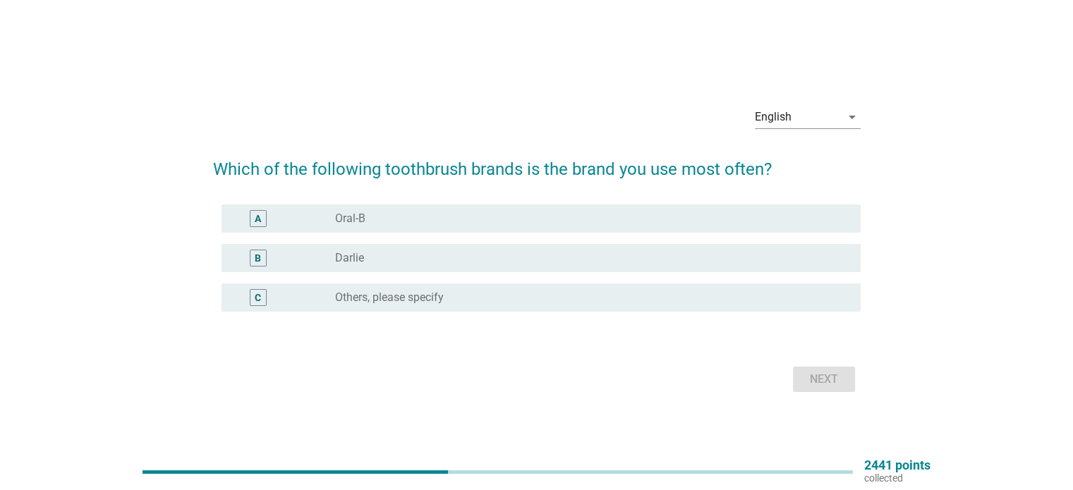
click at [750, 250] on div "radio_button_unchecked [PERSON_NAME]" at bounding box center [591, 258] width 513 height 17
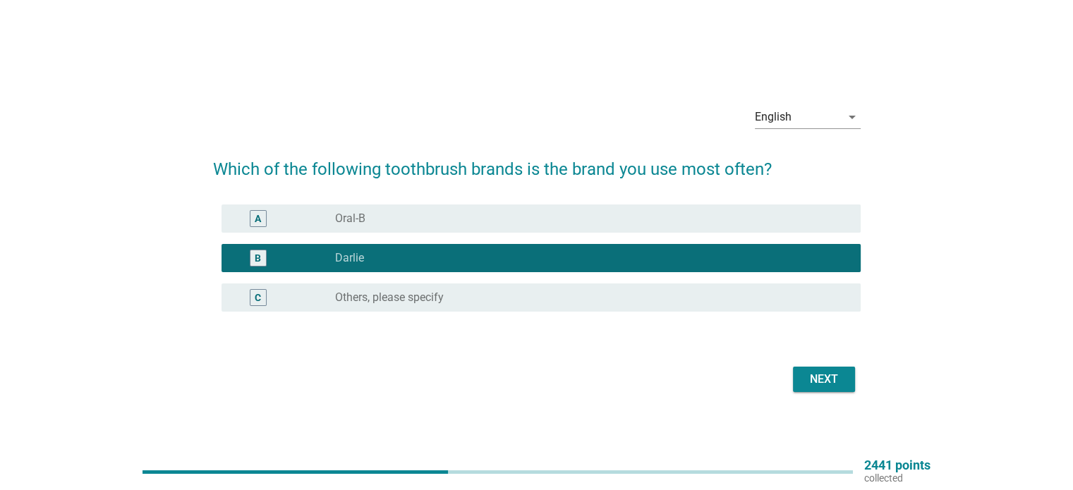
click at [747, 219] on div "radio_button_unchecked Oral-B" at bounding box center [586, 219] width 502 height 14
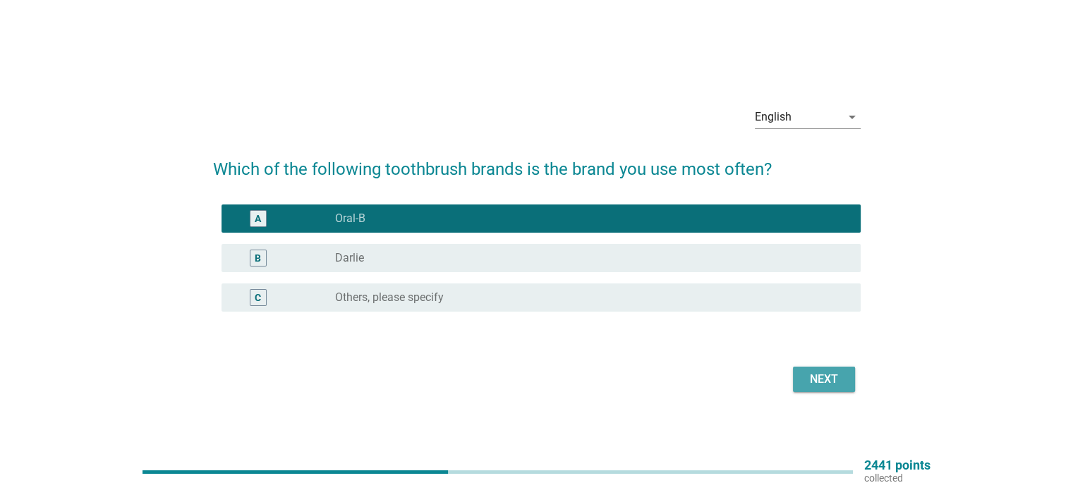
click at [820, 377] on div "Next" at bounding box center [823, 379] width 39 height 17
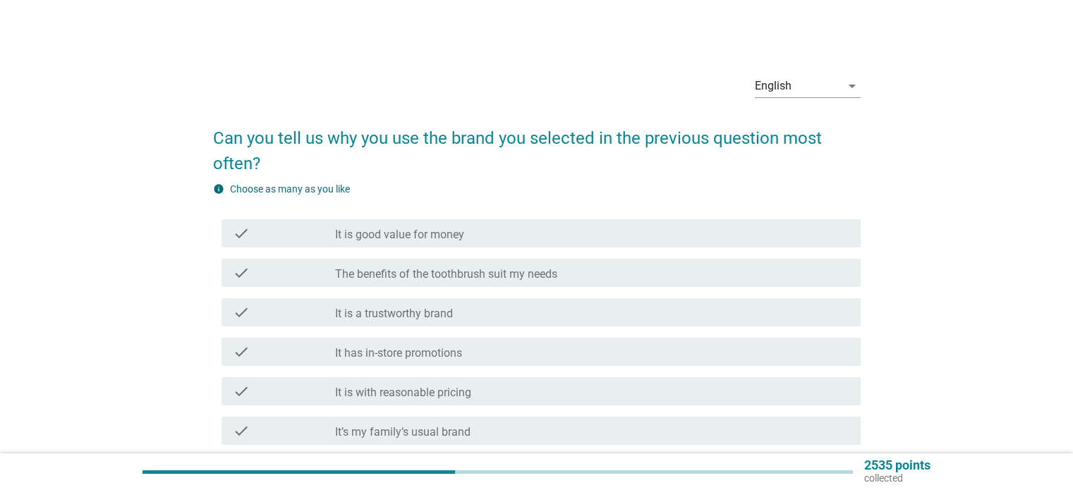
click at [779, 327] on div "check check_box_outline_blank It is a trustworthy brand" at bounding box center [536, 312] width 647 height 39
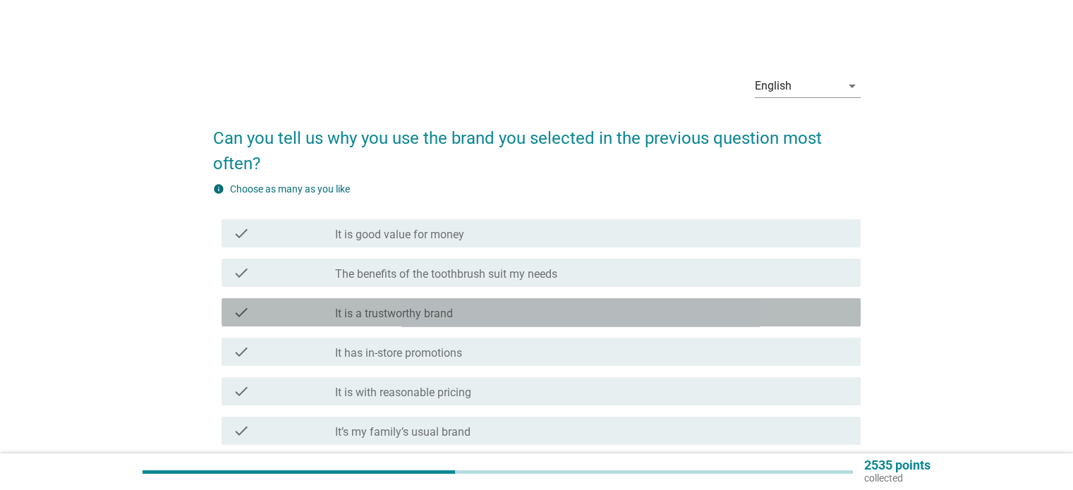
click at [767, 310] on div "check_box_outline_blank It is a trustworthy brand" at bounding box center [591, 312] width 513 height 17
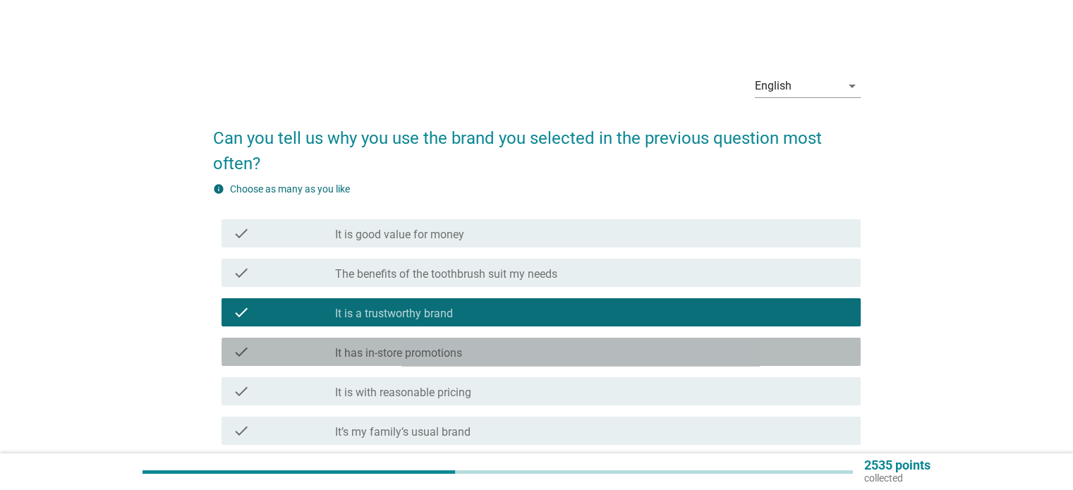
click at [768, 358] on div "check_box_outline_blank It has in-store promotions" at bounding box center [591, 351] width 513 height 17
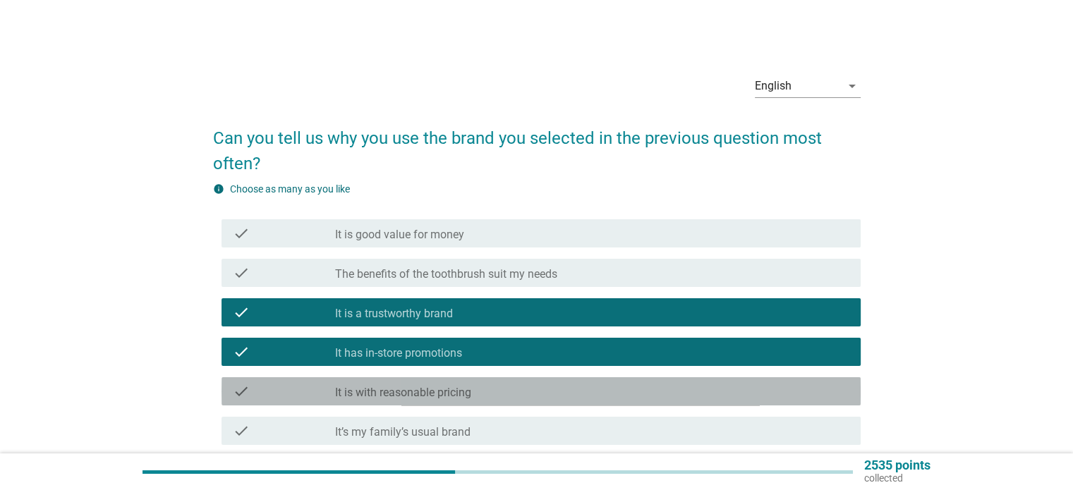
click at [768, 389] on div "check_box_outline_blank It is with reasonable pricing" at bounding box center [591, 391] width 513 height 17
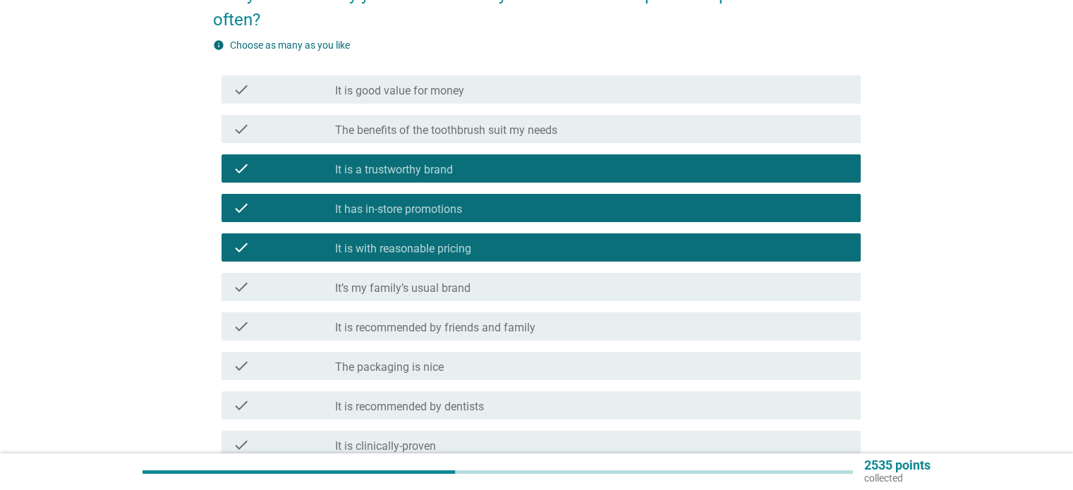
scroll to position [212, 0]
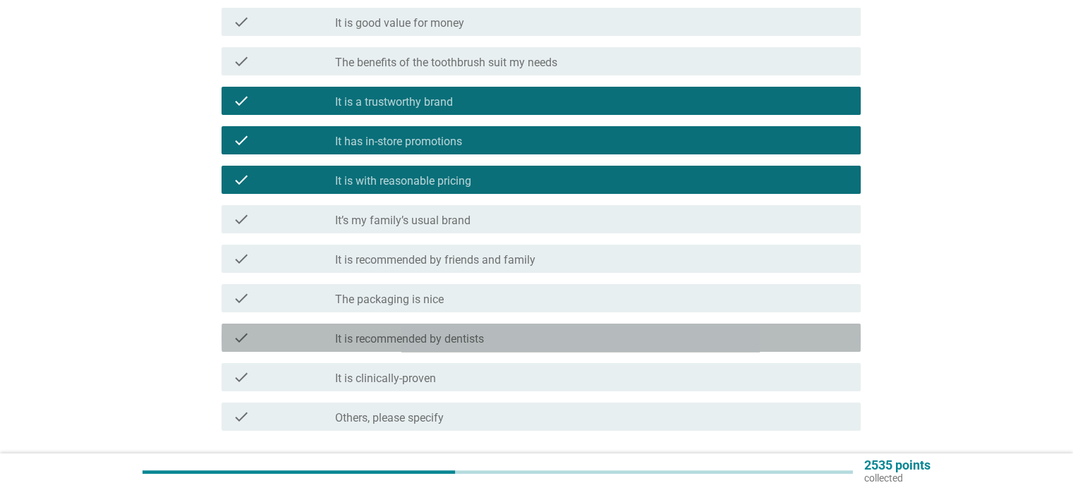
click at [772, 346] on div "check check_box_outline_blank It is recommended by dentists" at bounding box center [540, 338] width 639 height 28
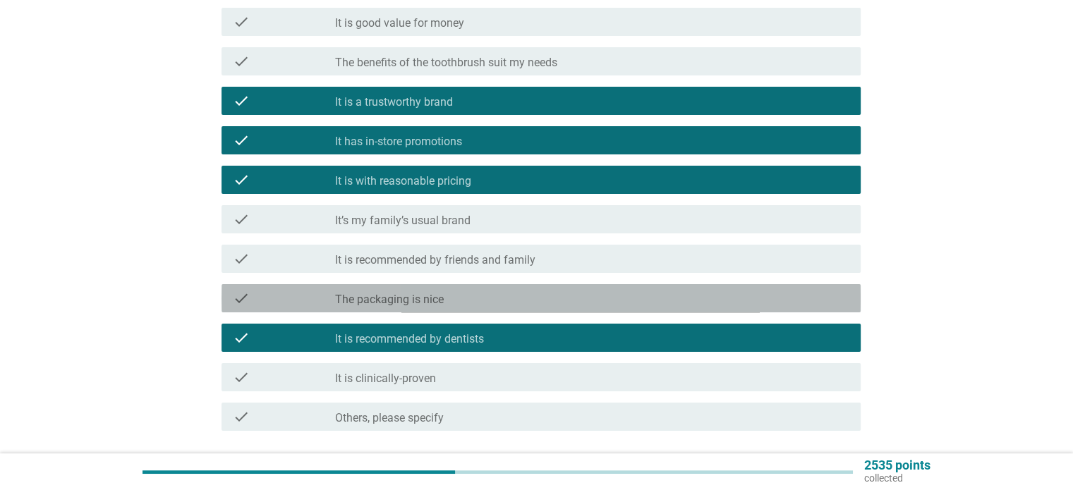
click at [776, 301] on div "check_box_outline_blank The packaging is nice" at bounding box center [591, 298] width 513 height 17
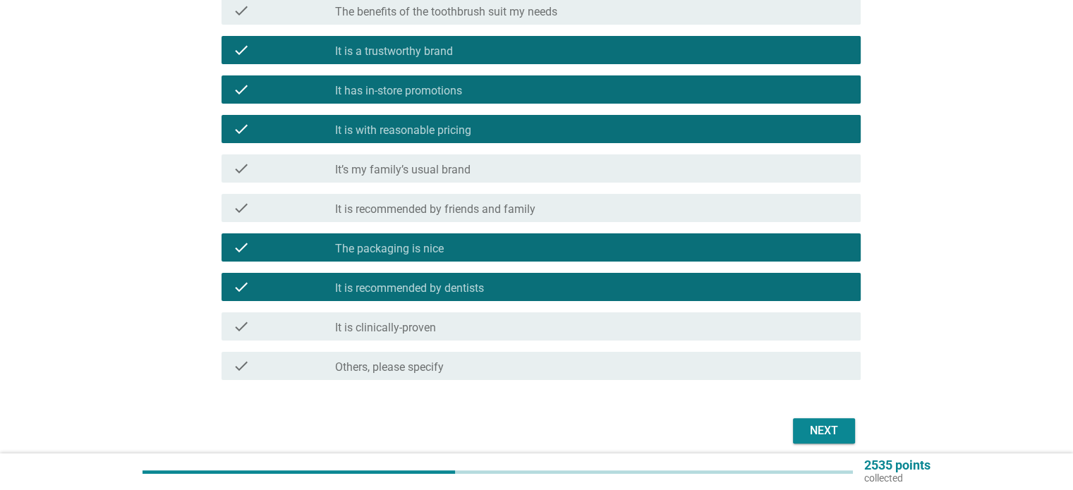
scroll to position [319, 0]
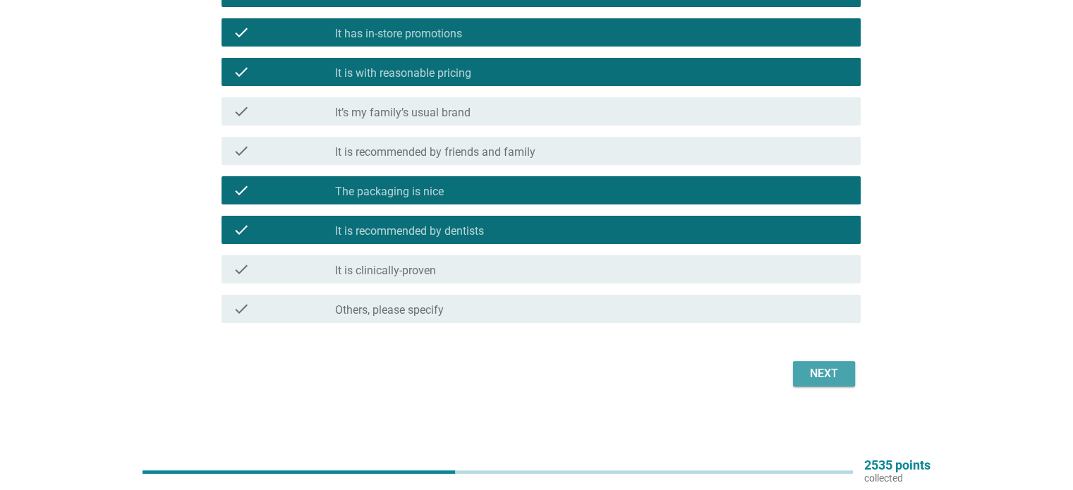
click at [807, 379] on div "Next" at bounding box center [823, 373] width 39 height 17
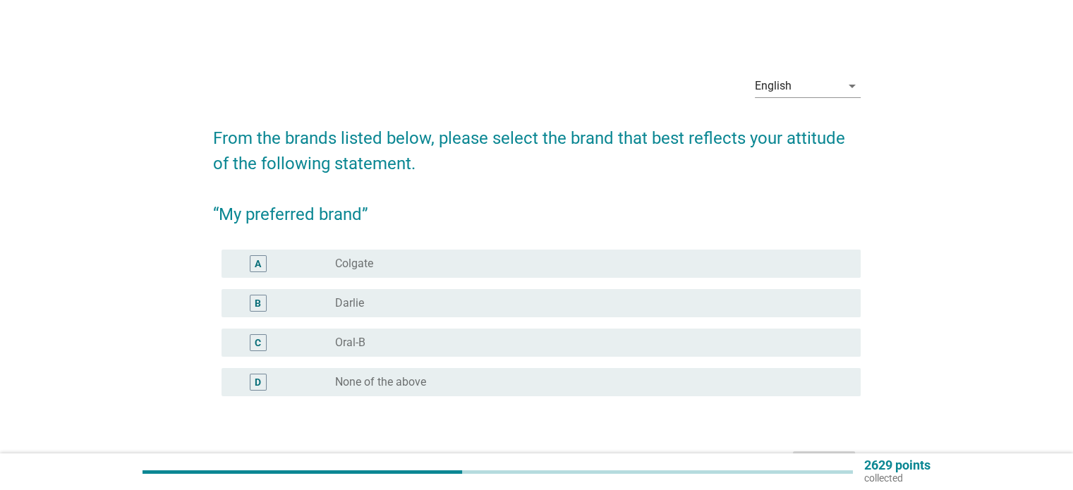
click at [765, 304] on div "radio_button_unchecked [PERSON_NAME]" at bounding box center [586, 303] width 502 height 14
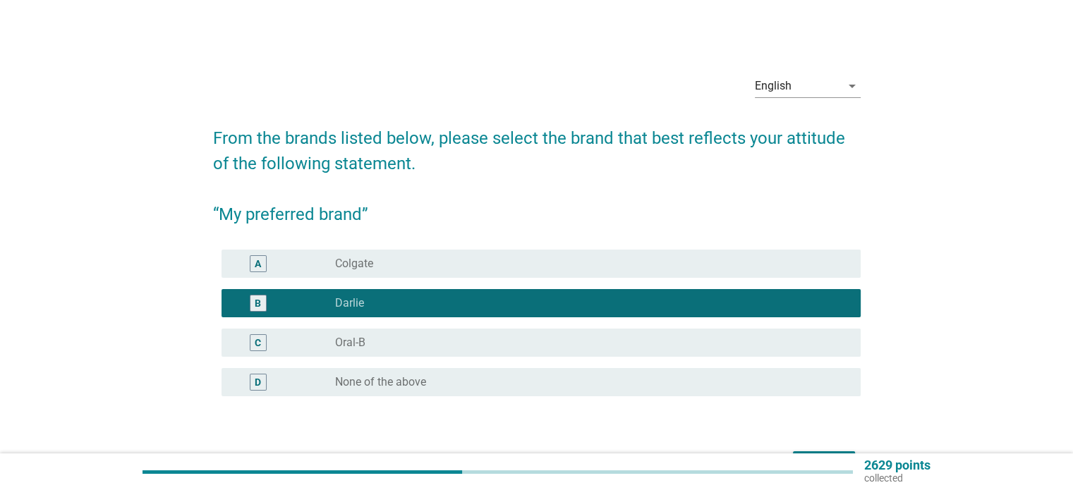
click at [767, 349] on div "radio_button_unchecked Oral-B" at bounding box center [586, 343] width 502 height 14
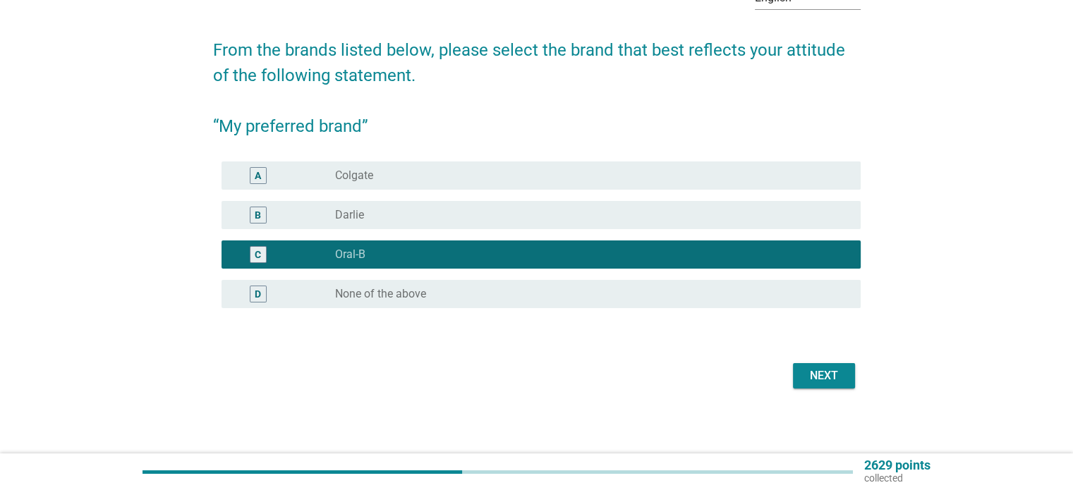
scroll to position [90, 0]
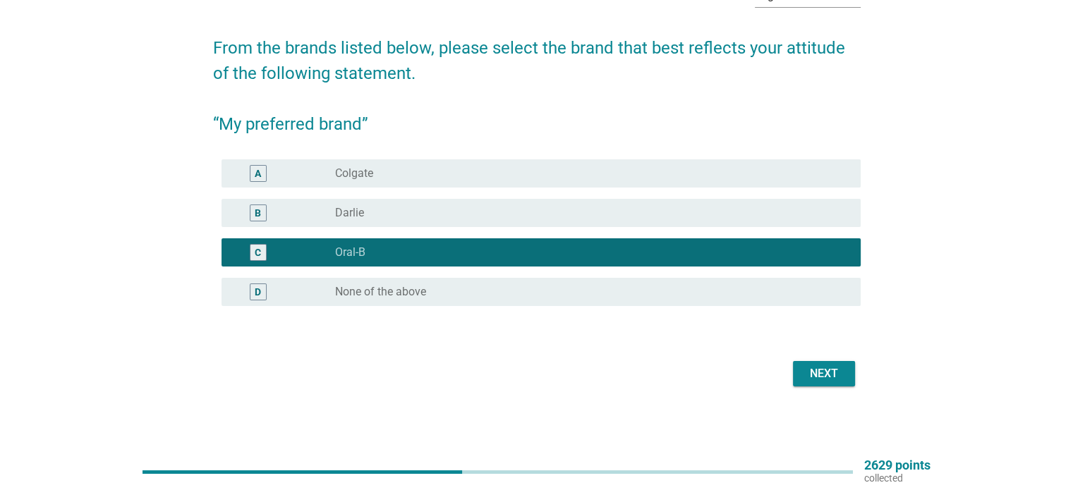
click at [803, 367] on button "Next" at bounding box center [824, 373] width 62 height 25
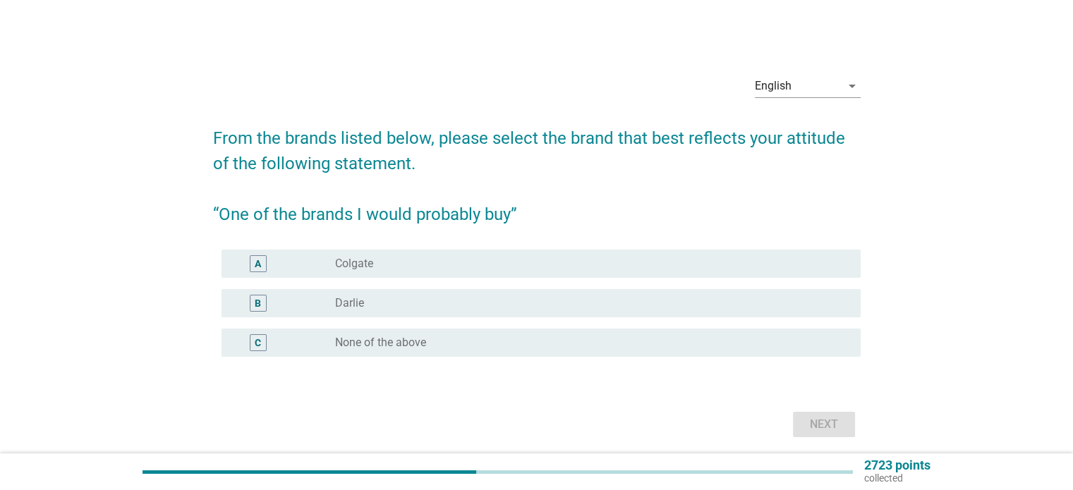
click at [791, 301] on div "radio_button_unchecked [PERSON_NAME]" at bounding box center [586, 303] width 502 height 14
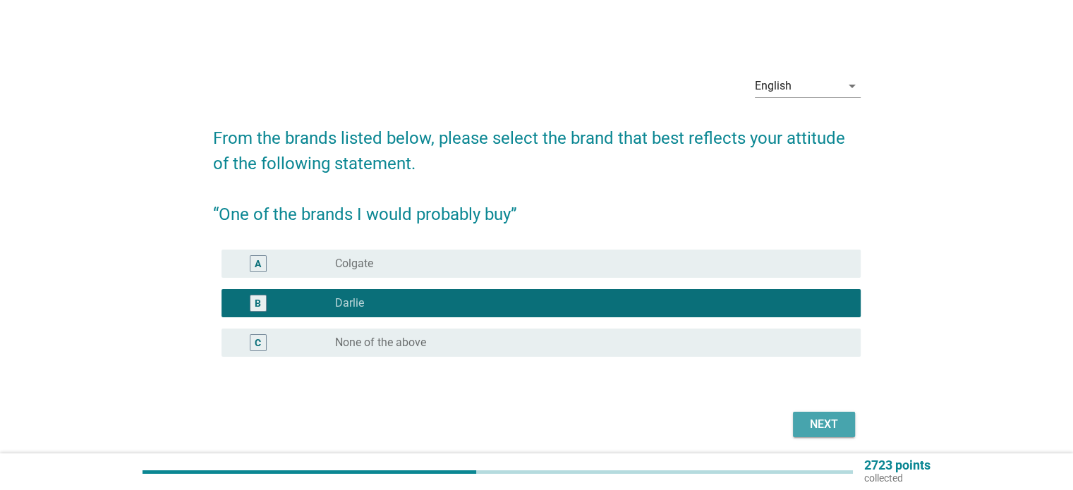
click at [813, 418] on div "Next" at bounding box center [823, 424] width 39 height 17
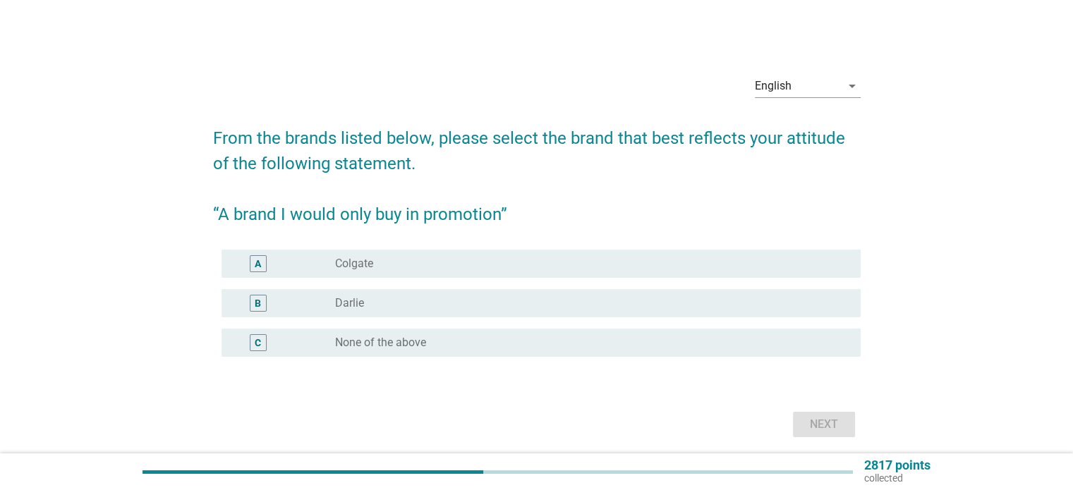
click at [781, 260] on div "radio_button_unchecked Colgate" at bounding box center [586, 264] width 502 height 14
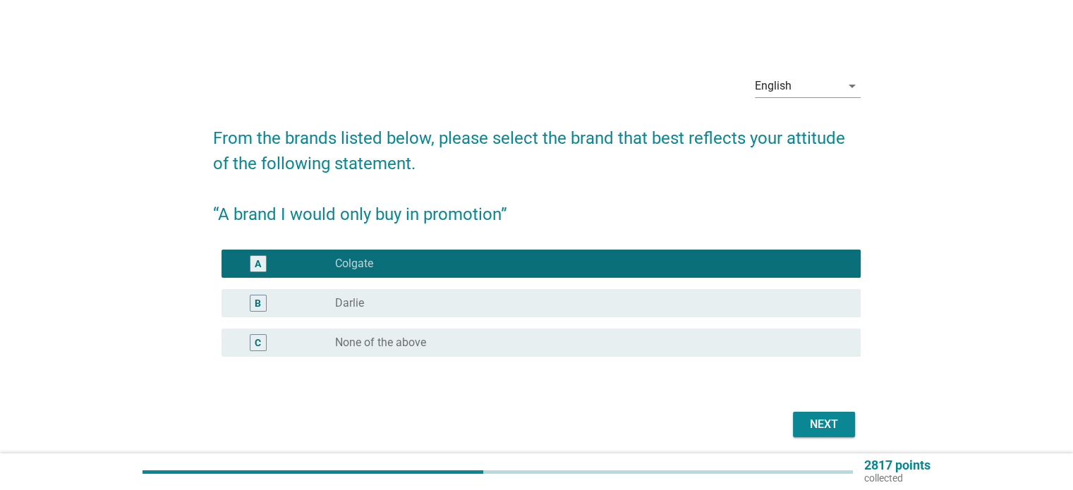
click at [815, 434] on button "Next" at bounding box center [824, 424] width 62 height 25
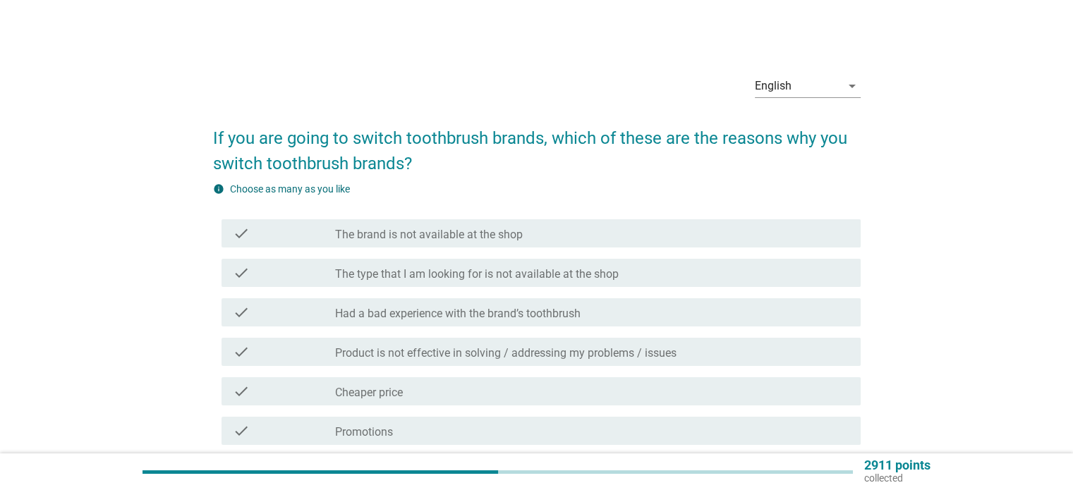
click at [791, 310] on div "check_box_outline_blank Had a bad experience with the brand’s toothbrush" at bounding box center [591, 312] width 513 height 17
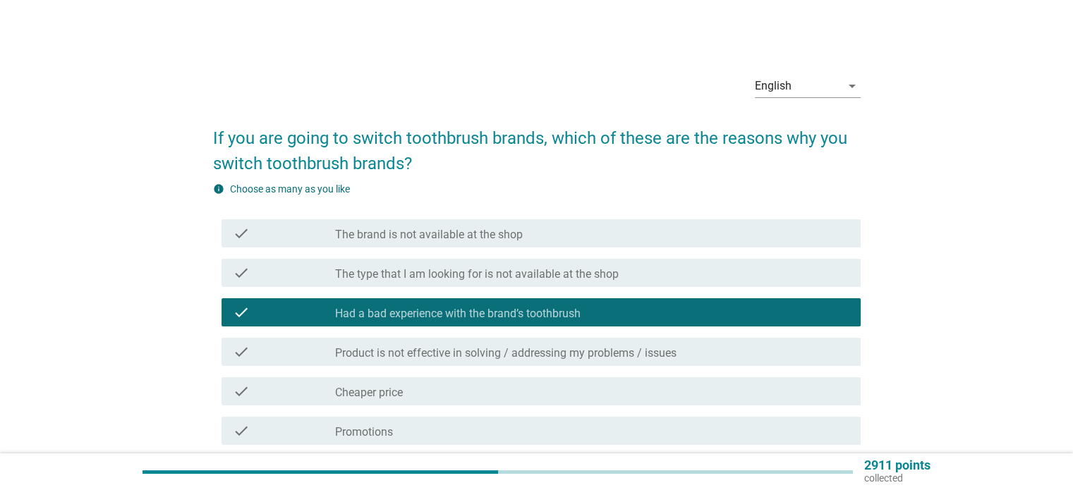
click at [793, 267] on div "check_box_outline_blank The type that I am looking for is not available at the …" at bounding box center [591, 272] width 513 height 17
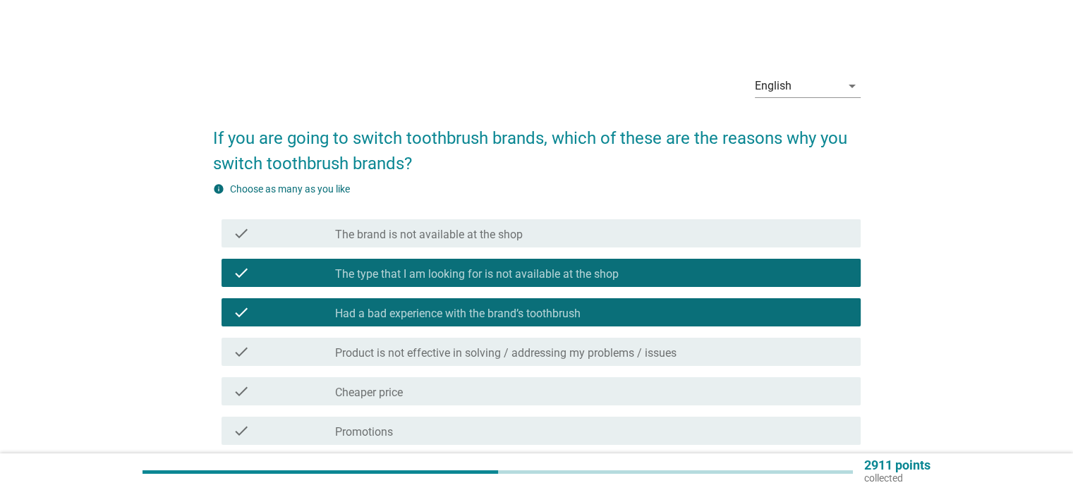
click at [789, 230] on div "check_box_outline_blank The brand is not available at the shop" at bounding box center [591, 233] width 513 height 17
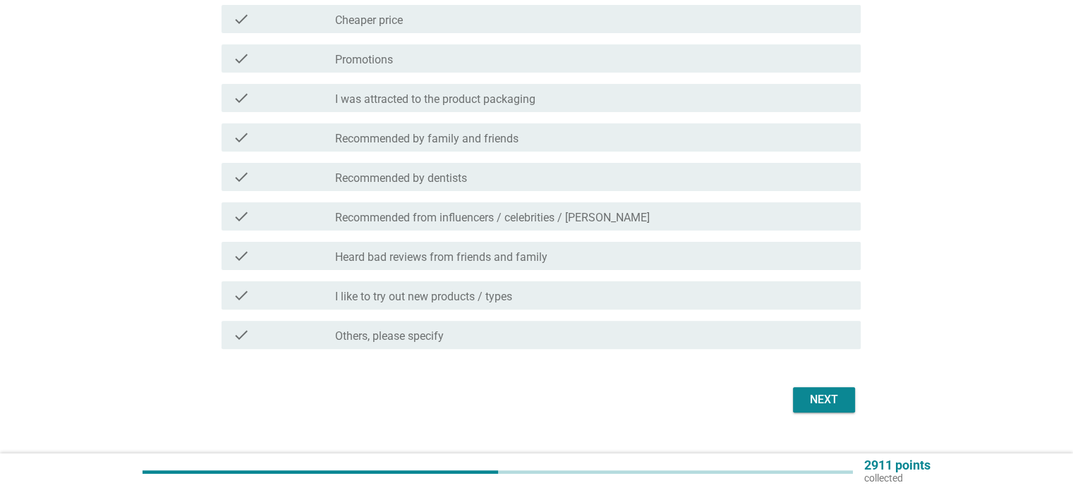
scroll to position [398, 0]
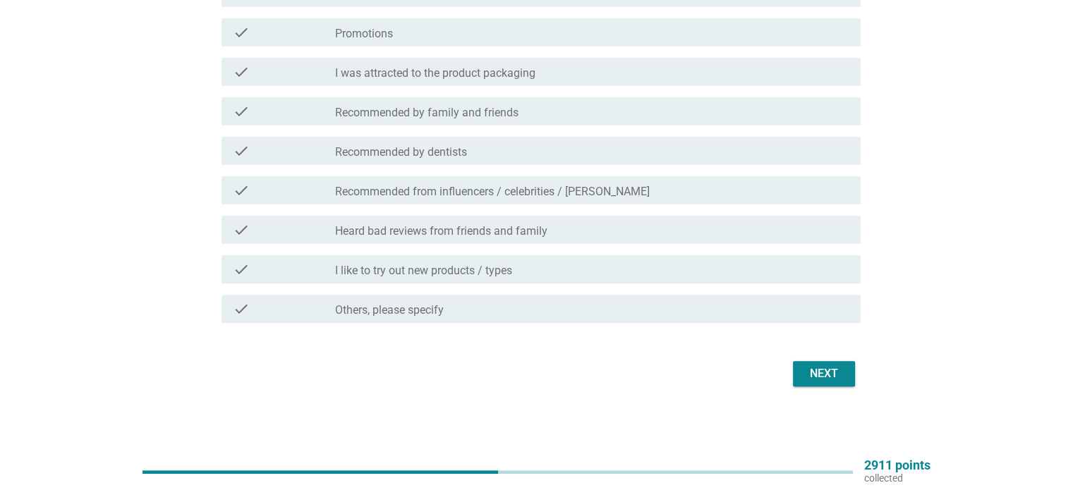
click at [753, 188] on div "check_box_outline_blank Recommended from influencers / celebrities / [PERSON_NA…" at bounding box center [591, 190] width 513 height 17
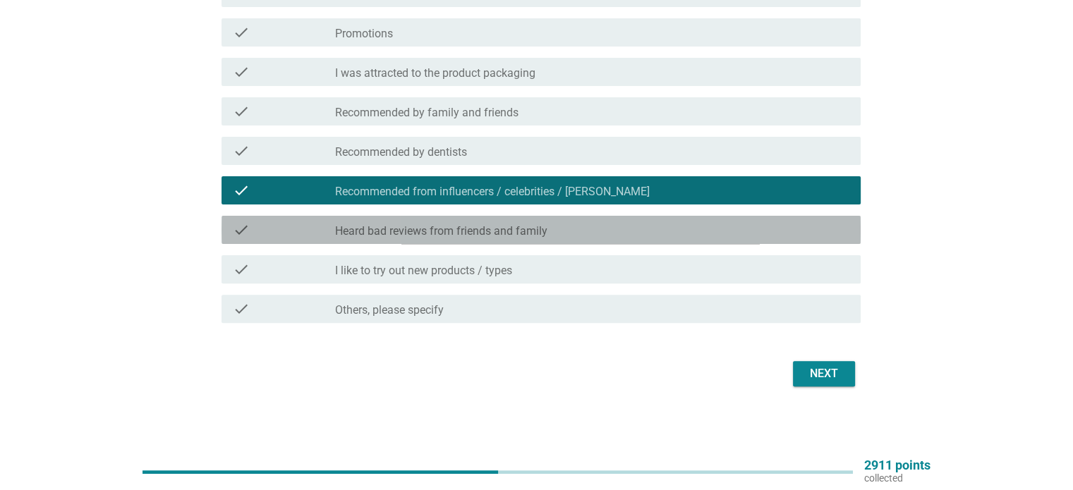
click at [748, 232] on div "check_box_outline_blank Heard bad reviews from friends and family" at bounding box center [591, 229] width 513 height 17
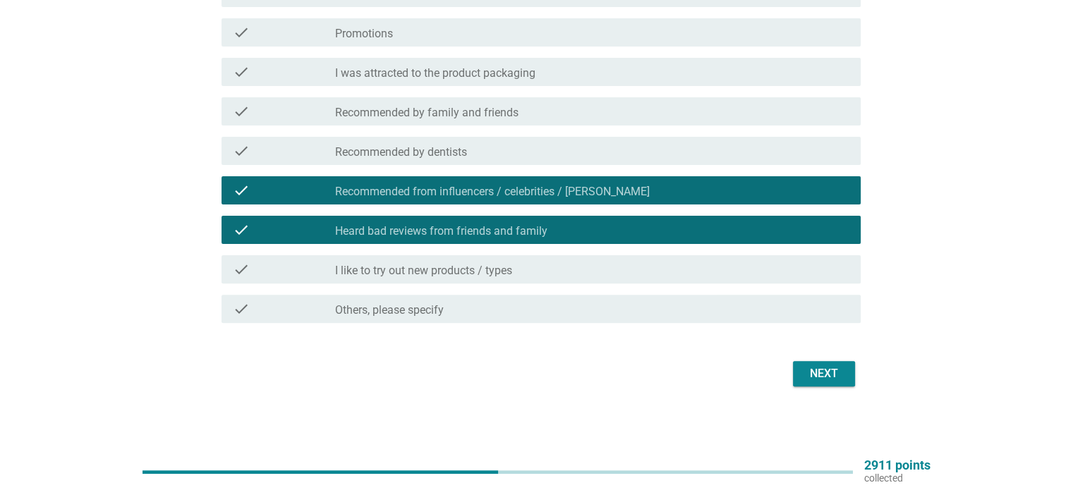
click at [810, 373] on div "Next" at bounding box center [823, 373] width 39 height 17
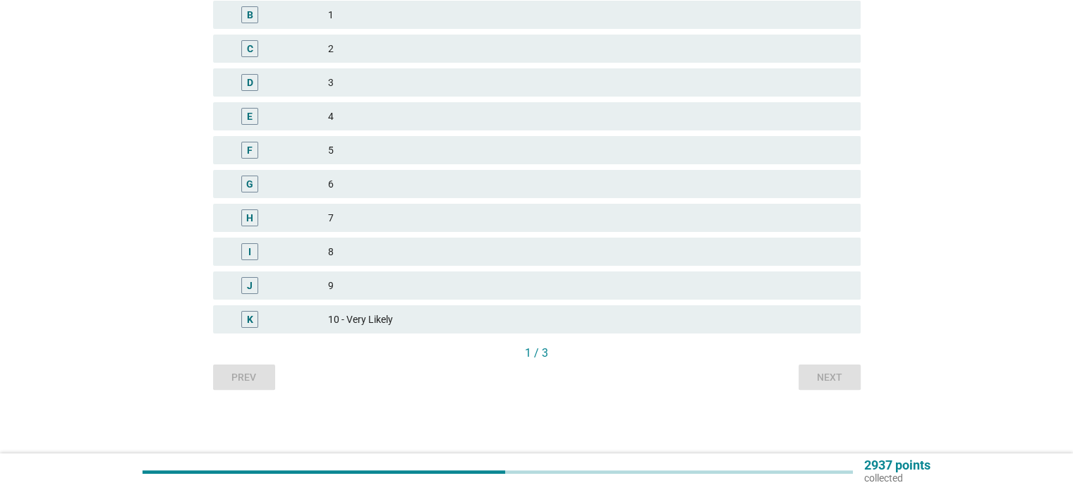
scroll to position [0, 0]
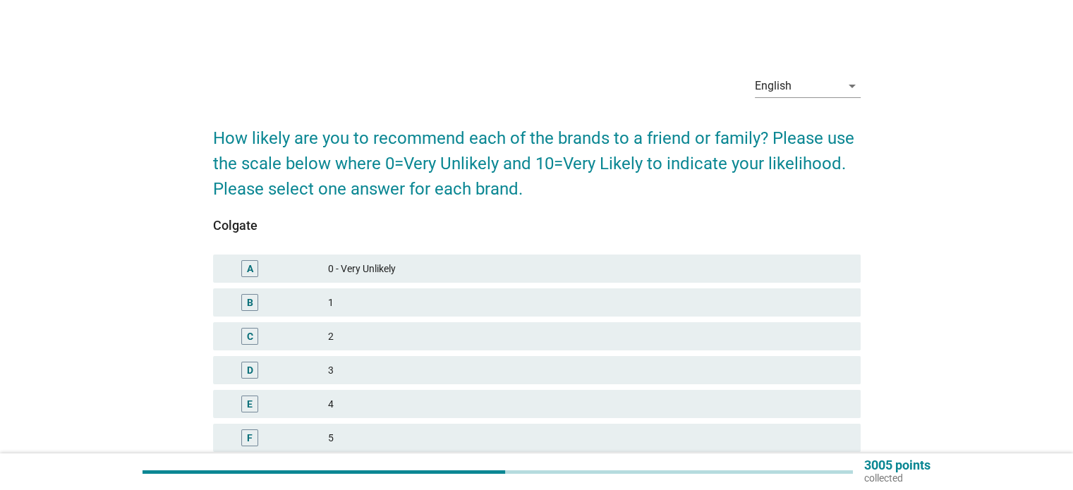
click at [789, 334] on div "2" at bounding box center [588, 336] width 520 height 17
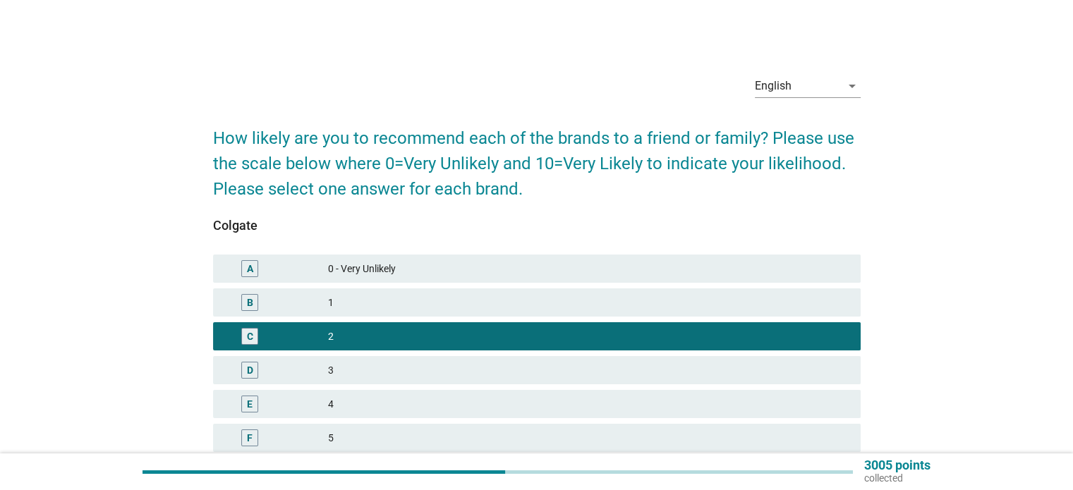
click at [787, 304] on div "1" at bounding box center [588, 302] width 520 height 17
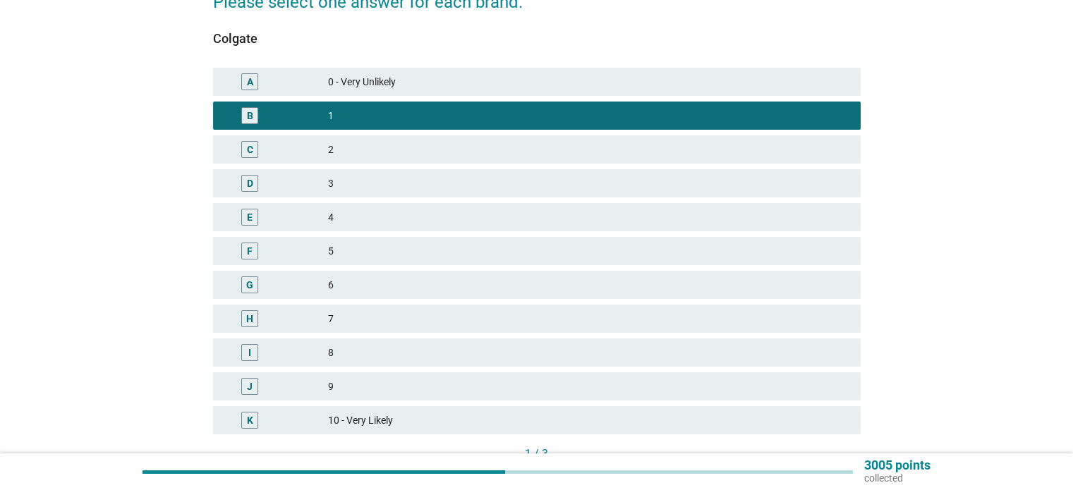
scroll to position [212, 0]
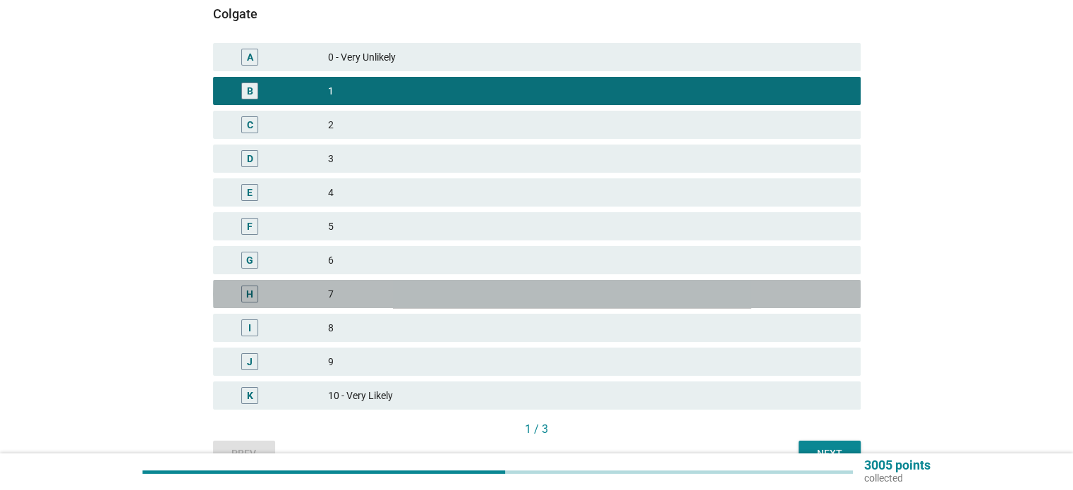
click at [767, 288] on div "7" at bounding box center [588, 294] width 520 height 17
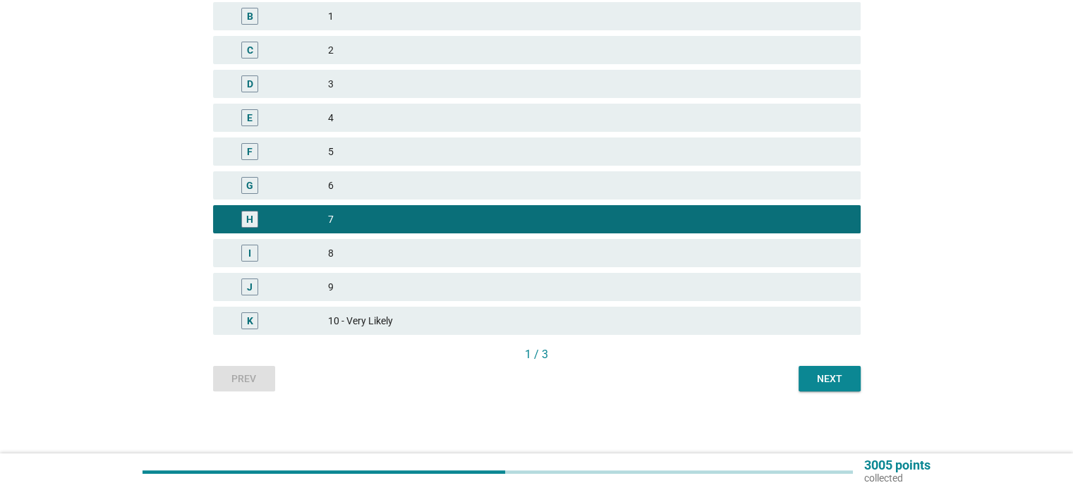
scroll to position [288, 0]
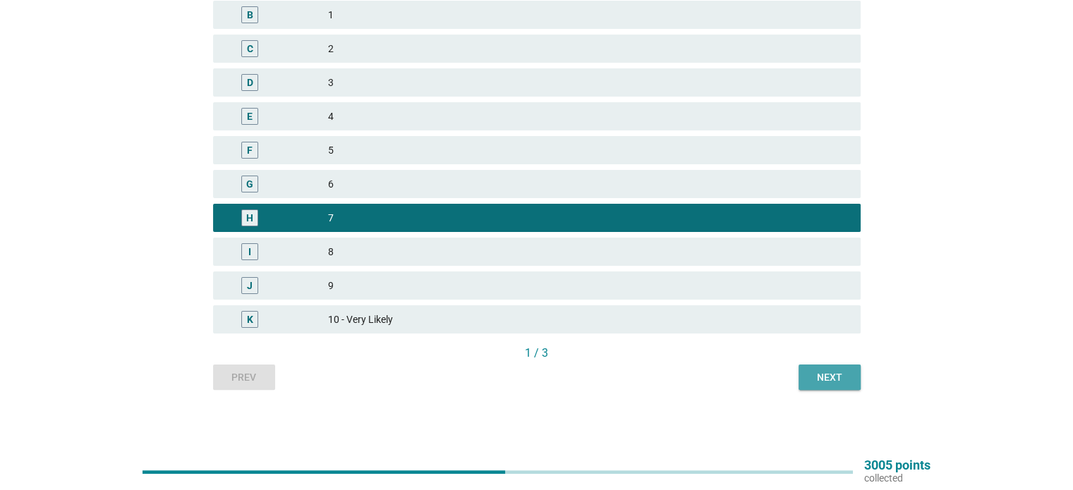
click at [812, 377] on div "Next" at bounding box center [829, 377] width 39 height 15
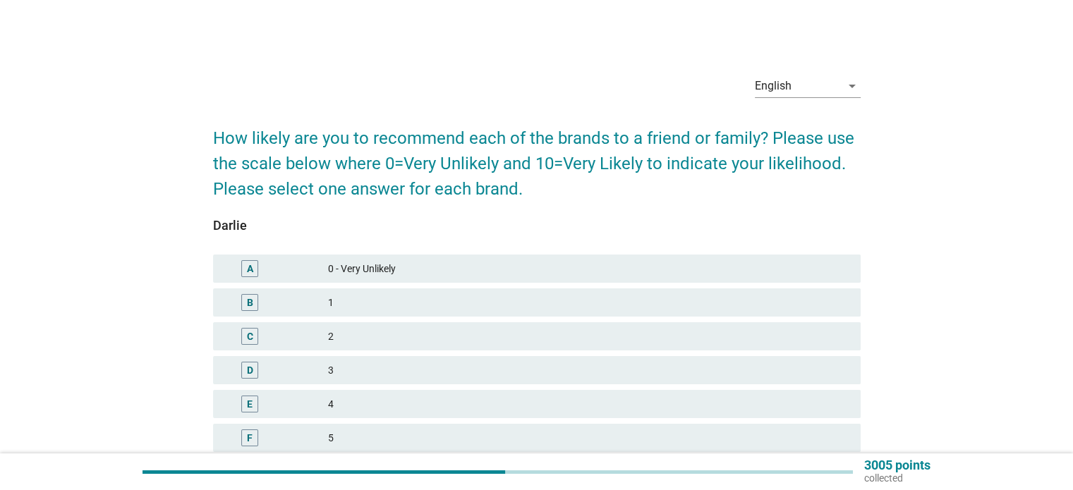
click at [776, 368] on div "3" at bounding box center [588, 370] width 520 height 17
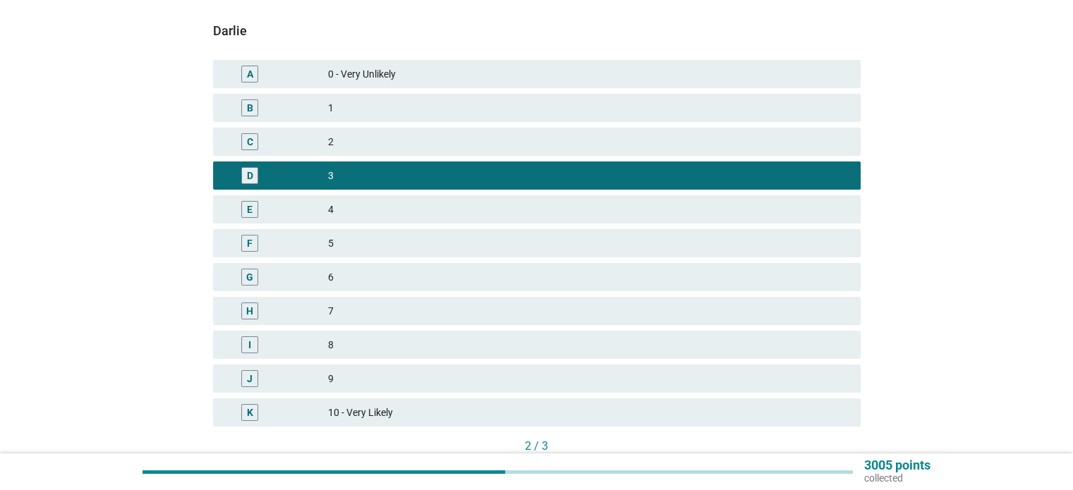
scroll to position [212, 0]
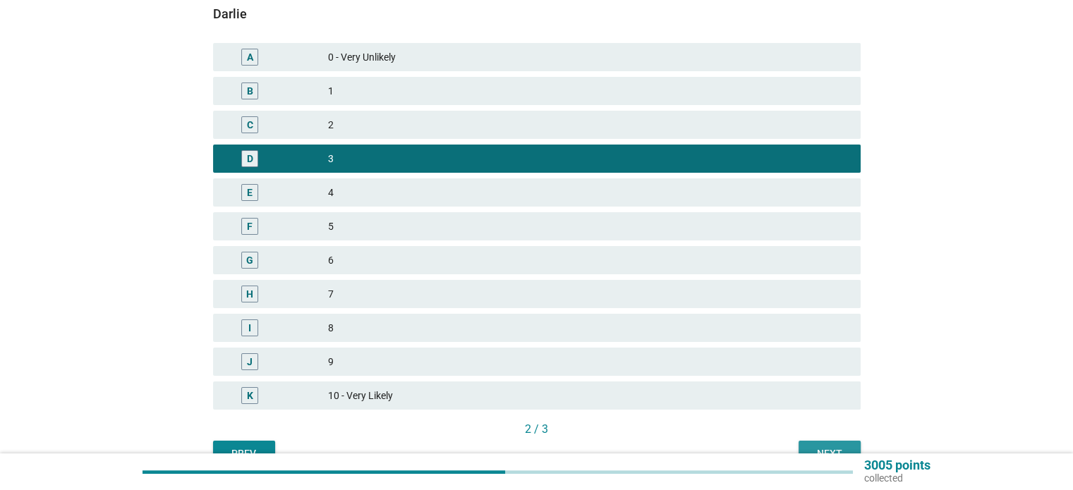
click at [810, 444] on button "Next" at bounding box center [829, 453] width 62 height 25
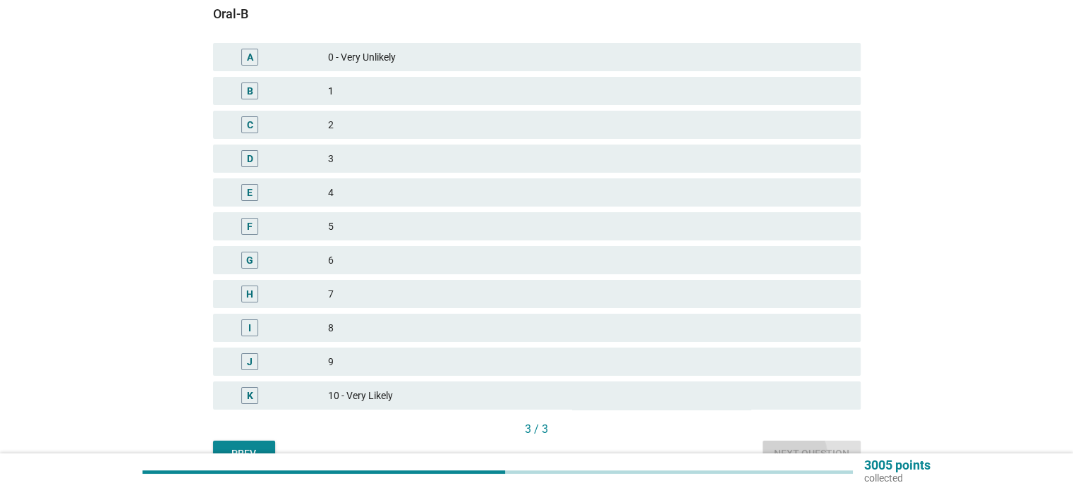
scroll to position [0, 0]
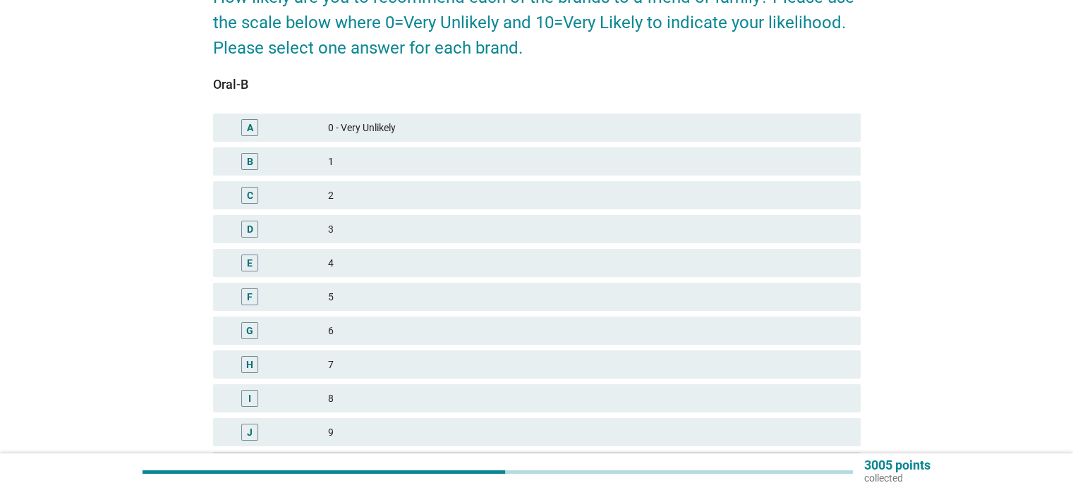
click at [762, 352] on div "H 7" at bounding box center [536, 365] width 647 height 28
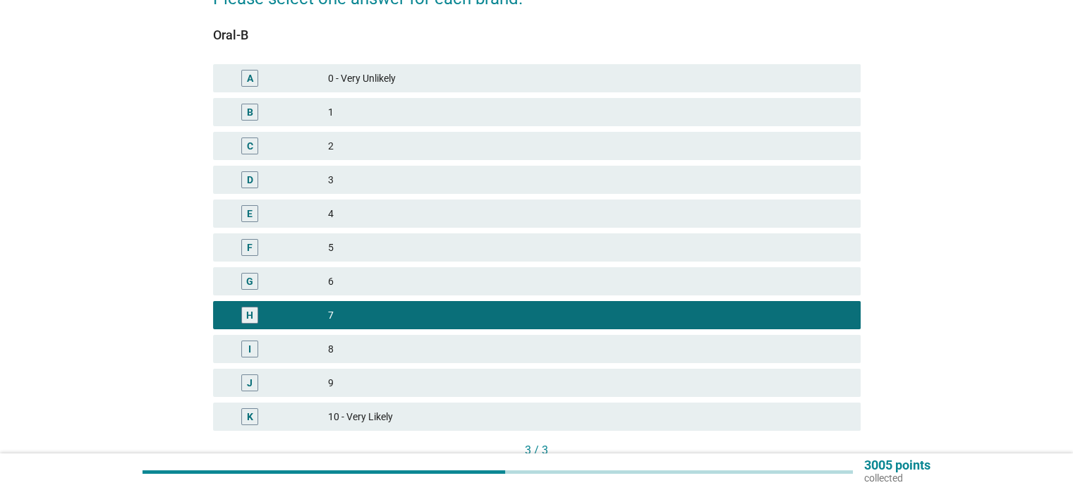
scroll to position [282, 0]
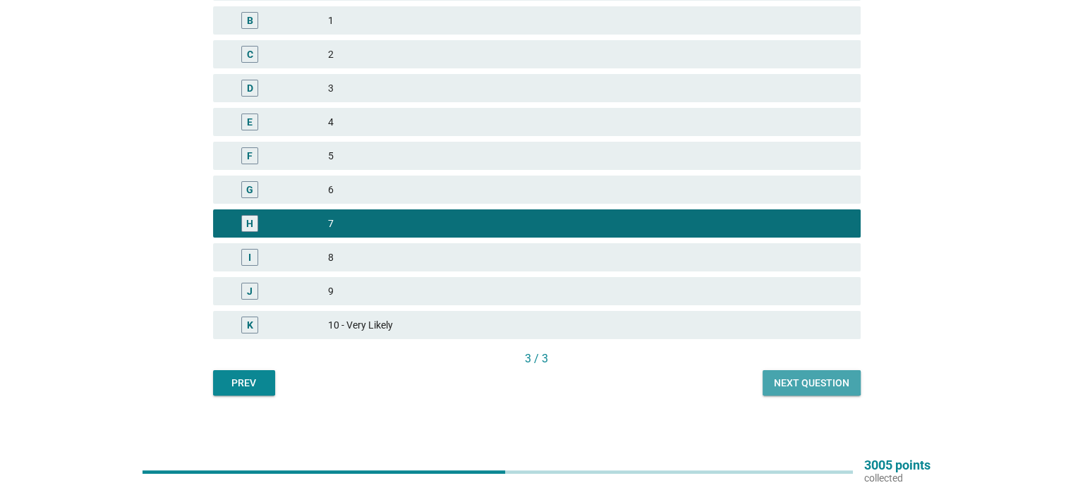
click at [779, 377] on div "Next question" at bounding box center [811, 383] width 75 height 15
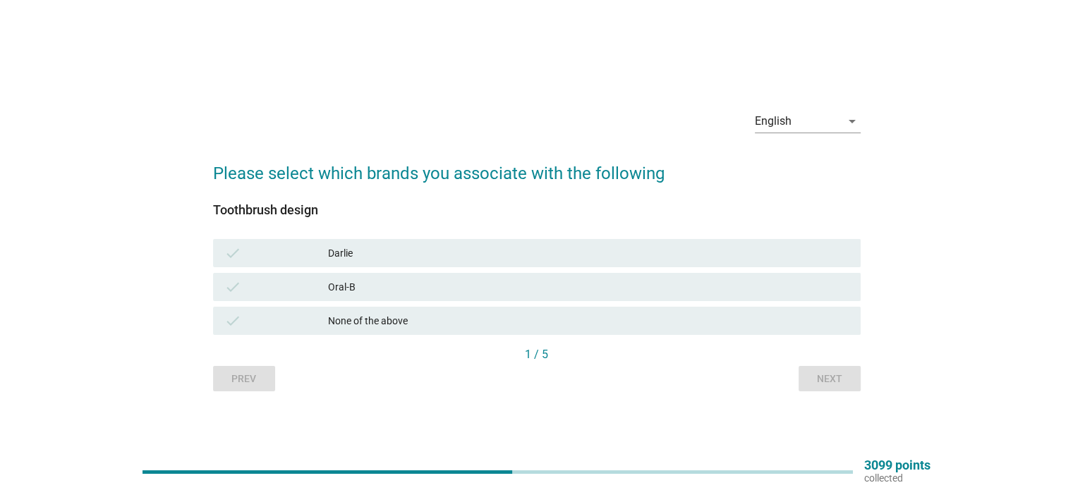
click at [755, 281] on div "Oral-B" at bounding box center [588, 287] width 520 height 17
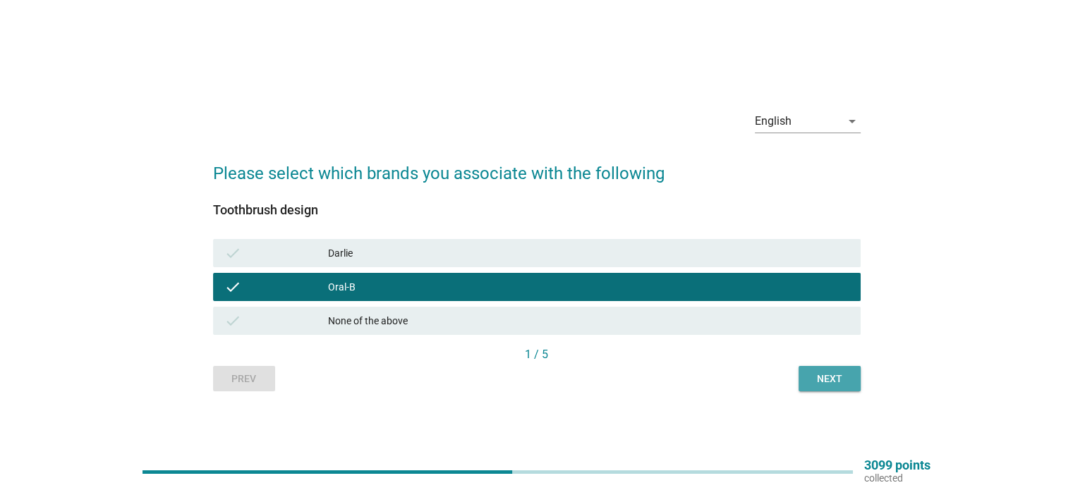
click at [811, 374] on div "Next" at bounding box center [829, 379] width 39 height 15
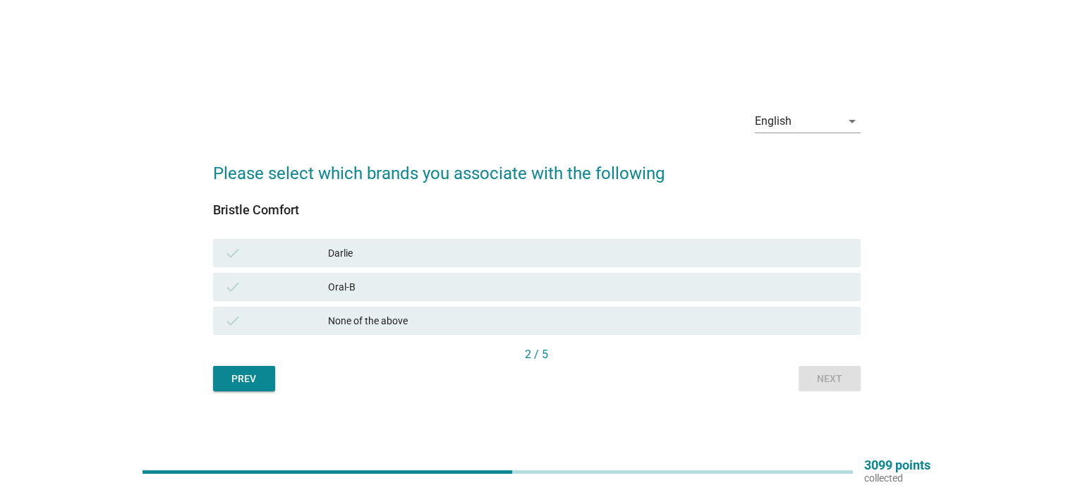
click at [776, 286] on div "Oral-B" at bounding box center [588, 287] width 520 height 17
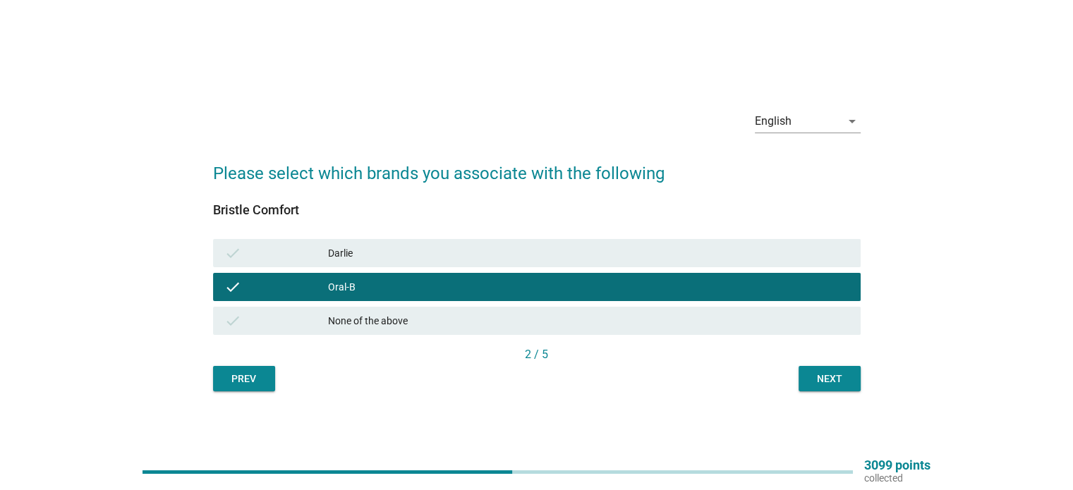
click at [810, 382] on div "Next" at bounding box center [829, 379] width 39 height 15
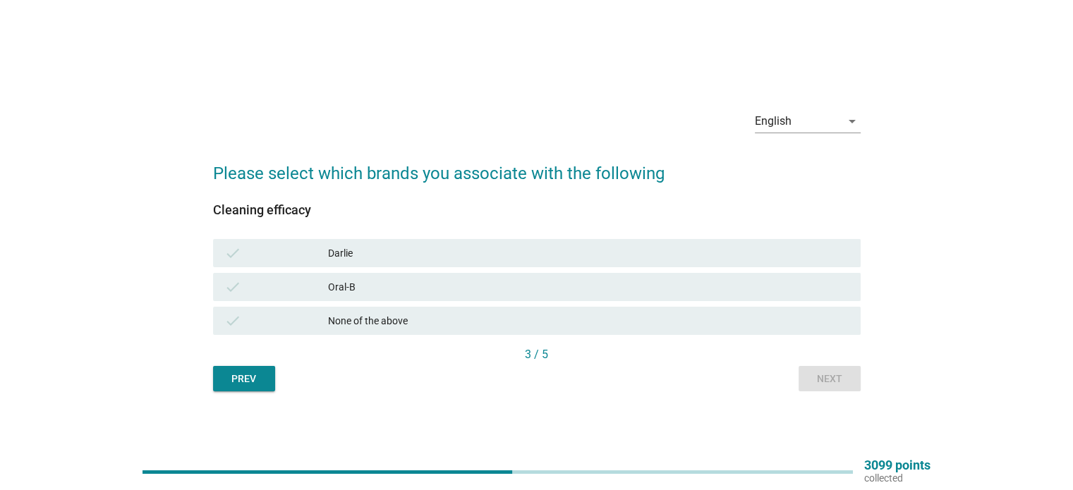
click at [784, 284] on div "Oral-B" at bounding box center [588, 287] width 520 height 17
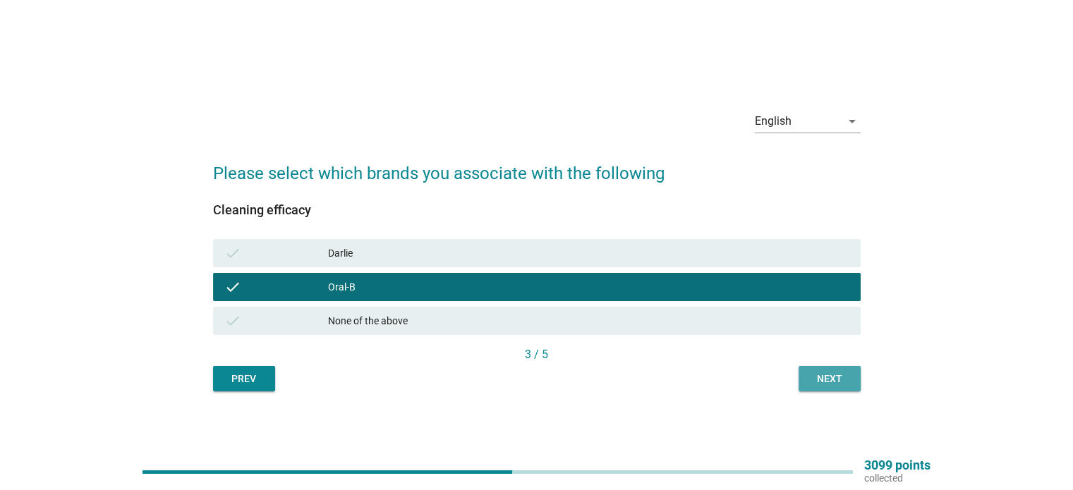
click at [824, 386] on button "Next" at bounding box center [829, 378] width 62 height 25
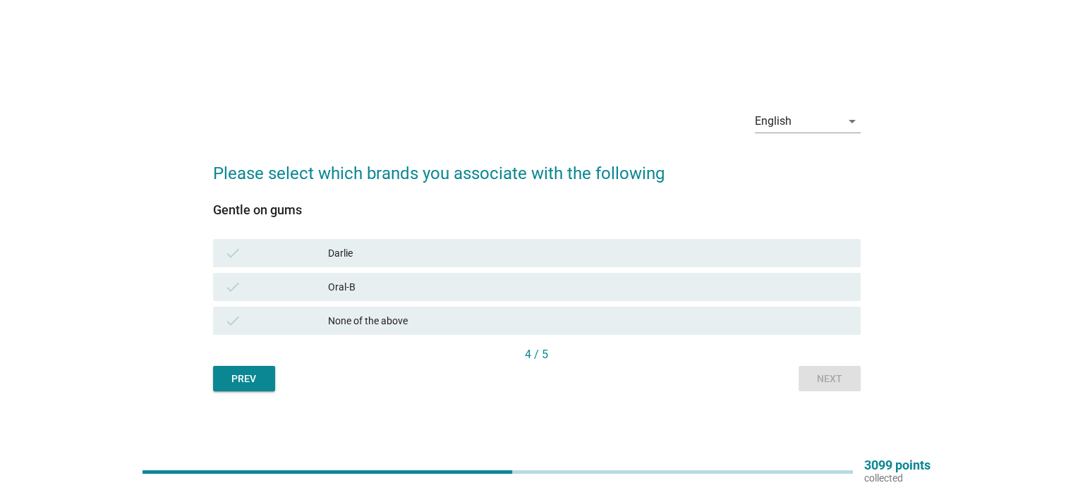
click at [788, 249] on div "Darlie" at bounding box center [588, 253] width 520 height 17
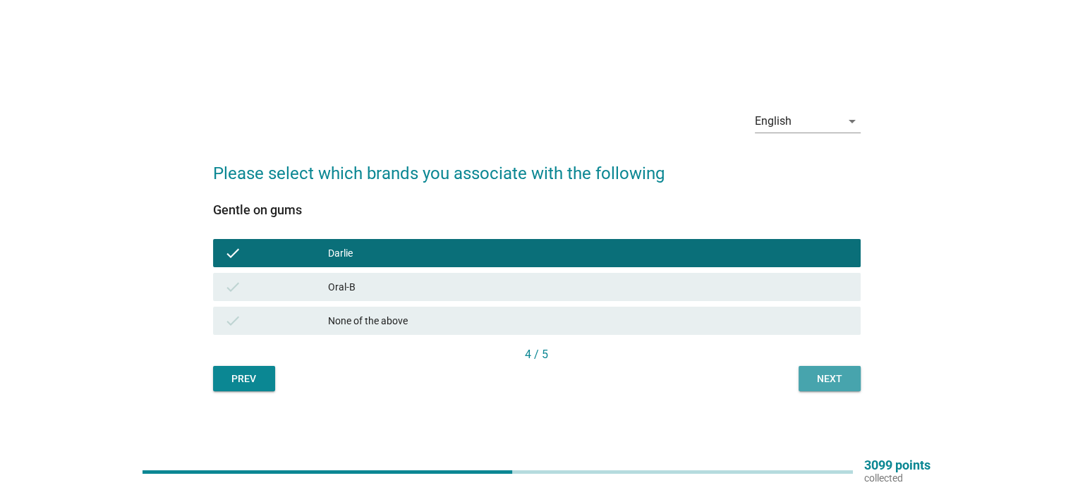
click at [814, 377] on div "Next" at bounding box center [829, 379] width 39 height 15
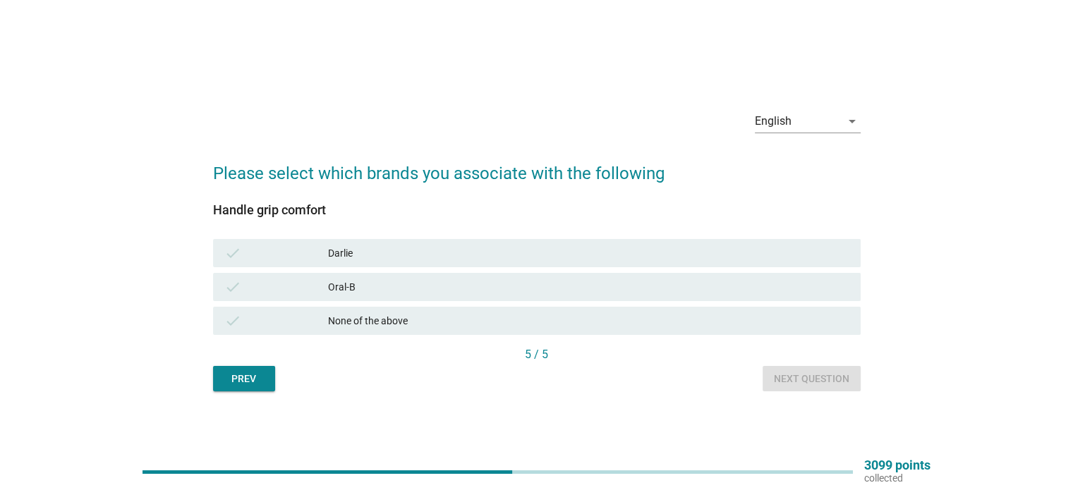
click at [790, 286] on div "Oral-B" at bounding box center [588, 287] width 520 height 17
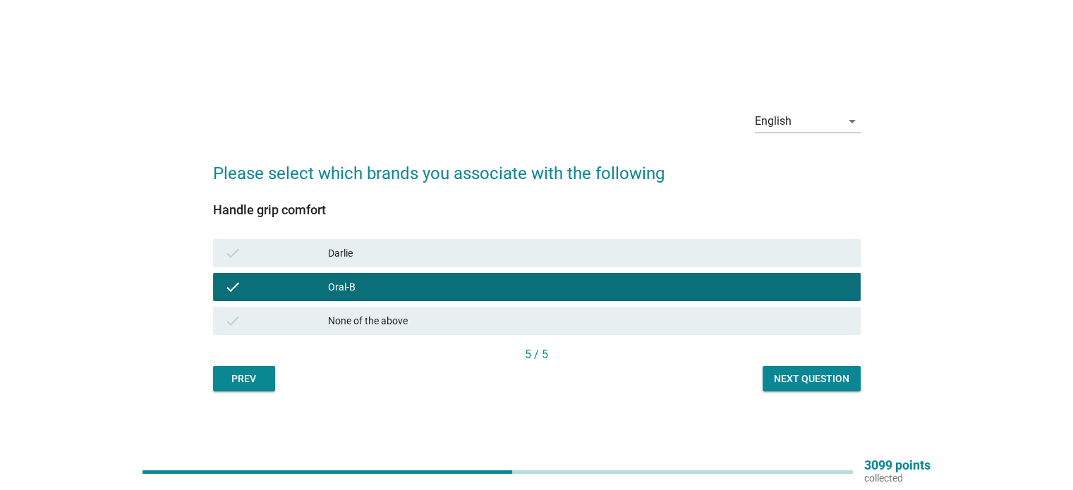
click at [815, 379] on div "Next question" at bounding box center [811, 379] width 75 height 15
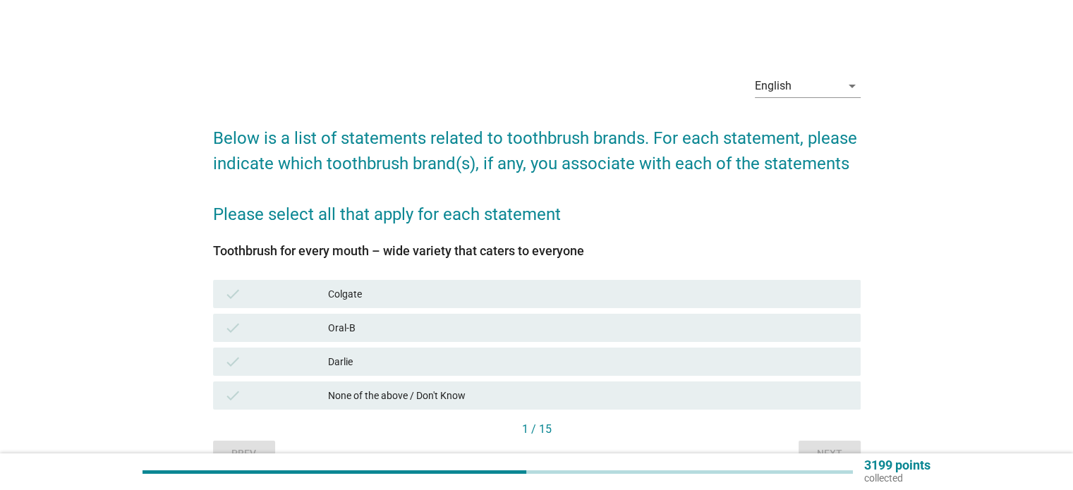
click at [788, 326] on div "Oral-B" at bounding box center [588, 327] width 520 height 17
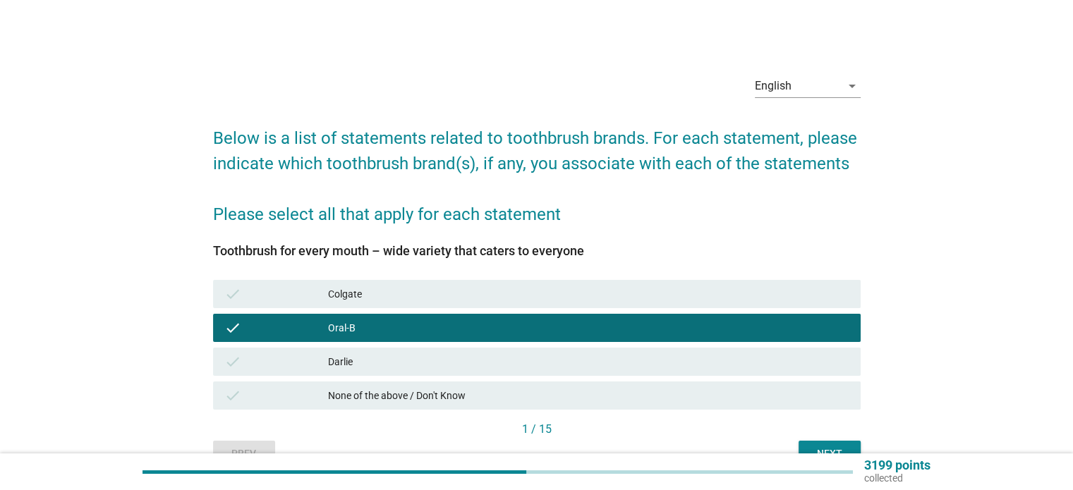
click at [779, 363] on div "Darlie" at bounding box center [588, 361] width 520 height 17
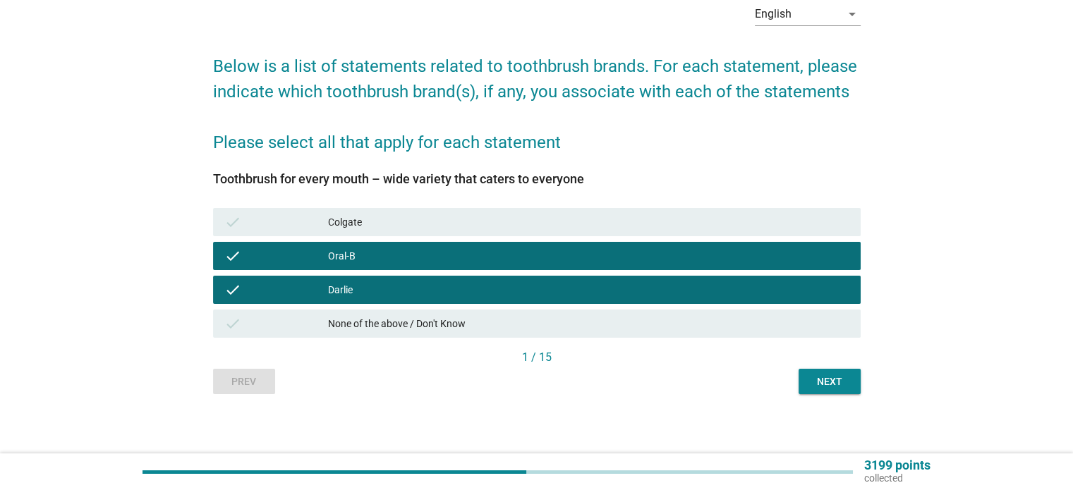
scroll to position [76, 0]
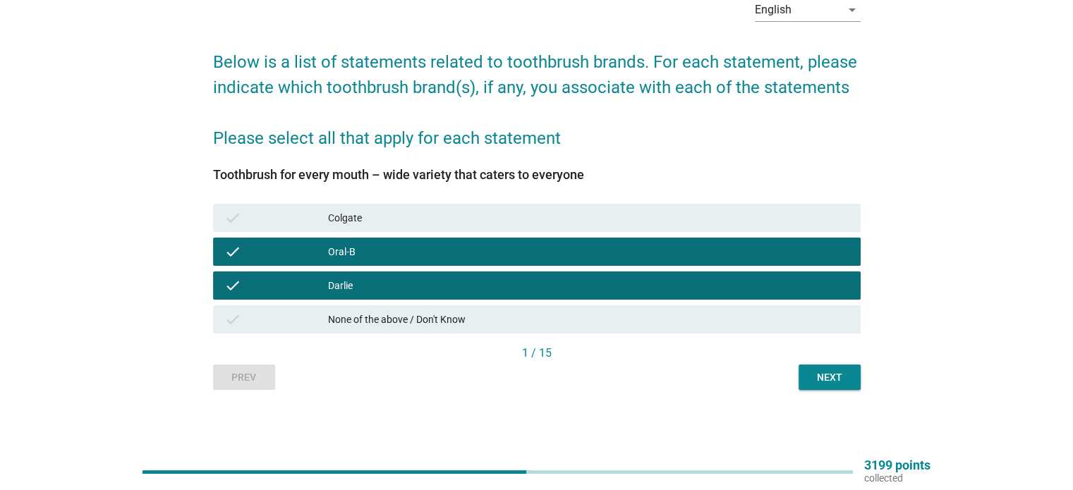
click at [807, 372] on button "Next" at bounding box center [829, 377] width 62 height 25
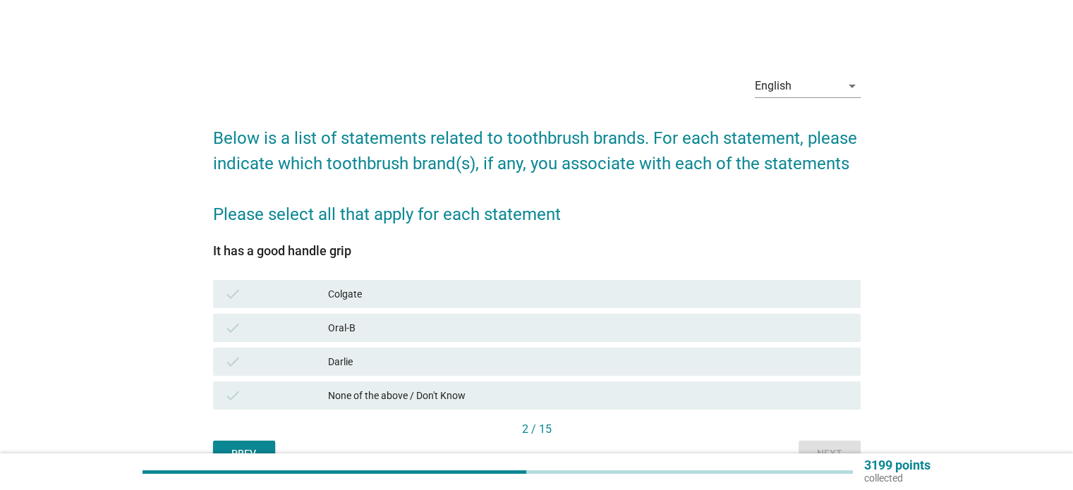
click at [761, 331] on div "Oral-B" at bounding box center [588, 327] width 520 height 17
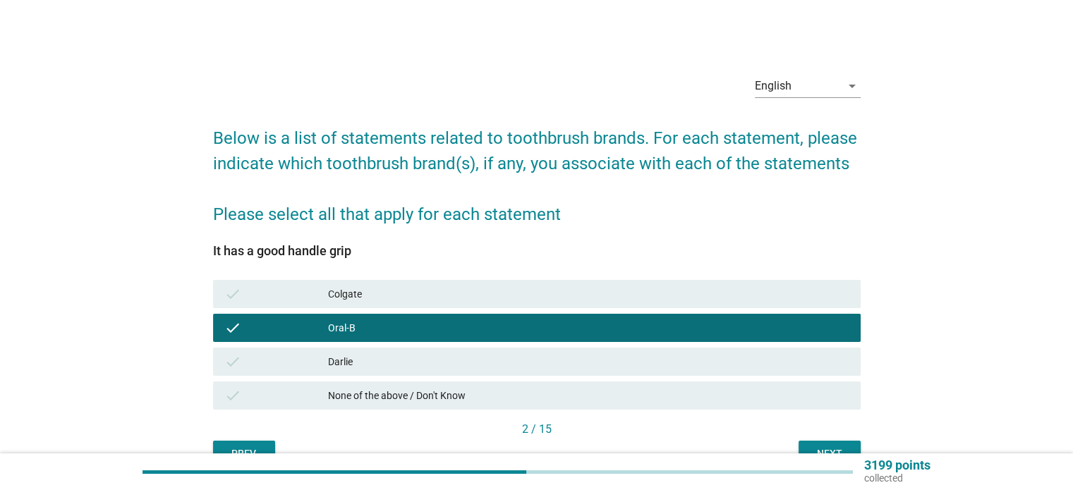
click at [812, 446] on div "Next" at bounding box center [829, 453] width 39 height 15
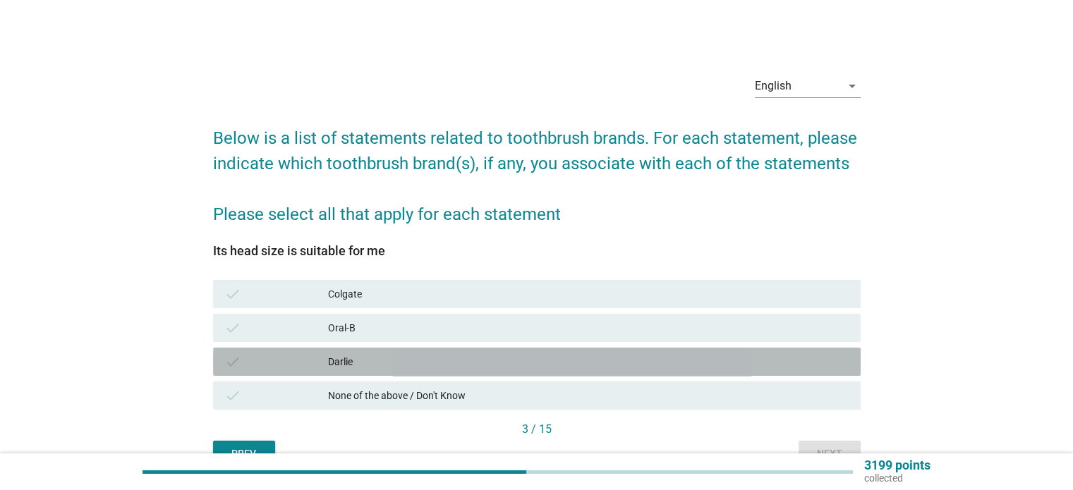
click at [791, 363] on div "Darlie" at bounding box center [588, 361] width 520 height 17
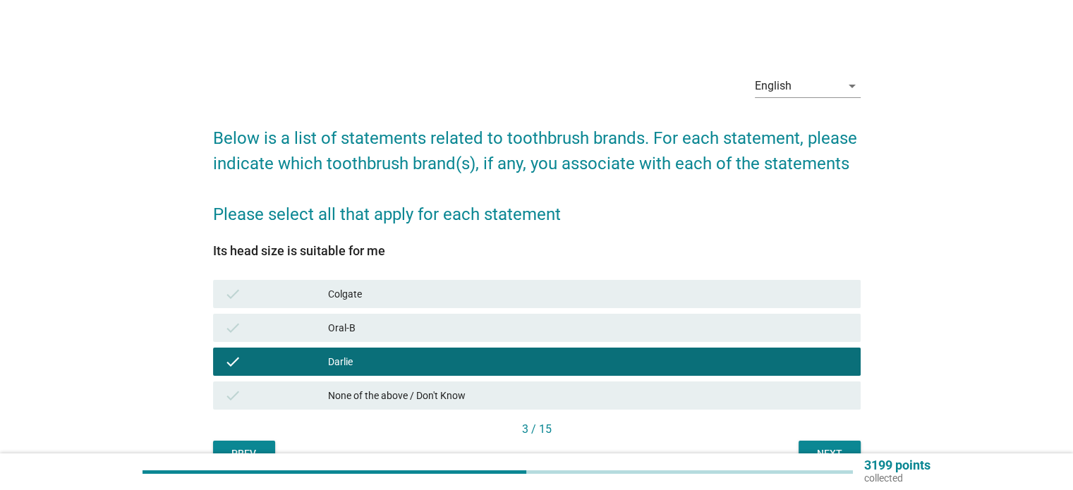
click at [816, 444] on button "Next" at bounding box center [829, 453] width 62 height 25
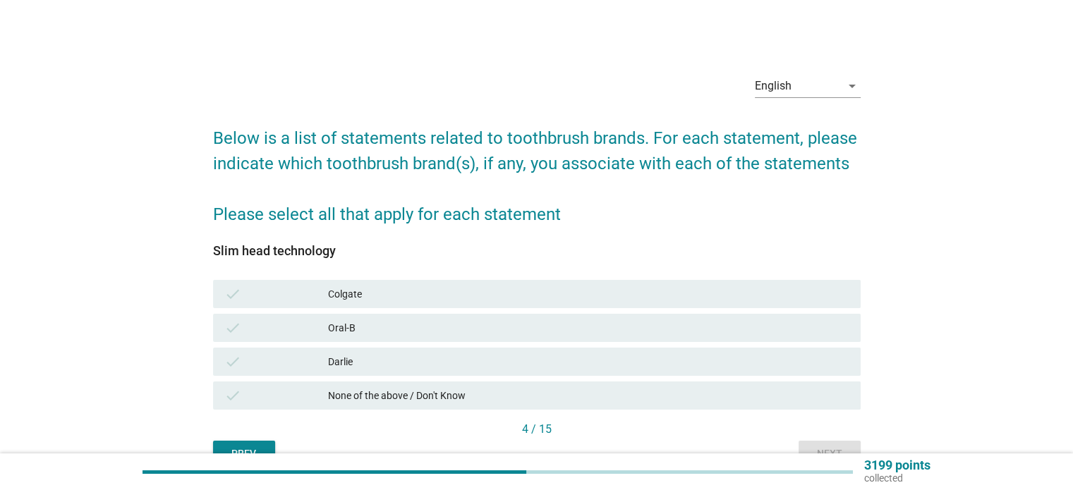
click at [812, 358] on div "Darlie" at bounding box center [588, 361] width 520 height 17
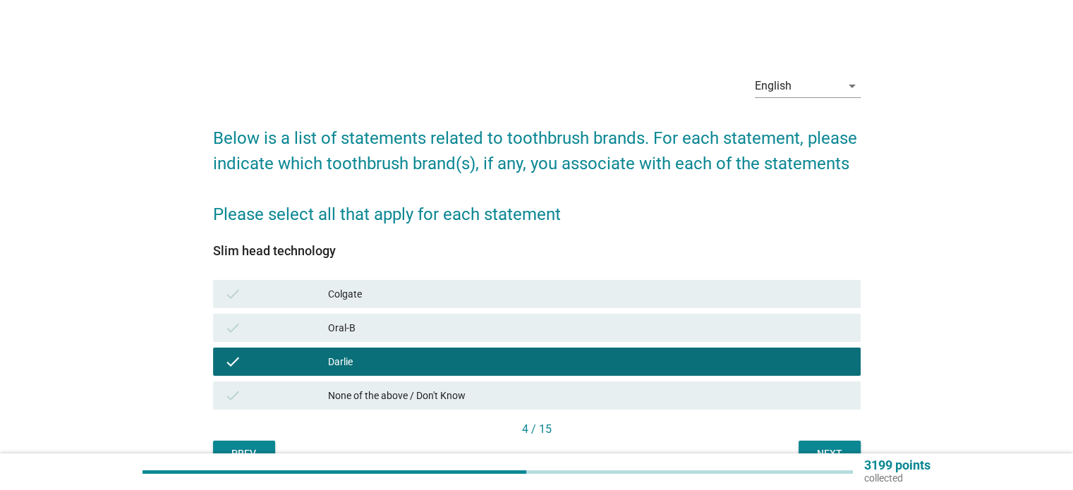
click at [823, 441] on button "Next" at bounding box center [829, 453] width 62 height 25
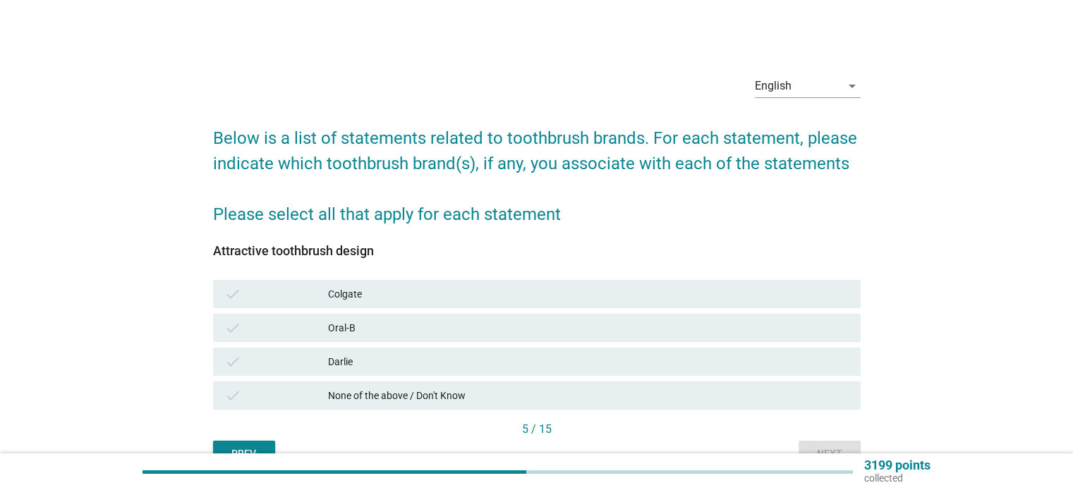
click at [813, 360] on div "Darlie" at bounding box center [588, 361] width 520 height 17
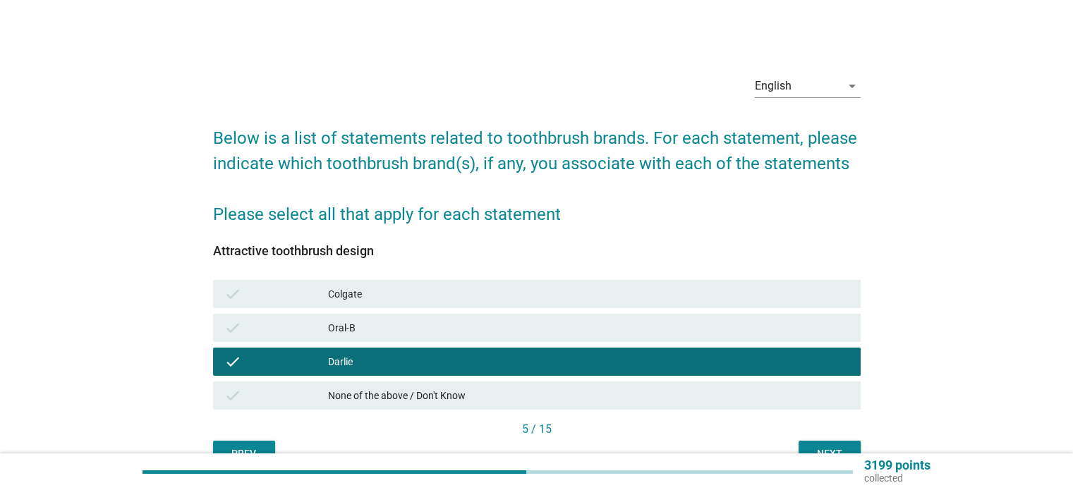
click at [822, 448] on div "Next" at bounding box center [829, 453] width 39 height 15
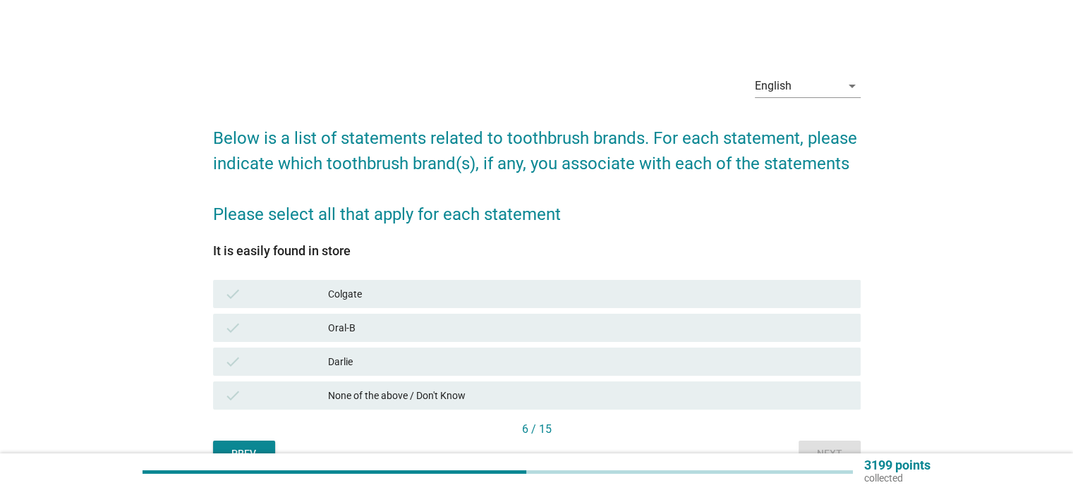
click at [819, 363] on div "Darlie" at bounding box center [588, 361] width 520 height 17
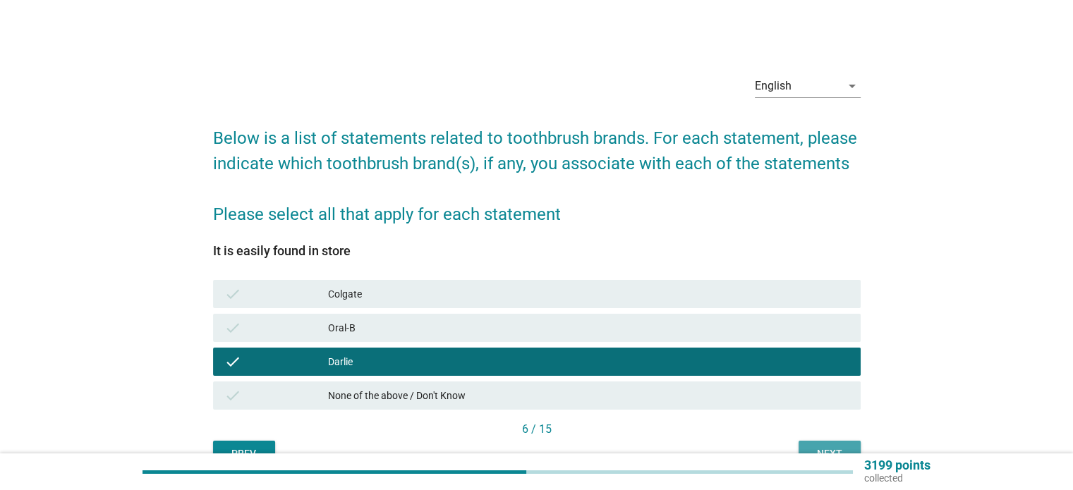
click at [818, 446] on div "Next" at bounding box center [829, 453] width 39 height 15
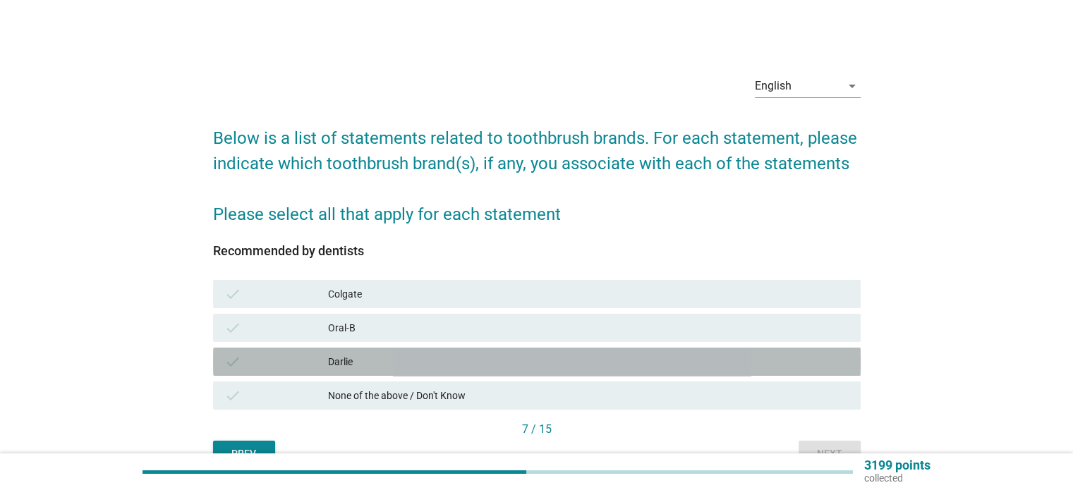
click at [814, 360] on div "Darlie" at bounding box center [588, 361] width 520 height 17
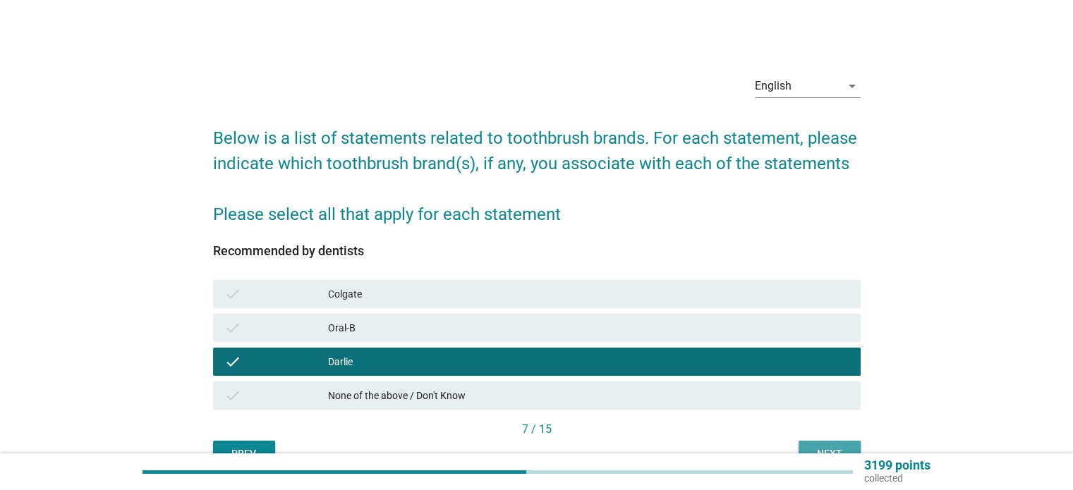
click at [817, 445] on button "Next" at bounding box center [829, 453] width 62 height 25
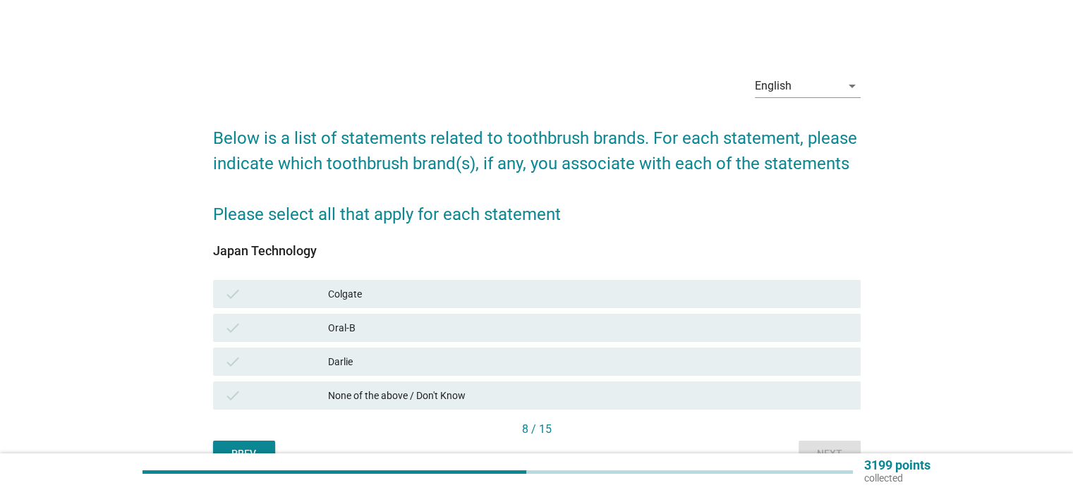
click at [812, 363] on div "Darlie" at bounding box center [588, 361] width 520 height 17
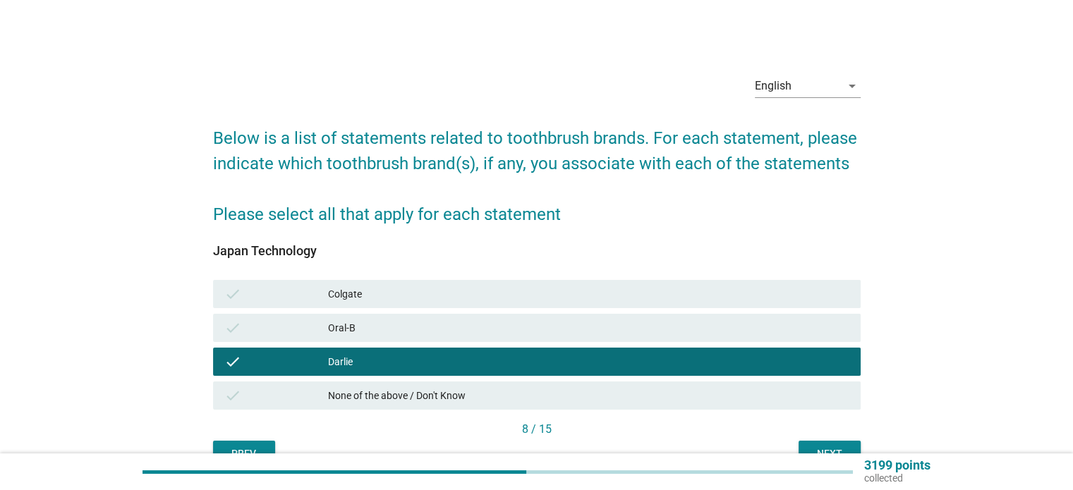
click at [815, 441] on button "Next" at bounding box center [829, 453] width 62 height 25
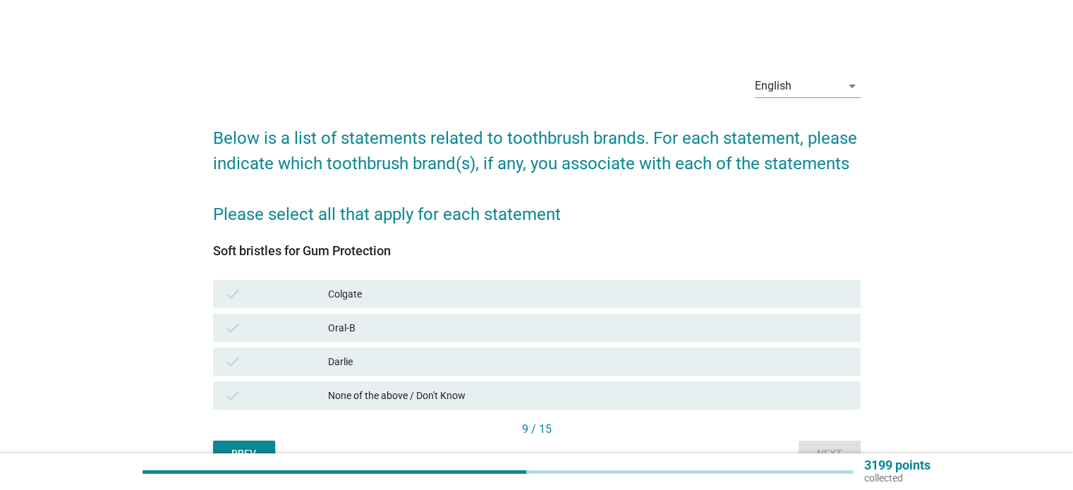
click at [816, 362] on div "Darlie" at bounding box center [588, 361] width 520 height 17
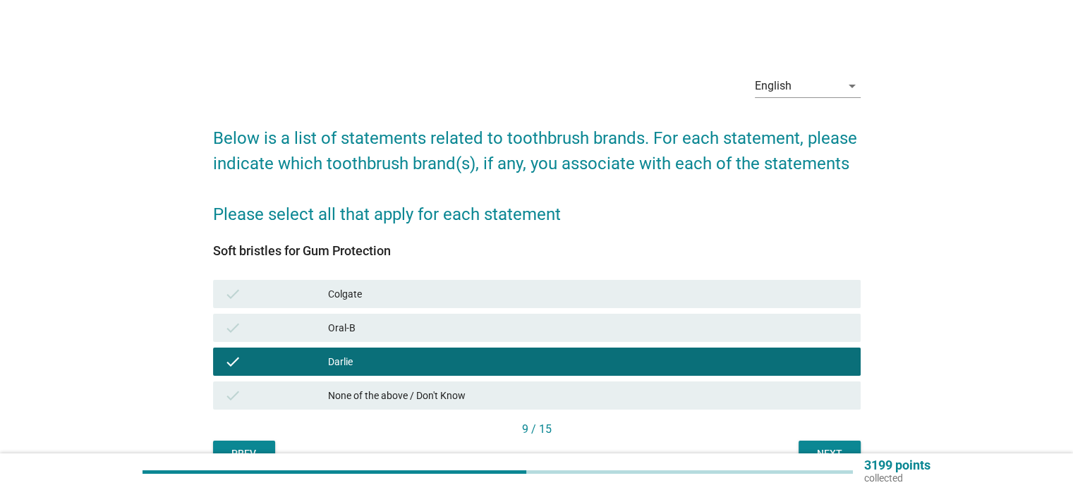
click at [821, 448] on div "Next" at bounding box center [829, 453] width 39 height 15
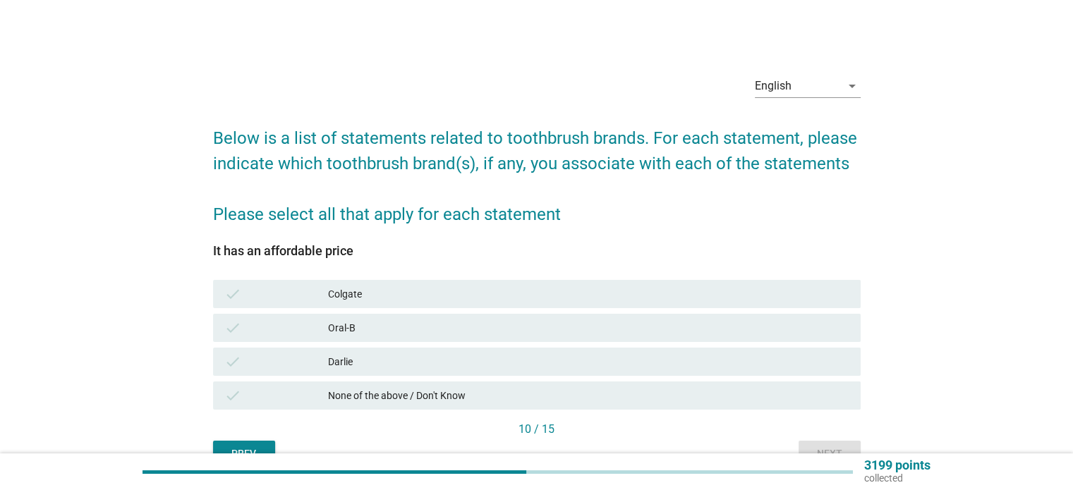
click at [815, 358] on div "Darlie" at bounding box center [588, 361] width 520 height 17
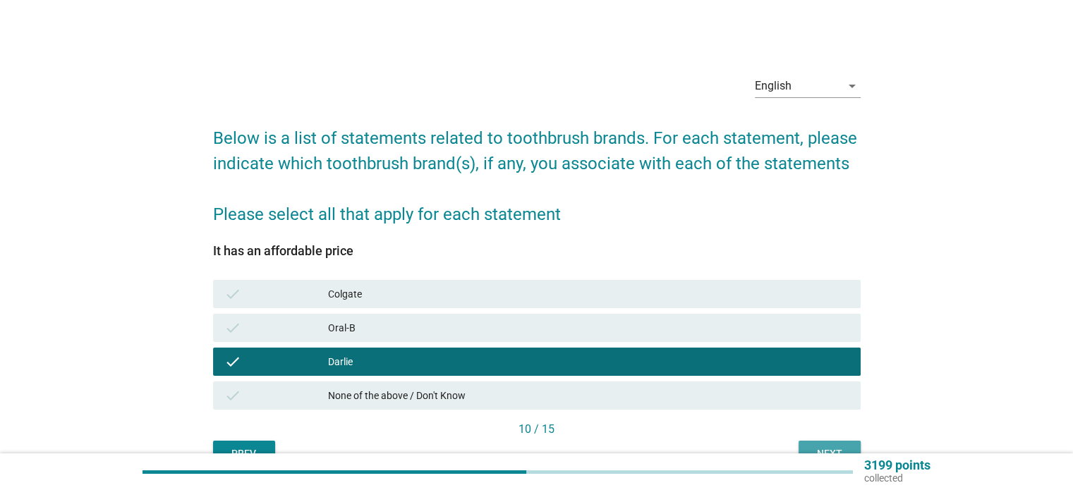
click at [821, 446] on div "Next" at bounding box center [829, 453] width 39 height 15
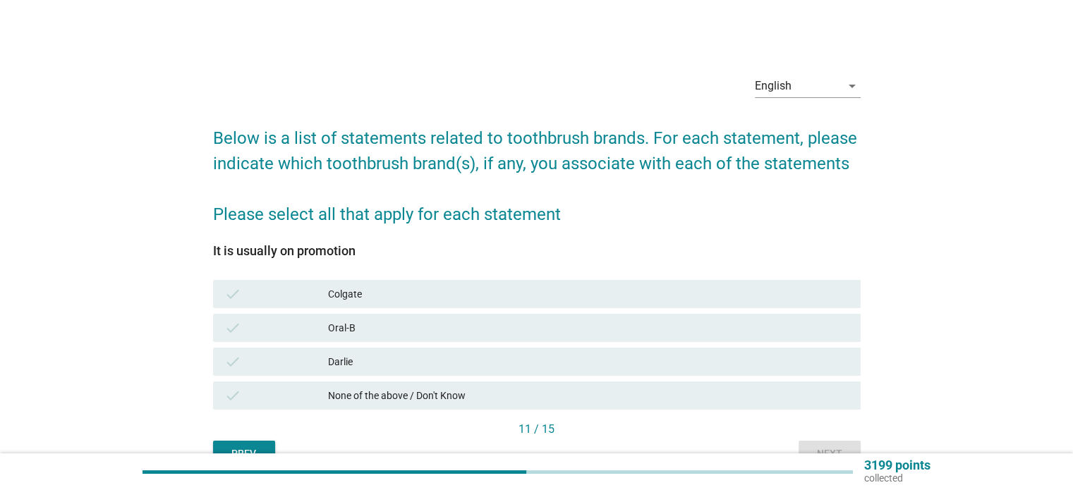
click at [815, 324] on div "Oral-B" at bounding box center [588, 327] width 520 height 17
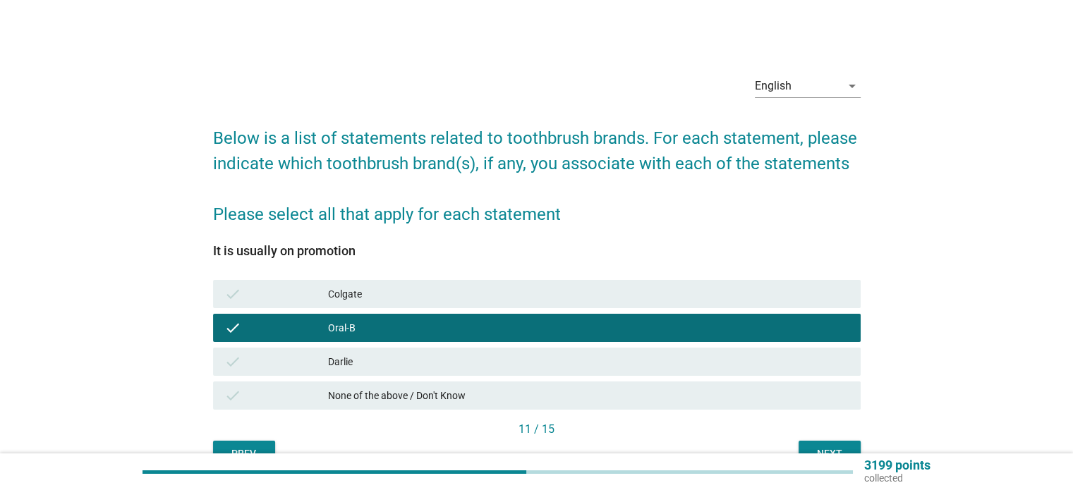
click at [816, 446] on div "Next" at bounding box center [829, 453] width 39 height 15
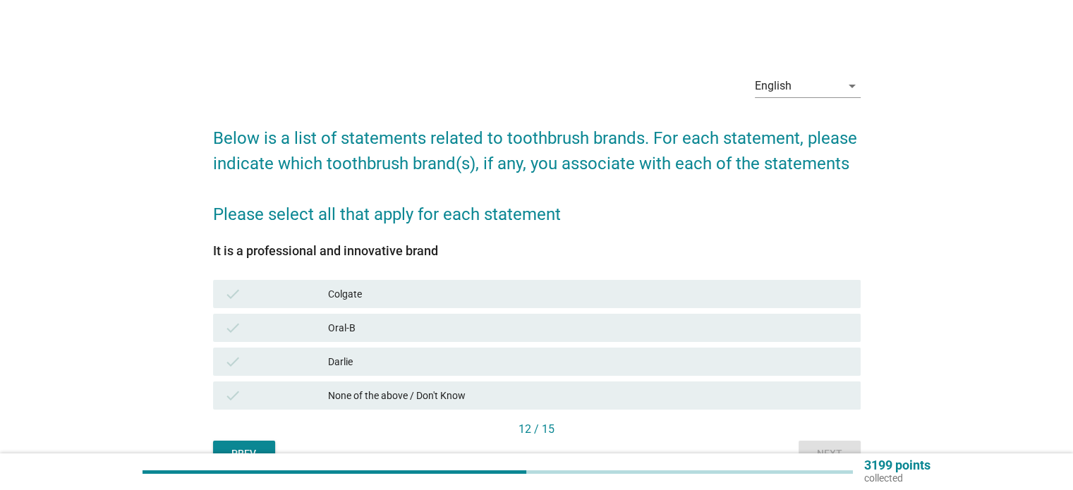
click at [811, 327] on div "Oral-B" at bounding box center [588, 327] width 520 height 17
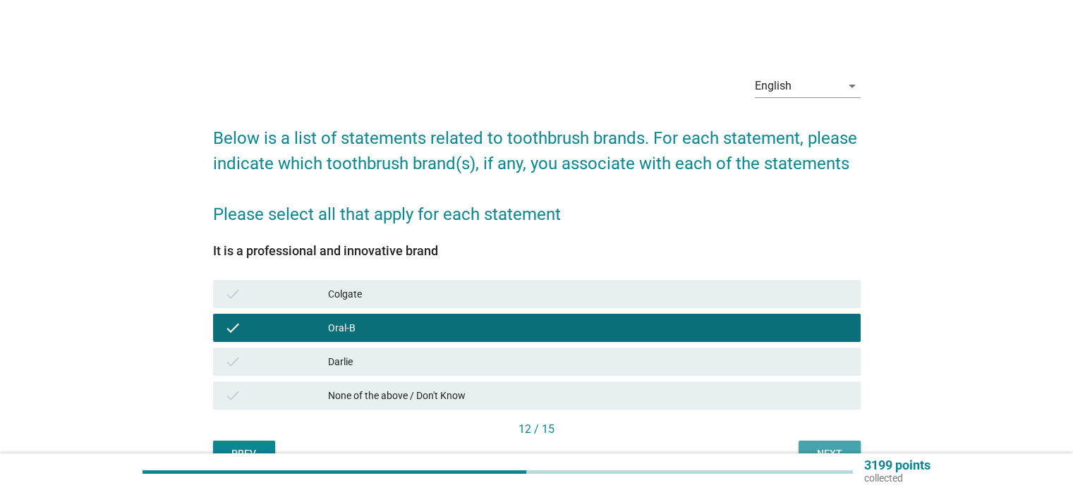
click at [816, 450] on div "Next" at bounding box center [829, 453] width 39 height 15
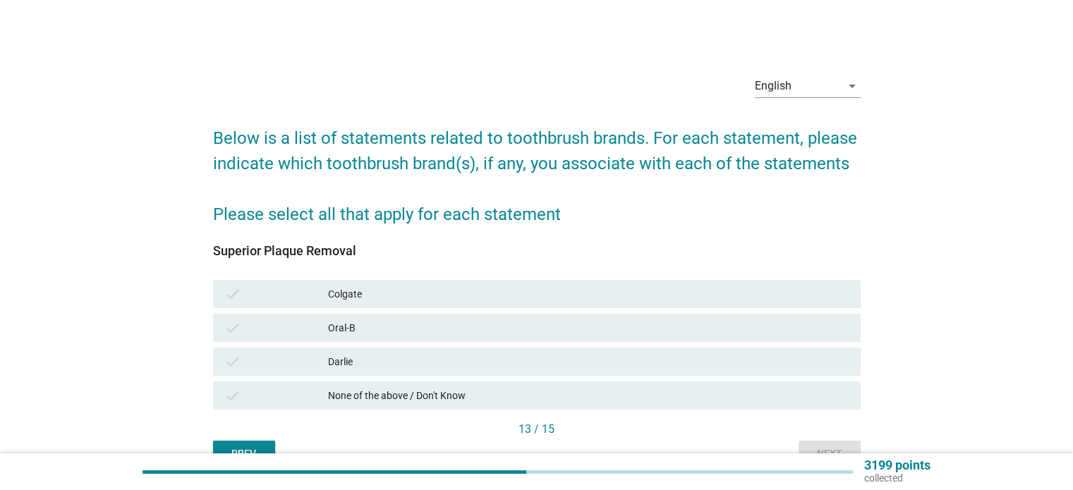
click at [814, 355] on div "Darlie" at bounding box center [588, 361] width 520 height 17
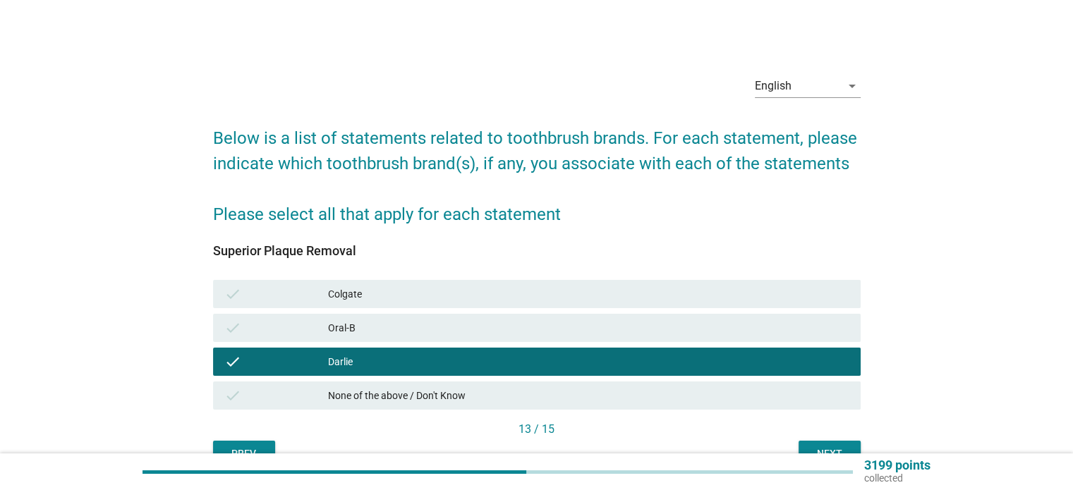
click at [817, 449] on div "Next" at bounding box center [829, 453] width 39 height 15
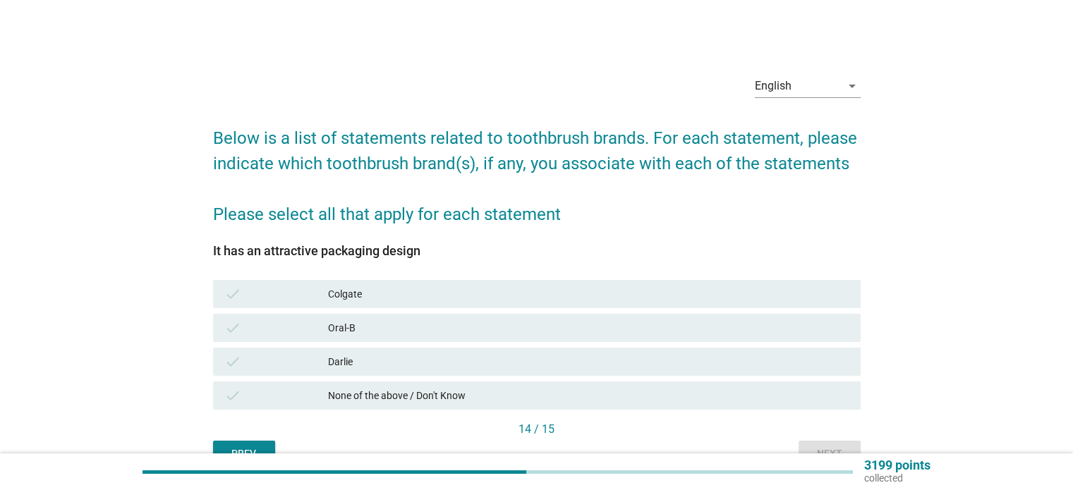
click at [819, 331] on div "Oral-B" at bounding box center [588, 327] width 520 height 17
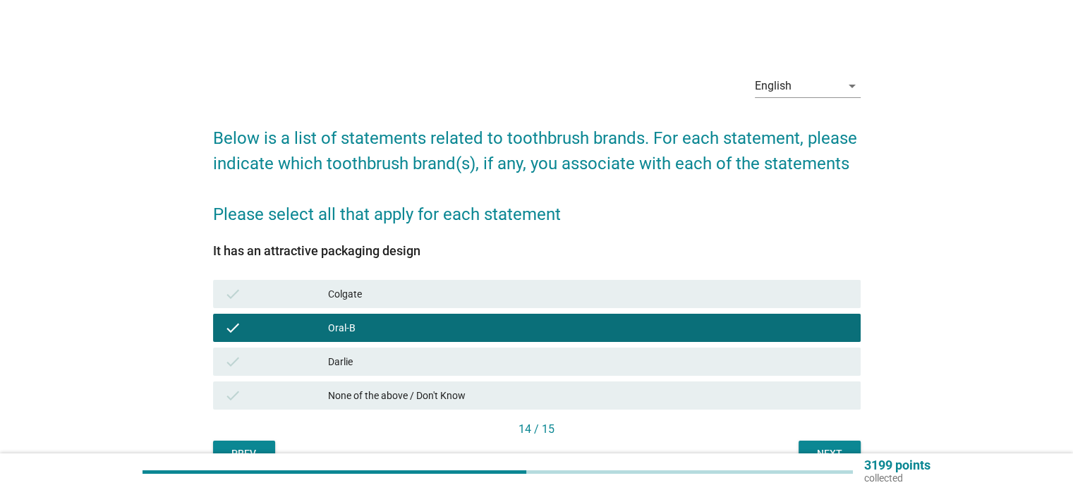
click at [821, 449] on div "Next" at bounding box center [829, 453] width 39 height 15
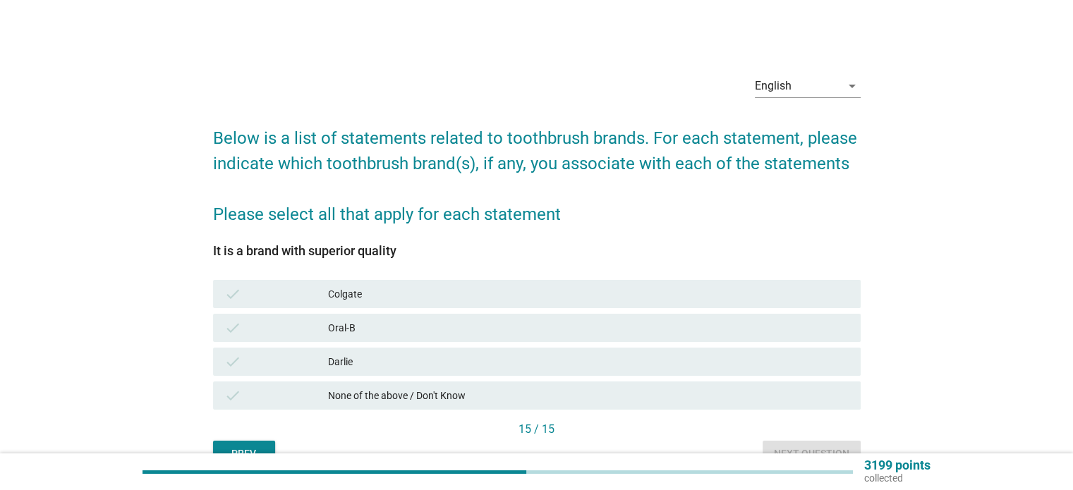
drag, startPoint x: 819, startPoint y: 356, endPoint x: 820, endPoint y: 366, distance: 10.0
click at [819, 358] on div "Darlie" at bounding box center [588, 361] width 520 height 17
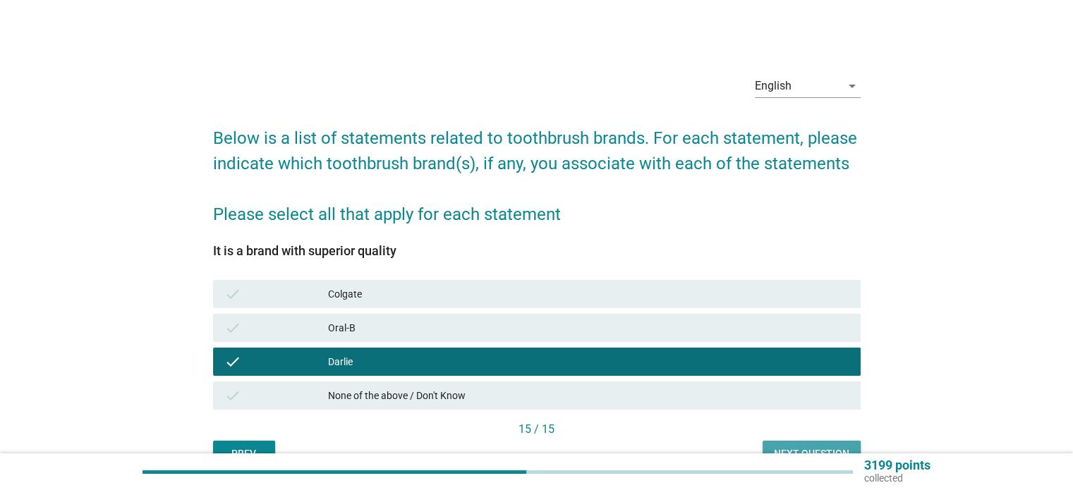
click at [805, 444] on button "Next question" at bounding box center [811, 453] width 98 height 25
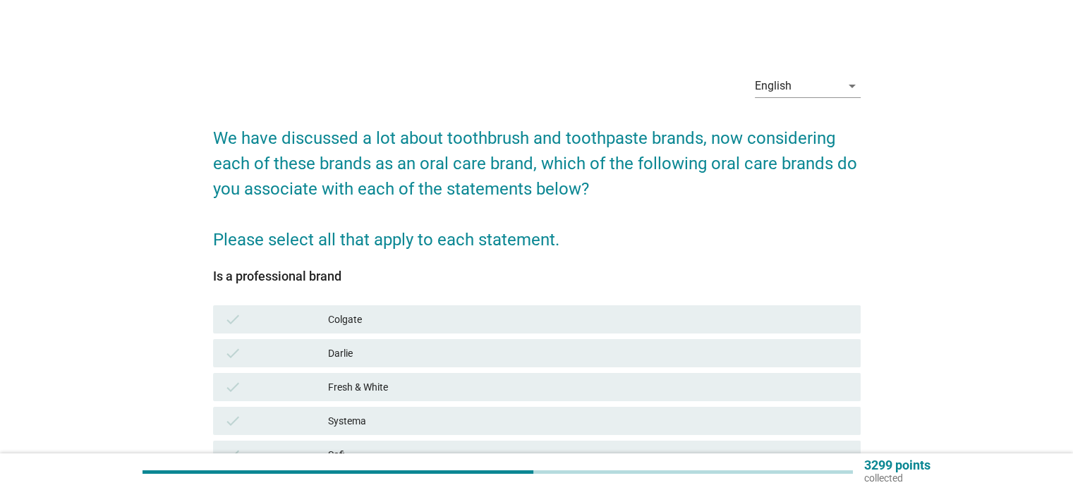
click at [770, 345] on div "Darlie" at bounding box center [588, 353] width 520 height 17
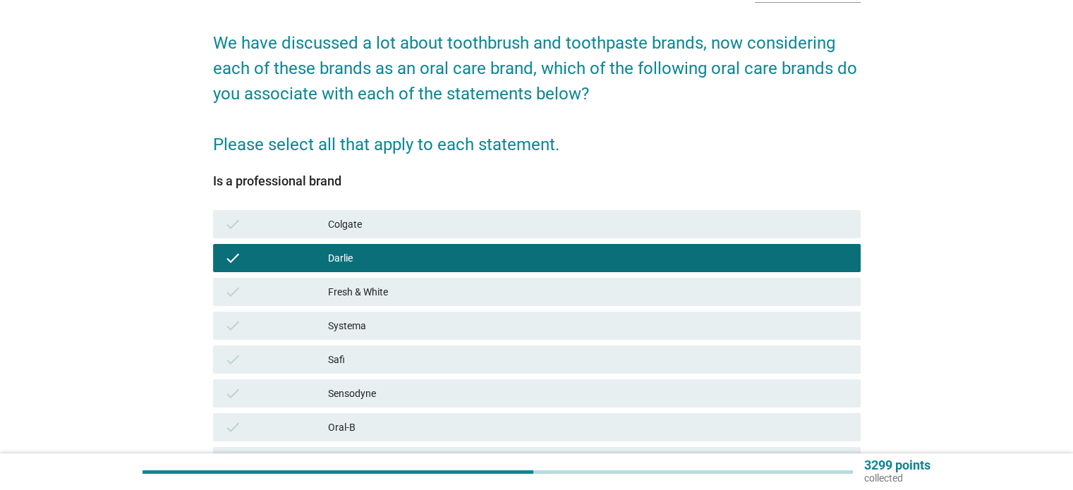
scroll to position [141, 0]
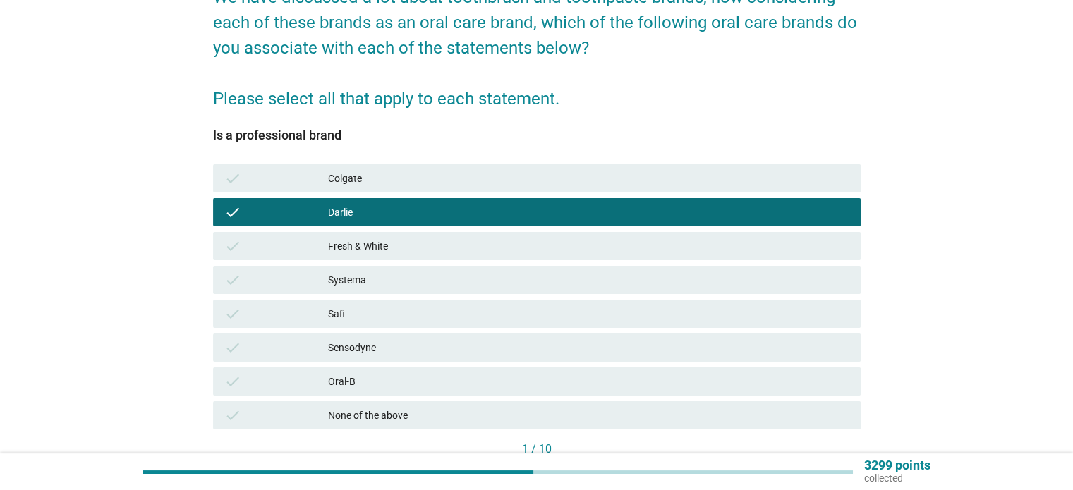
click at [742, 290] on div "check Systema" at bounding box center [536, 280] width 647 height 28
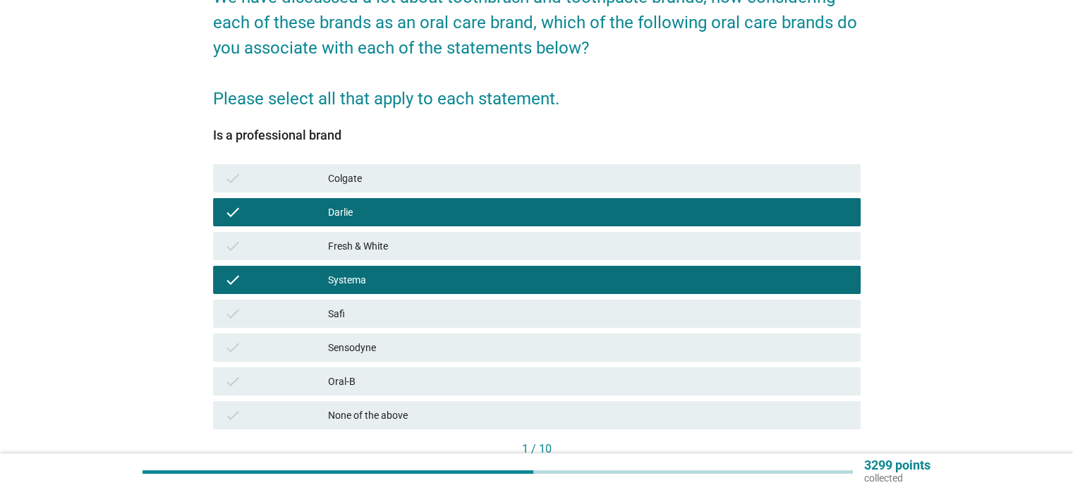
click at [739, 245] on div "Fresh & White" at bounding box center [588, 246] width 520 height 17
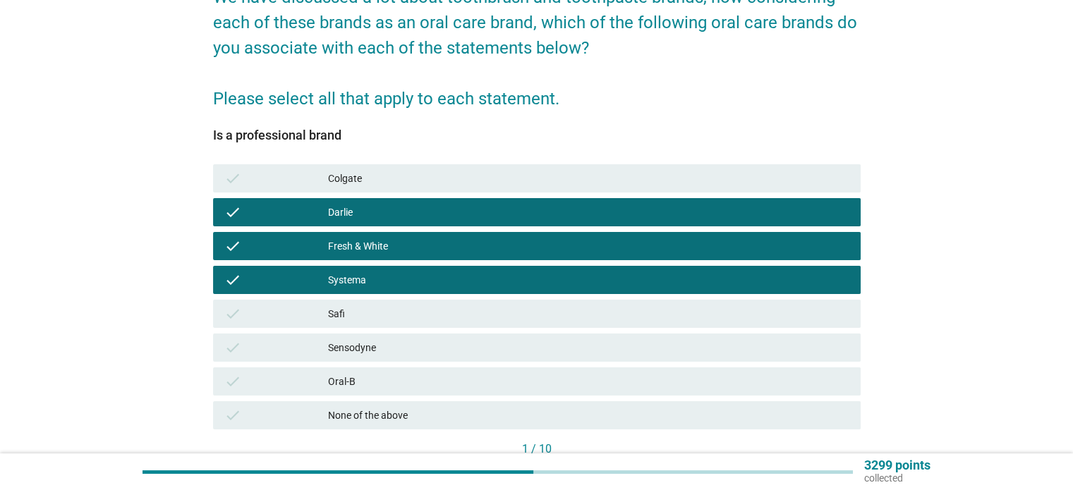
click at [735, 277] on div "Systema" at bounding box center [588, 280] width 520 height 17
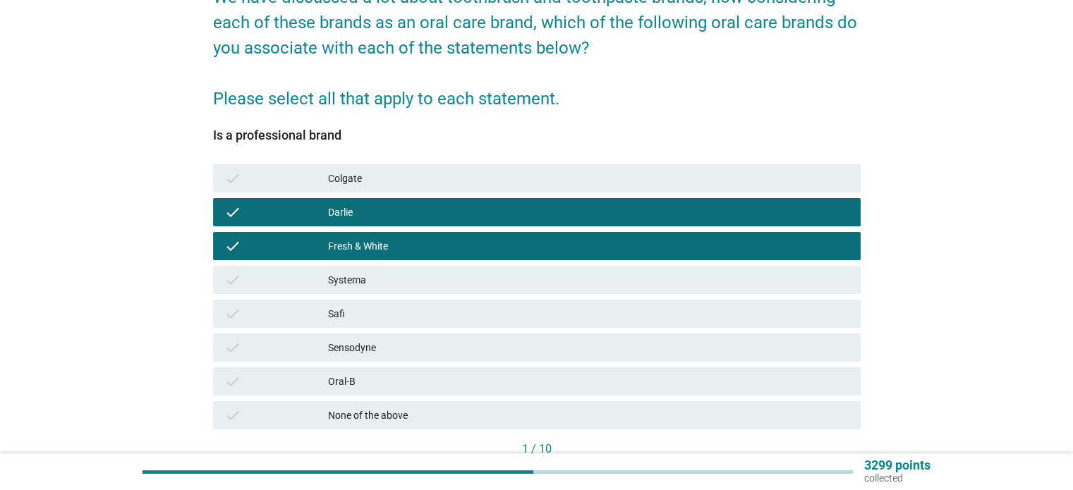
click at [729, 317] on div "Safi" at bounding box center [588, 313] width 520 height 17
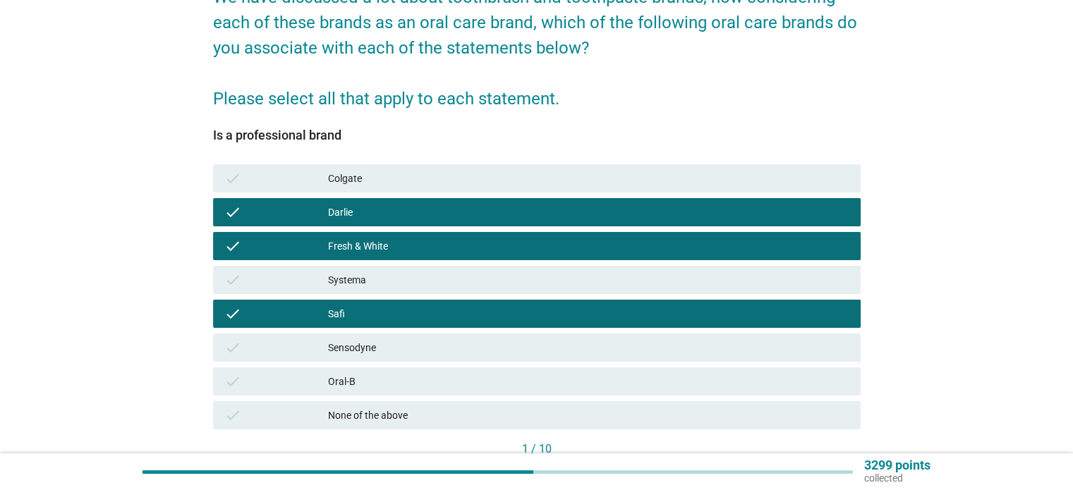
click at [729, 317] on div "Safi" at bounding box center [588, 313] width 520 height 17
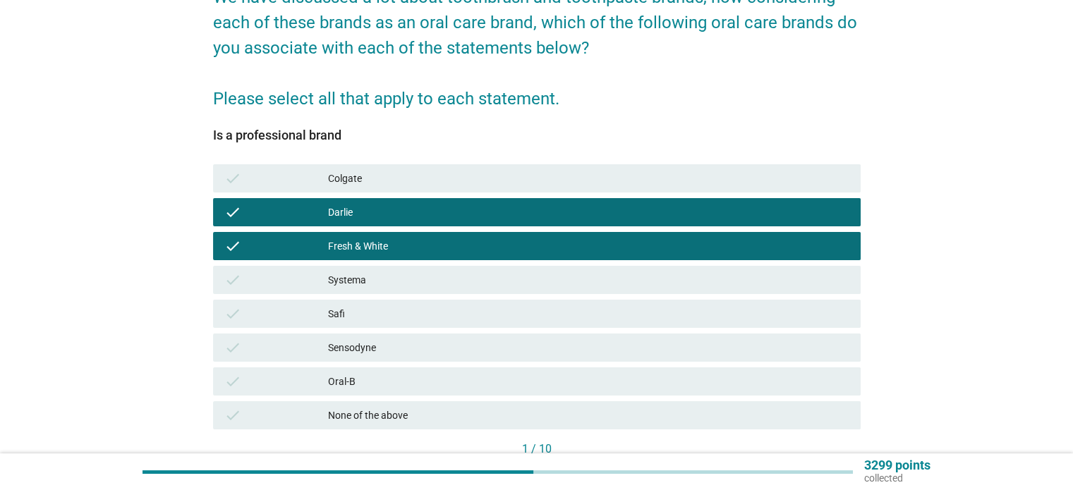
click at [719, 377] on div "Oral-B" at bounding box center [588, 381] width 520 height 17
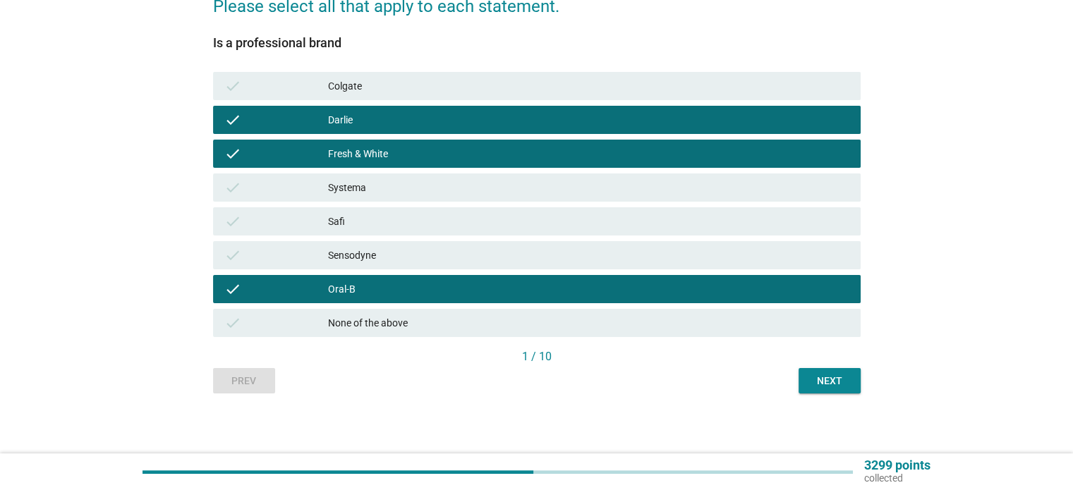
scroll to position [237, 0]
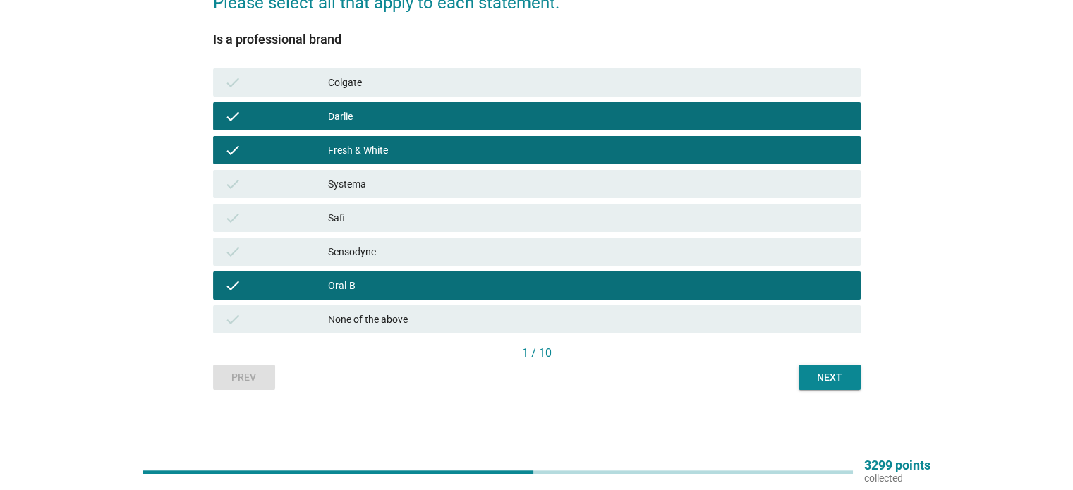
click at [818, 381] on div "Next" at bounding box center [829, 377] width 39 height 15
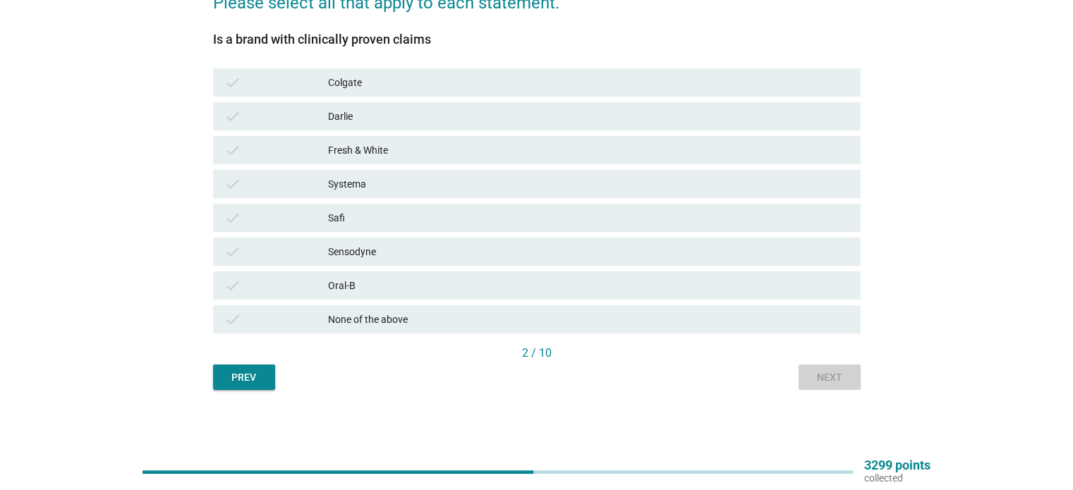
scroll to position [0, 0]
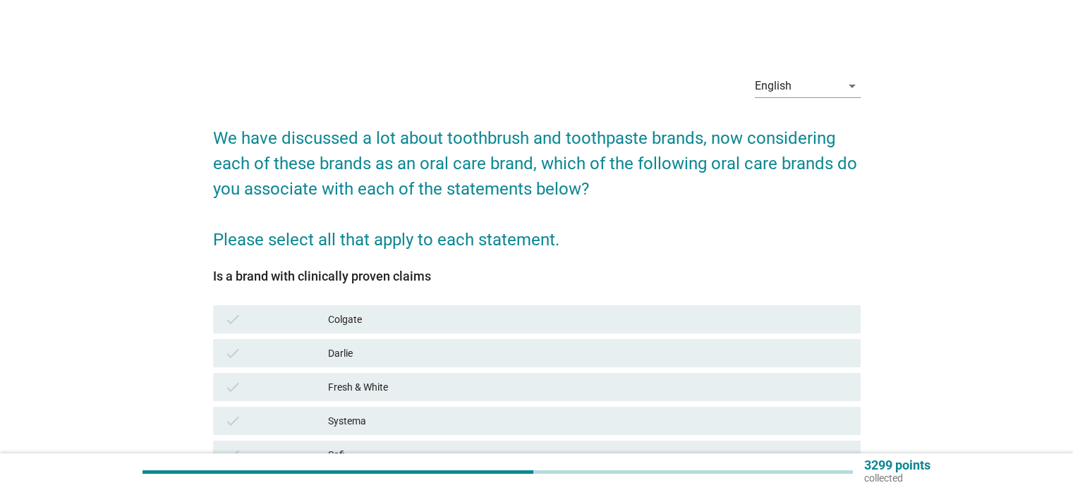
click at [817, 358] on div "Darlie" at bounding box center [588, 353] width 520 height 17
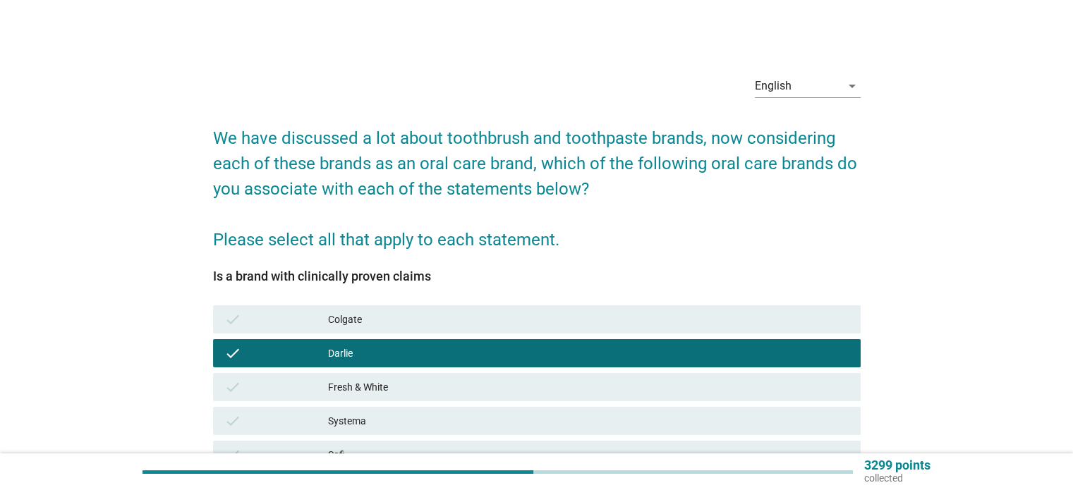
click at [815, 391] on div "Fresh & White" at bounding box center [588, 387] width 520 height 17
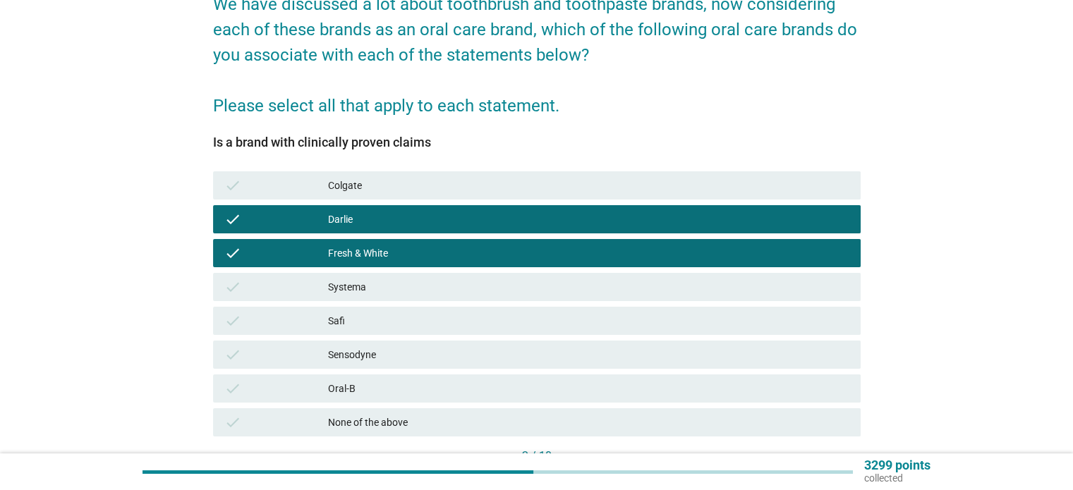
scroll to position [141, 0]
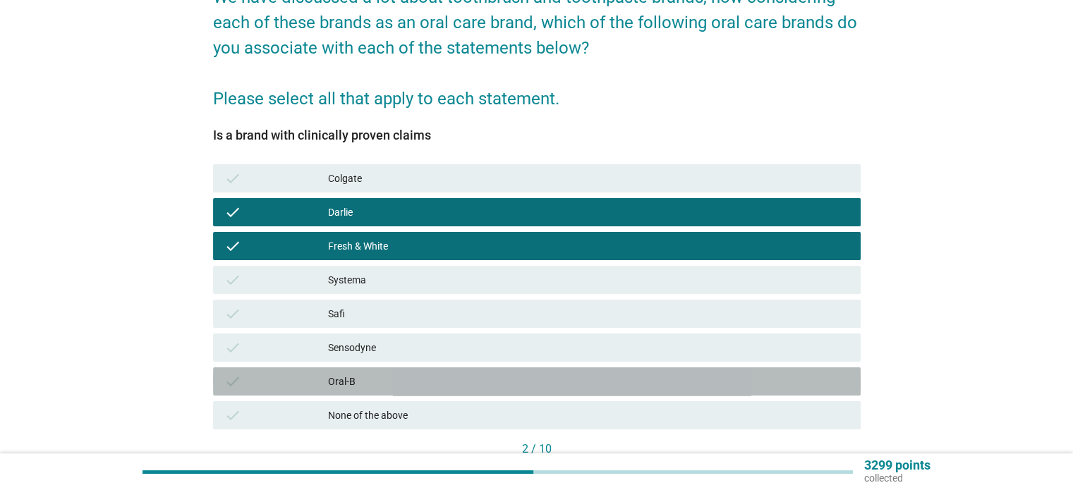
click at [773, 379] on div "Oral-B" at bounding box center [588, 381] width 520 height 17
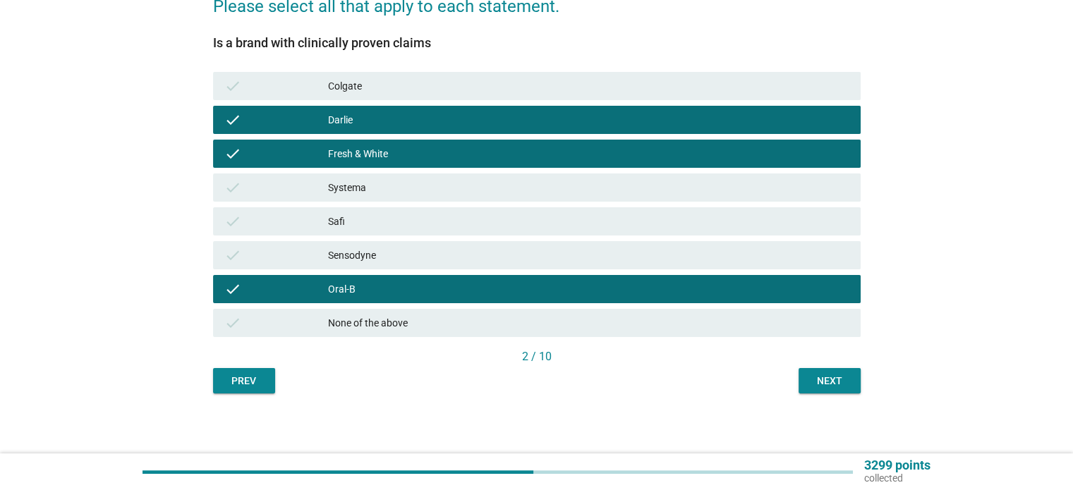
scroll to position [237, 0]
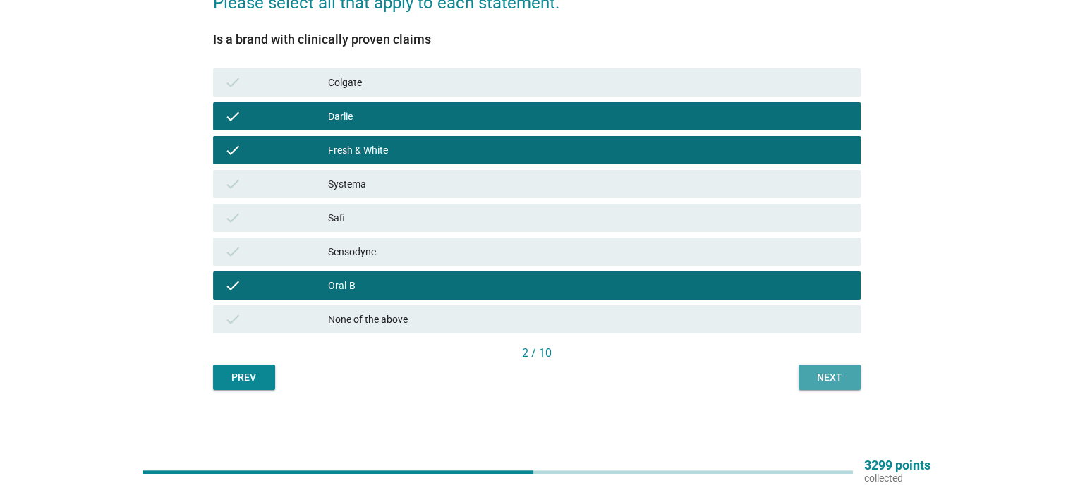
click at [816, 377] on div "Next" at bounding box center [829, 377] width 39 height 15
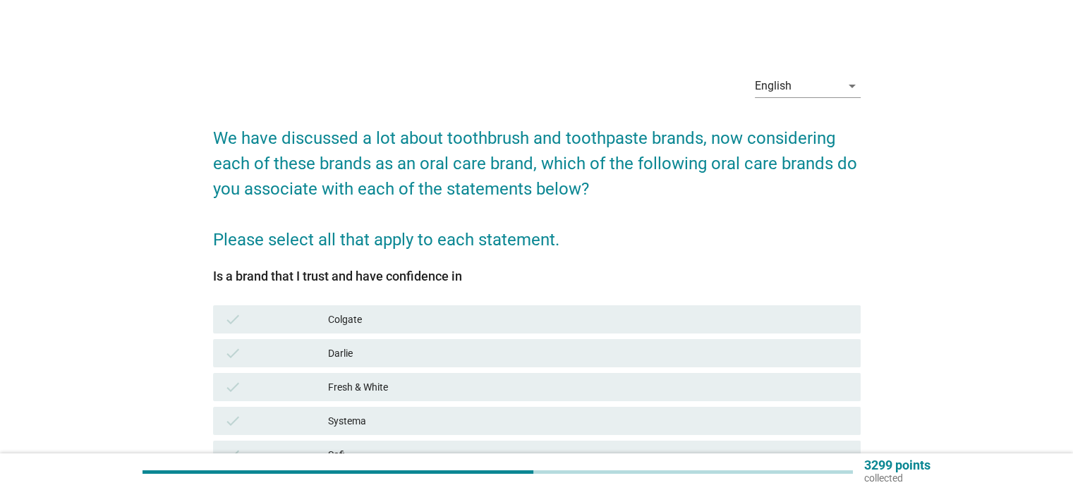
click at [781, 386] on div "Fresh & White" at bounding box center [588, 387] width 520 height 17
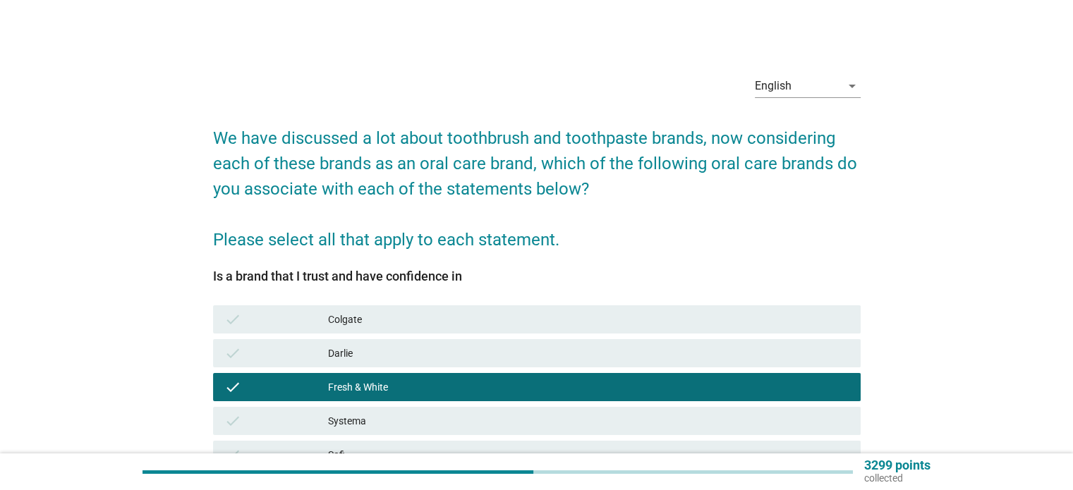
click at [780, 353] on div "Darlie" at bounding box center [588, 353] width 520 height 17
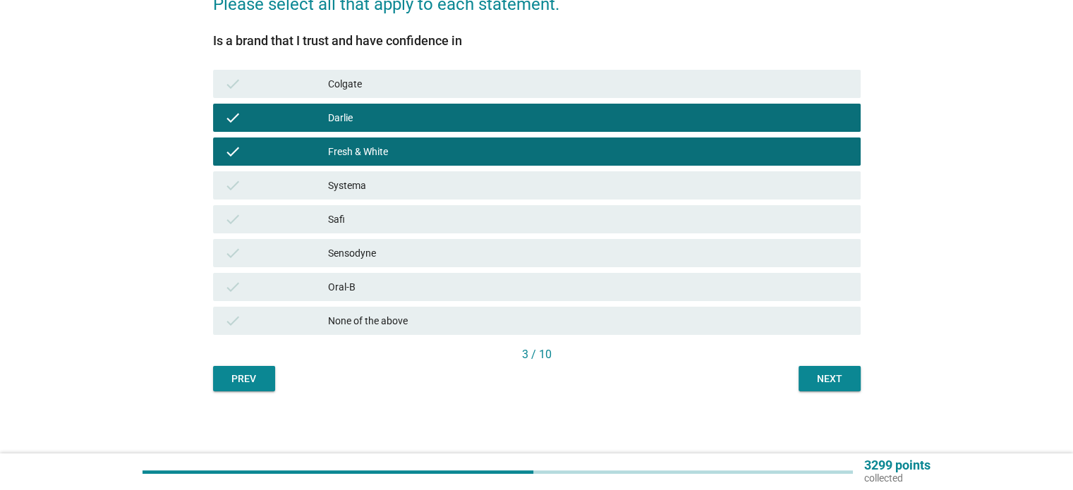
scroll to position [237, 0]
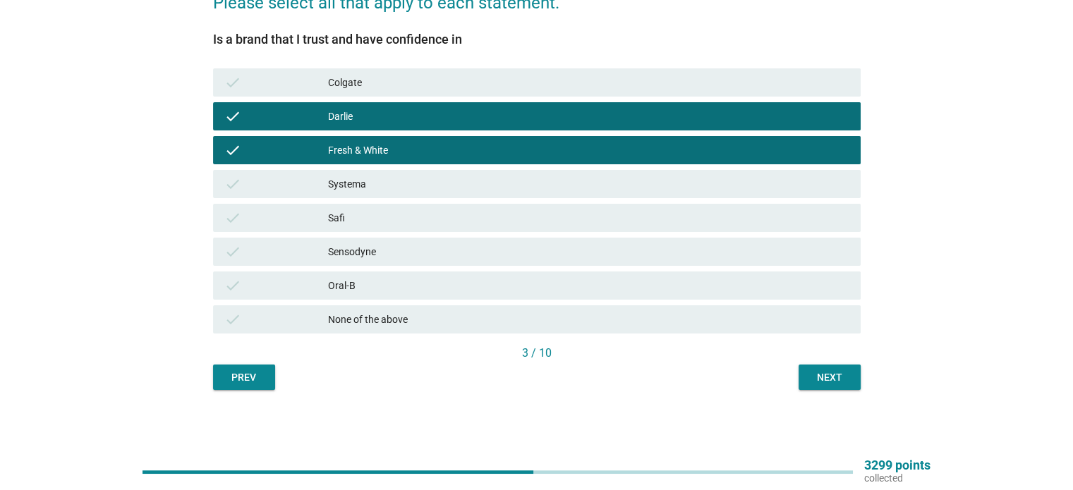
click at [811, 383] on div "Next" at bounding box center [829, 377] width 39 height 15
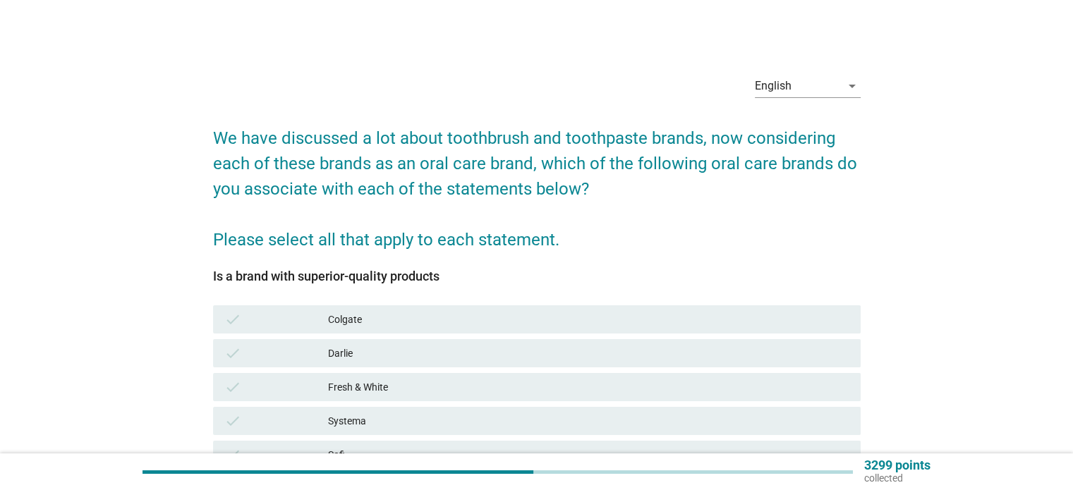
click at [819, 383] on div "Fresh & White" at bounding box center [588, 387] width 520 height 17
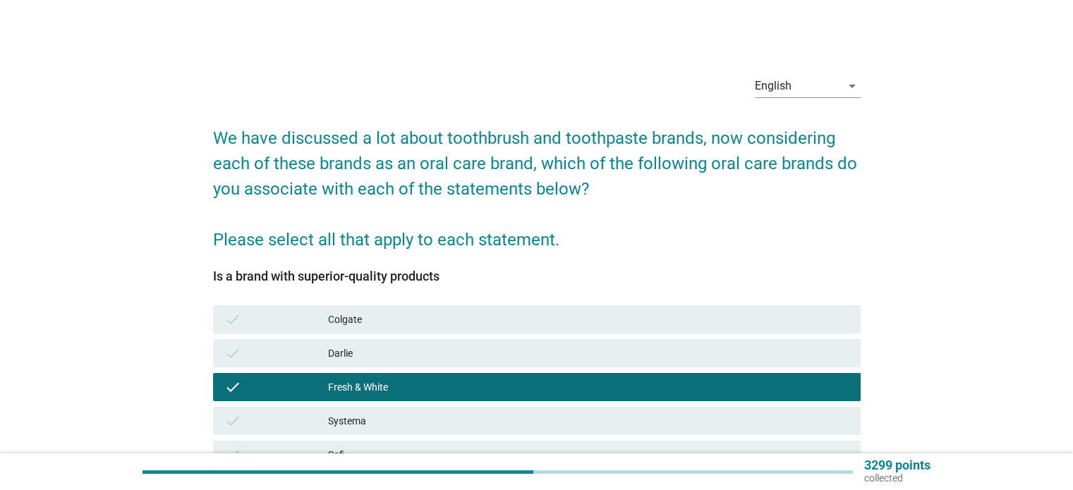
click at [822, 313] on div "Colgate" at bounding box center [588, 319] width 520 height 17
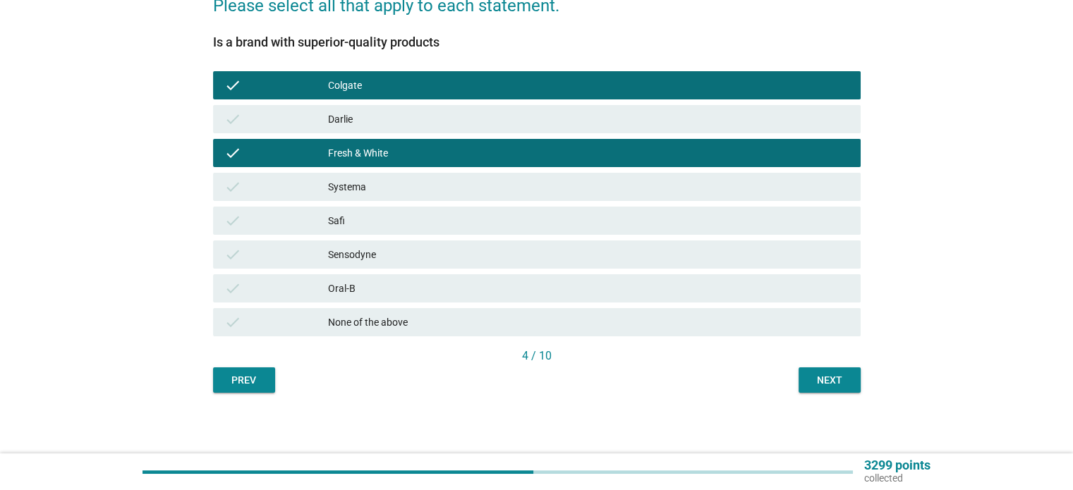
scroll to position [237, 0]
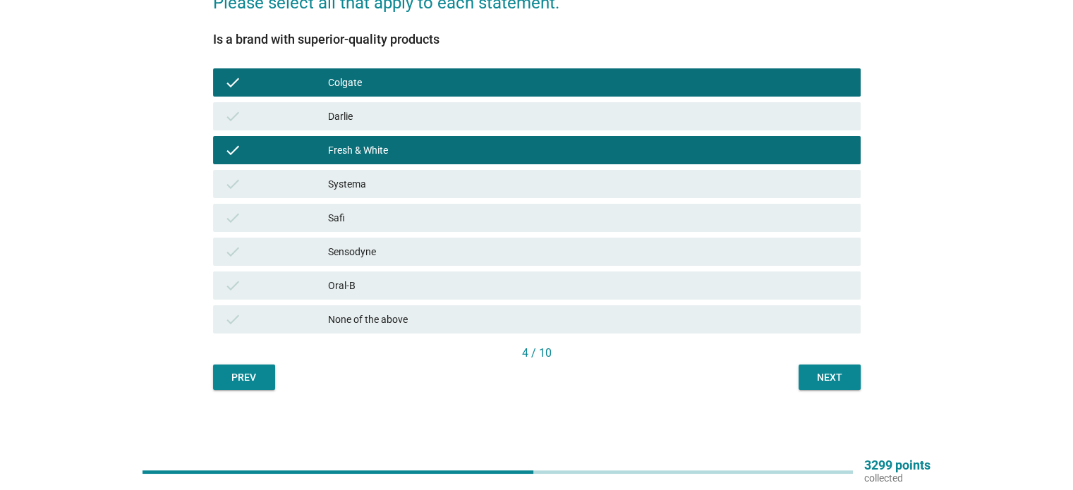
click at [824, 363] on div "4 / 10" at bounding box center [536, 355] width 647 height 20
click at [819, 377] on div "Next" at bounding box center [829, 377] width 39 height 15
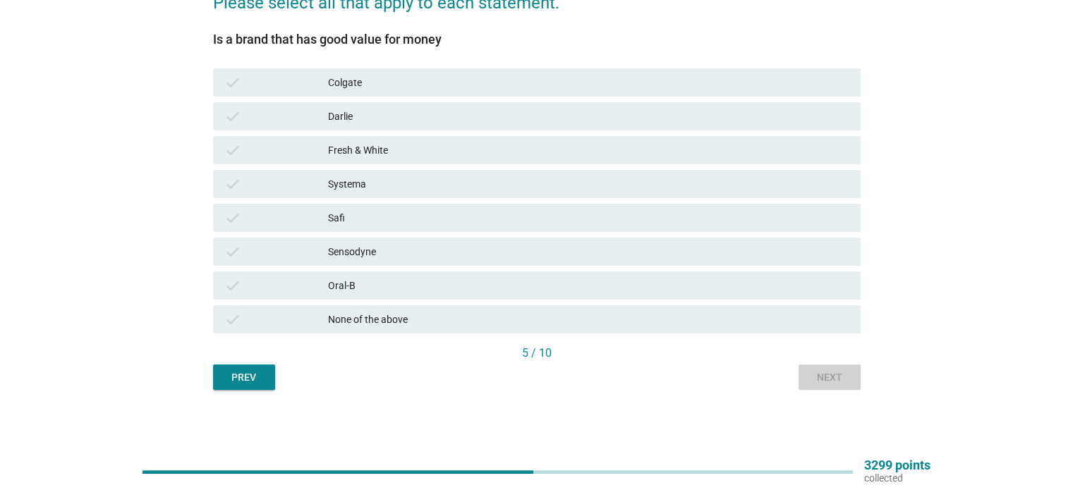
scroll to position [0, 0]
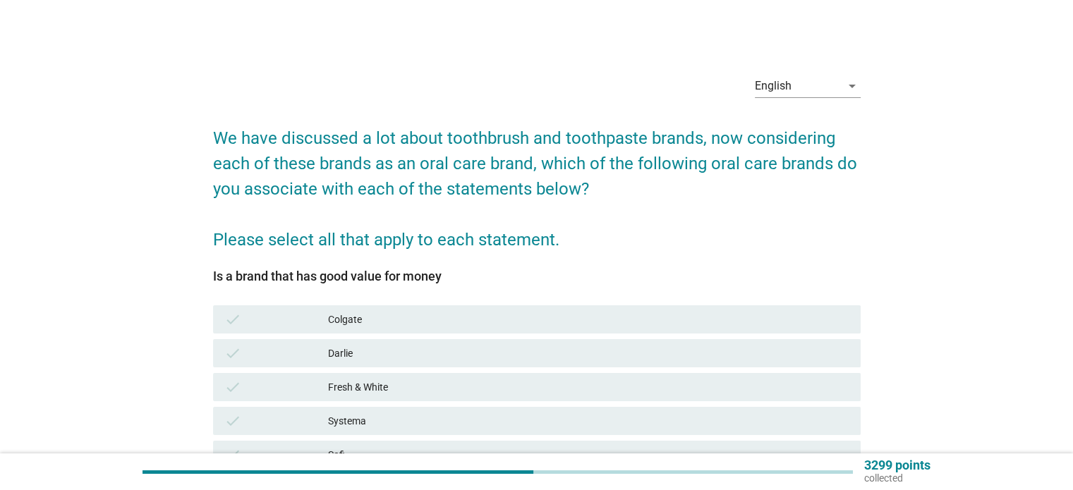
click at [806, 365] on div "check [PERSON_NAME]" at bounding box center [536, 353] width 647 height 28
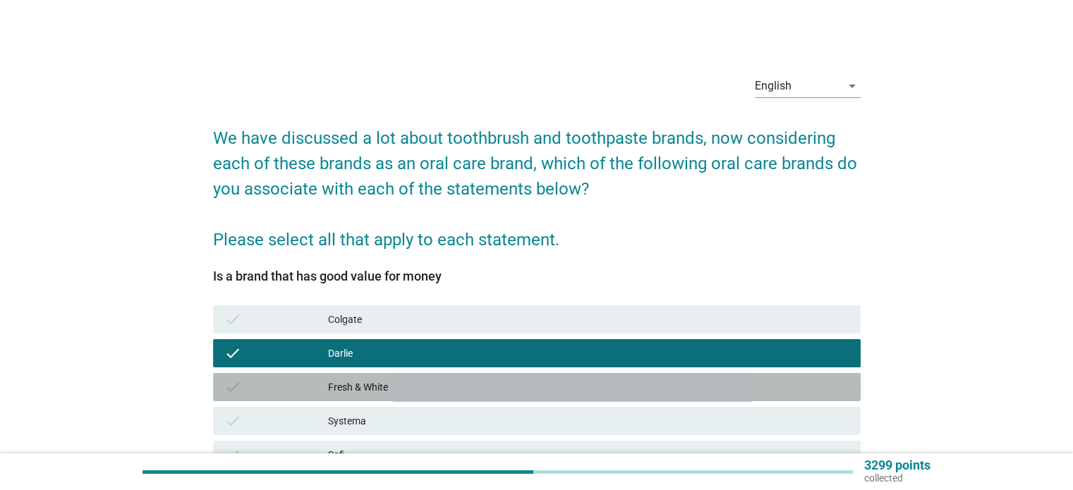
click at [809, 386] on div "Fresh & White" at bounding box center [588, 387] width 520 height 17
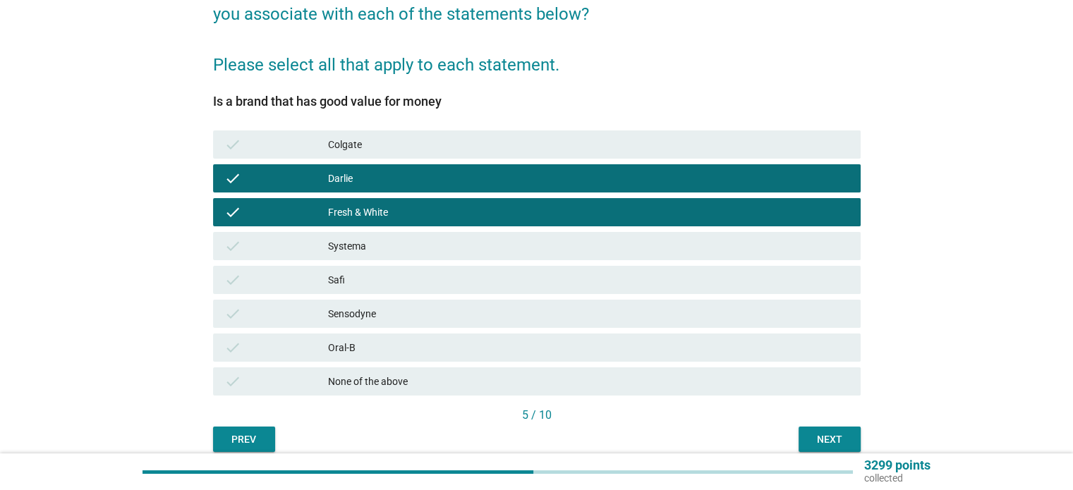
scroll to position [212, 0]
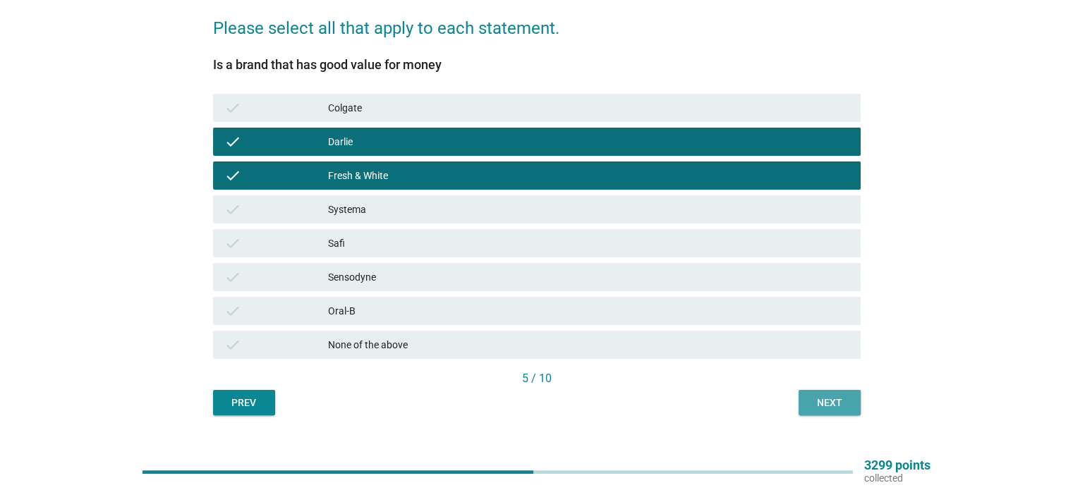
click at [817, 399] on div "Next" at bounding box center [829, 403] width 39 height 15
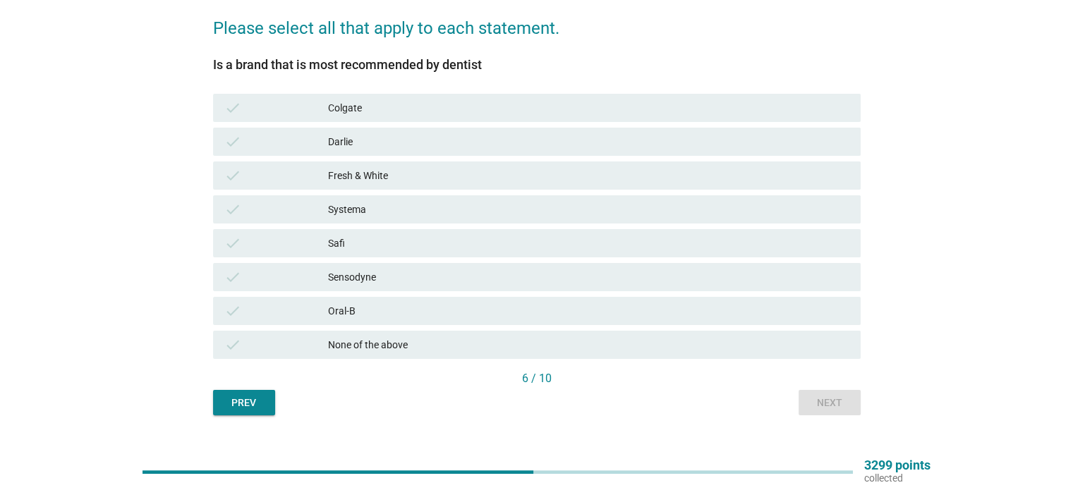
click at [706, 315] on div "Oral-B" at bounding box center [588, 311] width 520 height 17
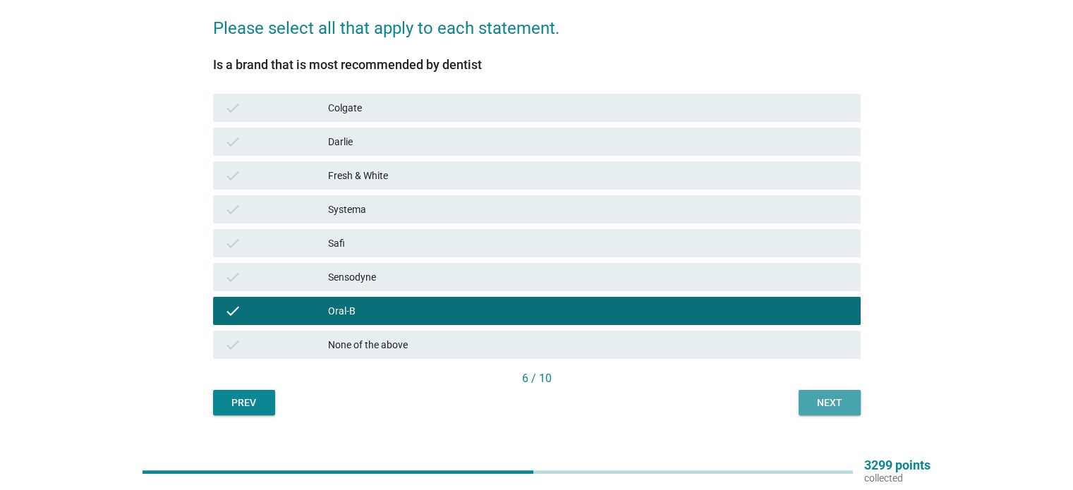
click at [821, 397] on div "Next" at bounding box center [829, 403] width 39 height 15
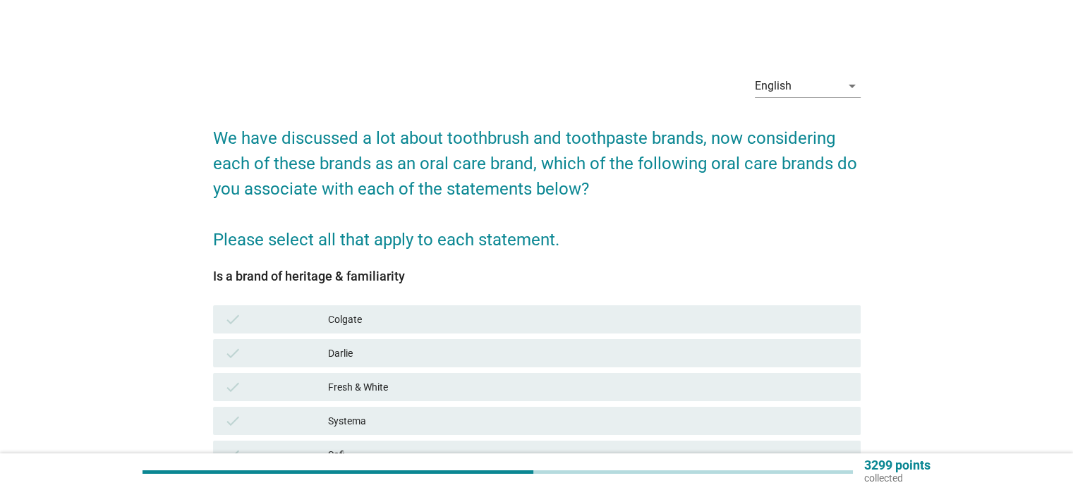
click at [793, 351] on div "Darlie" at bounding box center [588, 353] width 520 height 17
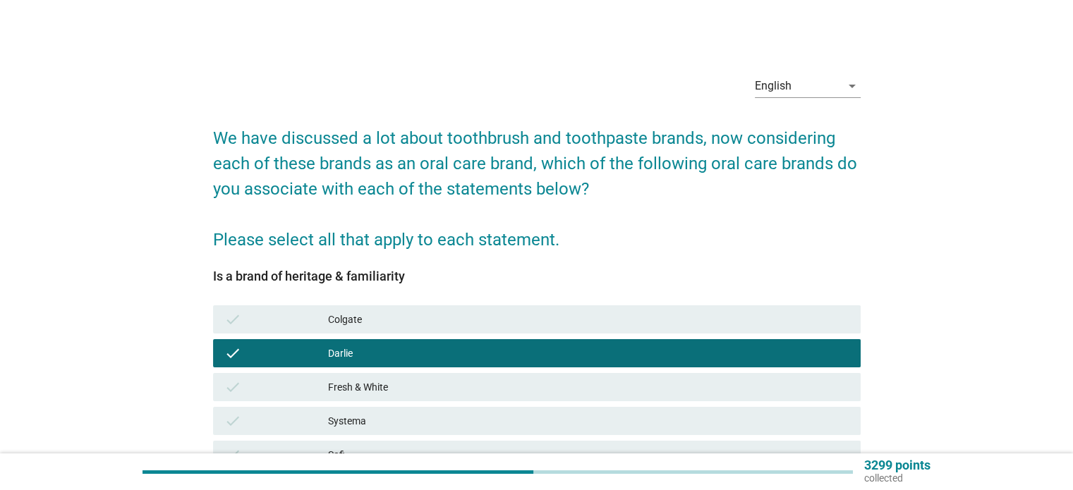
click at [792, 372] on div "check Fresh & White" at bounding box center [536, 387] width 653 height 34
click at [792, 386] on div "Fresh & White" at bounding box center [588, 387] width 520 height 17
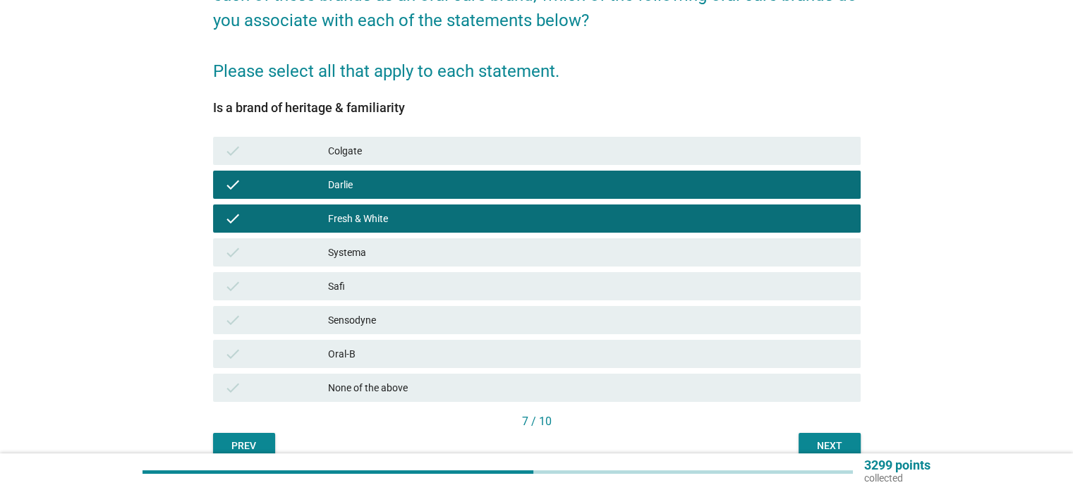
scroll to position [212, 0]
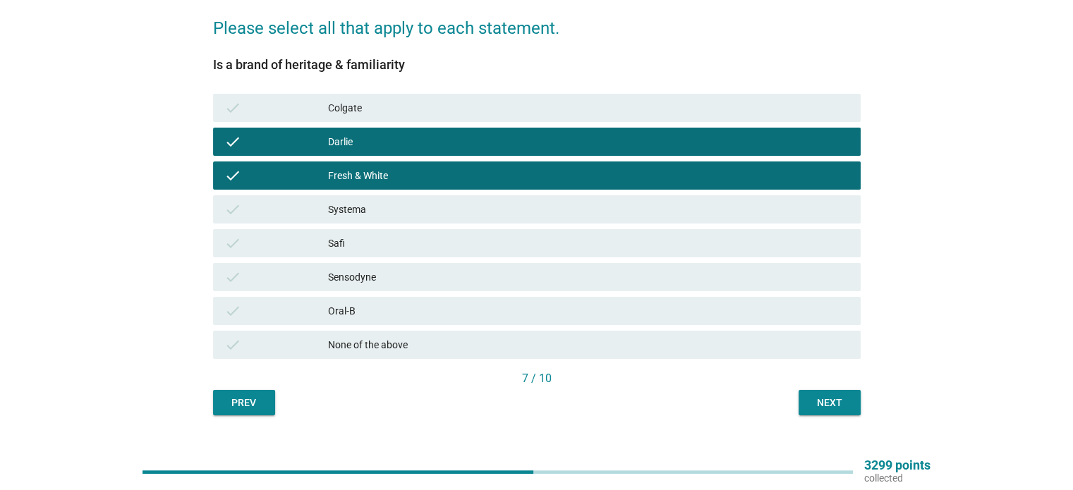
click at [803, 394] on button "Next" at bounding box center [829, 402] width 62 height 25
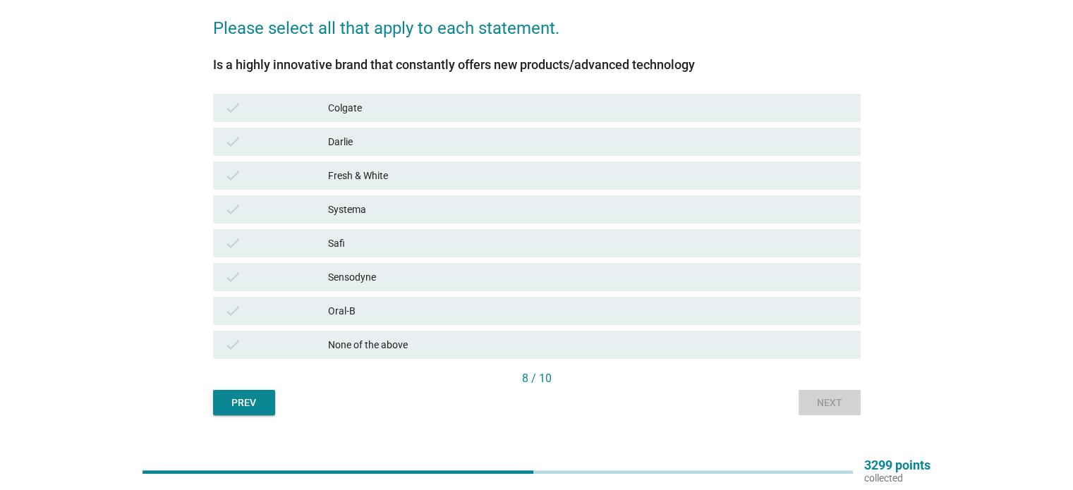
scroll to position [0, 0]
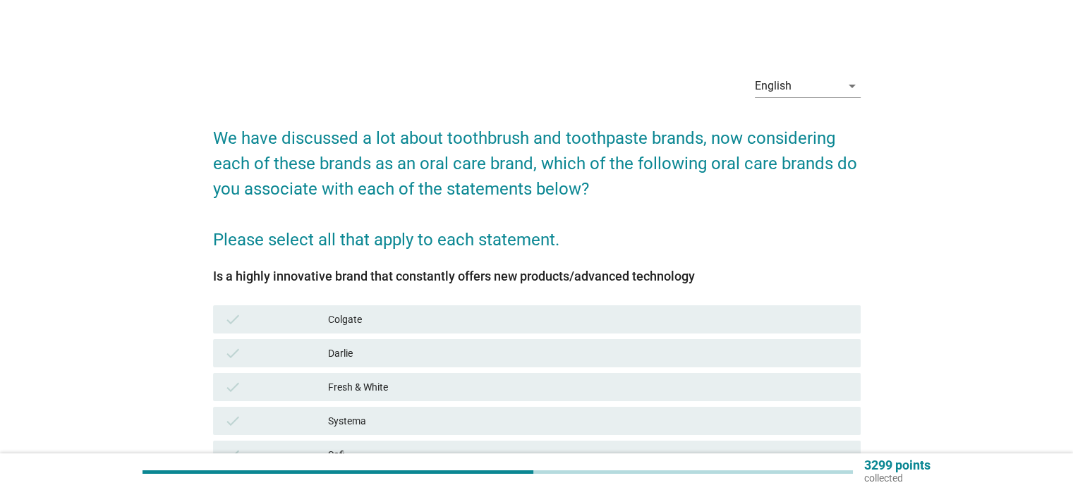
click at [797, 352] on div "Darlie" at bounding box center [588, 353] width 520 height 17
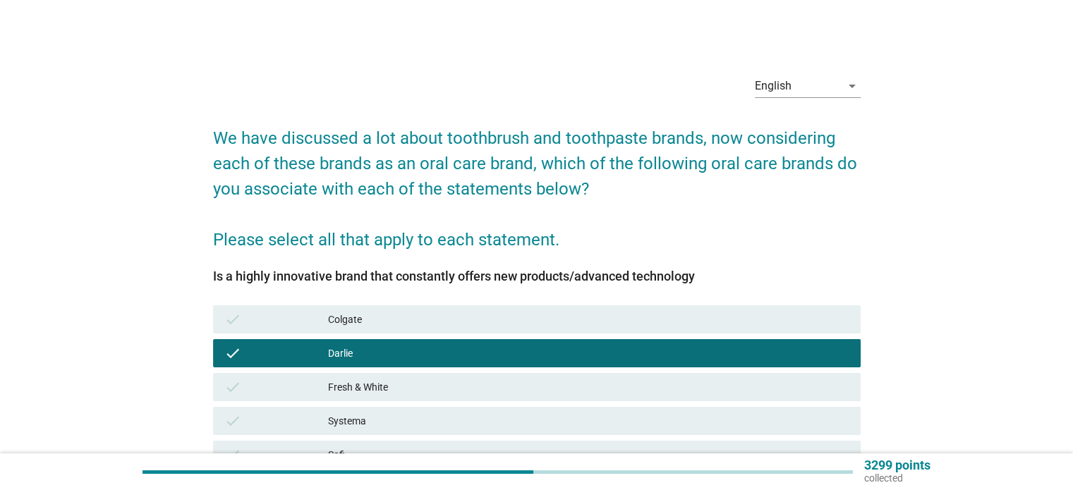
click at [790, 395] on div "Fresh & White" at bounding box center [588, 387] width 520 height 17
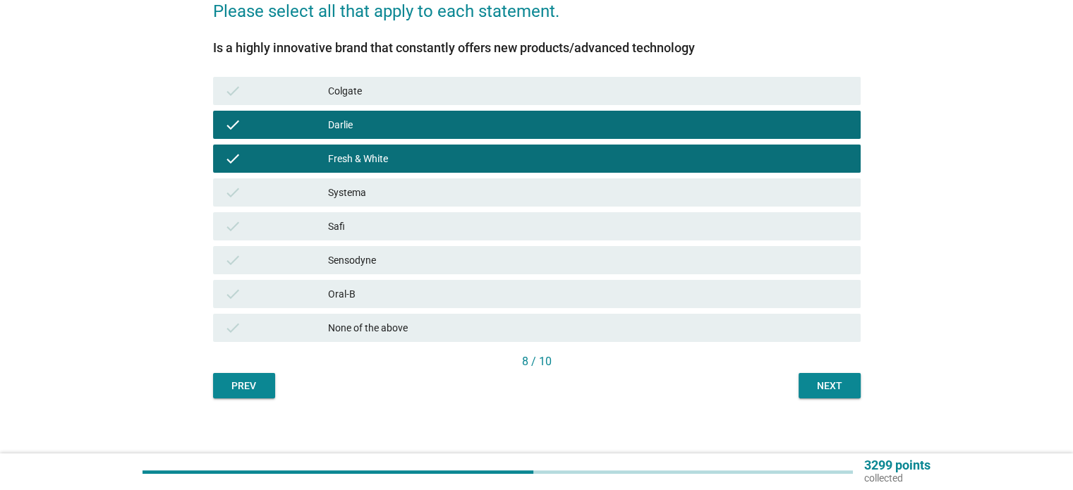
scroll to position [237, 0]
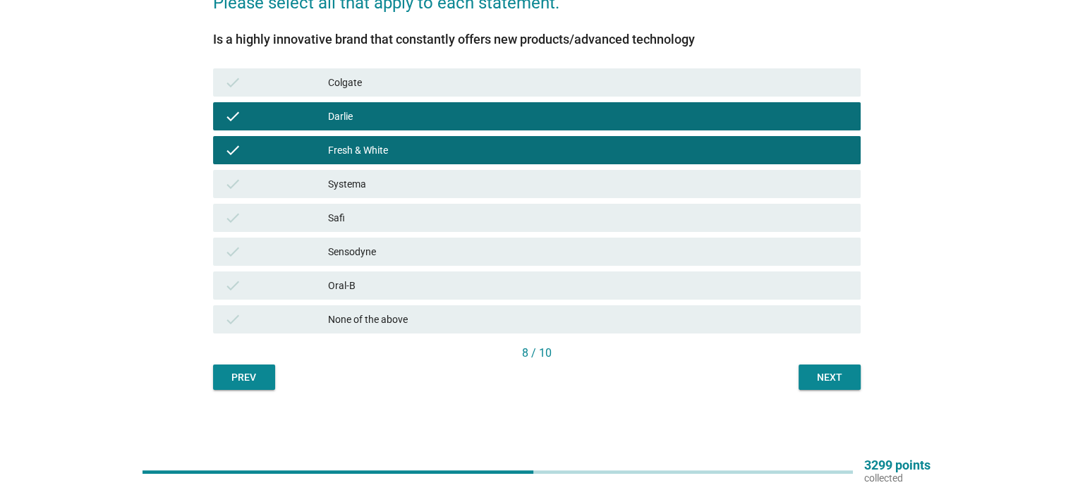
click at [817, 381] on div "Next" at bounding box center [829, 377] width 39 height 15
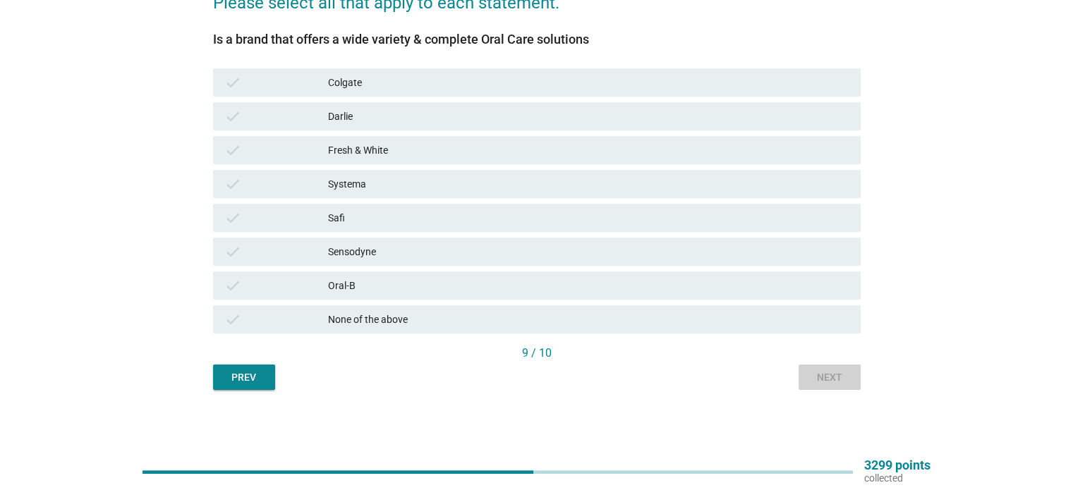
scroll to position [0, 0]
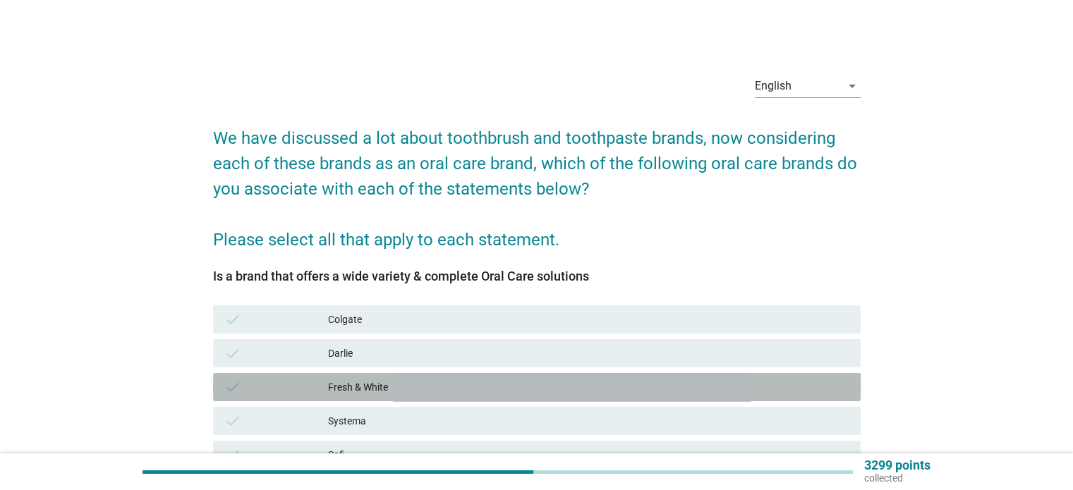
click at [810, 384] on div "Fresh & White" at bounding box center [588, 387] width 520 height 17
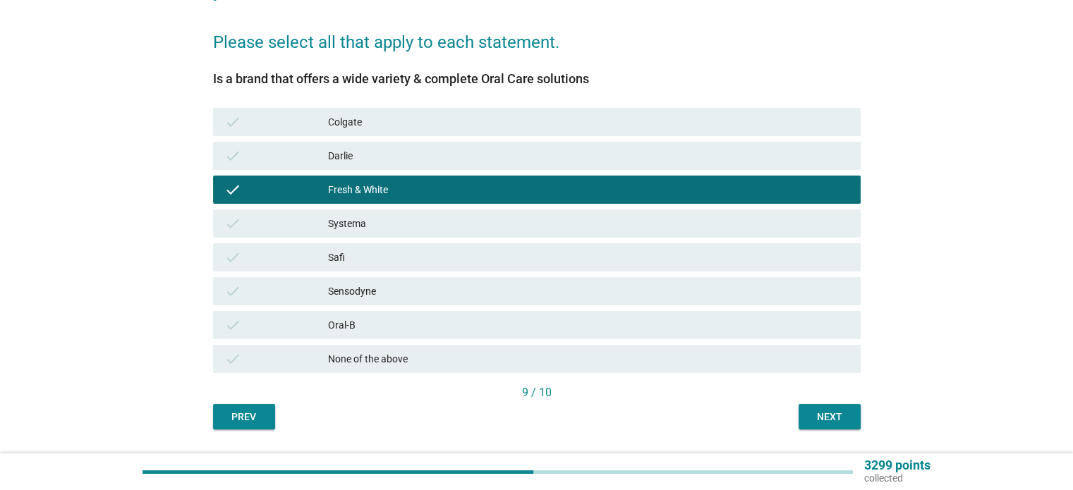
scroll to position [212, 0]
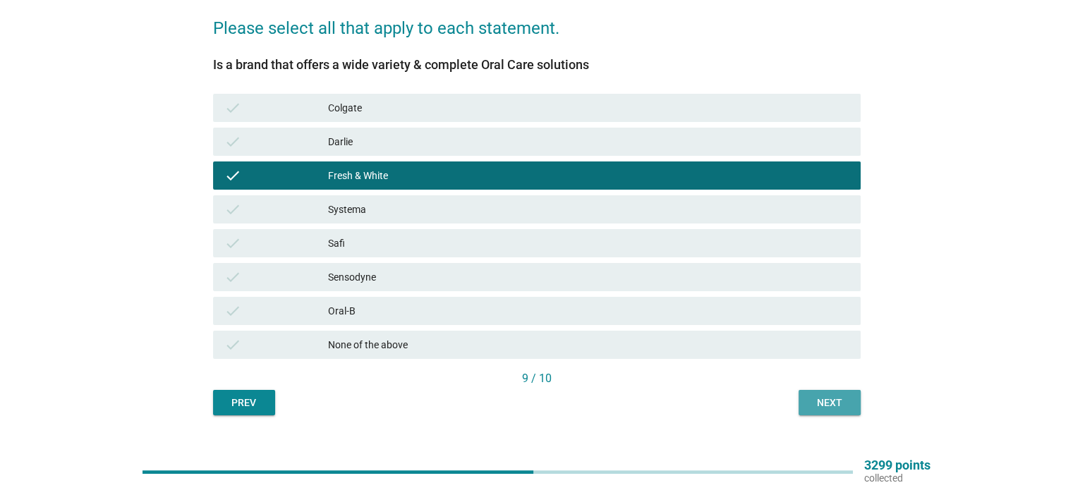
click at [810, 394] on button "Next" at bounding box center [829, 402] width 62 height 25
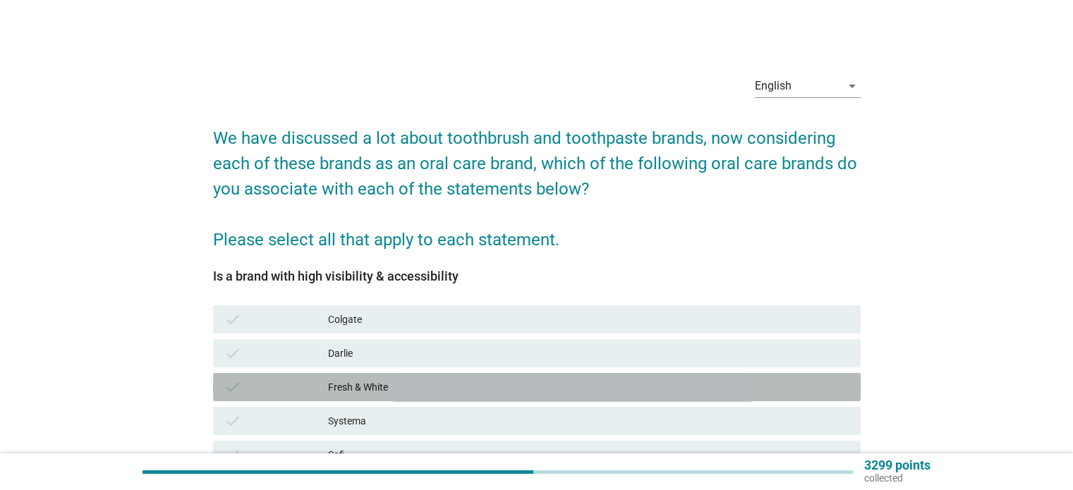
click at [810, 391] on div "Fresh & White" at bounding box center [588, 387] width 520 height 17
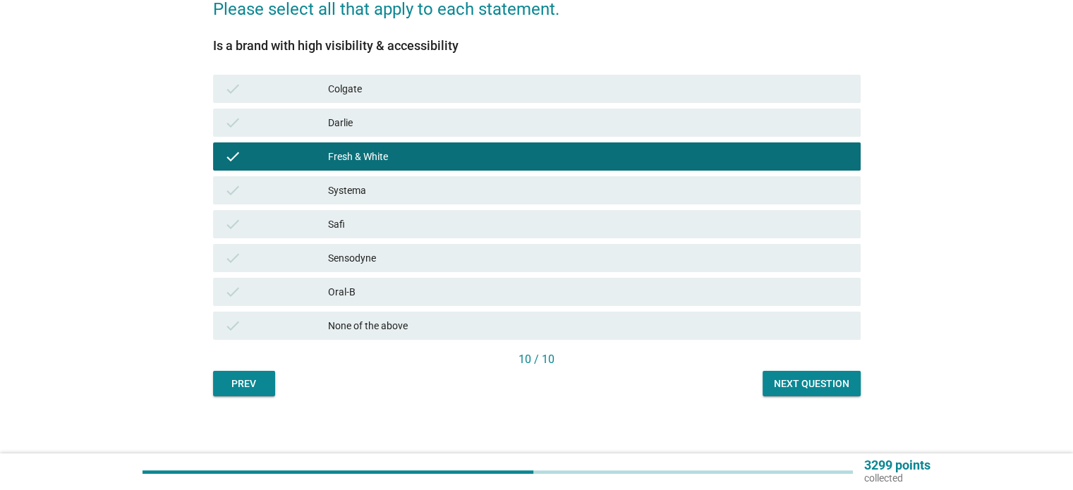
scroll to position [237, 0]
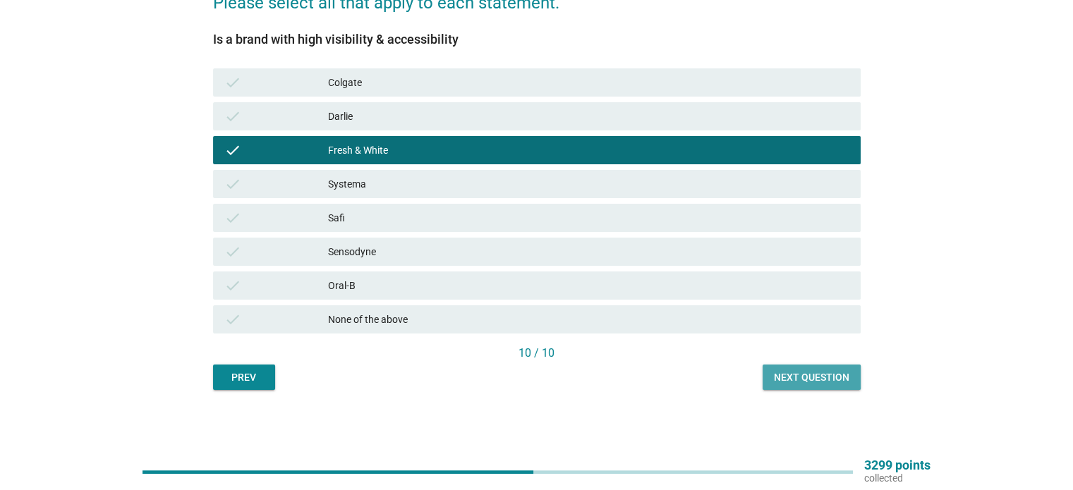
click at [812, 384] on div "Next question" at bounding box center [811, 377] width 75 height 15
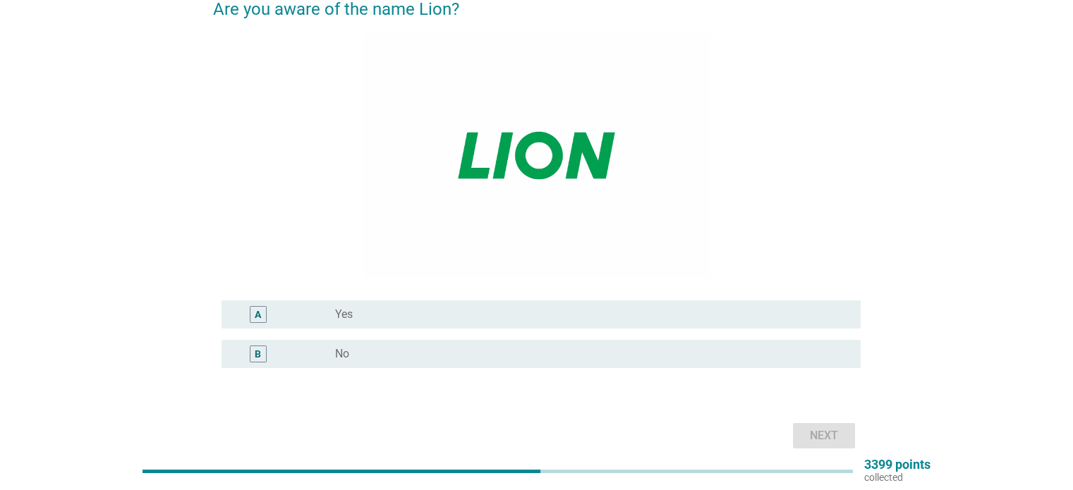
scroll to position [141, 0]
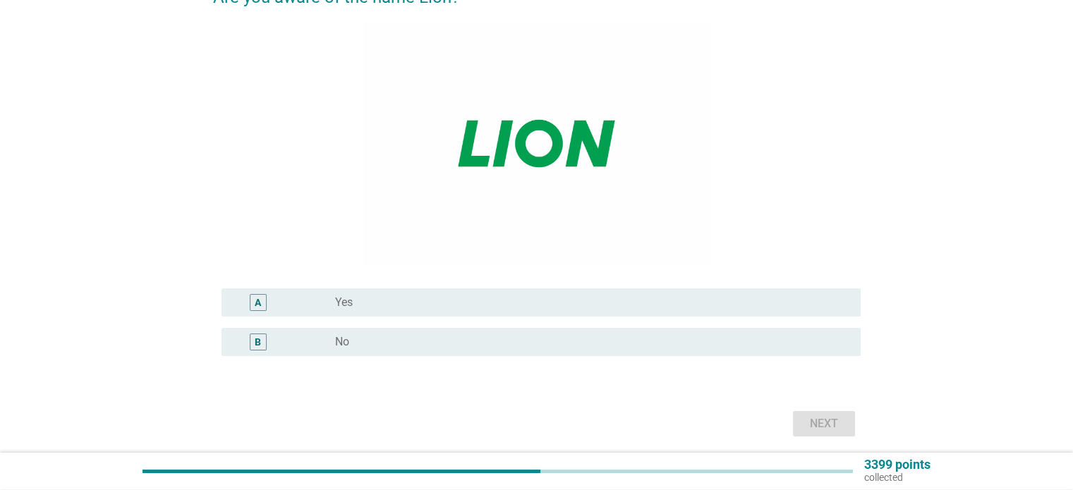
click at [639, 293] on div "A radio_button_unchecked Yes" at bounding box center [540, 302] width 639 height 28
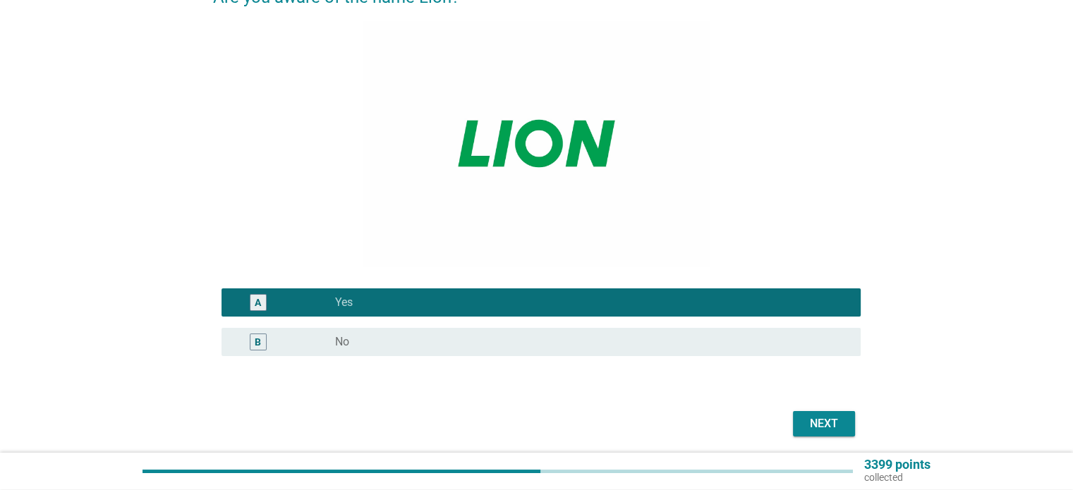
click at [838, 414] on button "Next" at bounding box center [824, 423] width 62 height 25
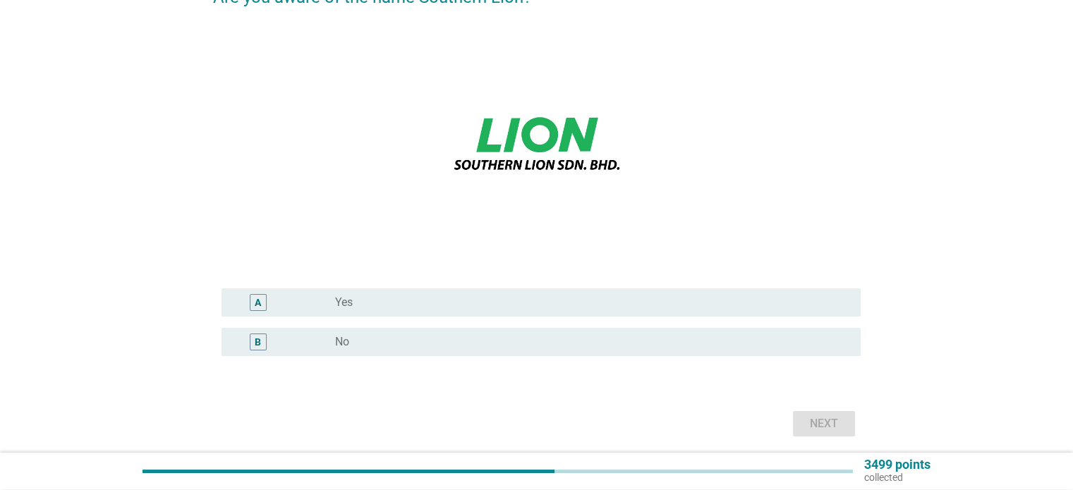
click at [772, 305] on div "radio_button_unchecked Yes" at bounding box center [586, 303] width 502 height 14
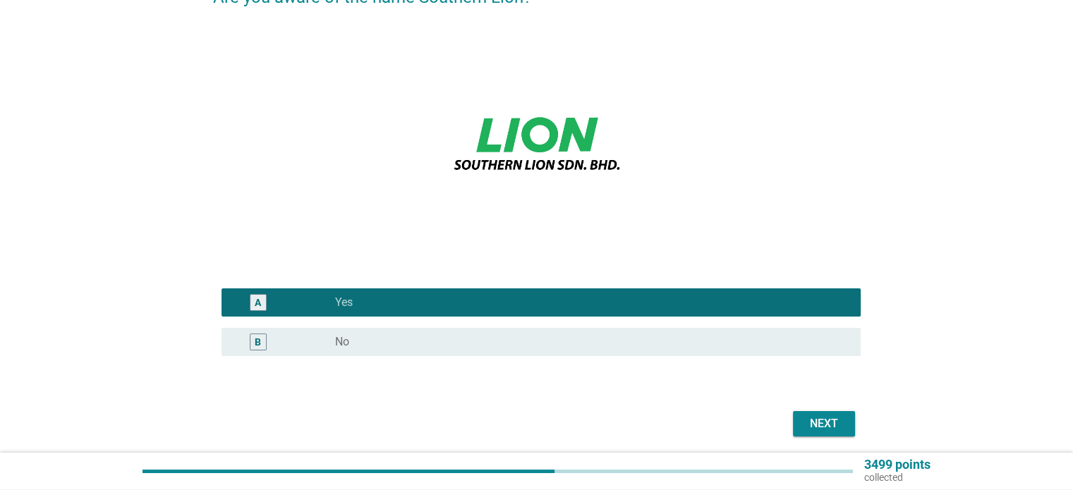
click at [812, 425] on div "Next" at bounding box center [823, 423] width 39 height 17
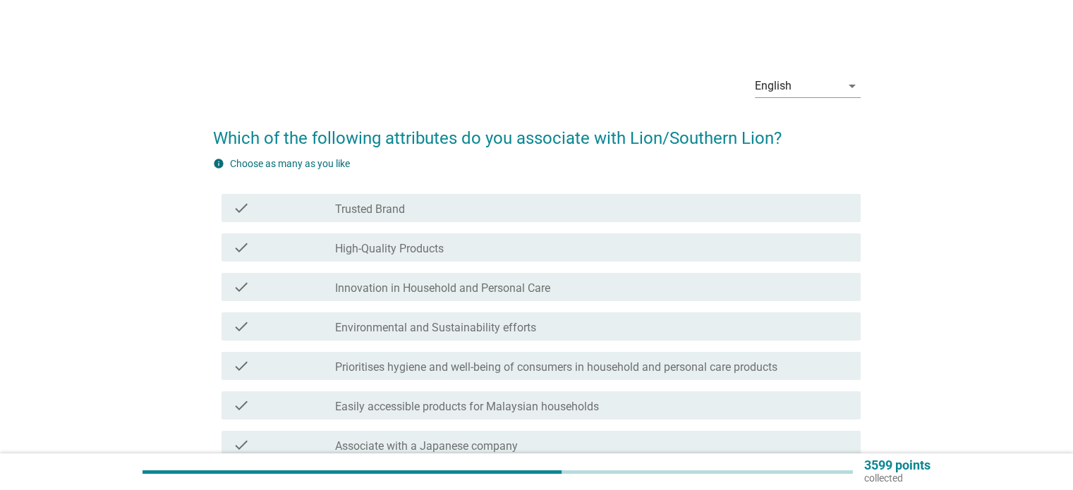
click at [756, 321] on div "check_box_outline_blank Environmental and Sustainability efforts" at bounding box center [591, 326] width 513 height 17
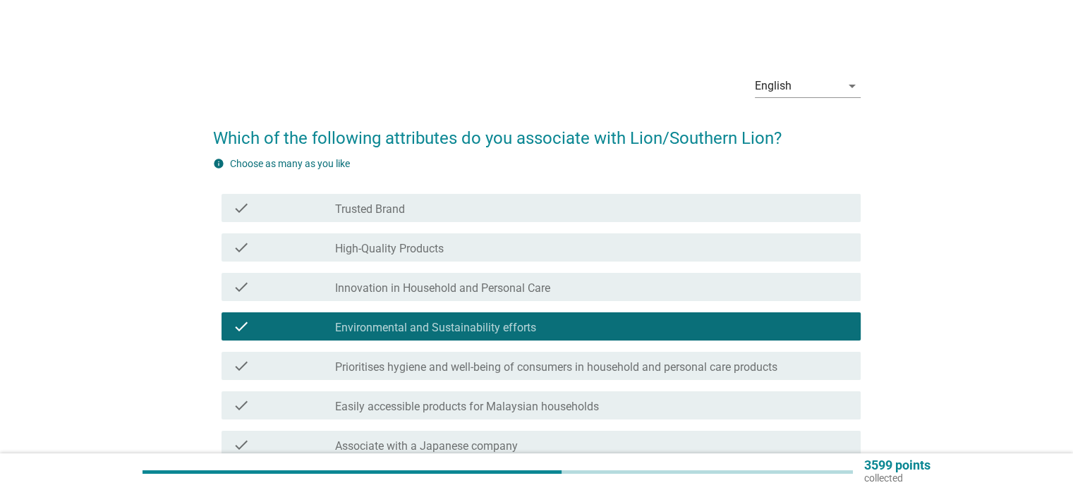
click at [765, 281] on div "check_box_outline_blank Innovation in Household and Personal Care" at bounding box center [591, 287] width 513 height 17
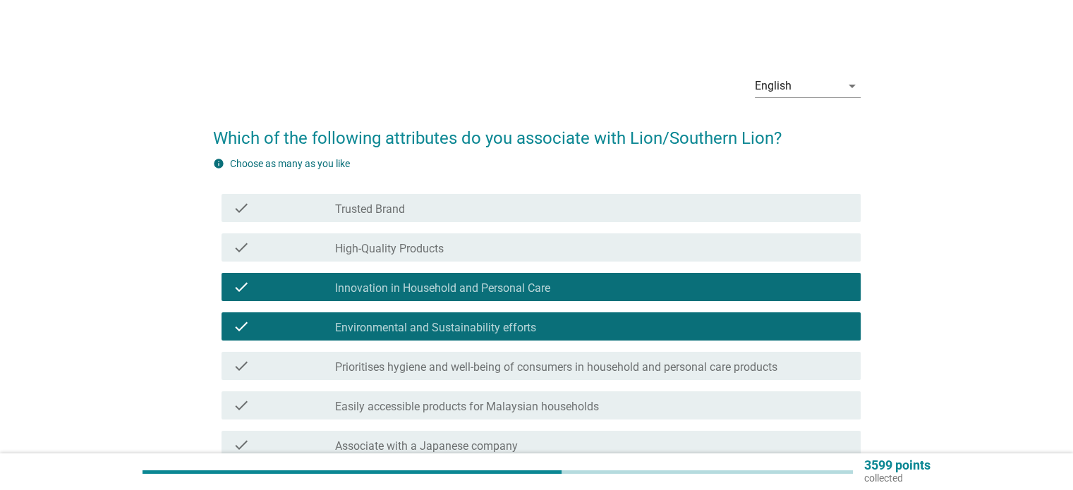
click at [767, 244] on div "check_box_outline_blank High-Quality Products" at bounding box center [591, 247] width 513 height 17
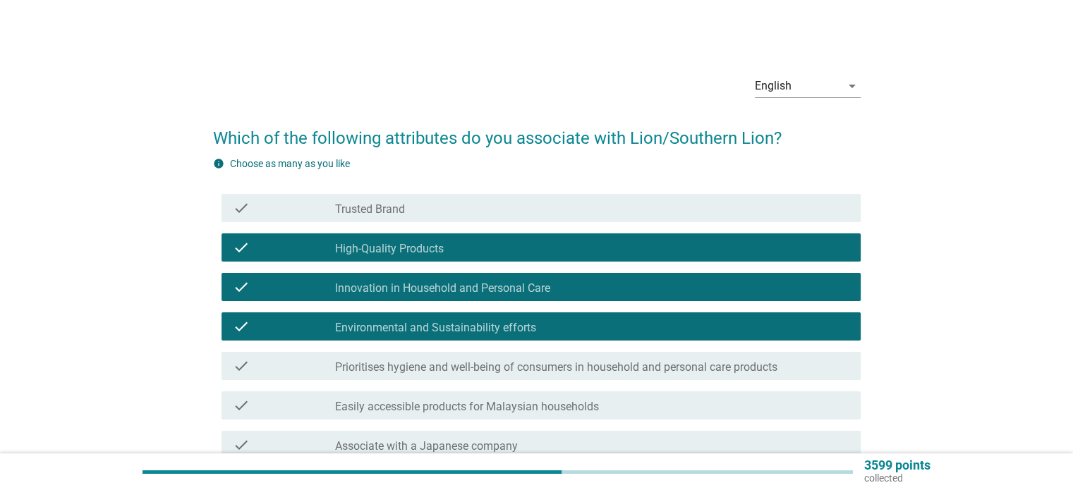
scroll to position [136, 0]
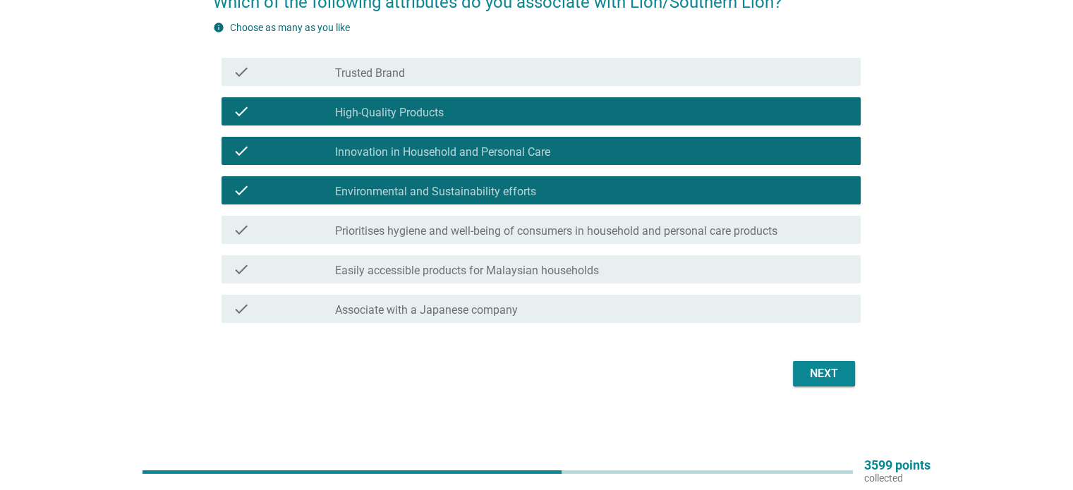
click at [757, 261] on div "check_box_outline_blank Easily accessible products for Malaysian households" at bounding box center [591, 269] width 513 height 17
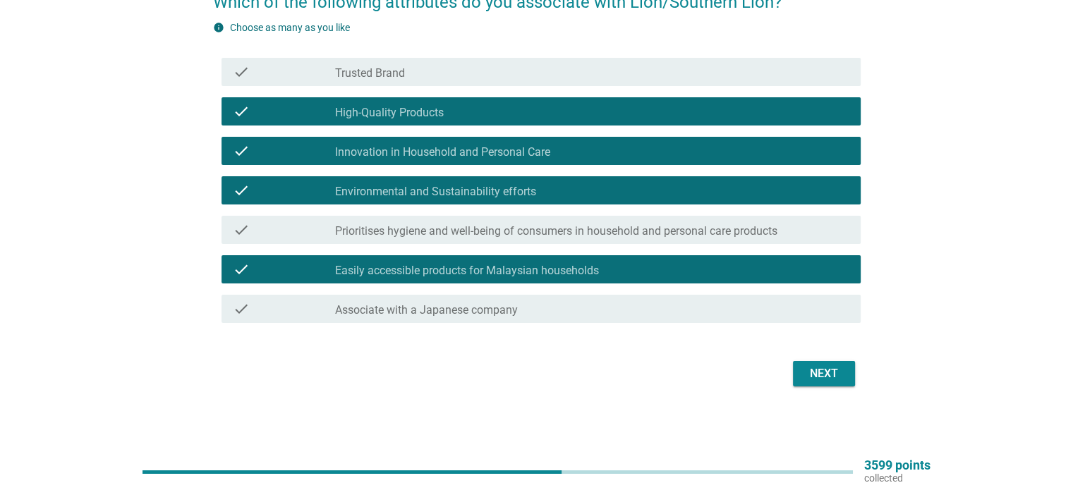
click at [805, 377] on div "Next" at bounding box center [823, 373] width 39 height 17
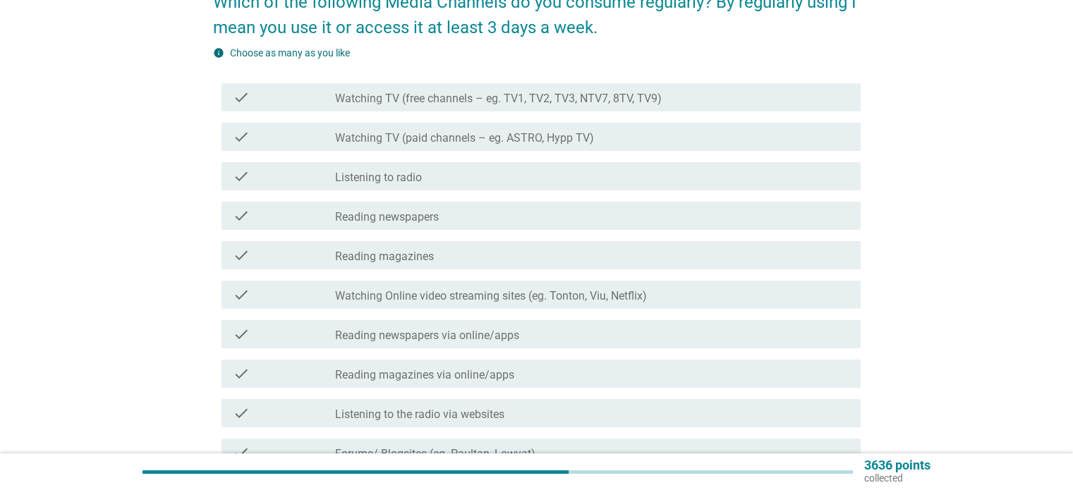
scroll to position [0, 0]
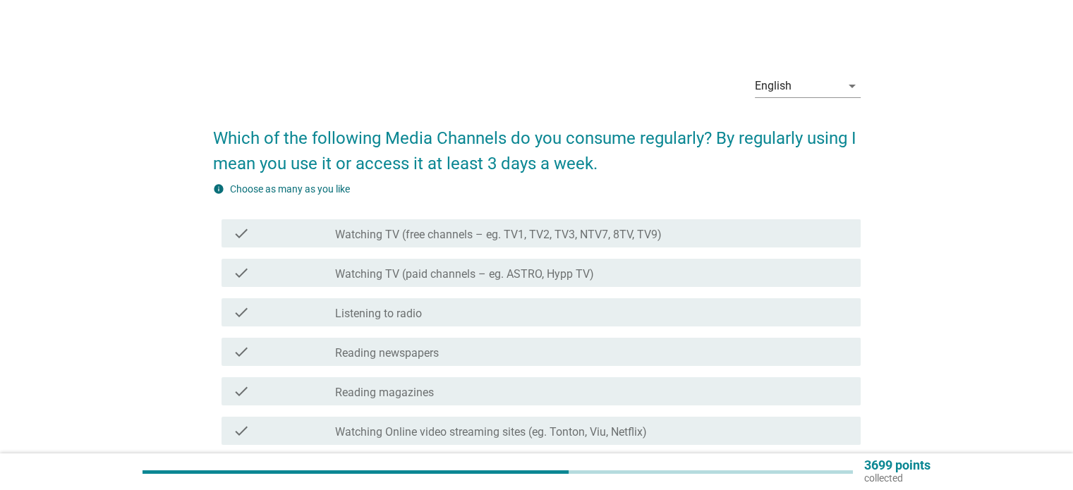
click at [758, 338] on div "check check_box_outline_blank Reading newspapers" at bounding box center [540, 352] width 639 height 28
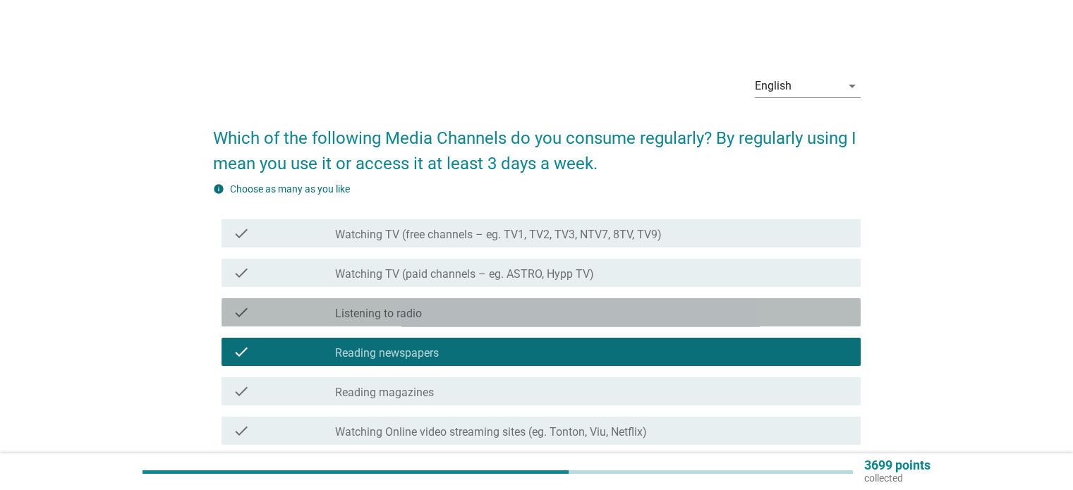
click at [762, 302] on div "check check_box_outline_blank Listening to radio" at bounding box center [540, 312] width 639 height 28
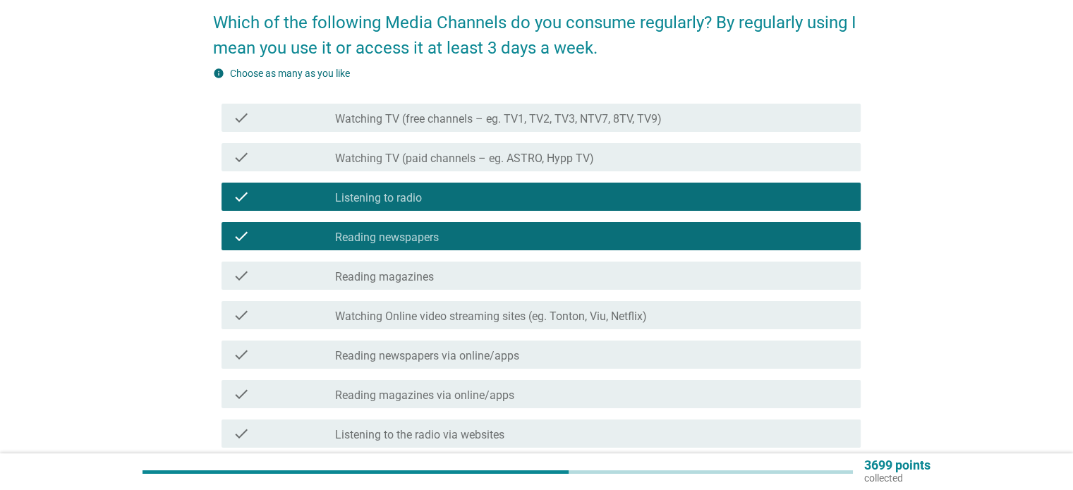
scroll to position [141, 0]
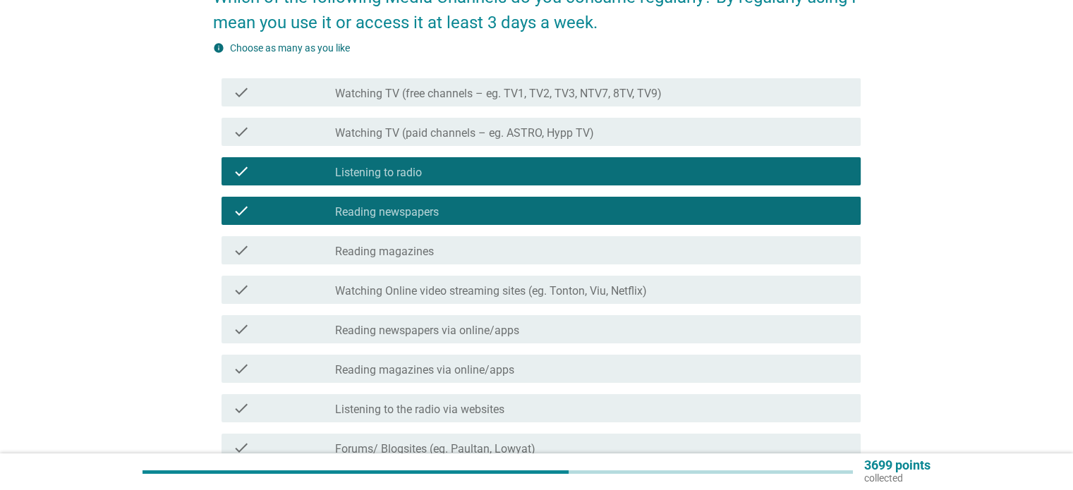
click at [729, 344] on div "check check_box_outline_blank Reading newspapers via online/apps" at bounding box center [536, 329] width 647 height 39
click at [727, 370] on div "check_box_outline_blank Reading magazines via online/apps" at bounding box center [591, 368] width 513 height 17
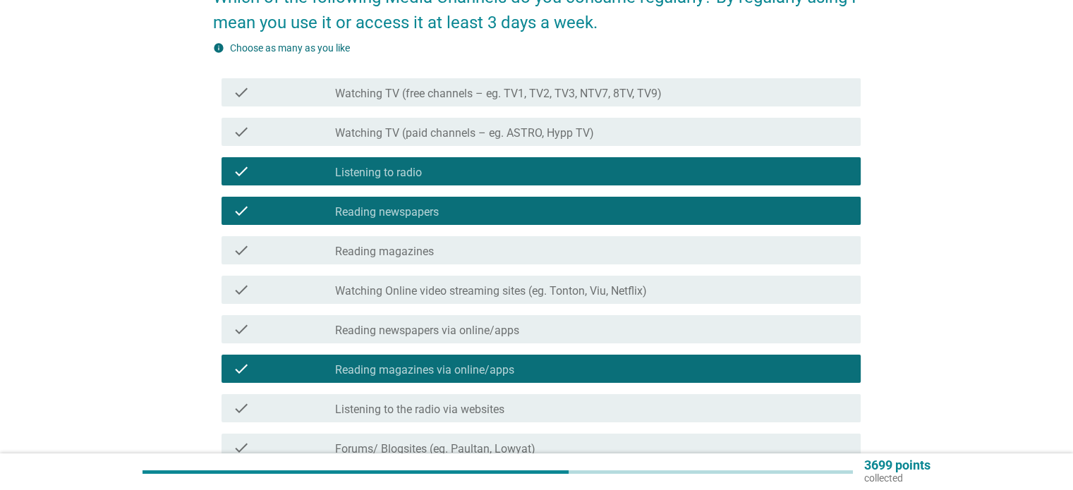
click at [734, 341] on div "check check_box_outline_blank Reading newspapers via online/apps" at bounding box center [540, 329] width 639 height 28
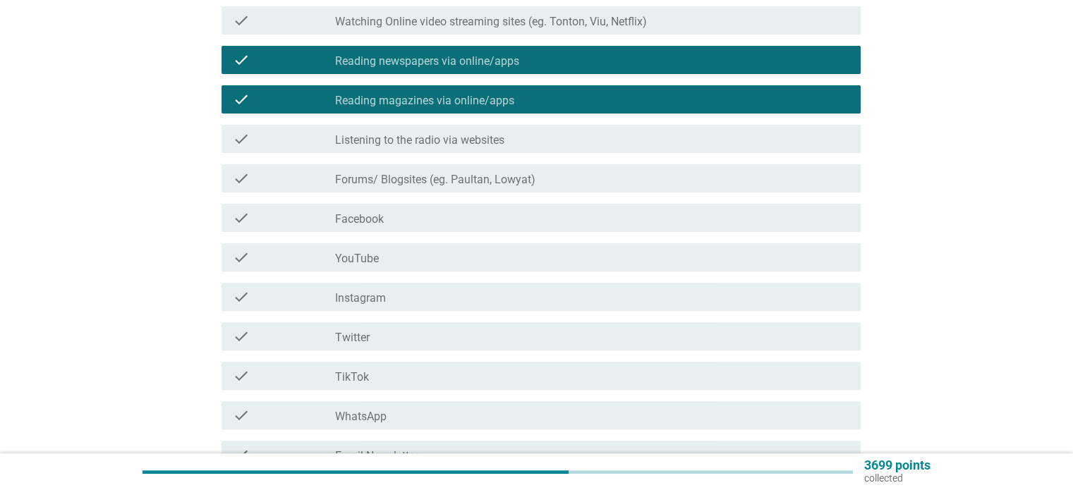
scroll to position [494, 0]
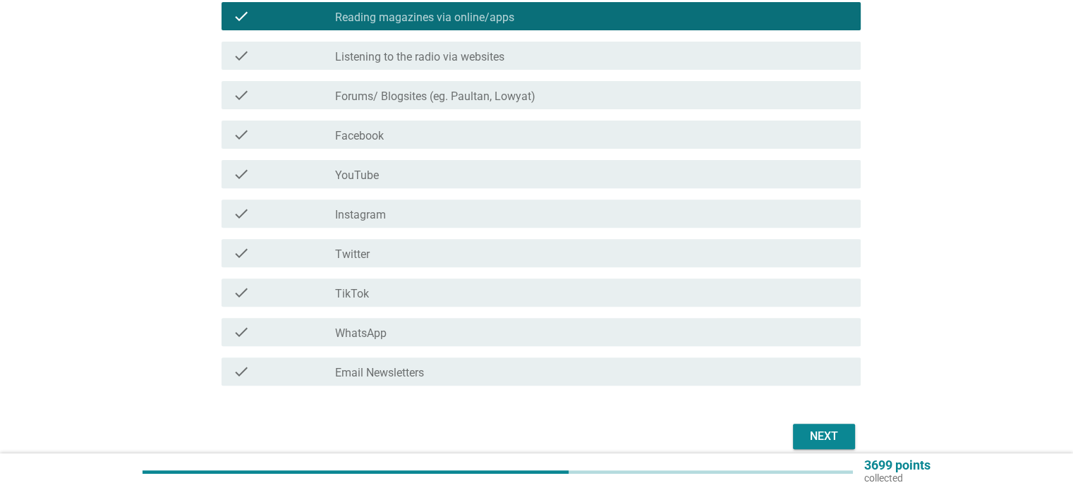
click at [804, 430] on div "Next" at bounding box center [823, 436] width 39 height 17
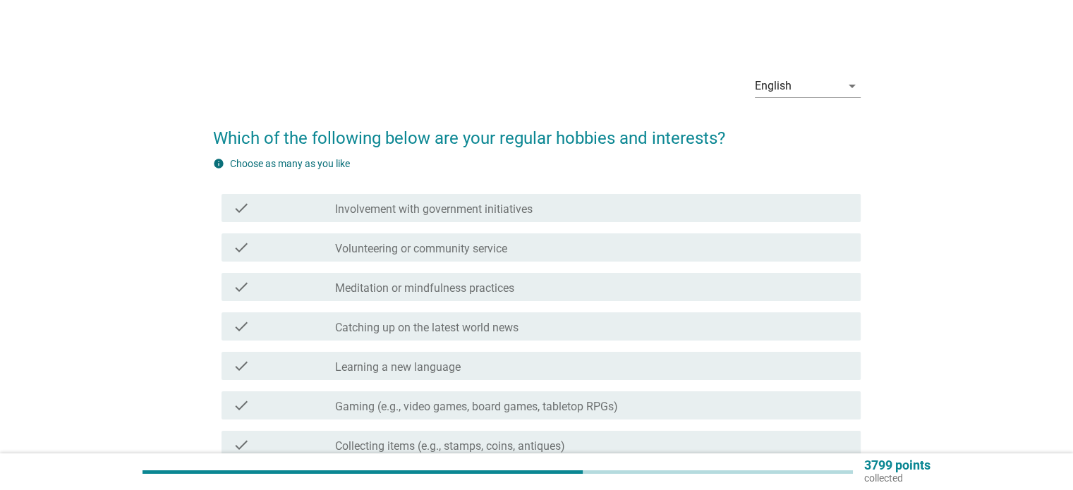
click at [787, 367] on div "check_box_outline_blank Learning a new language" at bounding box center [591, 366] width 513 height 17
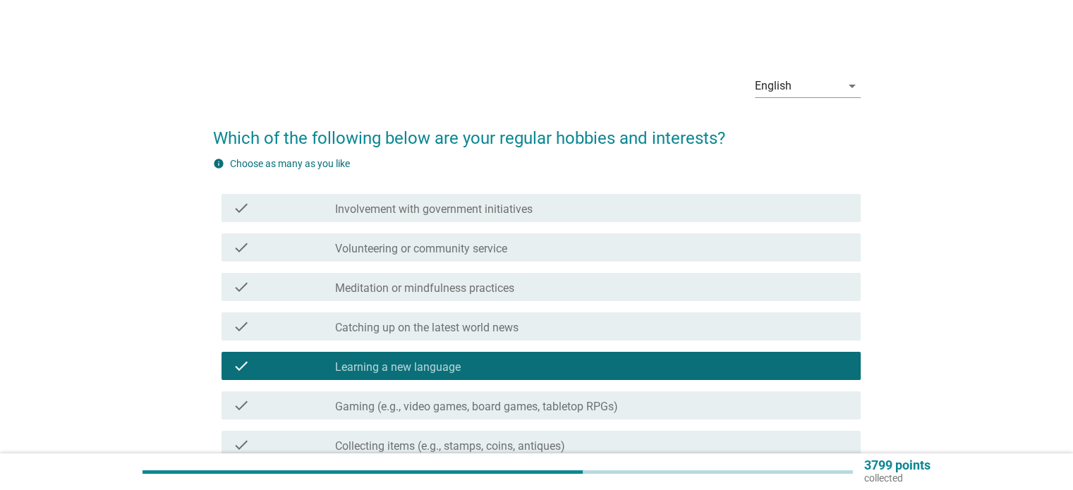
click at [787, 327] on div "check_box_outline_blank Catching up on the latest world news" at bounding box center [591, 326] width 513 height 17
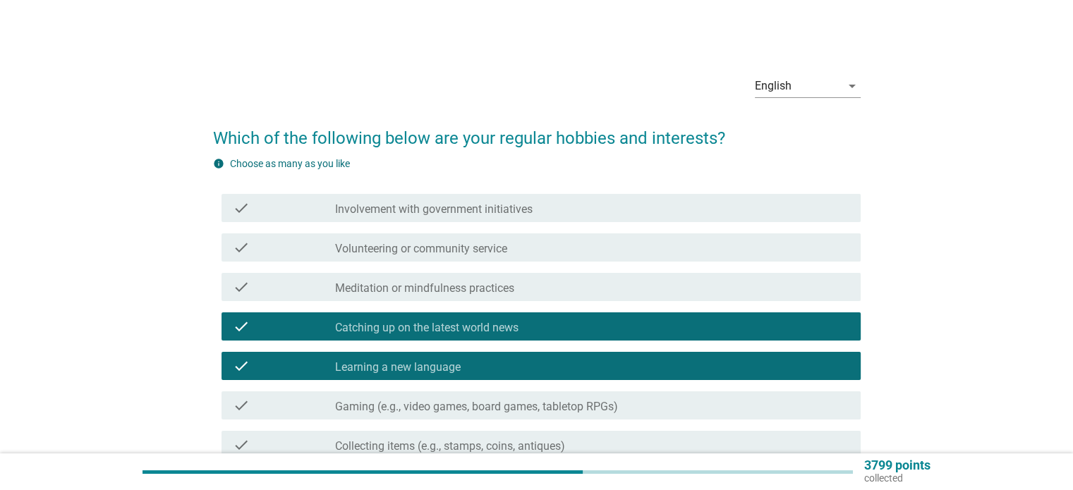
click at [784, 285] on div "check_box_outline_blank Meditation or mindfulness practices" at bounding box center [591, 287] width 513 height 17
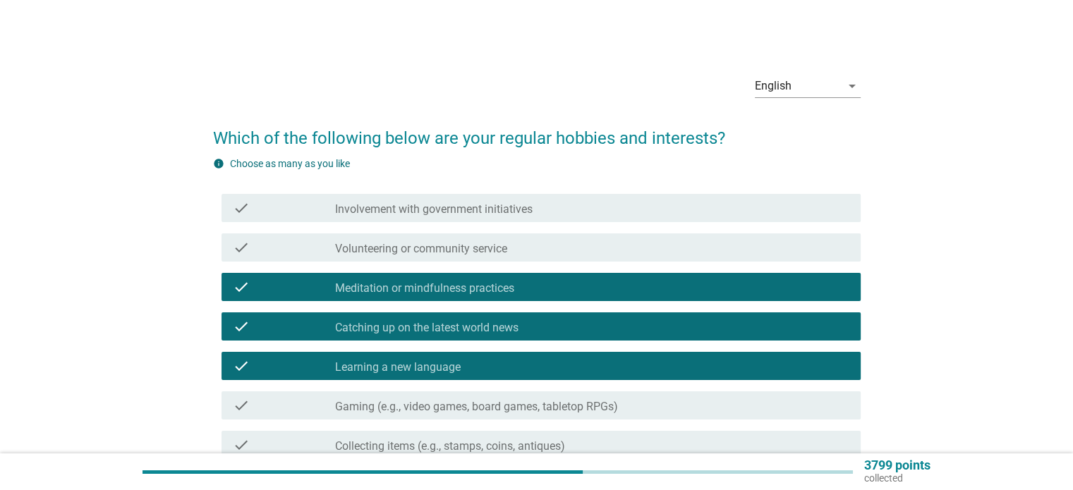
click at [783, 243] on div "check_box_outline_blank Volunteering or community service" at bounding box center [591, 247] width 513 height 17
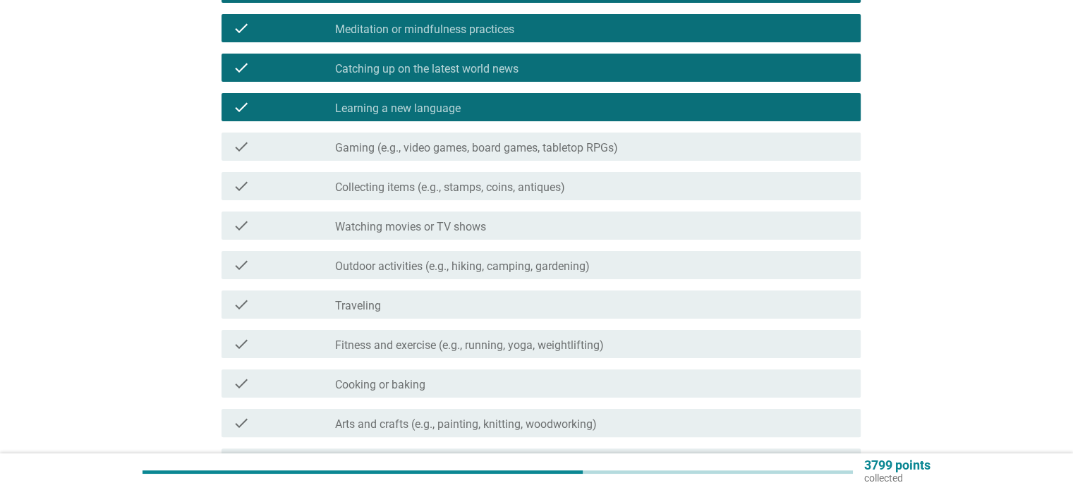
scroll to position [282, 0]
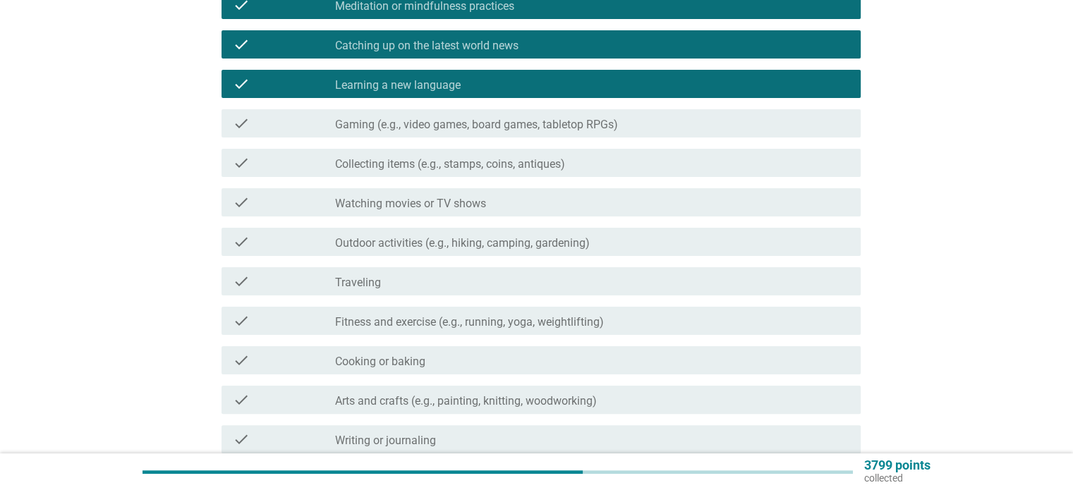
click at [753, 296] on div "check check_box_outline_blank Traveling" at bounding box center [536, 281] width 647 height 39
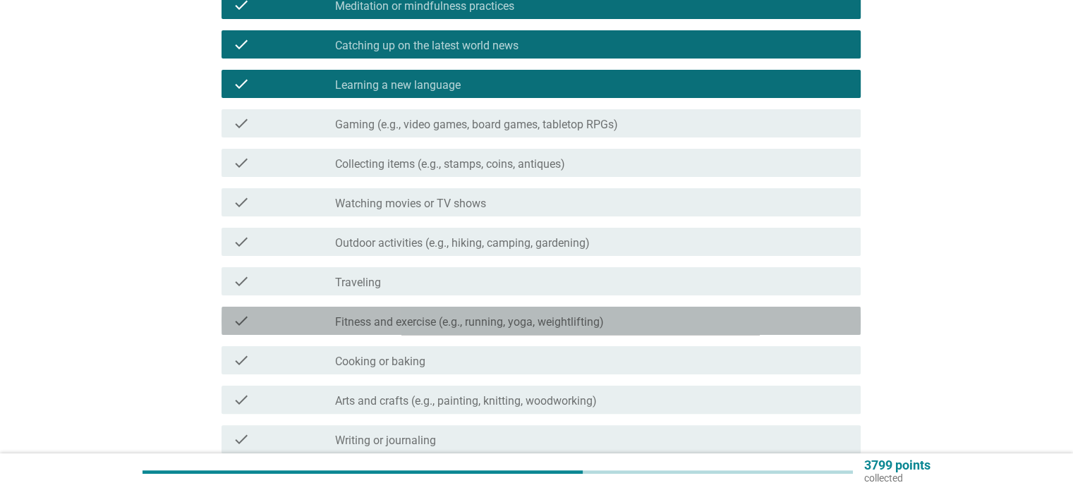
click at [753, 321] on div "check_box_outline_blank Fitness and exercise (e.g., running, yoga, weightliftin…" at bounding box center [591, 320] width 513 height 17
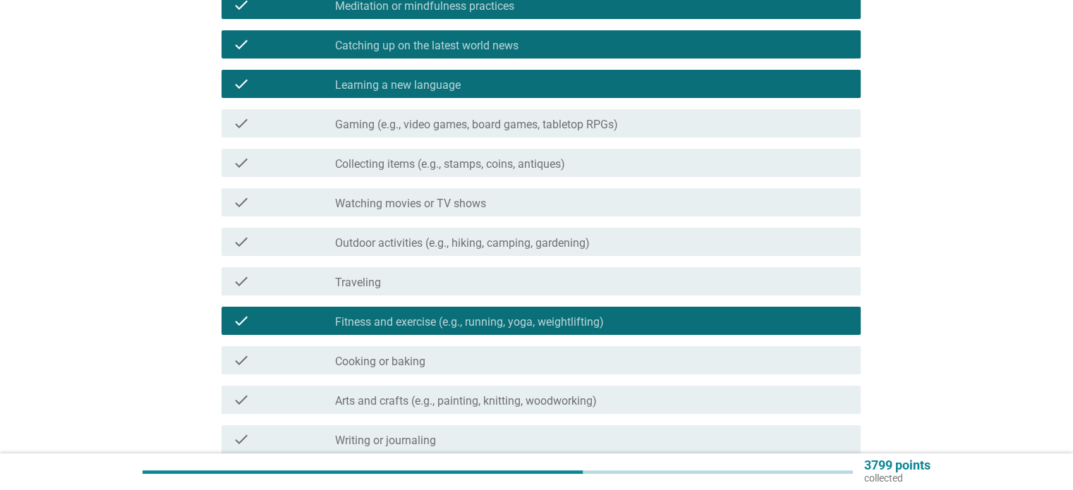
click at [758, 368] on div "check_box_outline_blank Cooking or baking" at bounding box center [591, 360] width 513 height 17
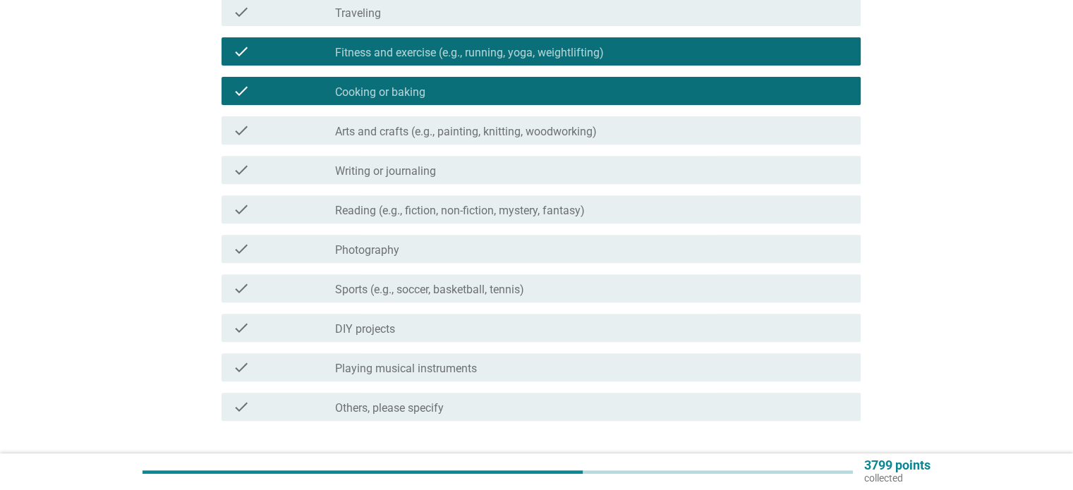
scroll to position [650, 0]
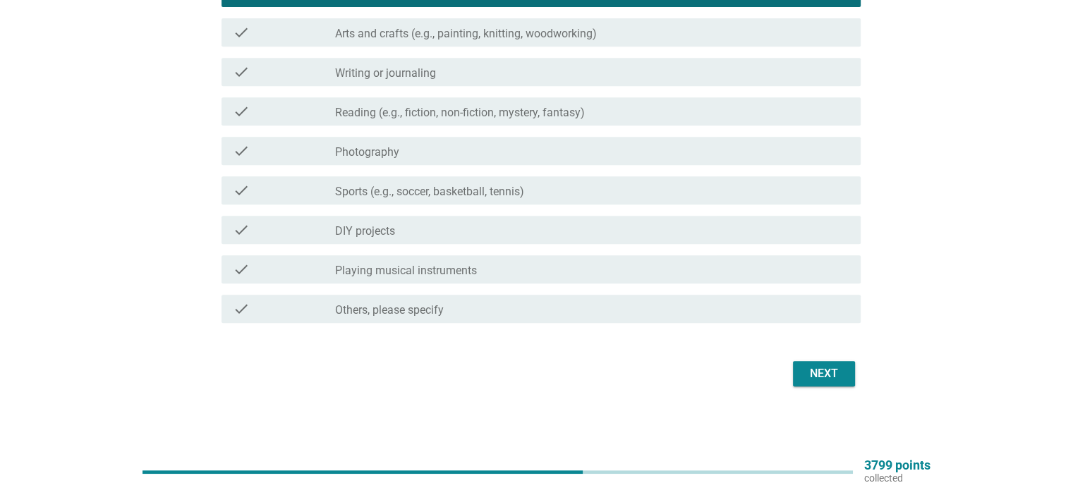
click at [804, 371] on div "Next" at bounding box center [823, 373] width 39 height 17
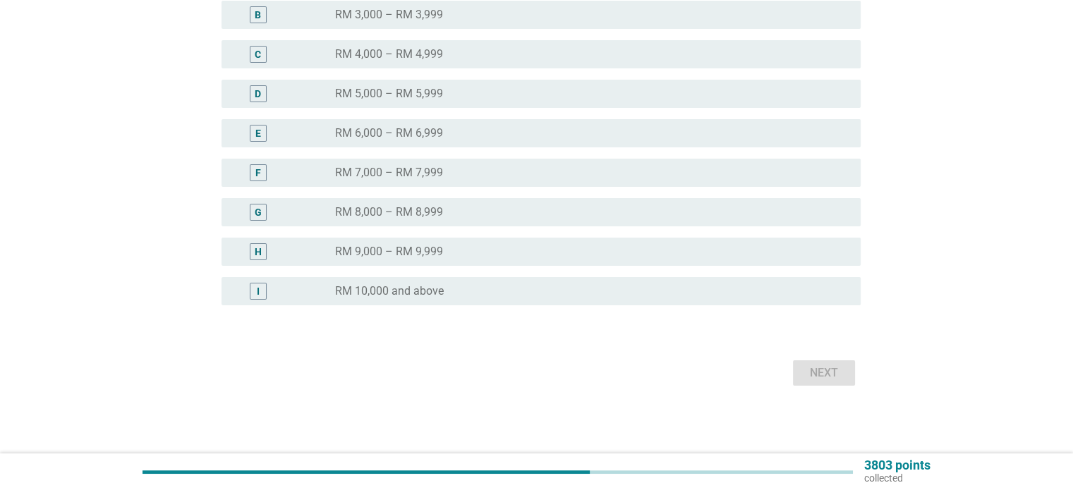
scroll to position [0, 0]
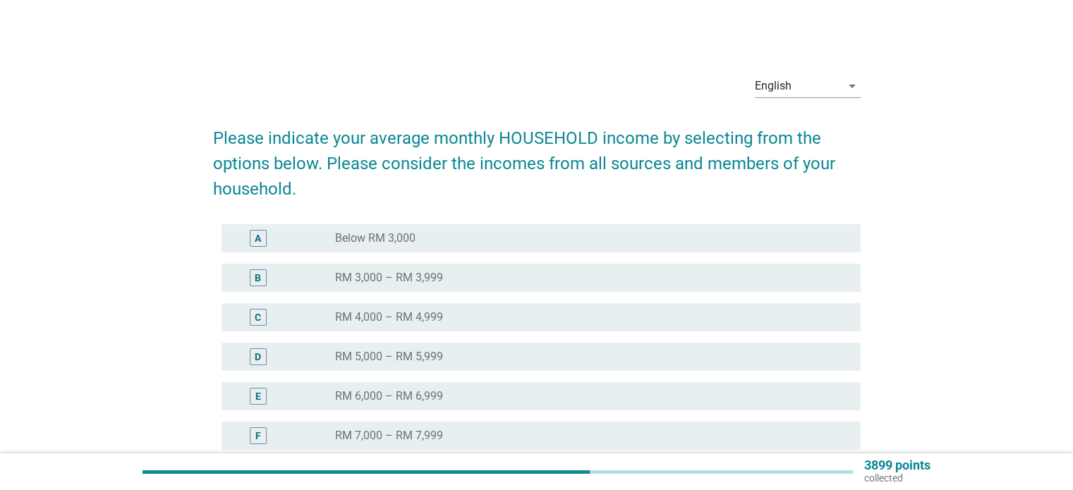
click at [774, 315] on div "radio_button_unchecked RM 4,000 – RM 4,999" at bounding box center [586, 317] width 502 height 14
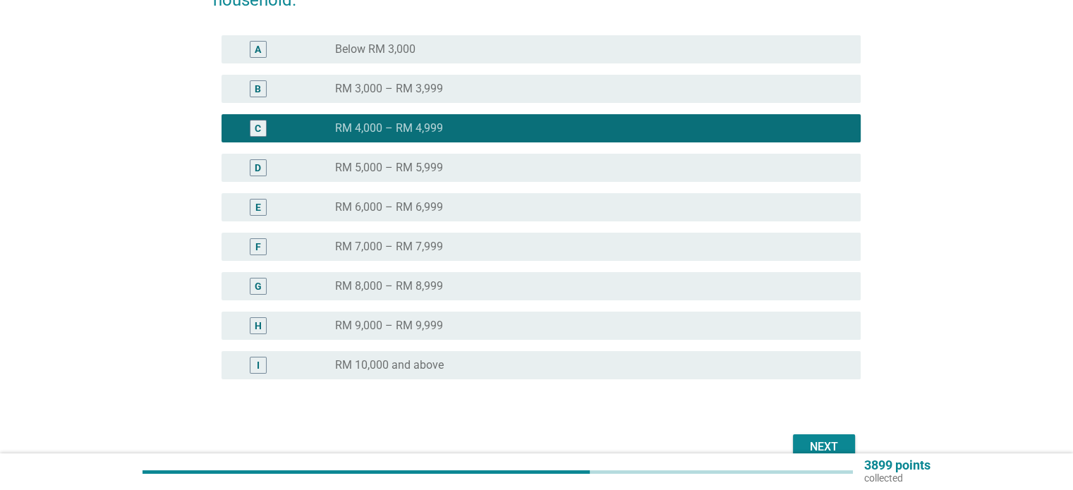
scroll to position [262, 0]
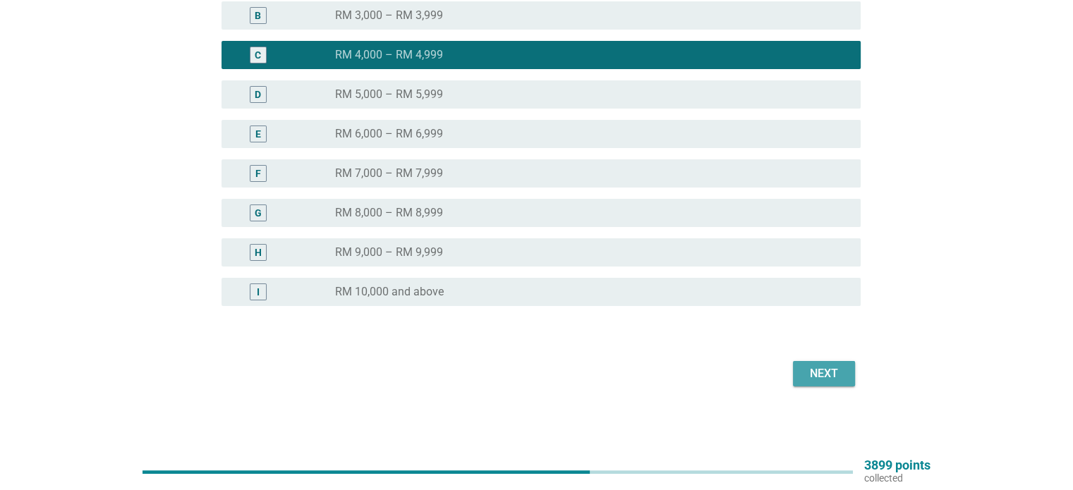
click at [812, 372] on div "Next" at bounding box center [823, 373] width 39 height 17
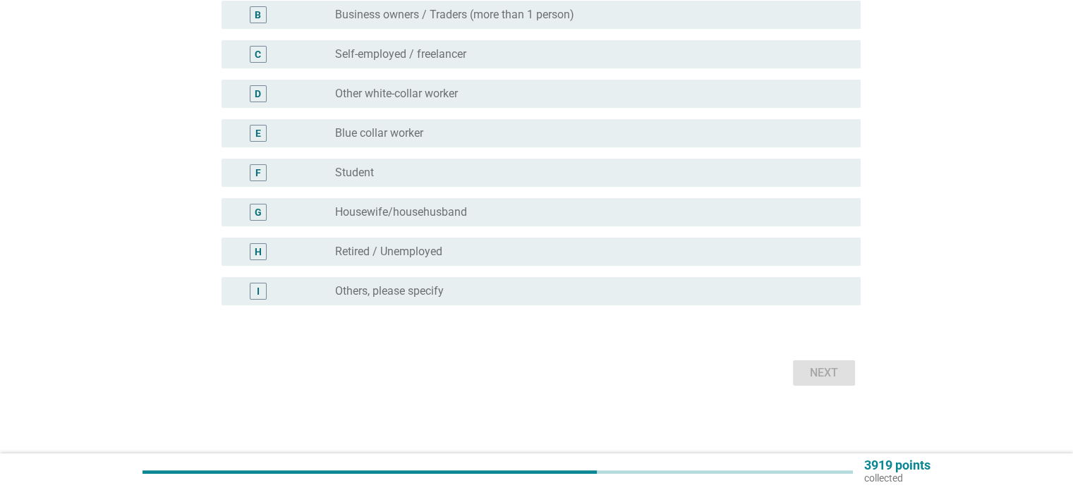
scroll to position [0, 0]
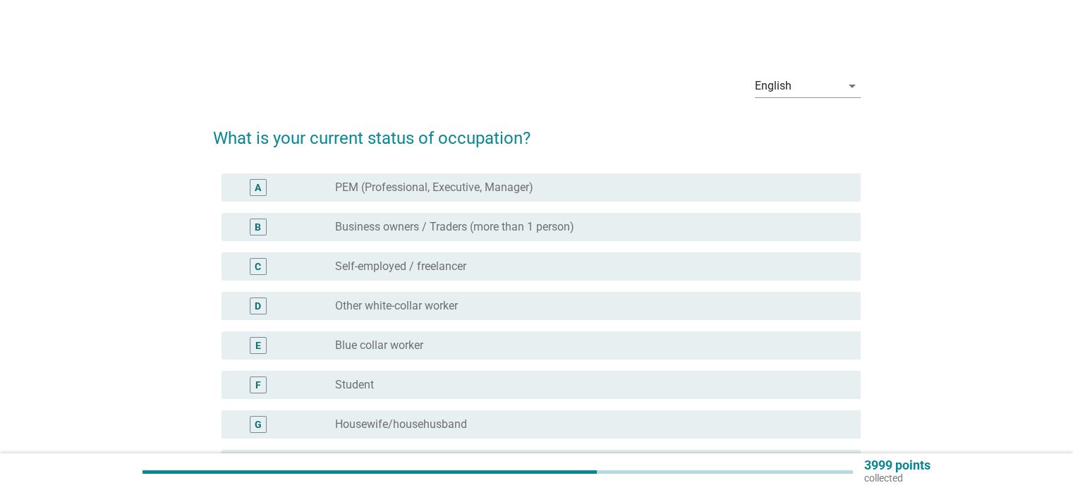
click at [804, 342] on div "radio_button_unchecked Blue collar worker" at bounding box center [586, 346] width 502 height 14
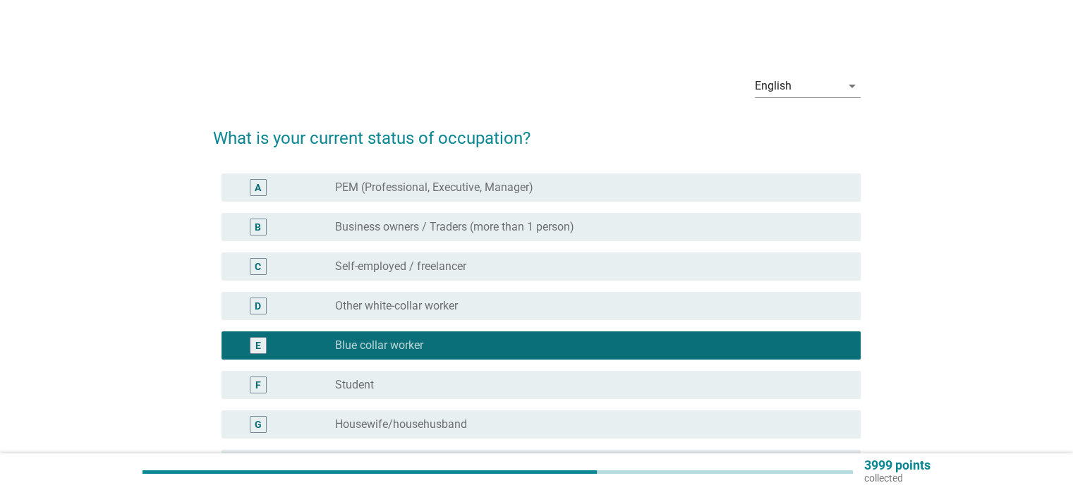
click at [804, 315] on div "D radio_button_unchecked Other white-collar worker" at bounding box center [540, 306] width 639 height 28
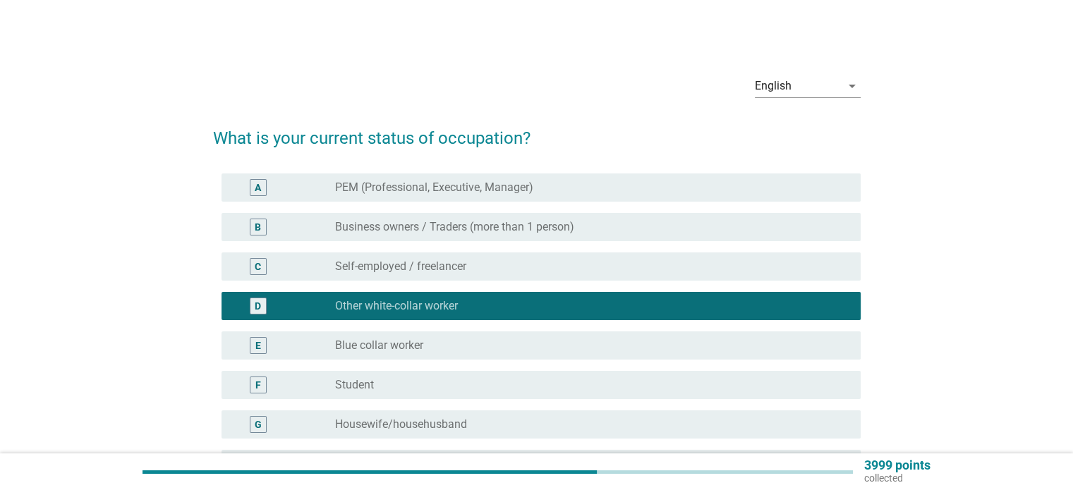
click at [667, 357] on div "E radio_button_unchecked Blue collar worker" at bounding box center [540, 345] width 639 height 28
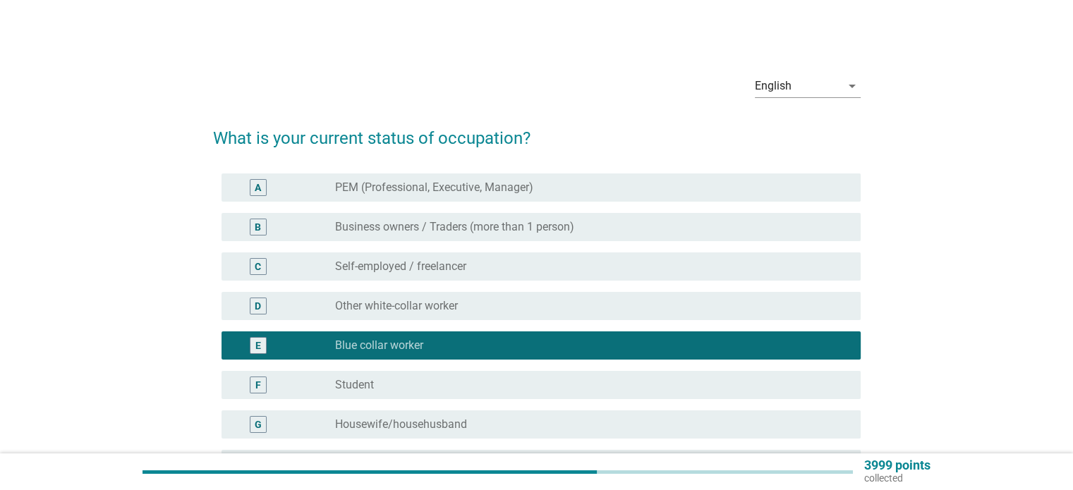
scroll to position [141, 0]
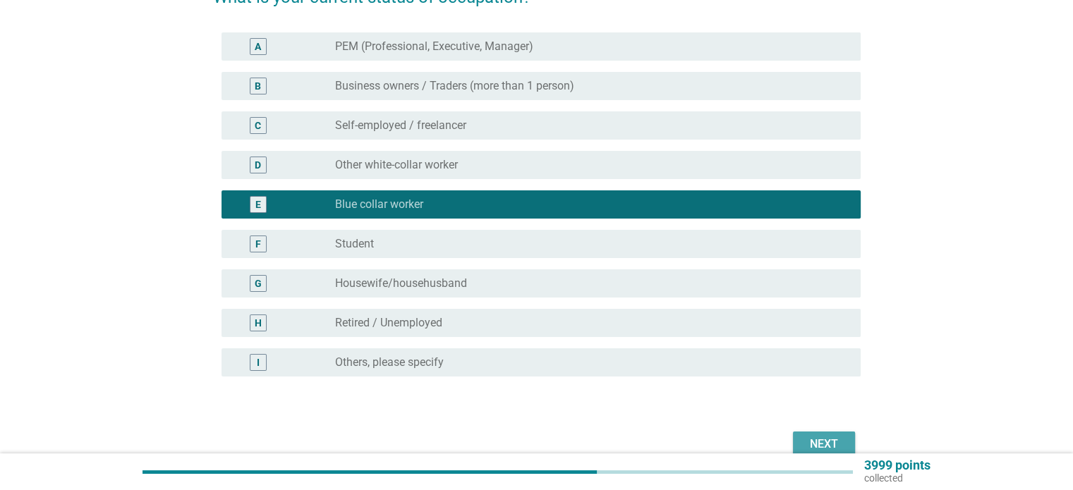
click at [809, 445] on div "Next" at bounding box center [823, 444] width 39 height 17
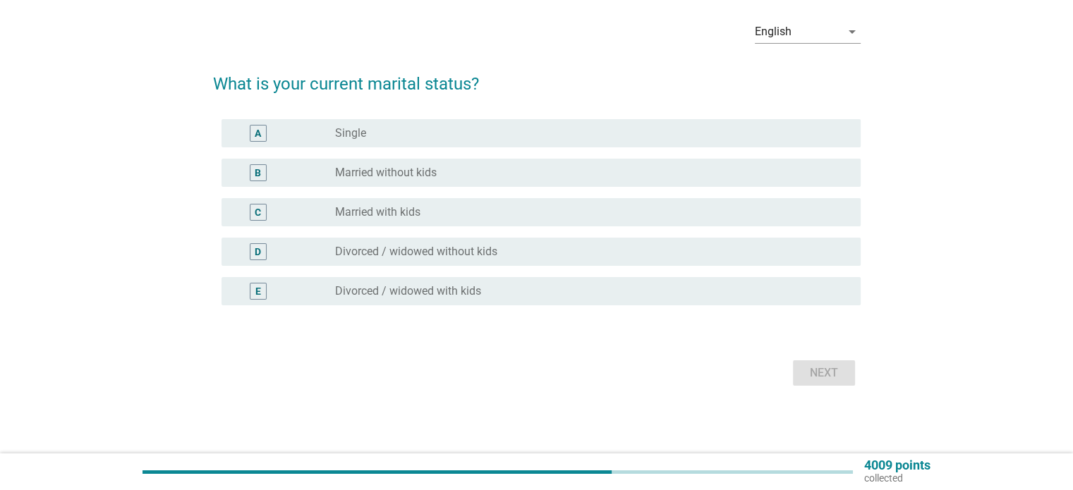
scroll to position [0, 0]
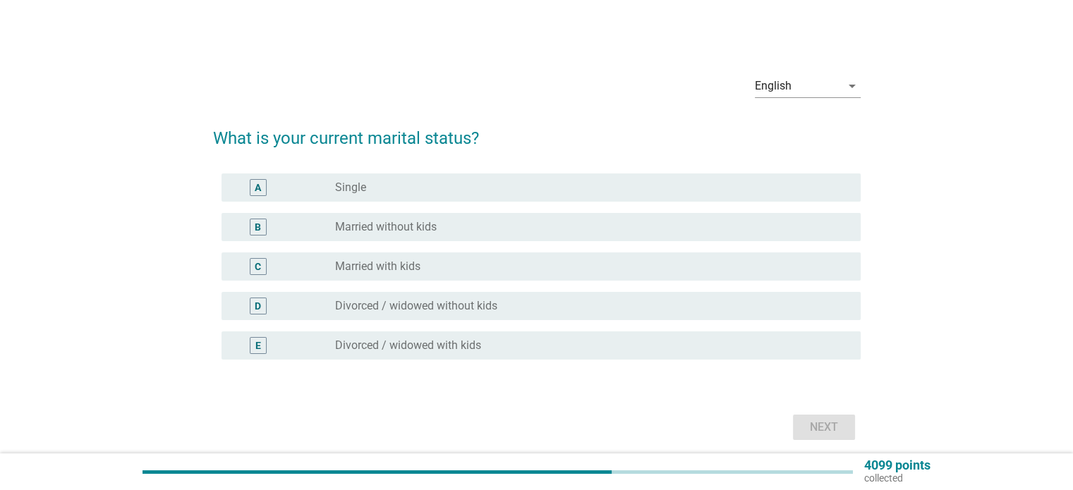
click at [603, 267] on div "radio_button_unchecked Married with kids" at bounding box center [586, 267] width 502 height 14
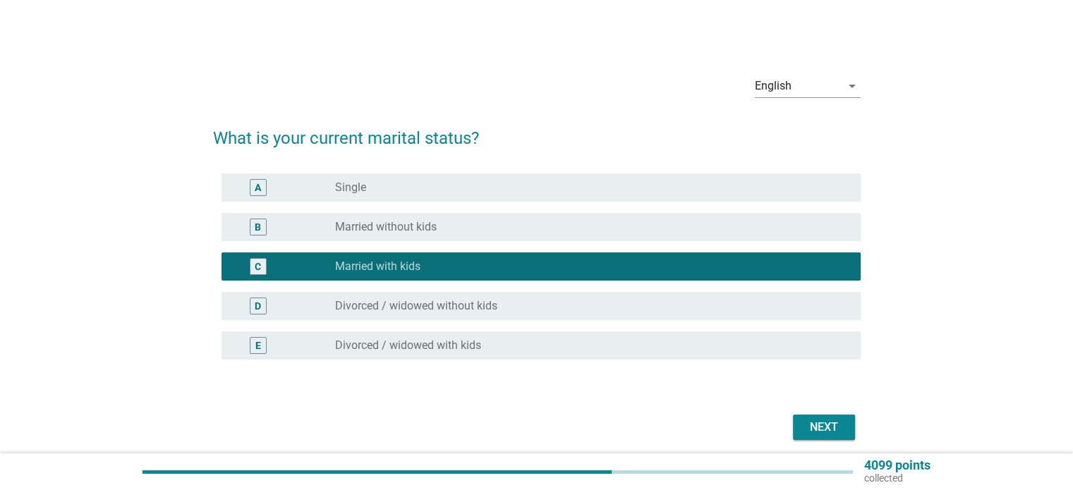
click at [822, 418] on button "Next" at bounding box center [824, 427] width 62 height 25
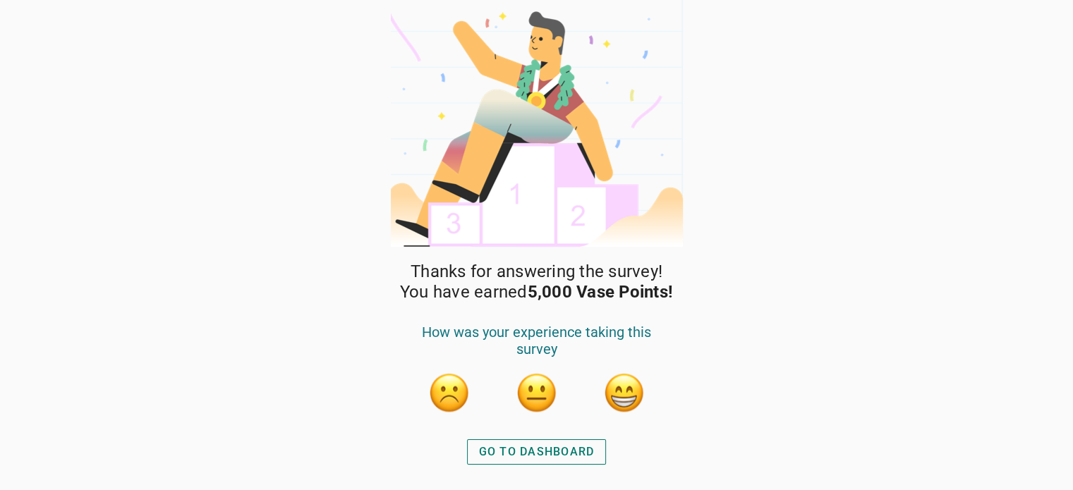
click at [578, 449] on div "GO TO DASHBOARD" at bounding box center [537, 452] width 116 height 17
